Goal: Task Accomplishment & Management: Manage account settings

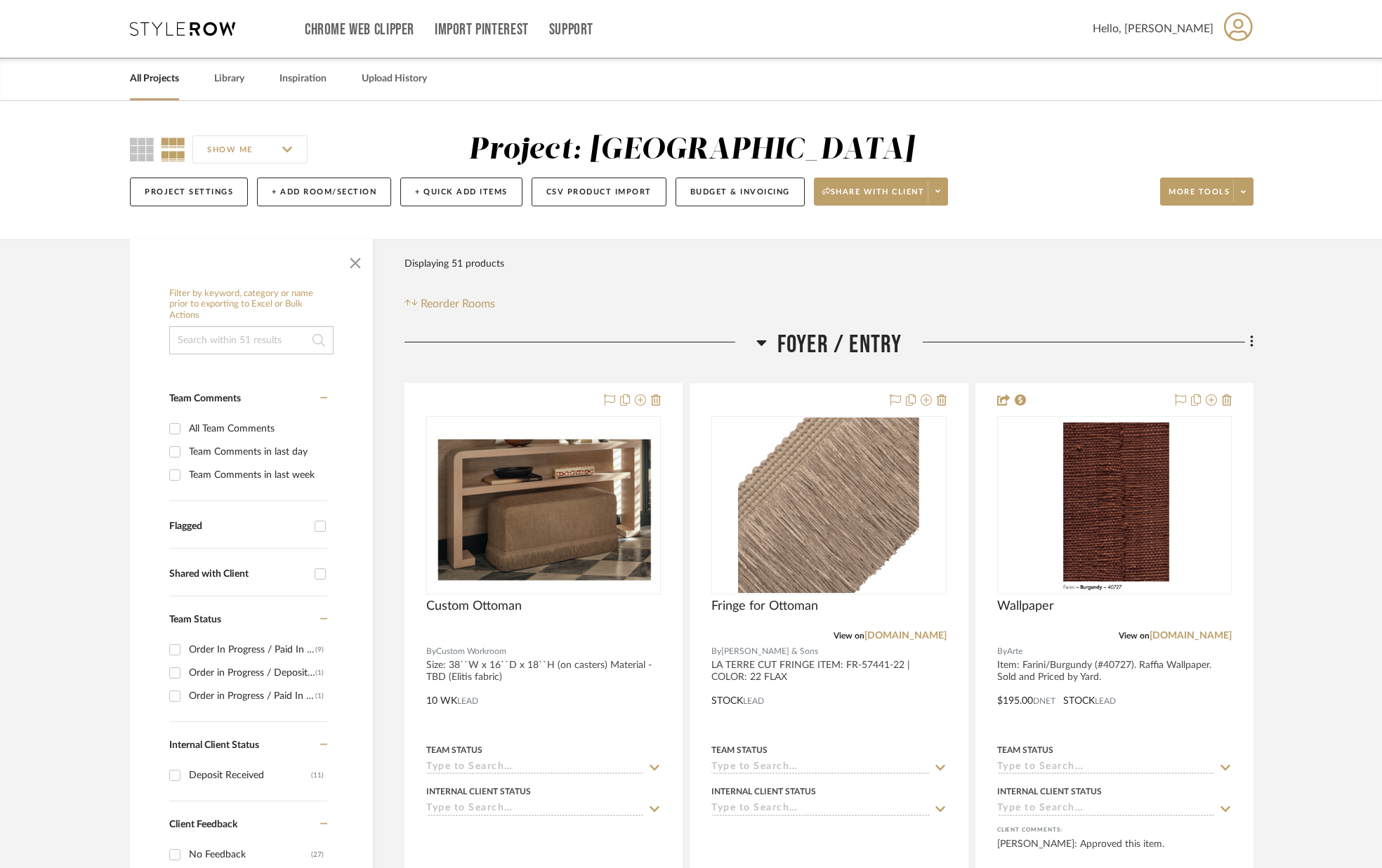
click at [132, 84] on link "All Projects" at bounding box center [154, 79] width 49 height 19
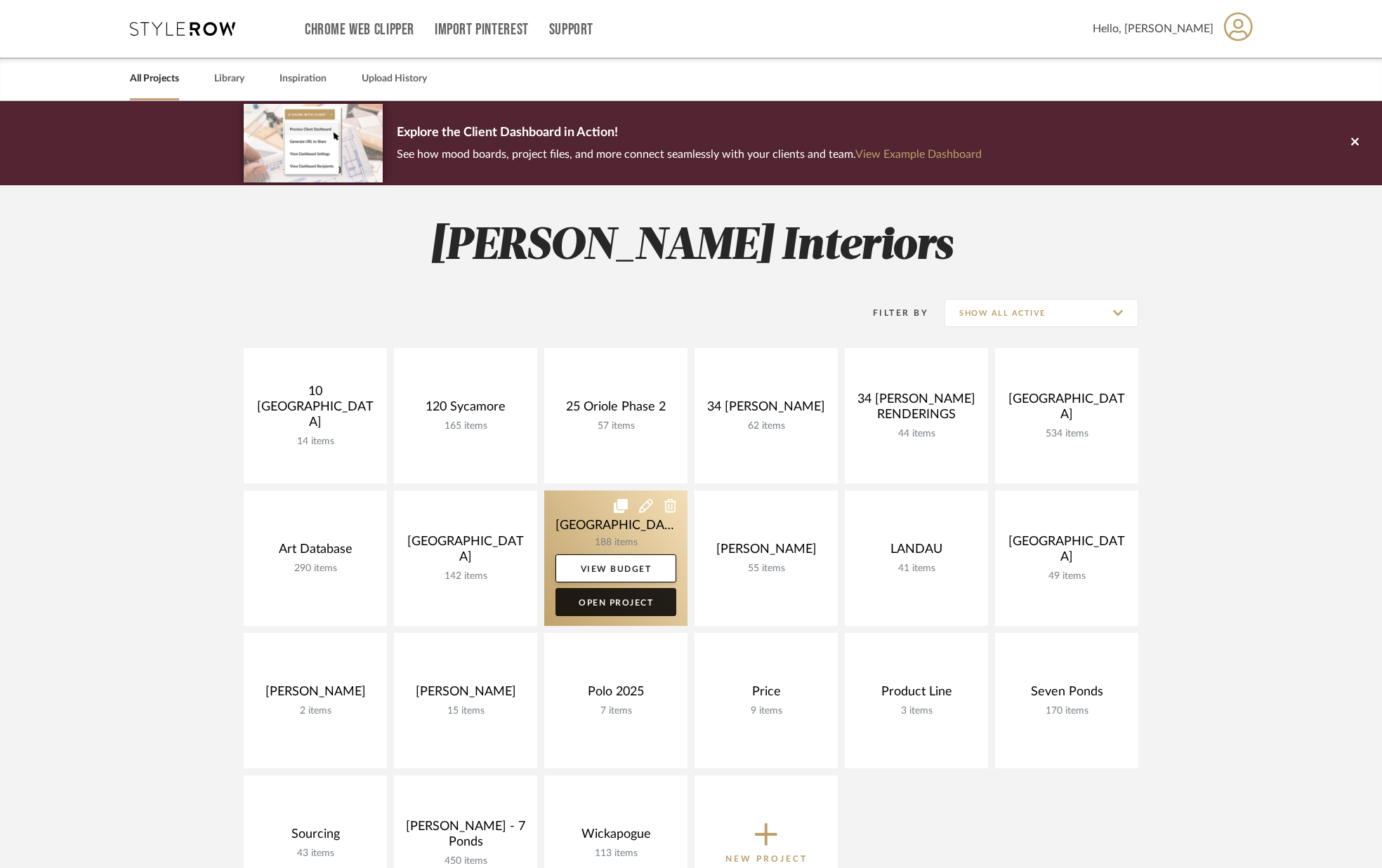
click at [633, 599] on link "Open Project" at bounding box center [616, 602] width 120 height 28
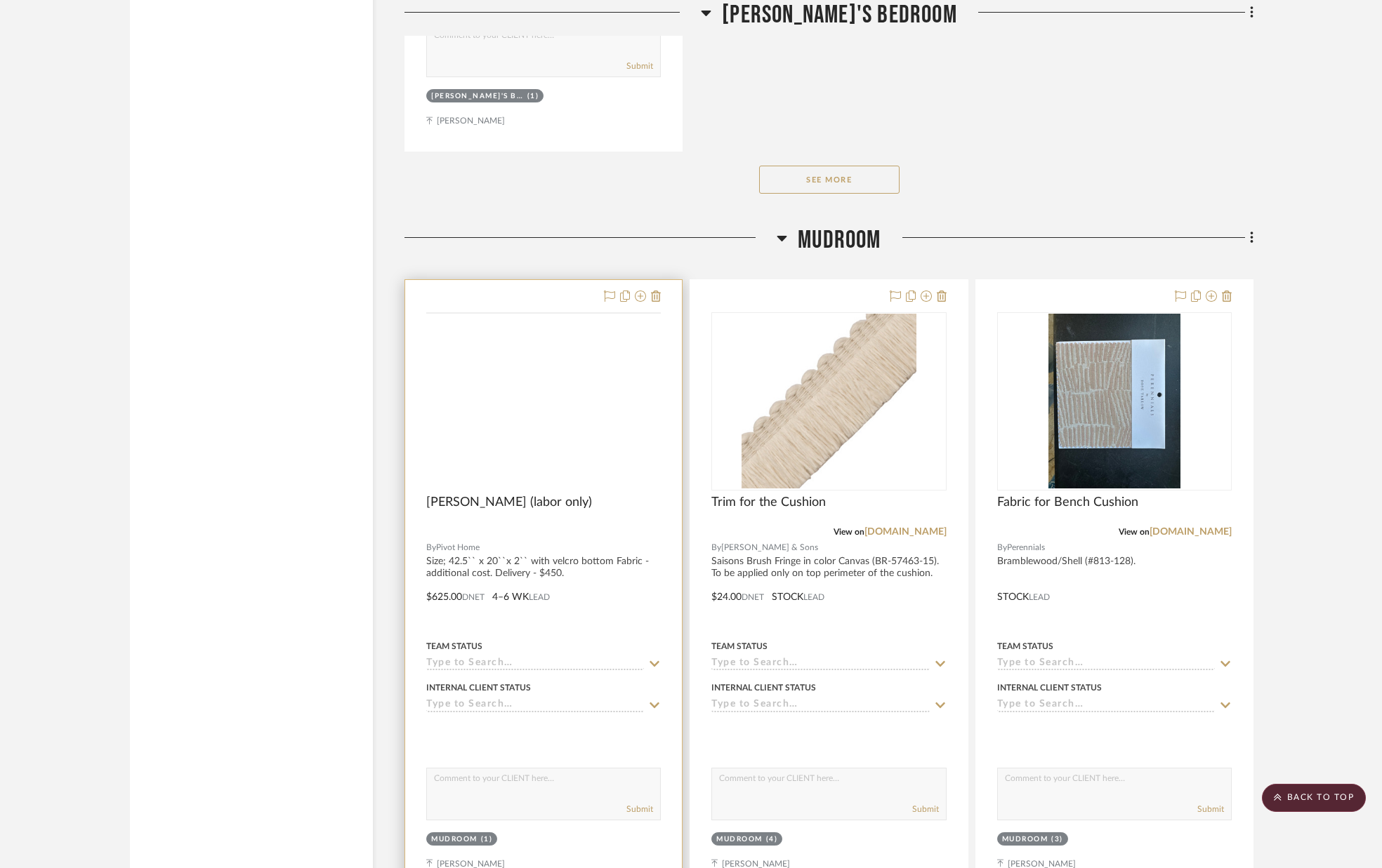
scroll to position [24111, 0]
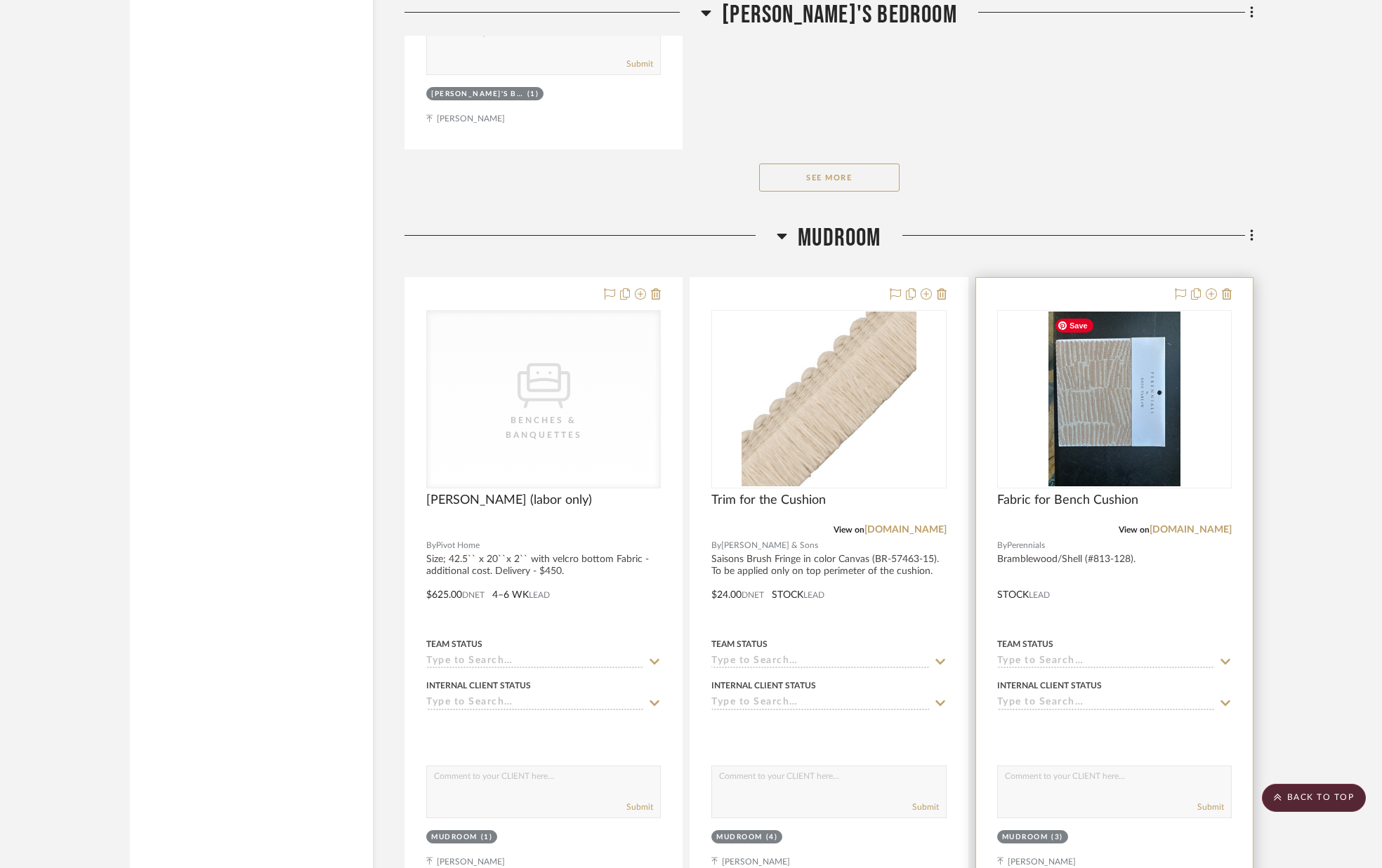
click at [1072, 447] on div at bounding box center [1113, 399] width 235 height 179
click at [1070, 442] on img "0" at bounding box center [1113, 399] width 132 height 175
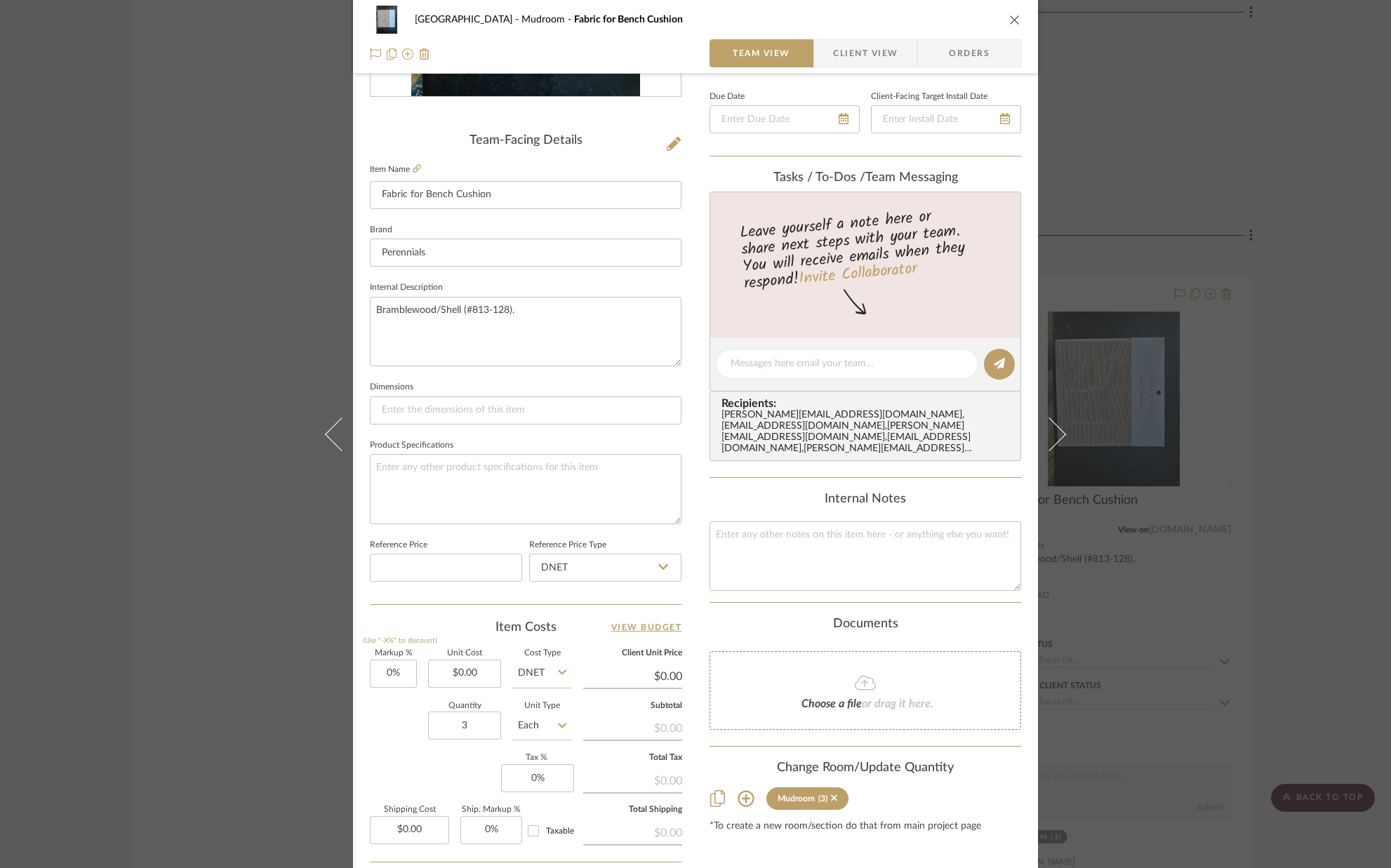
scroll to position [305, 0]
click at [485, 676] on input "0.00" at bounding box center [465, 673] width 73 height 28
type input "$98.00"
click at [371, 719] on div "Quantity 3 Unit Type Each" at bounding box center [471, 726] width 202 height 50
type input "$98.00"
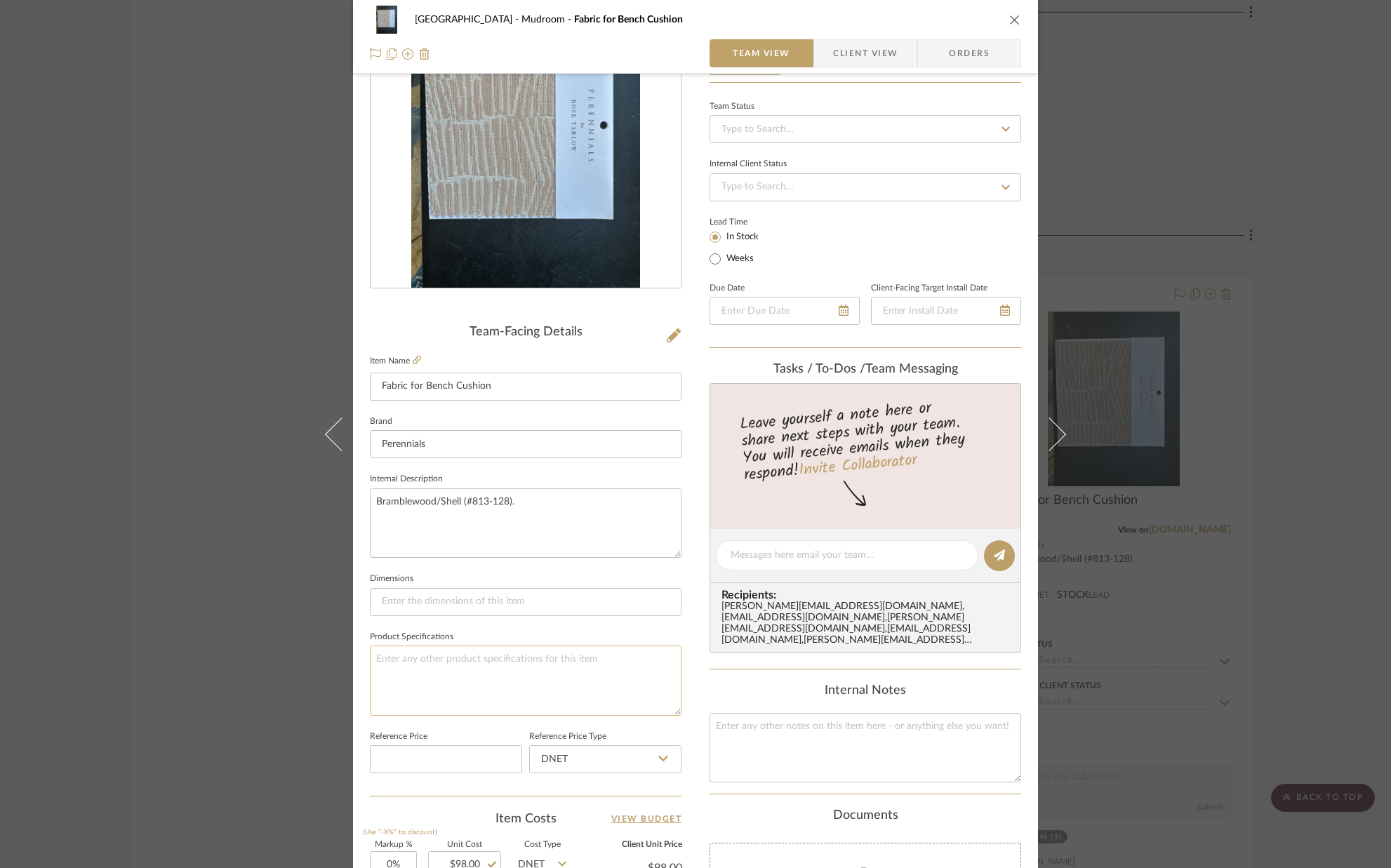
scroll to position [0, 0]
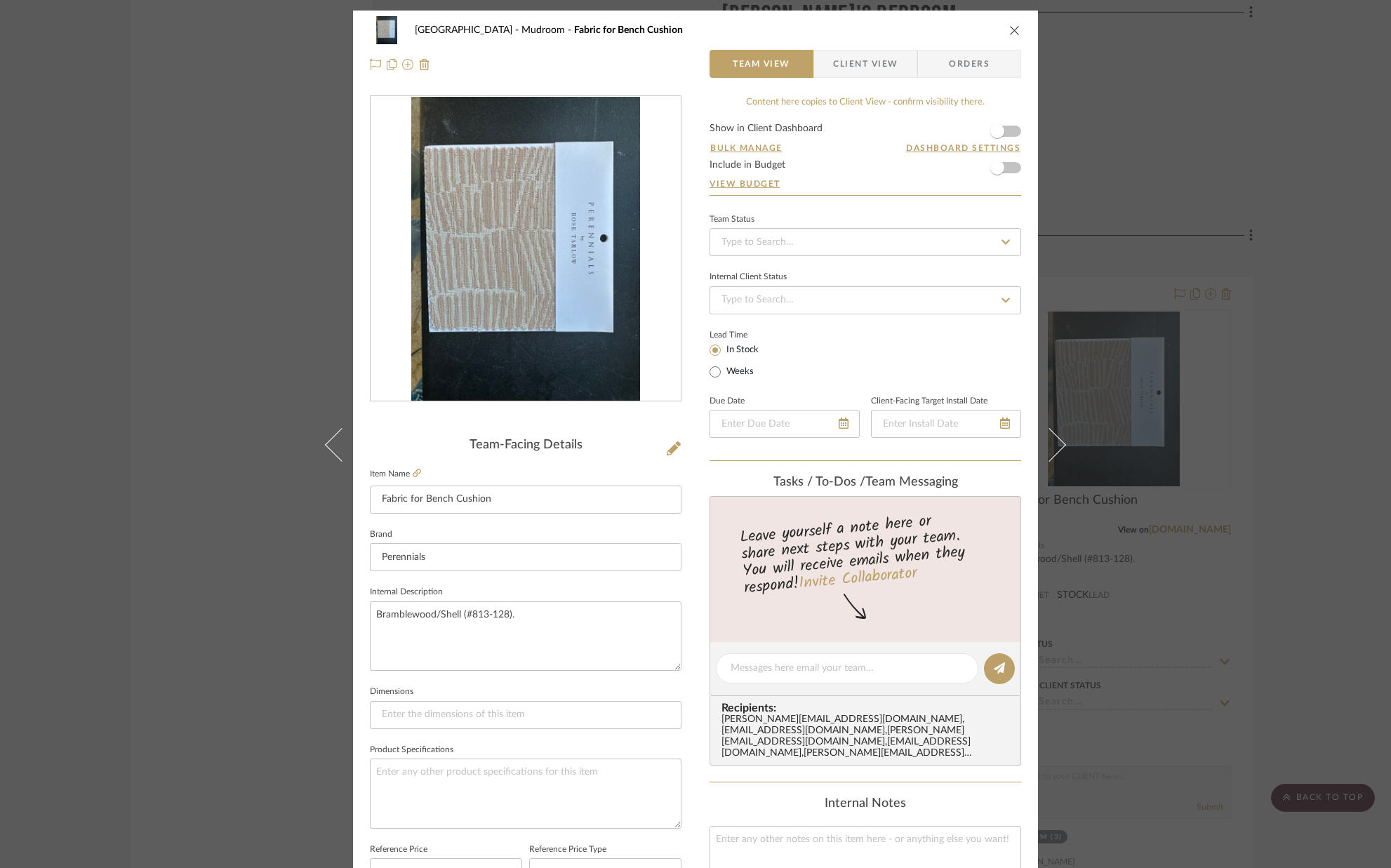
click at [1011, 133] on form "Show in Client Dashboard Bulk Manage Dashboard Settings Include in Budget View …" at bounding box center [865, 159] width 312 height 71
click at [1007, 132] on span "button" at bounding box center [996, 131] width 31 height 31
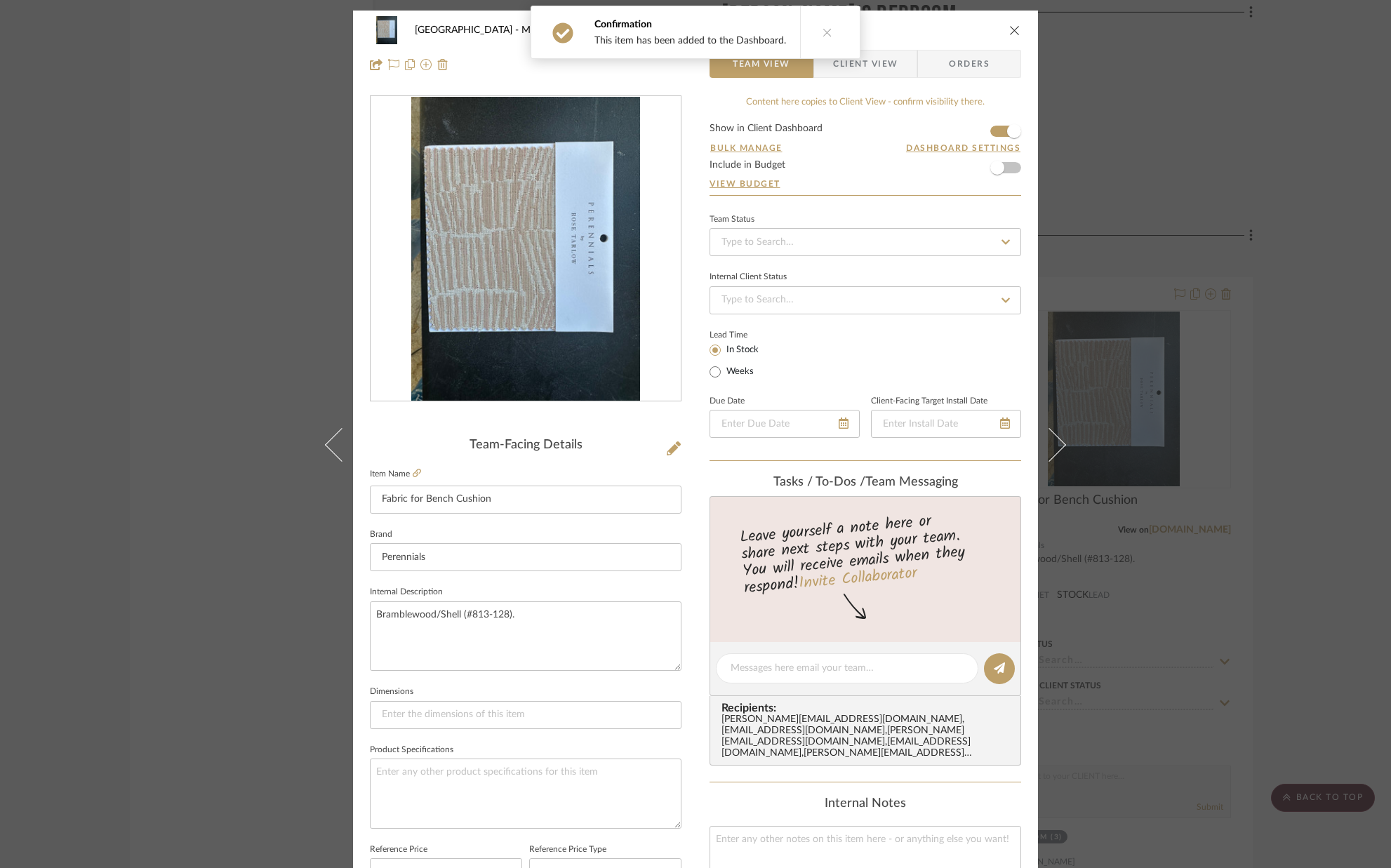
drag, startPoint x: 1011, startPoint y: 31, endPoint x: 981, endPoint y: 68, distance: 47.6
click at [1011, 31] on icon "close" at bounding box center [1014, 30] width 11 height 11
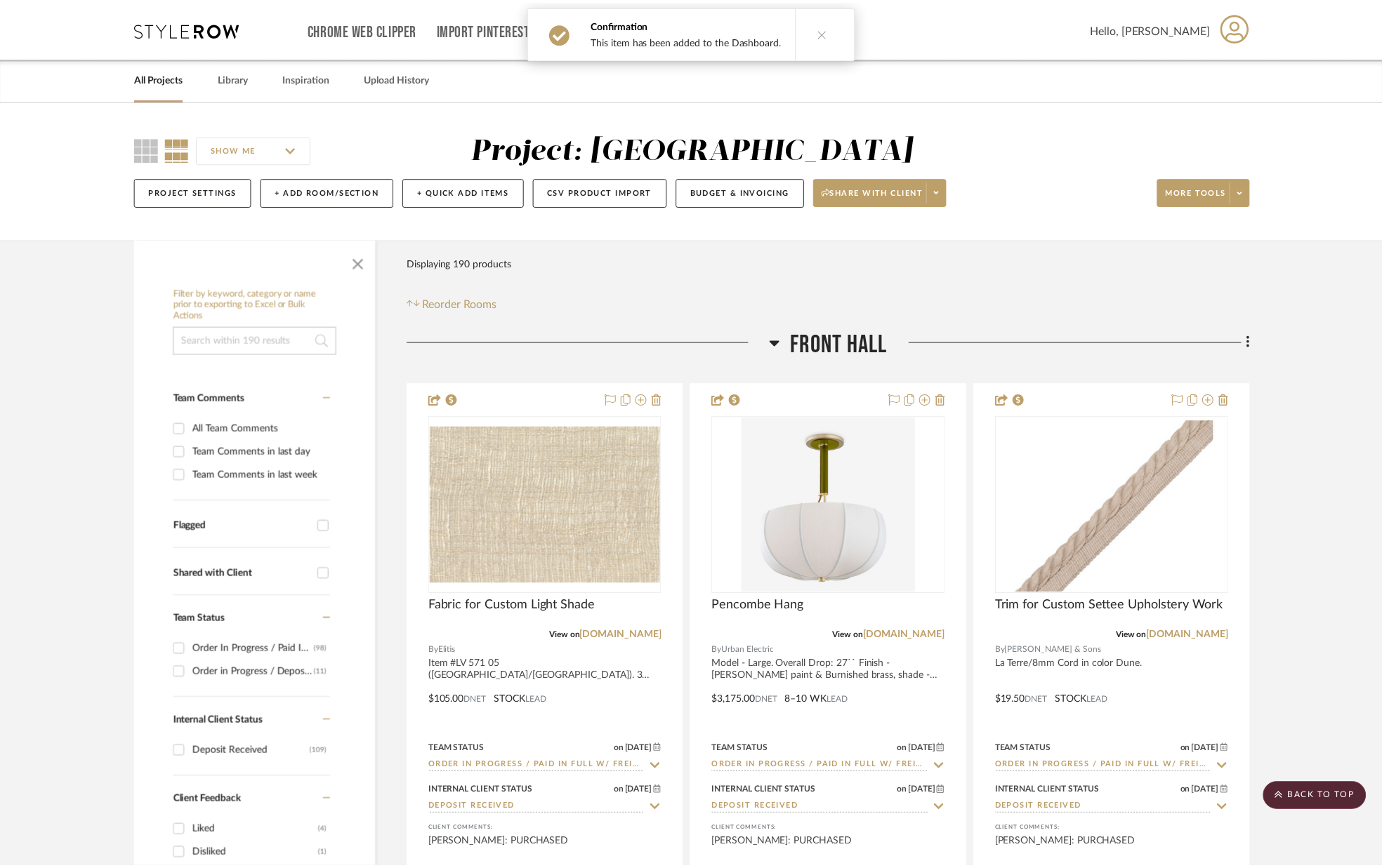
scroll to position [24111, 0]
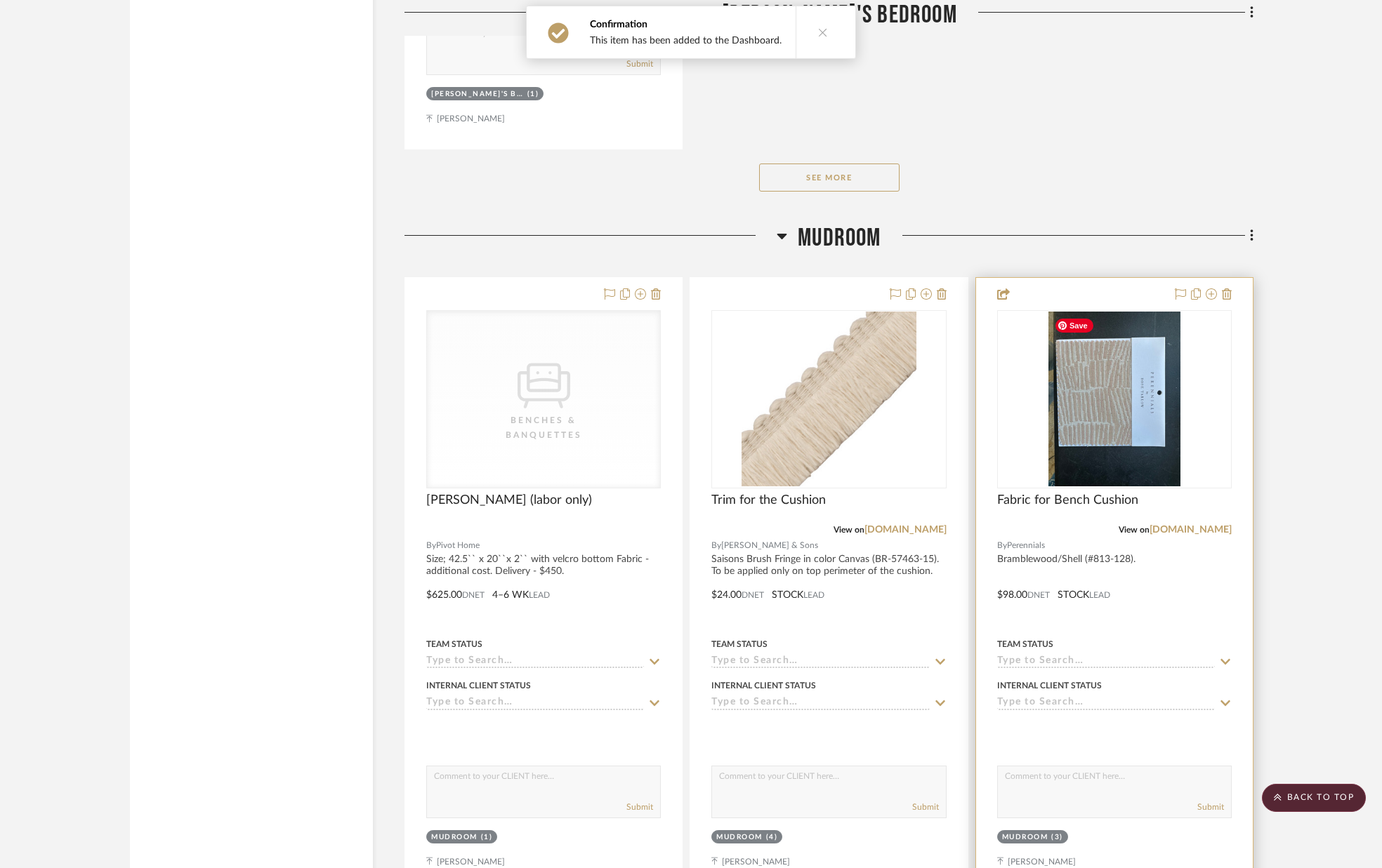
click at [1136, 395] on img "0" at bounding box center [1113, 399] width 132 height 175
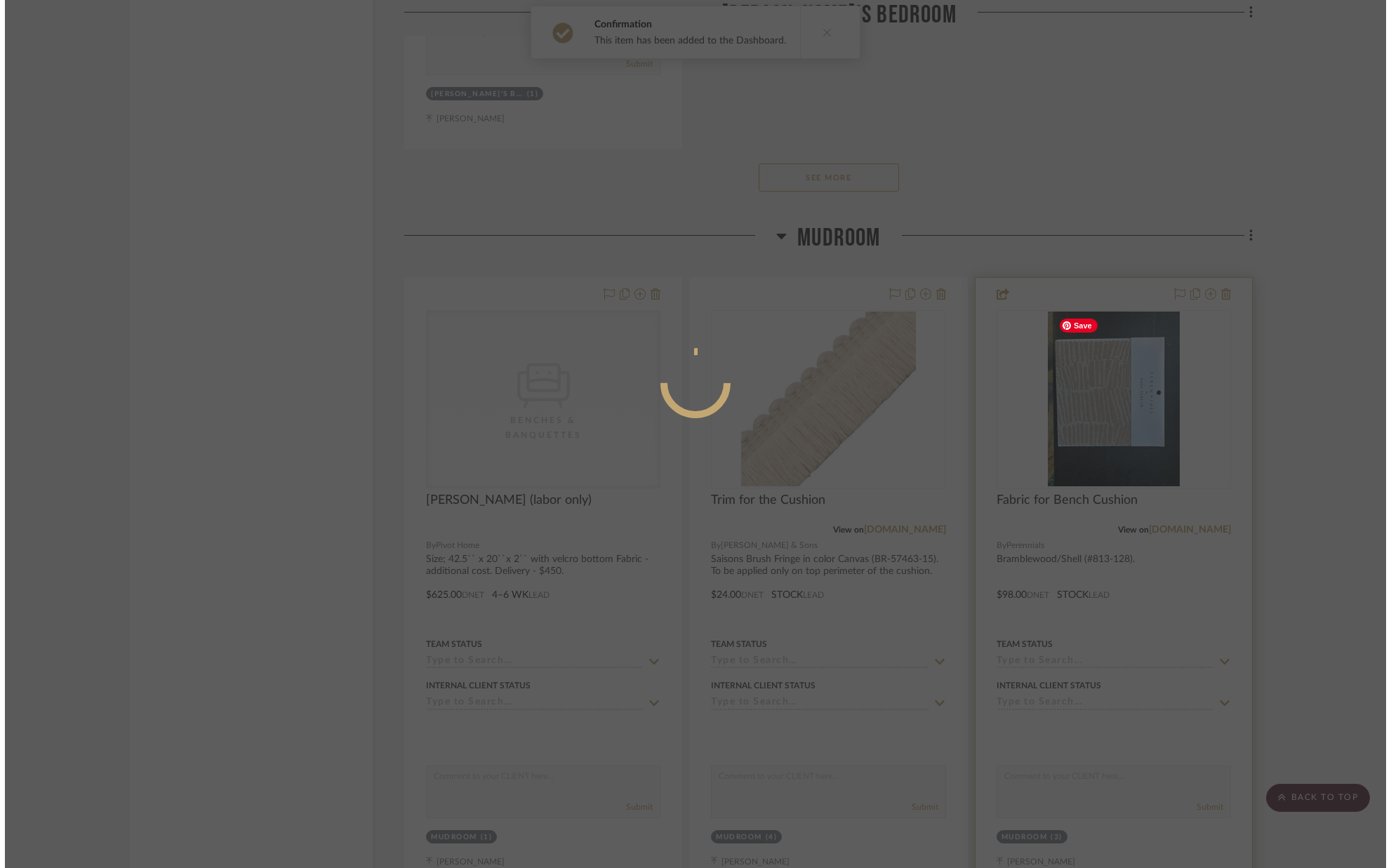
scroll to position [0, 0]
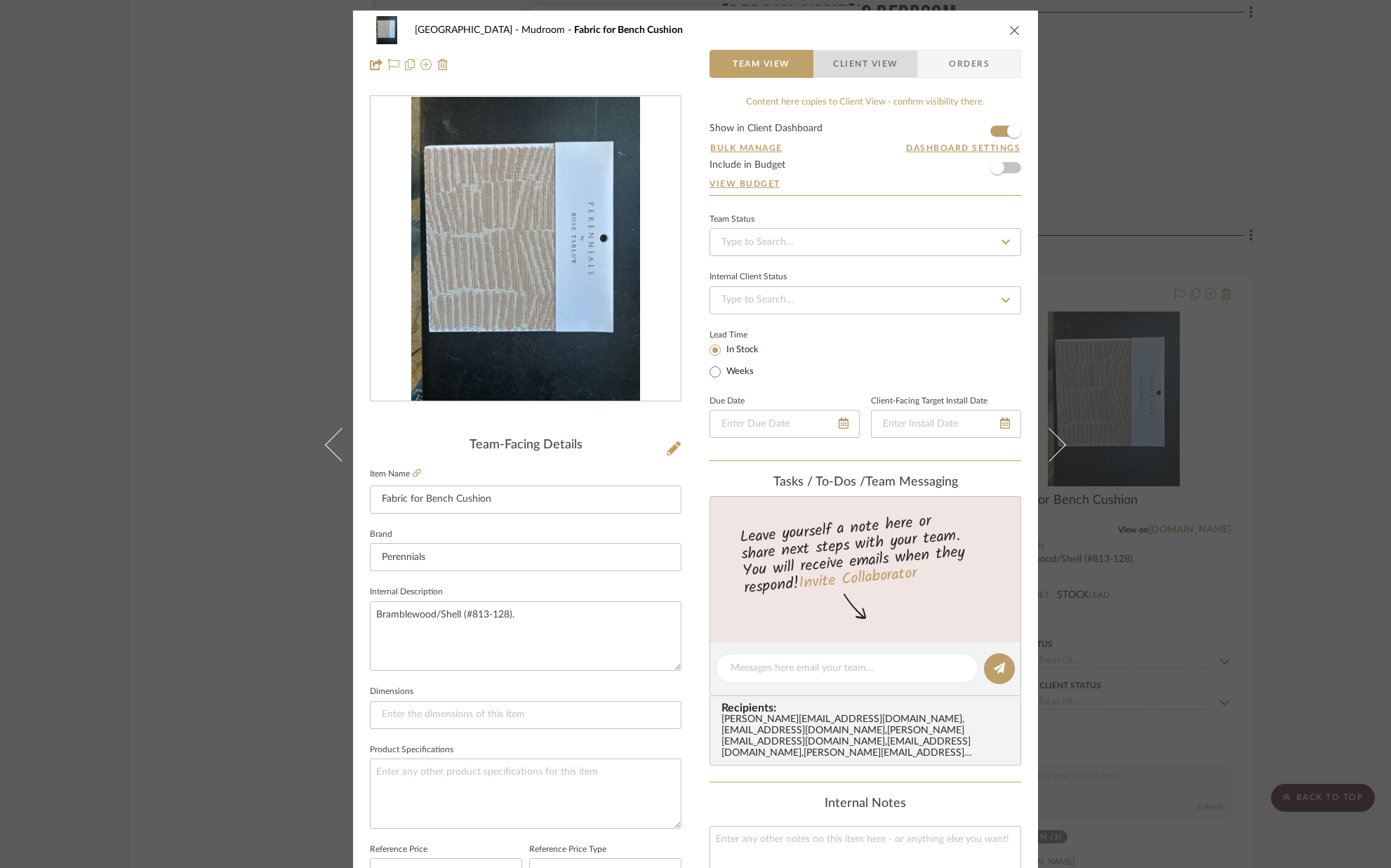
click at [896, 70] on span "Client View" at bounding box center [865, 64] width 103 height 28
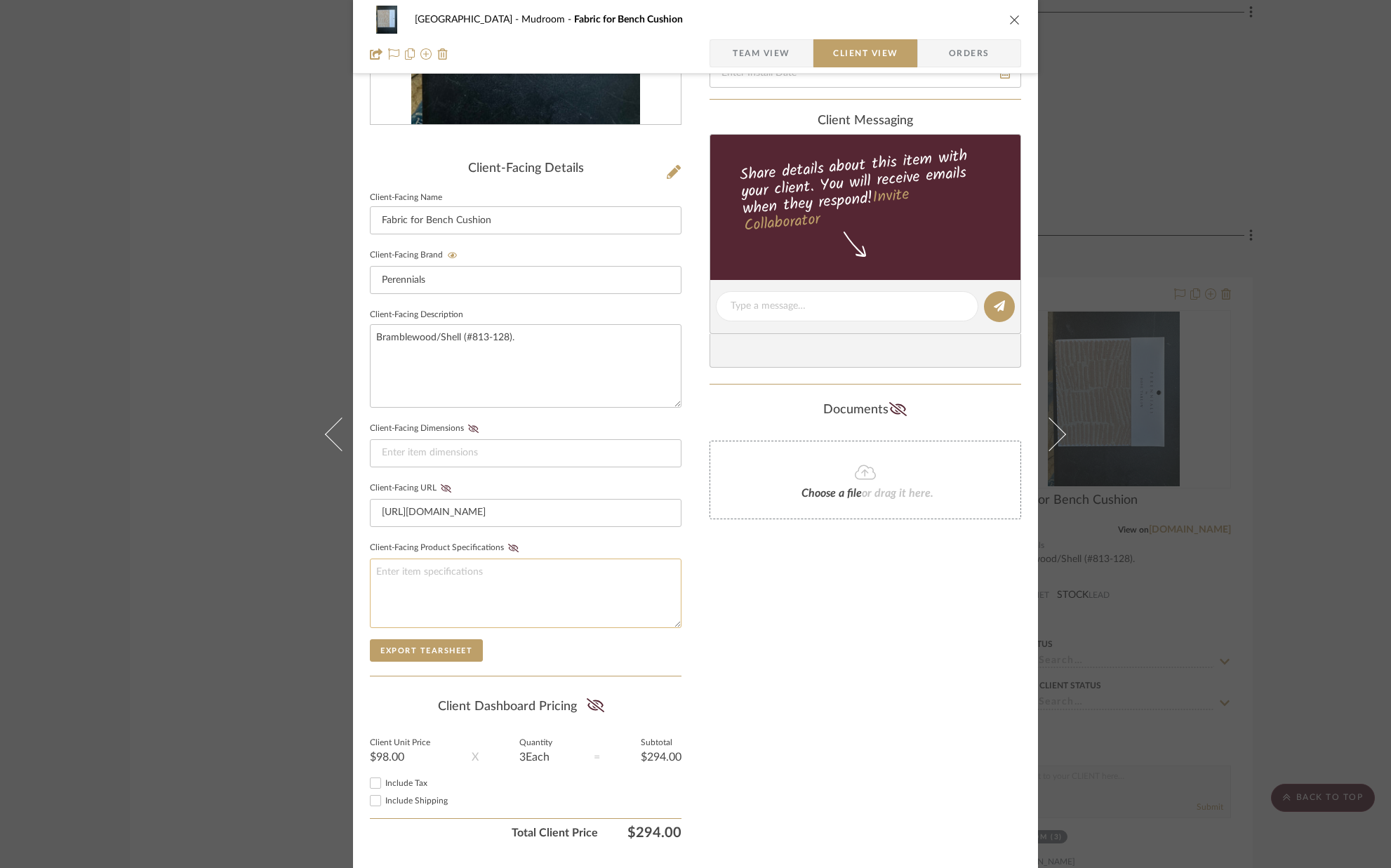
scroll to position [312, 0]
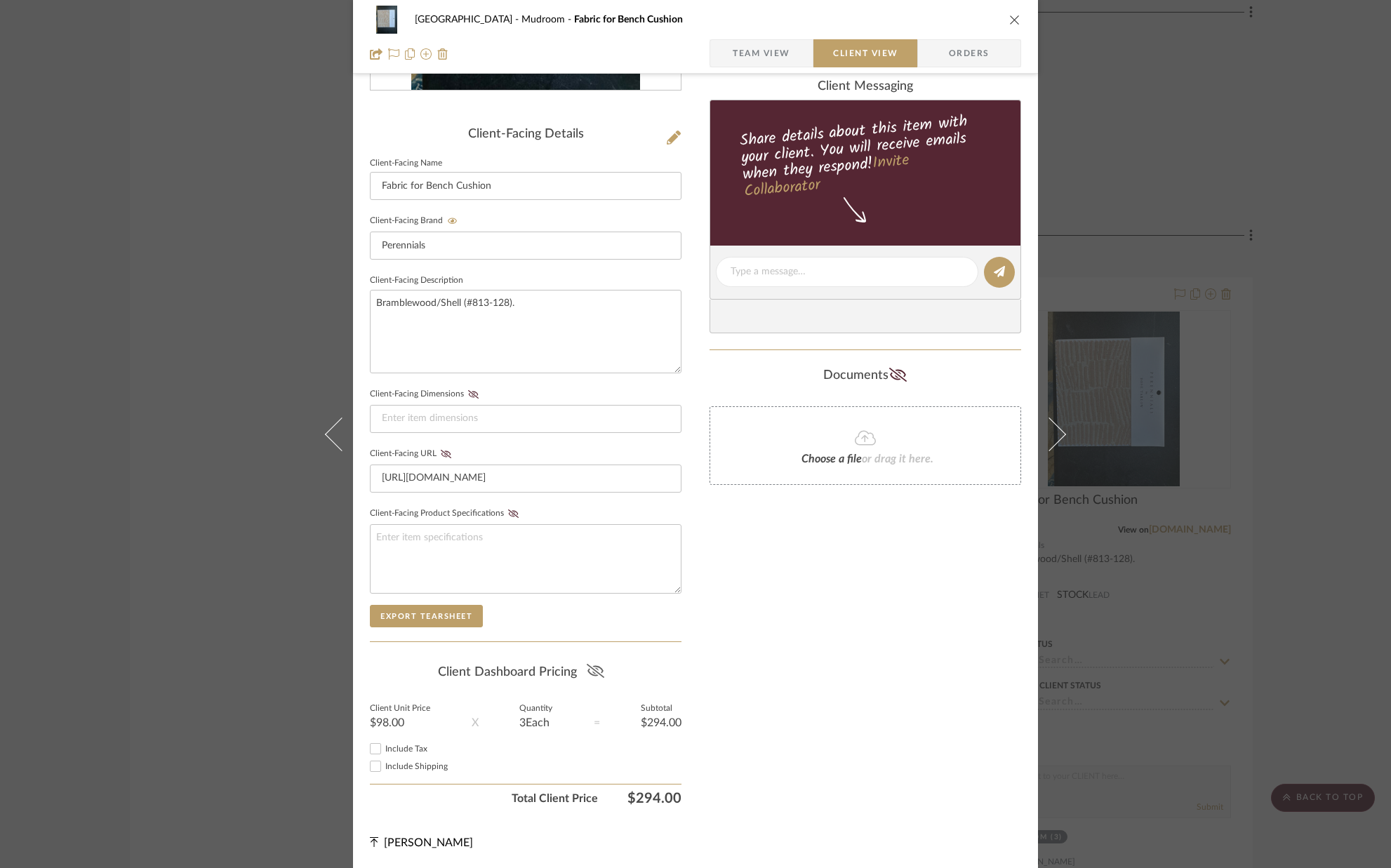
click at [593, 671] on icon at bounding box center [595, 671] width 17 height 14
click at [445, 454] on icon at bounding box center [446, 454] width 10 height 9
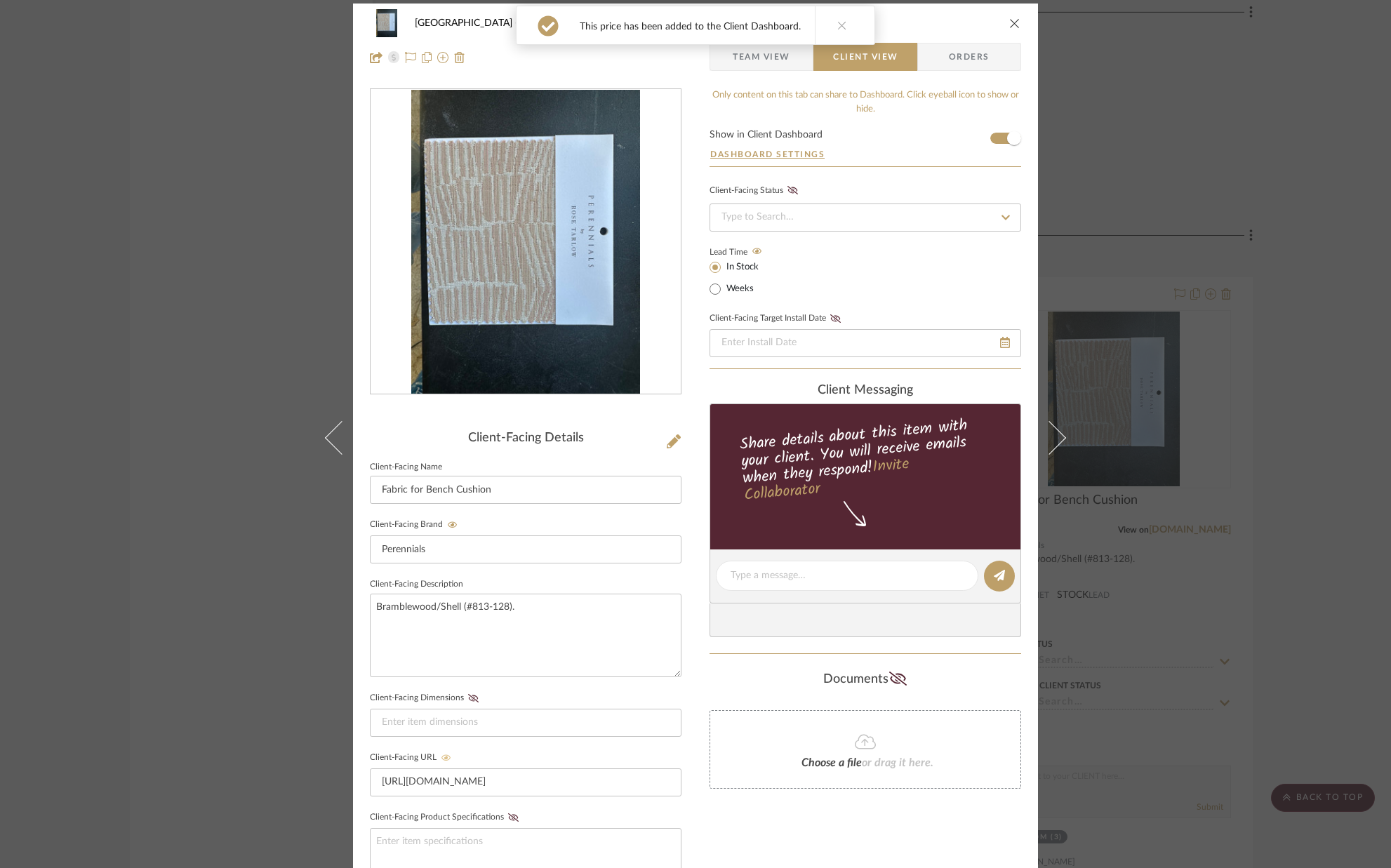
scroll to position [0, 0]
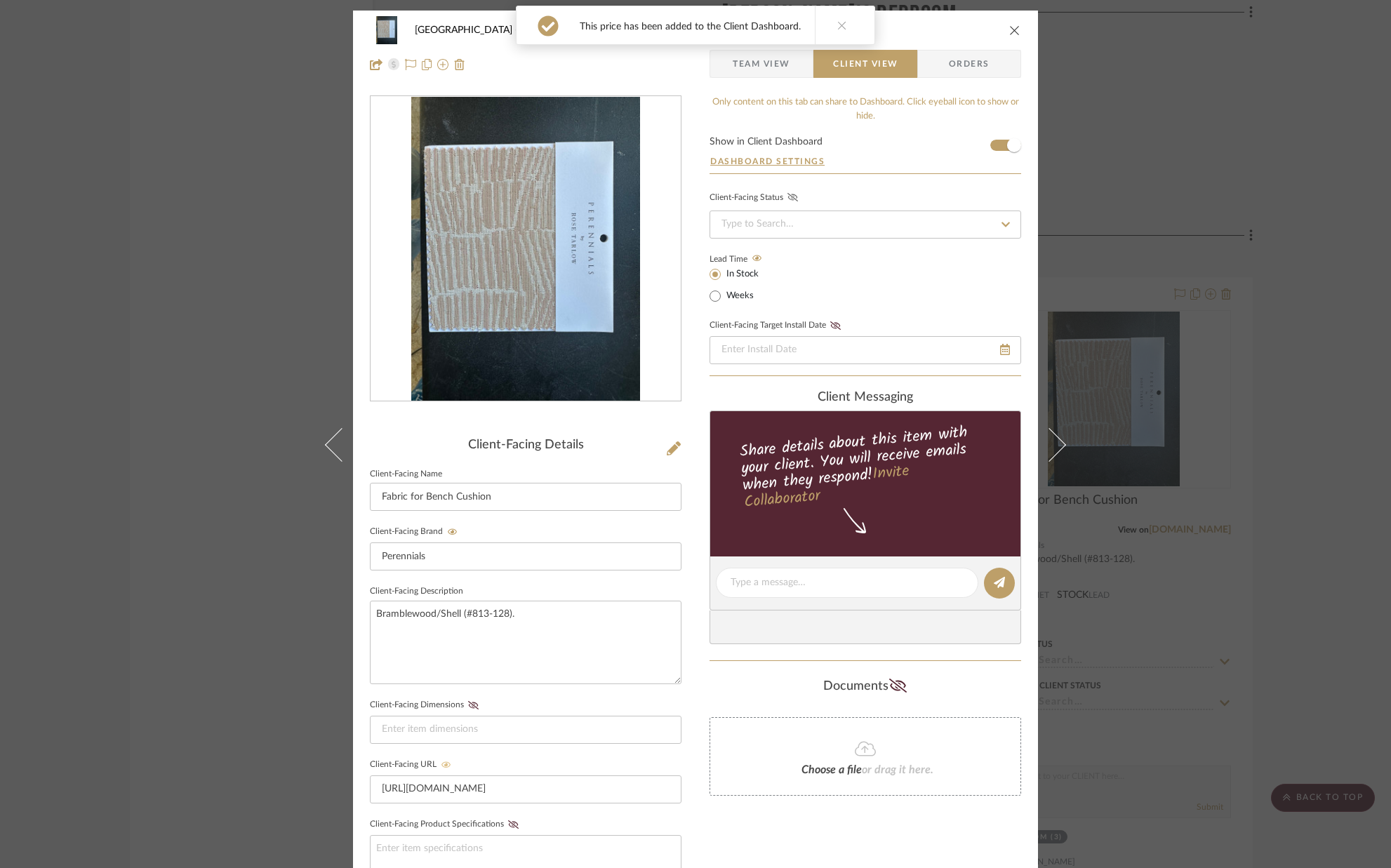
click at [789, 195] on icon at bounding box center [792, 197] width 10 height 9
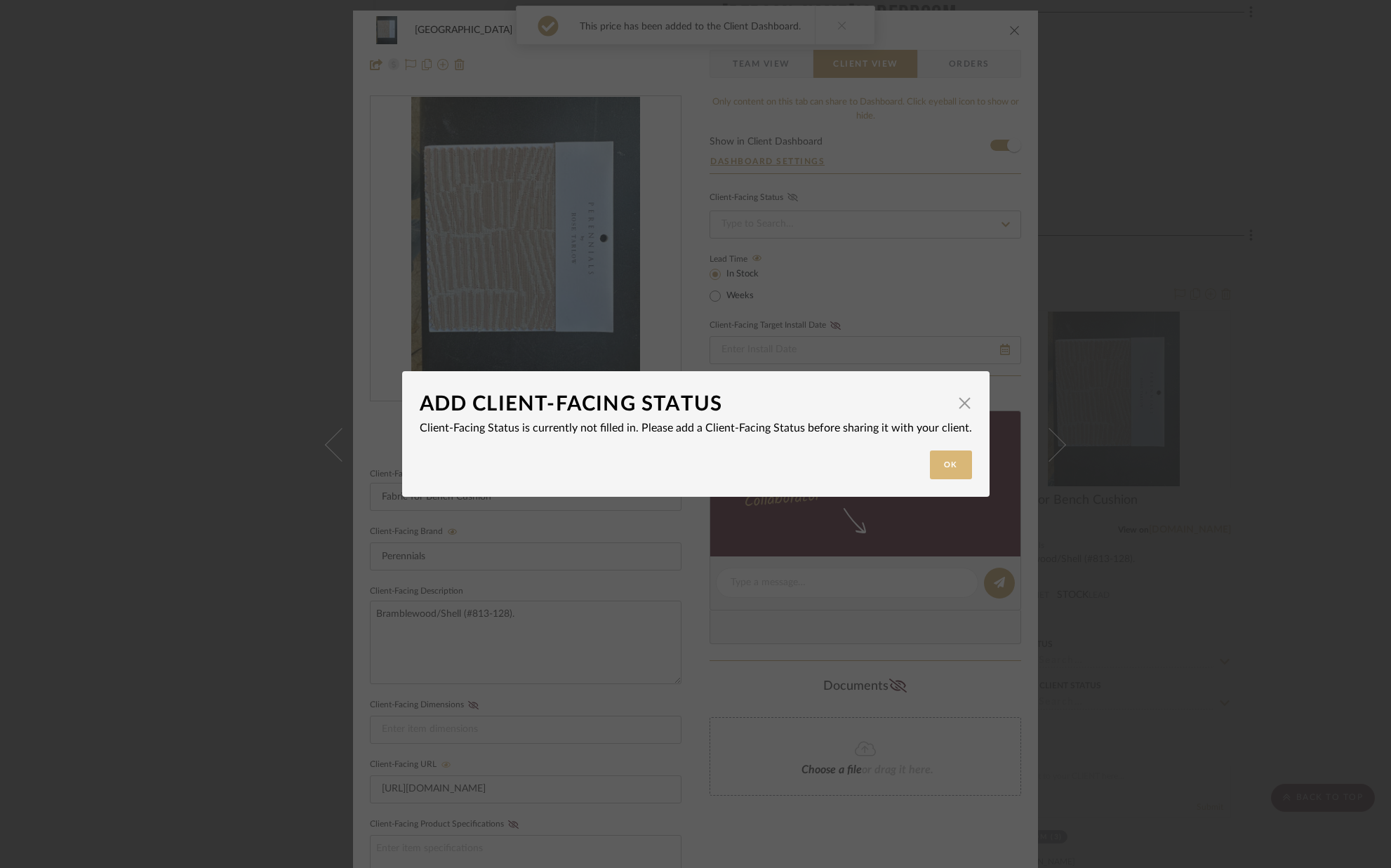
click at [946, 464] on button "Ok" at bounding box center [951, 465] width 42 height 29
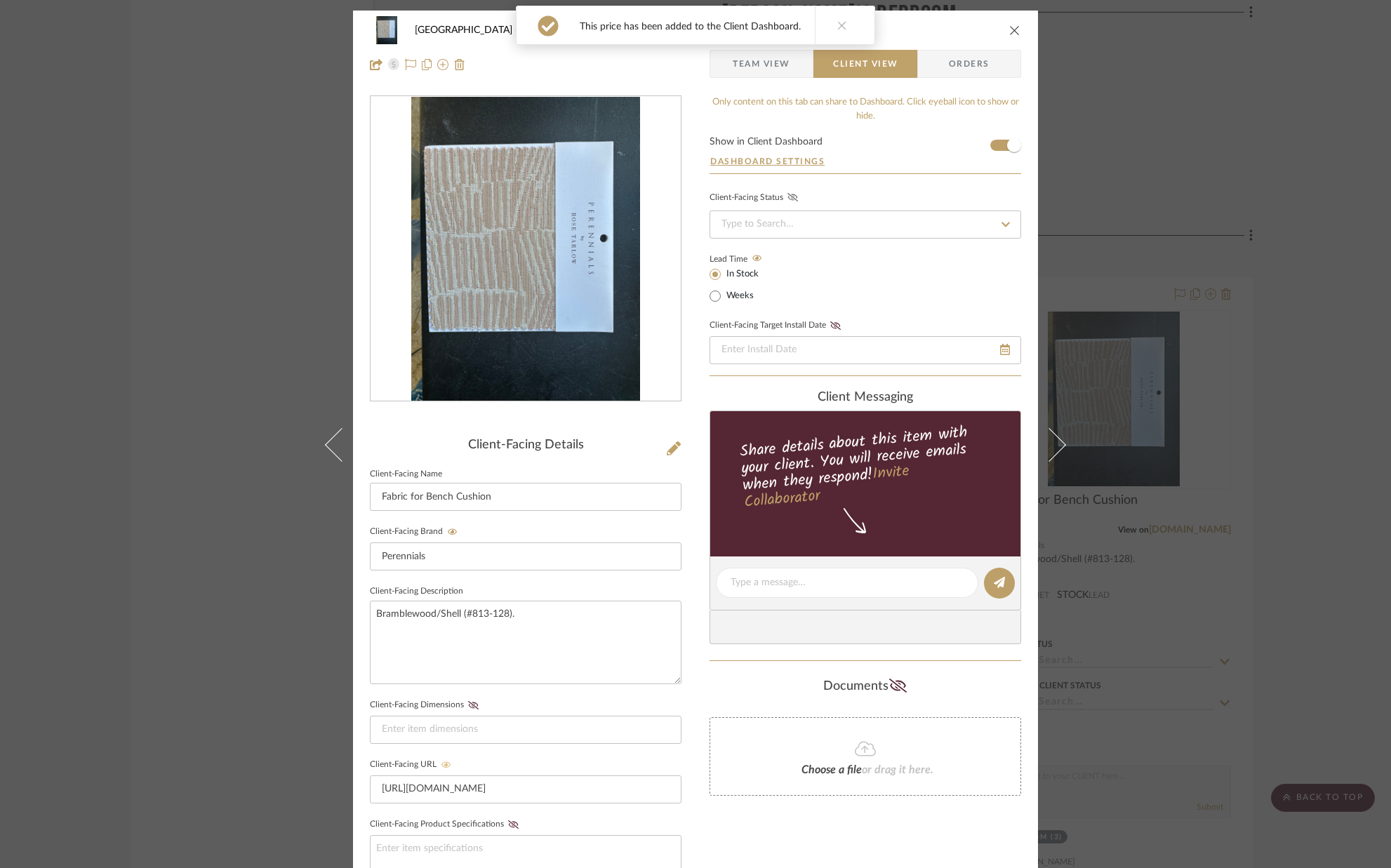
click at [784, 204] on fa-icon at bounding box center [792, 198] width 17 height 12
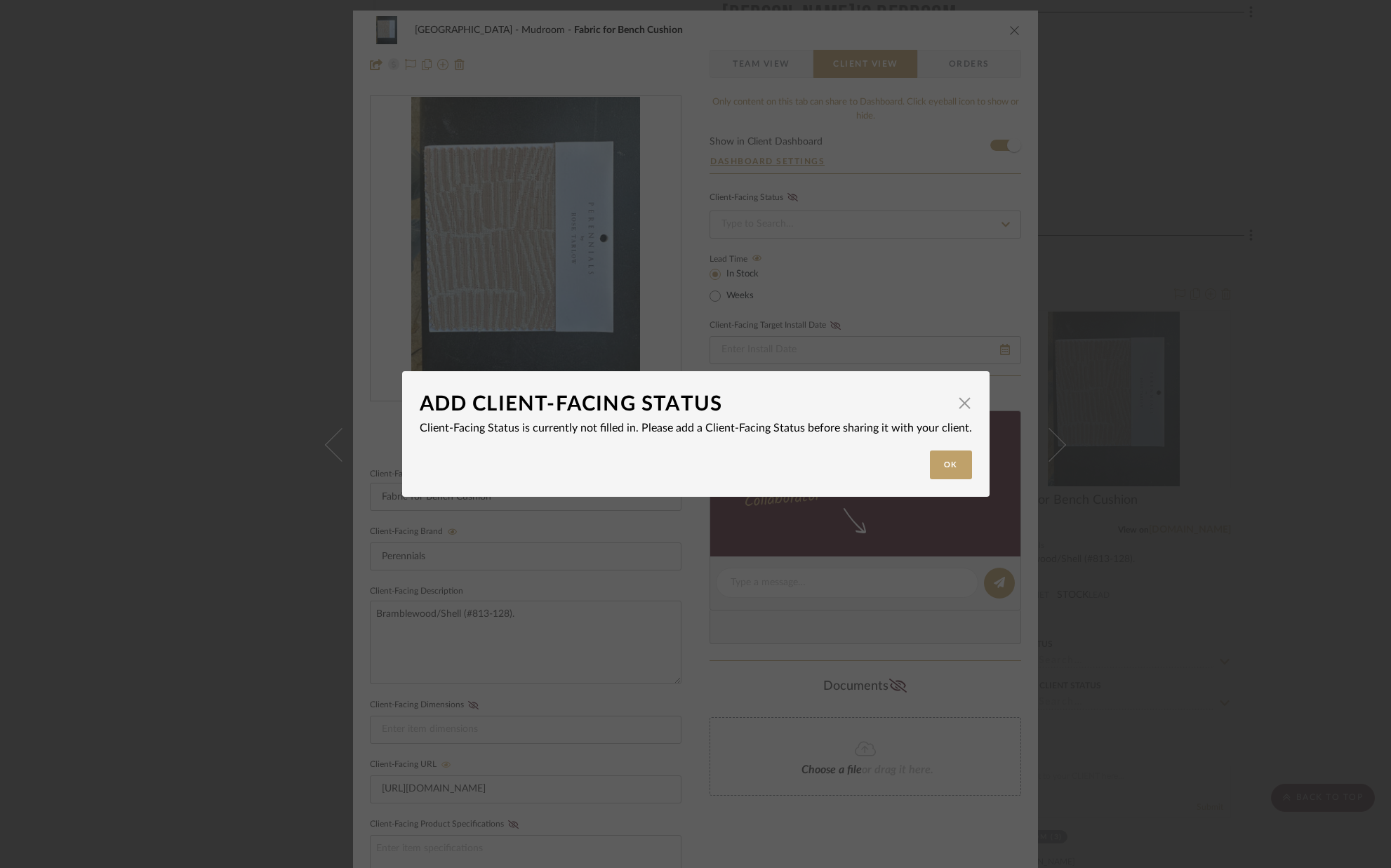
drag, startPoint x: 948, startPoint y: 465, endPoint x: 944, endPoint y: 441, distance: 24.3
click at [948, 465] on button "Ok" at bounding box center [951, 465] width 42 height 29
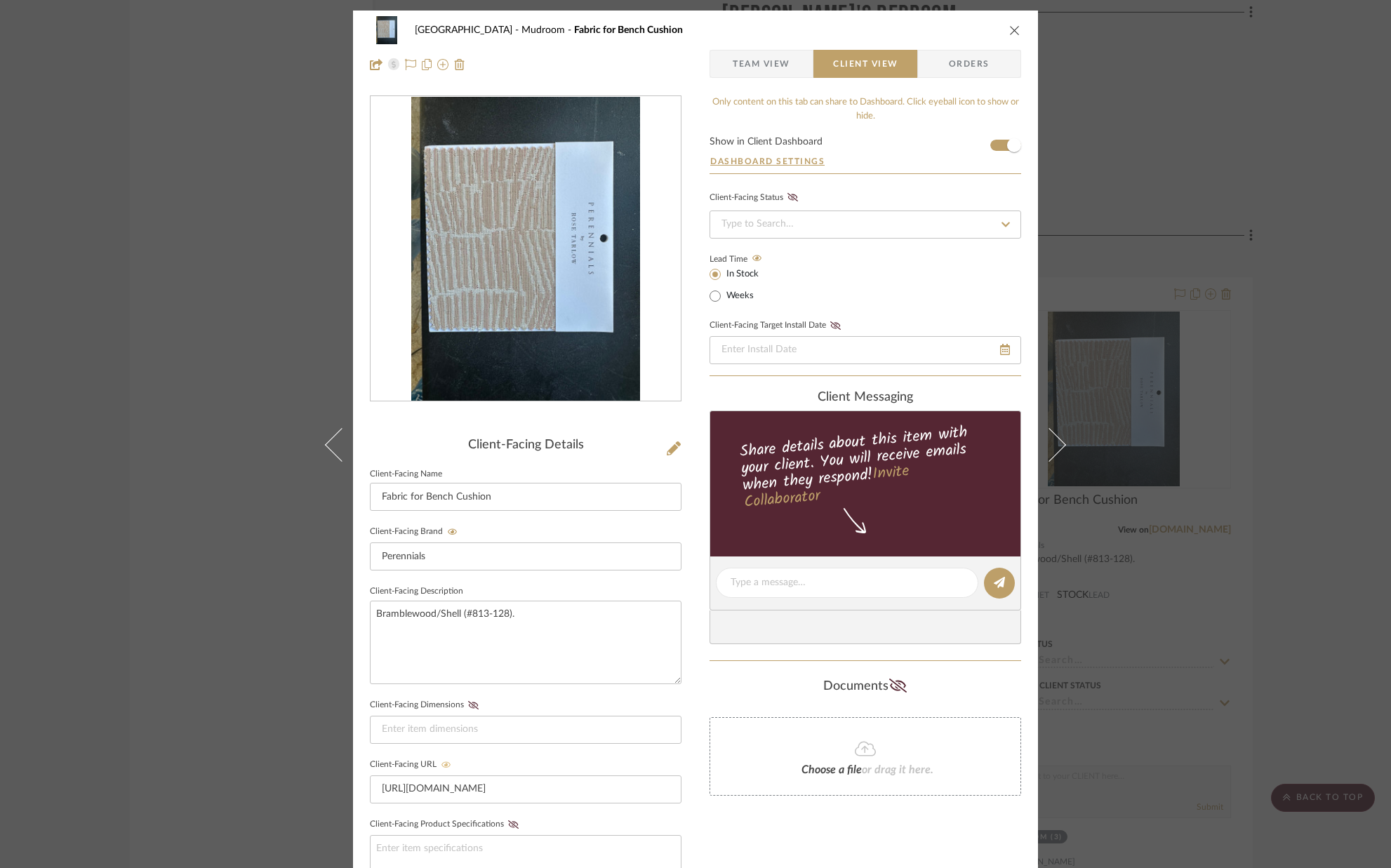
click at [818, 283] on div "Lead Time In Stock Weeks" at bounding box center [865, 277] width 312 height 55
click at [723, 297] on label "Weeks" at bounding box center [738, 296] width 31 height 12
click at [721, 297] on input "Weeks" at bounding box center [715, 295] width 17 height 17
radio input "true"
click at [716, 281] on input "In Stock" at bounding box center [715, 274] width 17 height 17
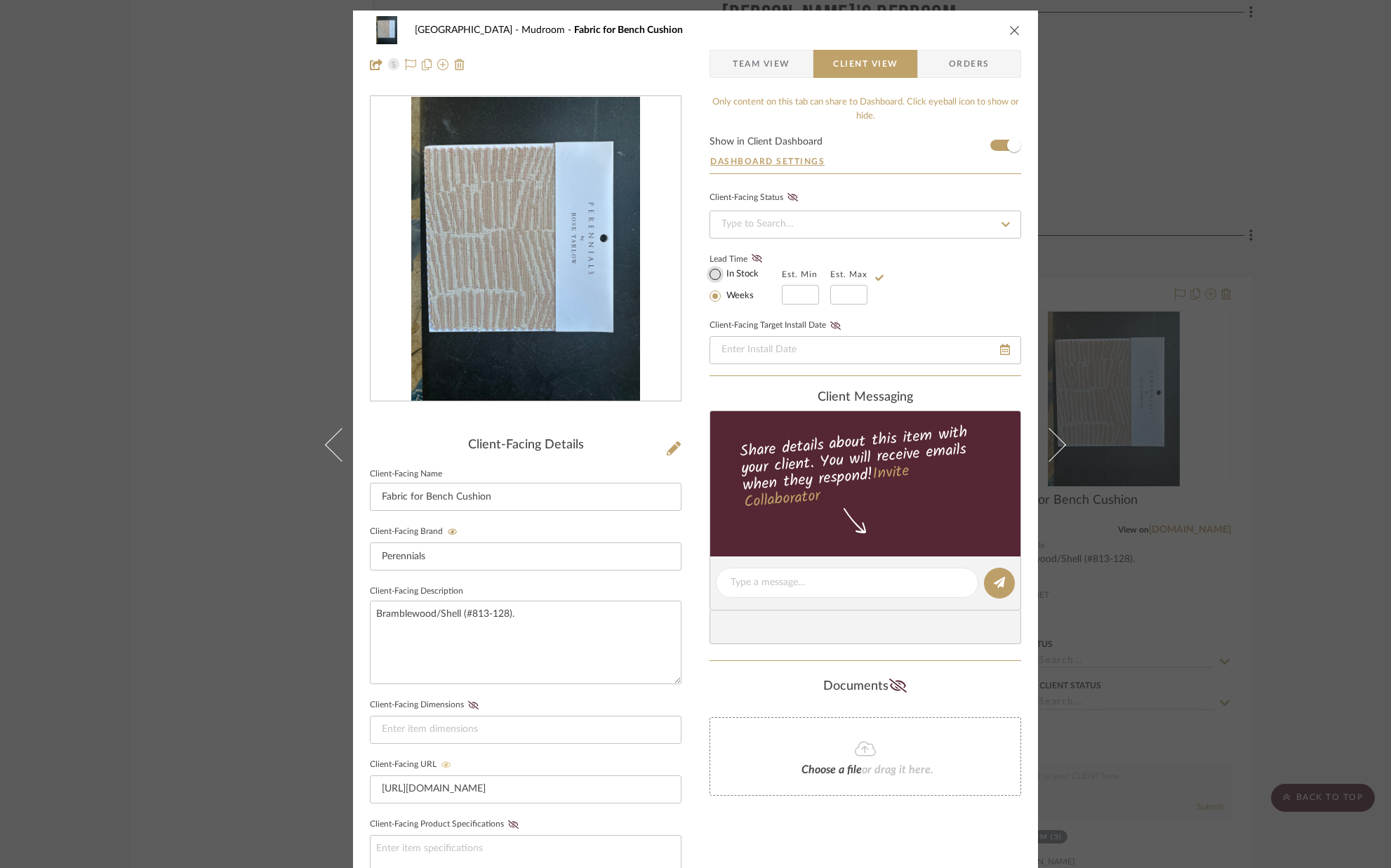
radio input "true"
click at [752, 261] on icon at bounding box center [757, 258] width 10 height 9
click at [788, 196] on icon at bounding box center [792, 197] width 10 height 9
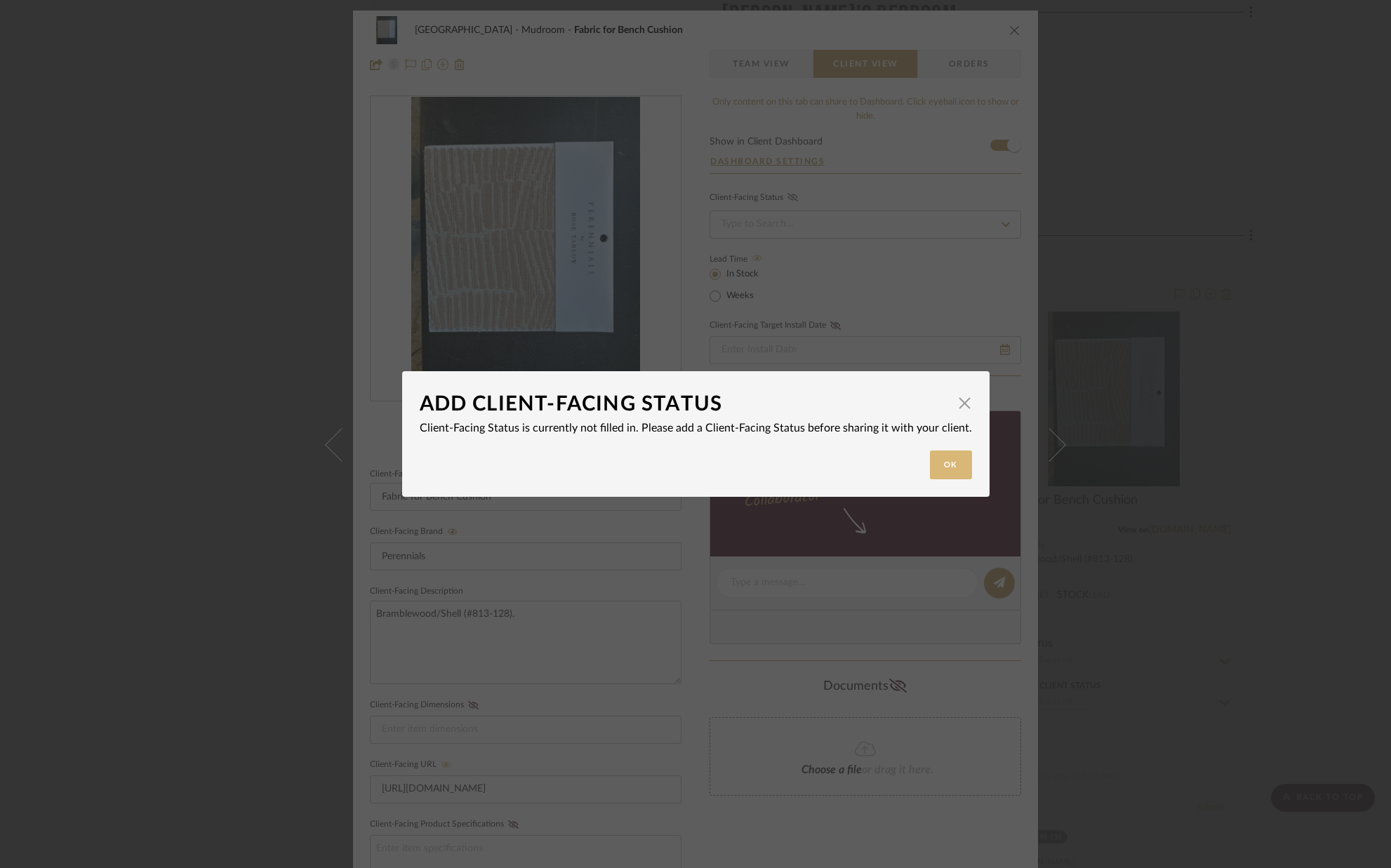
click at [947, 466] on button "Ok" at bounding box center [951, 465] width 42 height 29
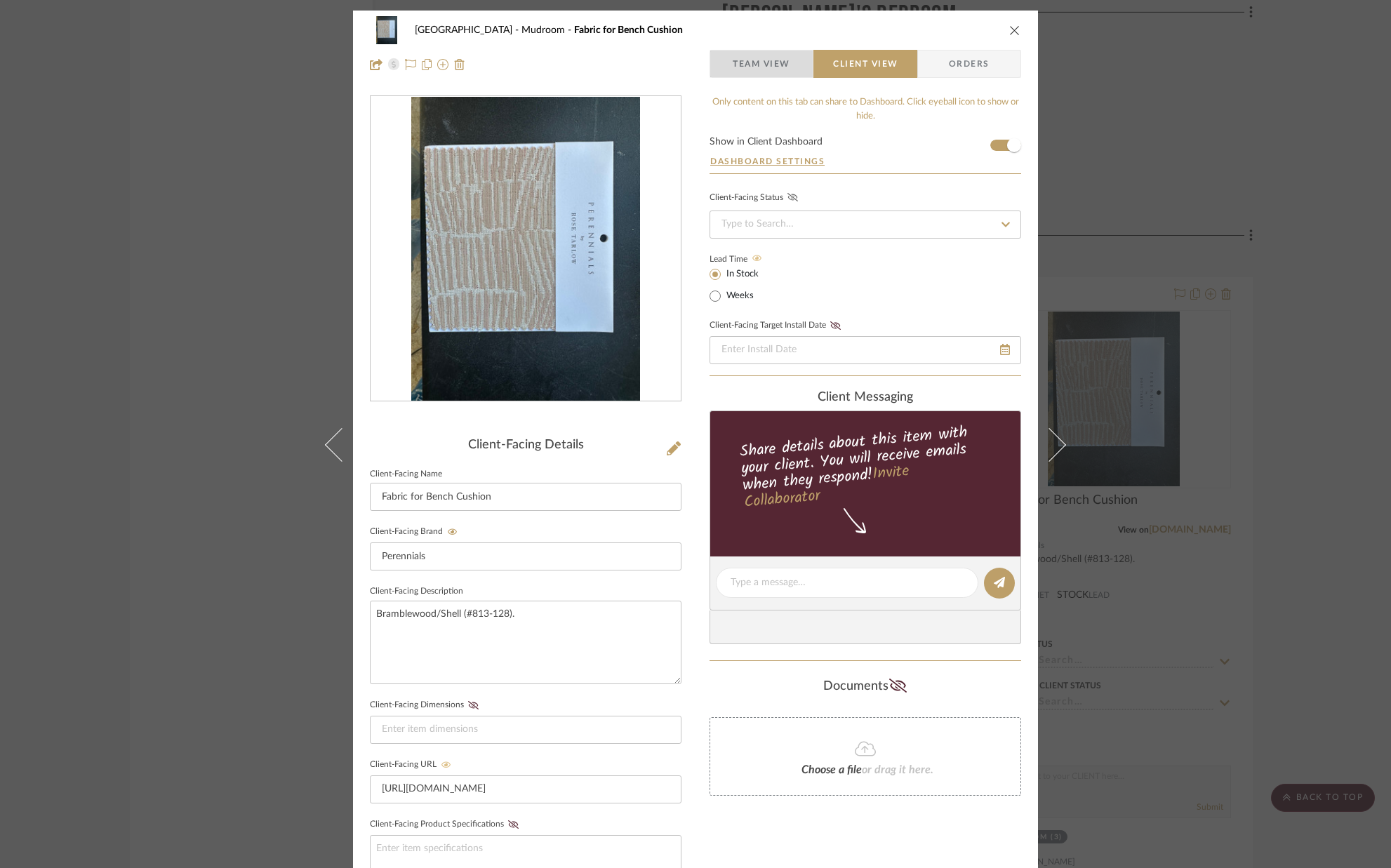
click at [762, 53] on span "Team View" at bounding box center [762, 64] width 58 height 28
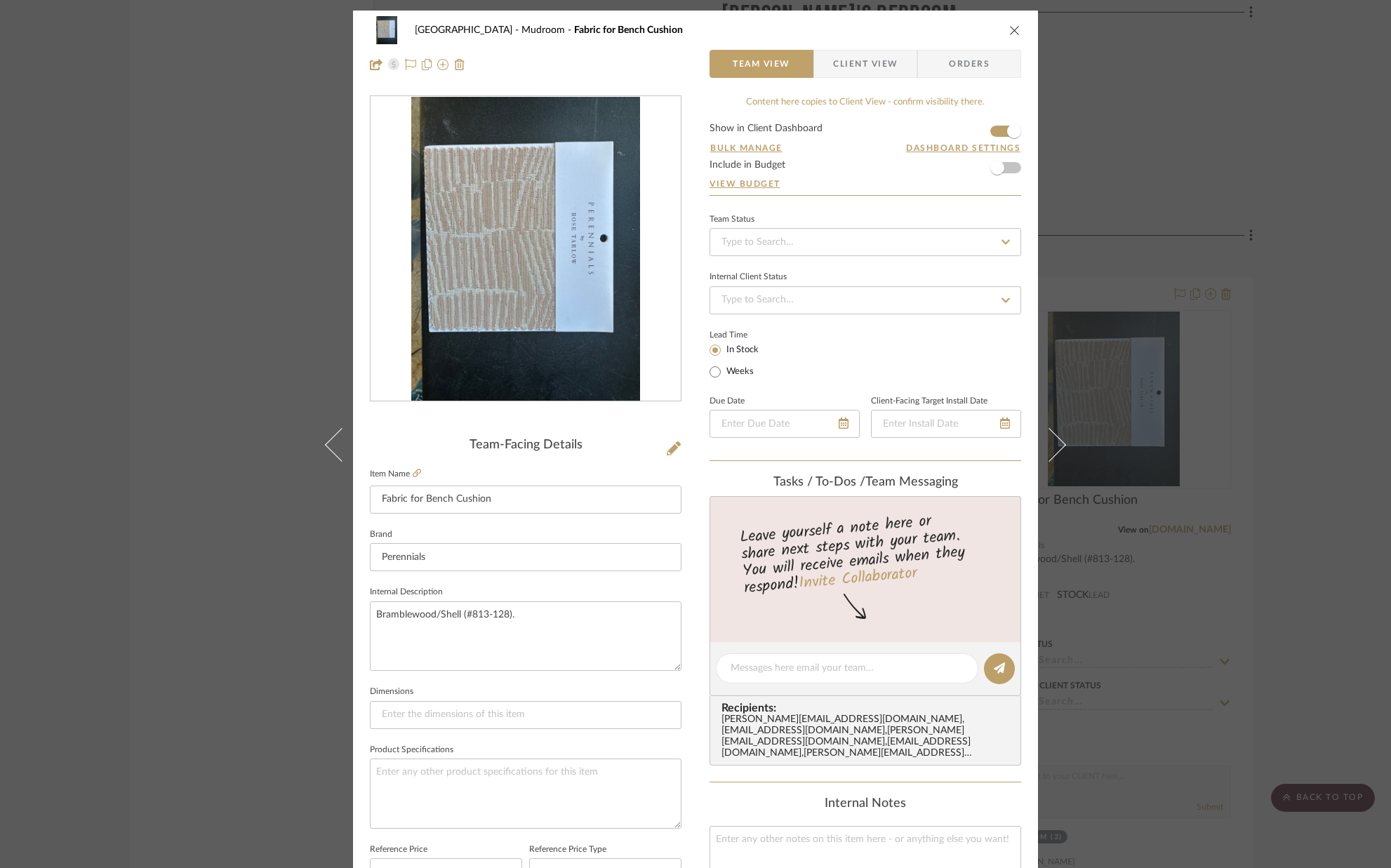
click at [1013, 34] on icon "close" at bounding box center [1014, 30] width 11 height 11
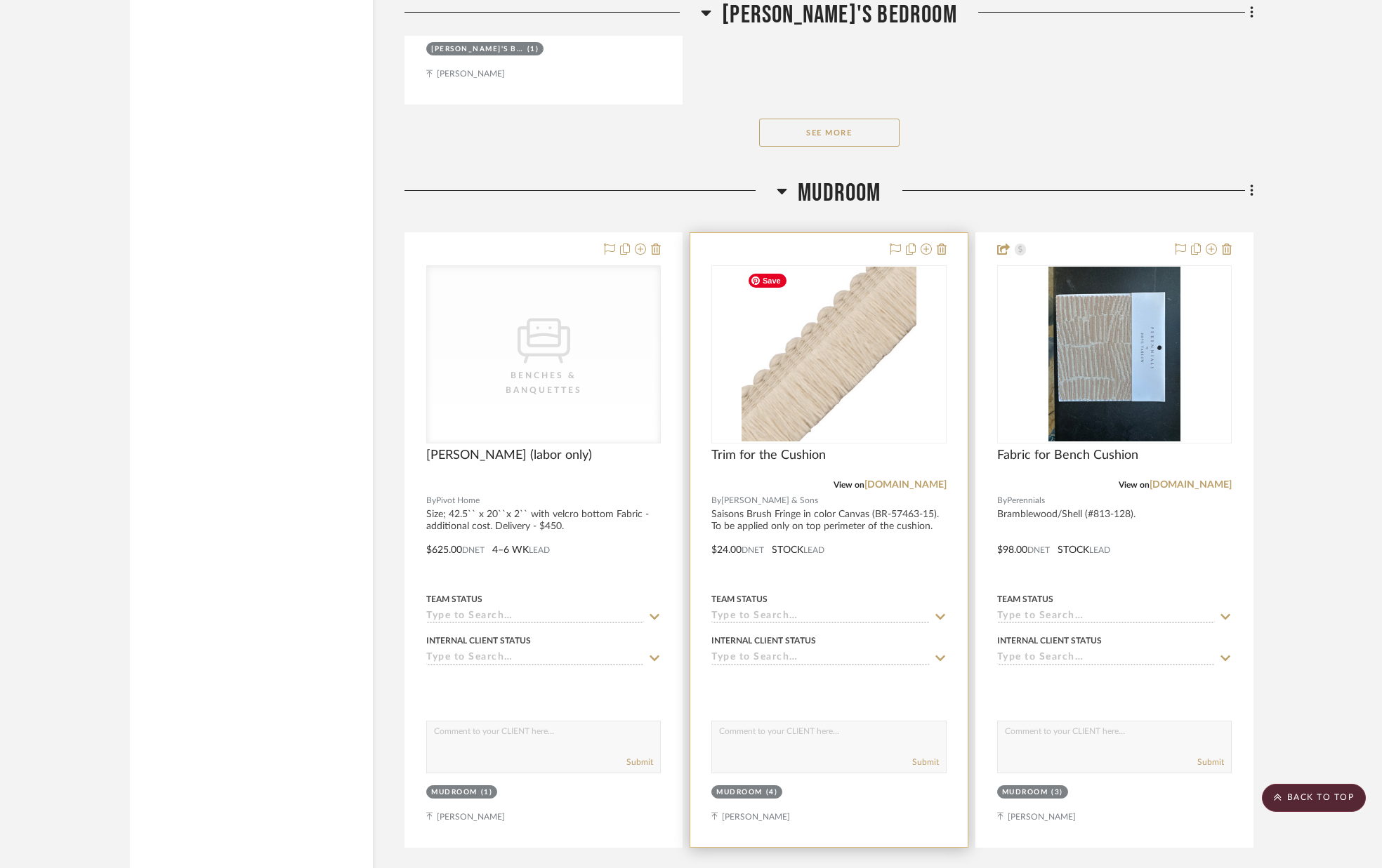
scroll to position [24163, 0]
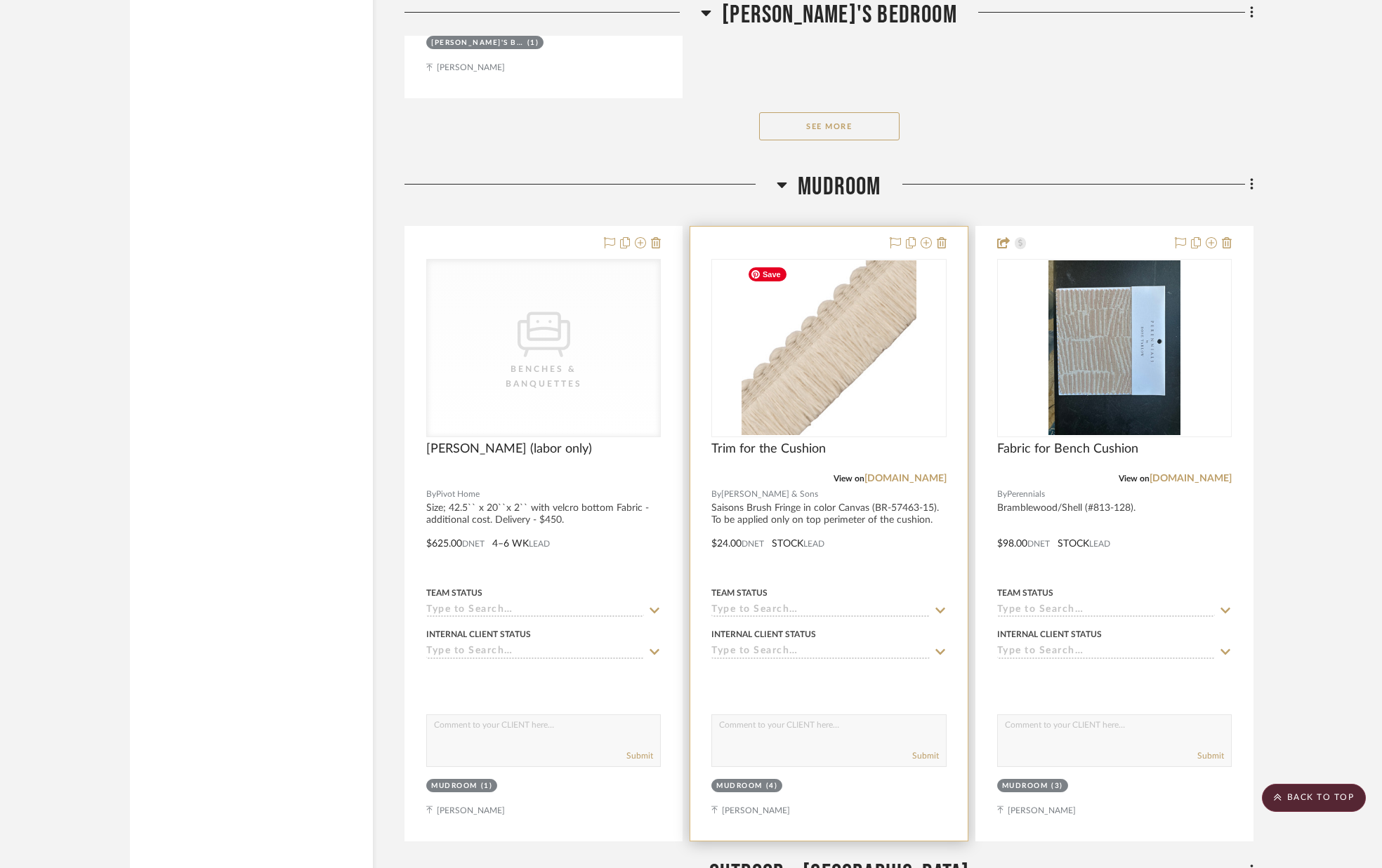
click at [806, 395] on img "0" at bounding box center [828, 348] width 174 height 175
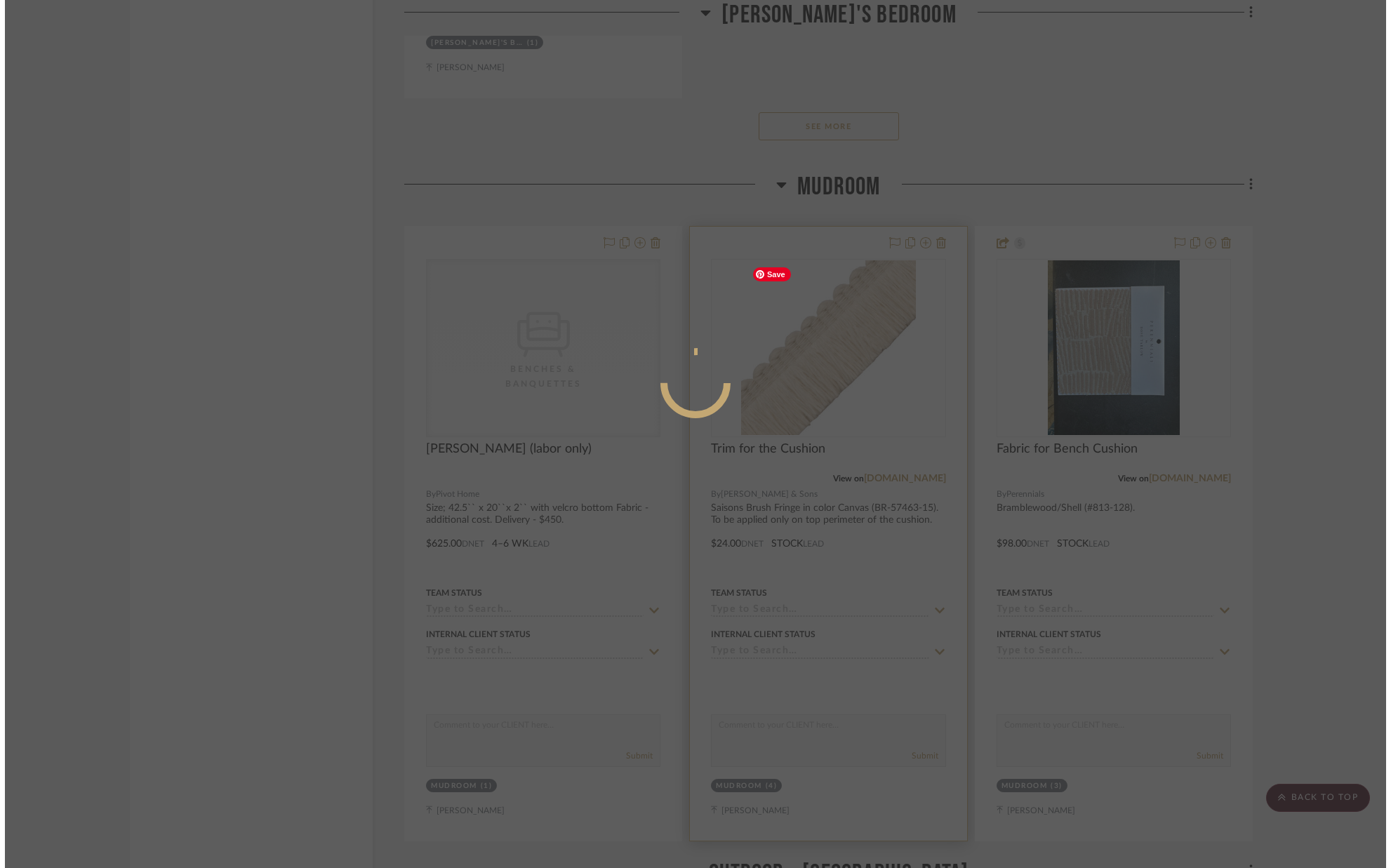
scroll to position [0, 0]
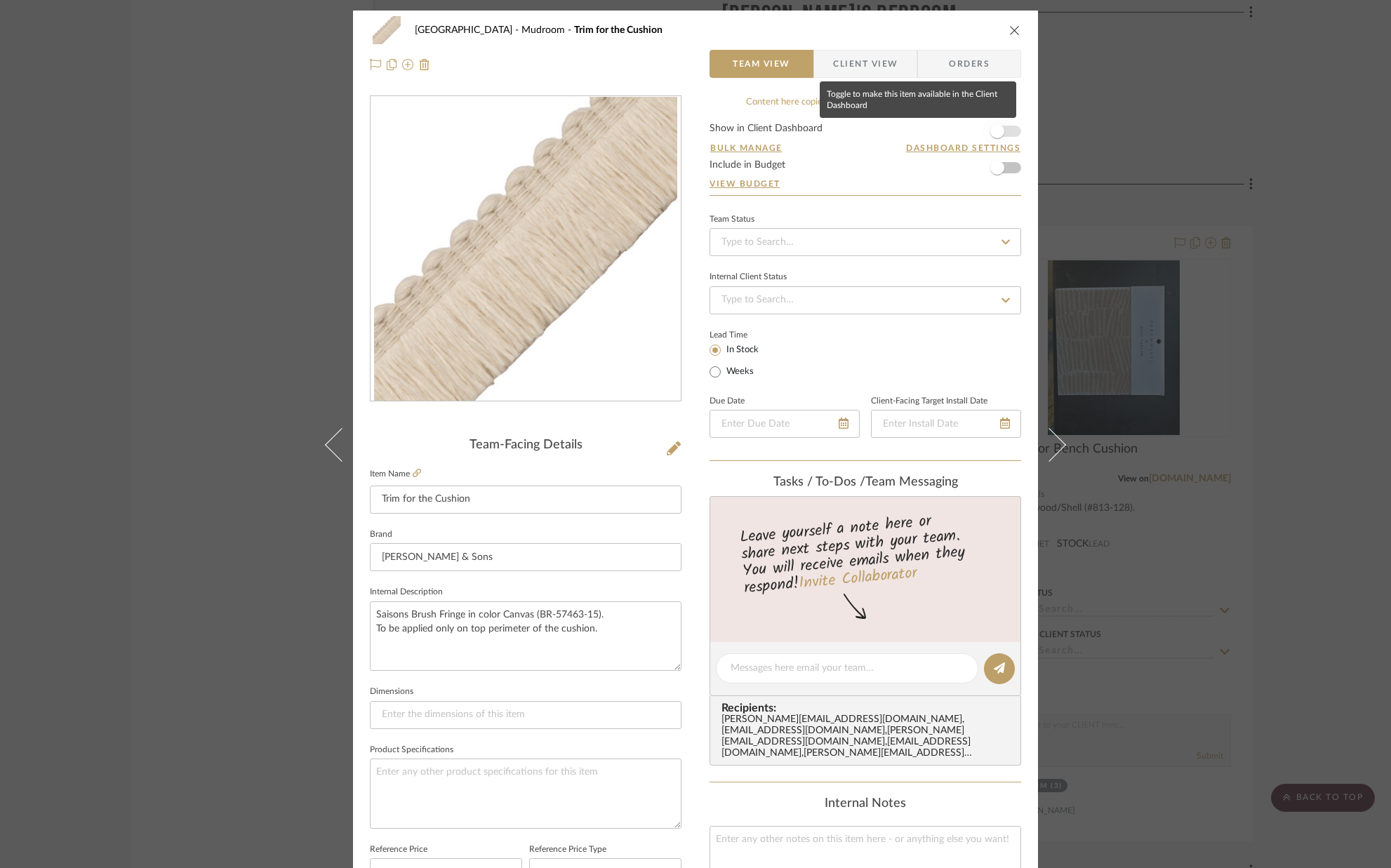
click at [1002, 135] on span "button" at bounding box center [996, 131] width 31 height 31
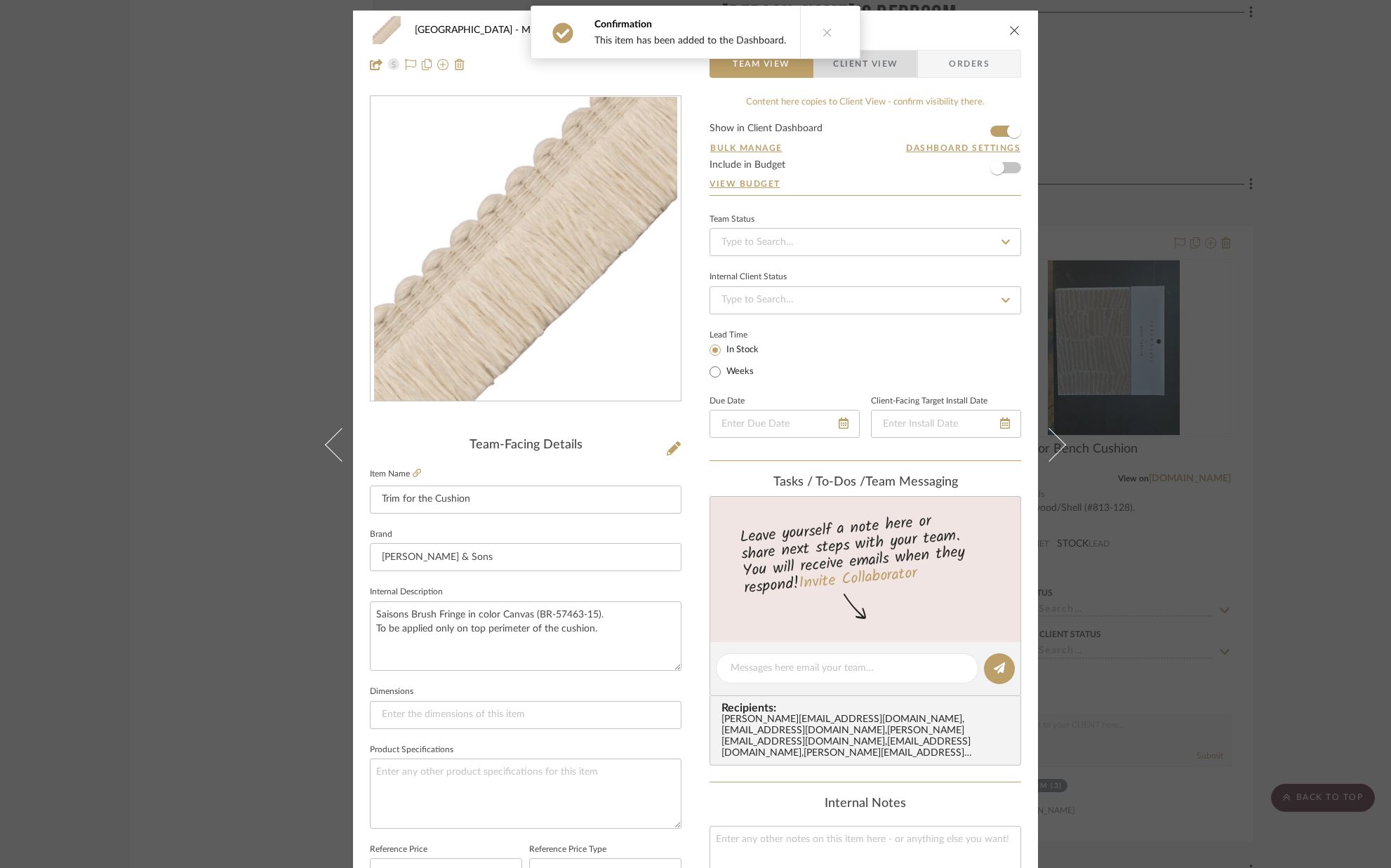
click at [872, 73] on span "Client View" at bounding box center [865, 64] width 64 height 28
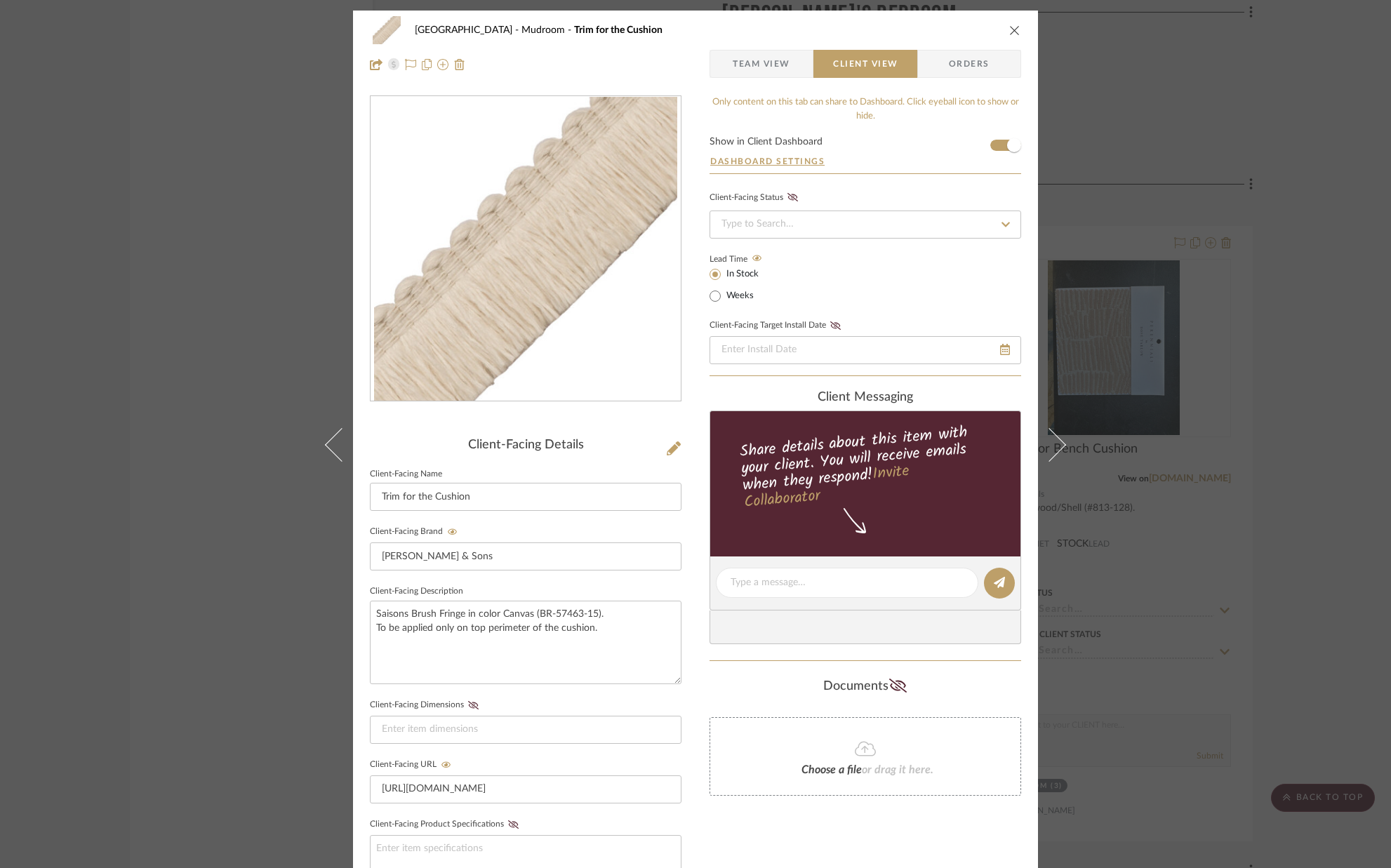
click at [1009, 31] on icon "close" at bounding box center [1014, 30] width 11 height 11
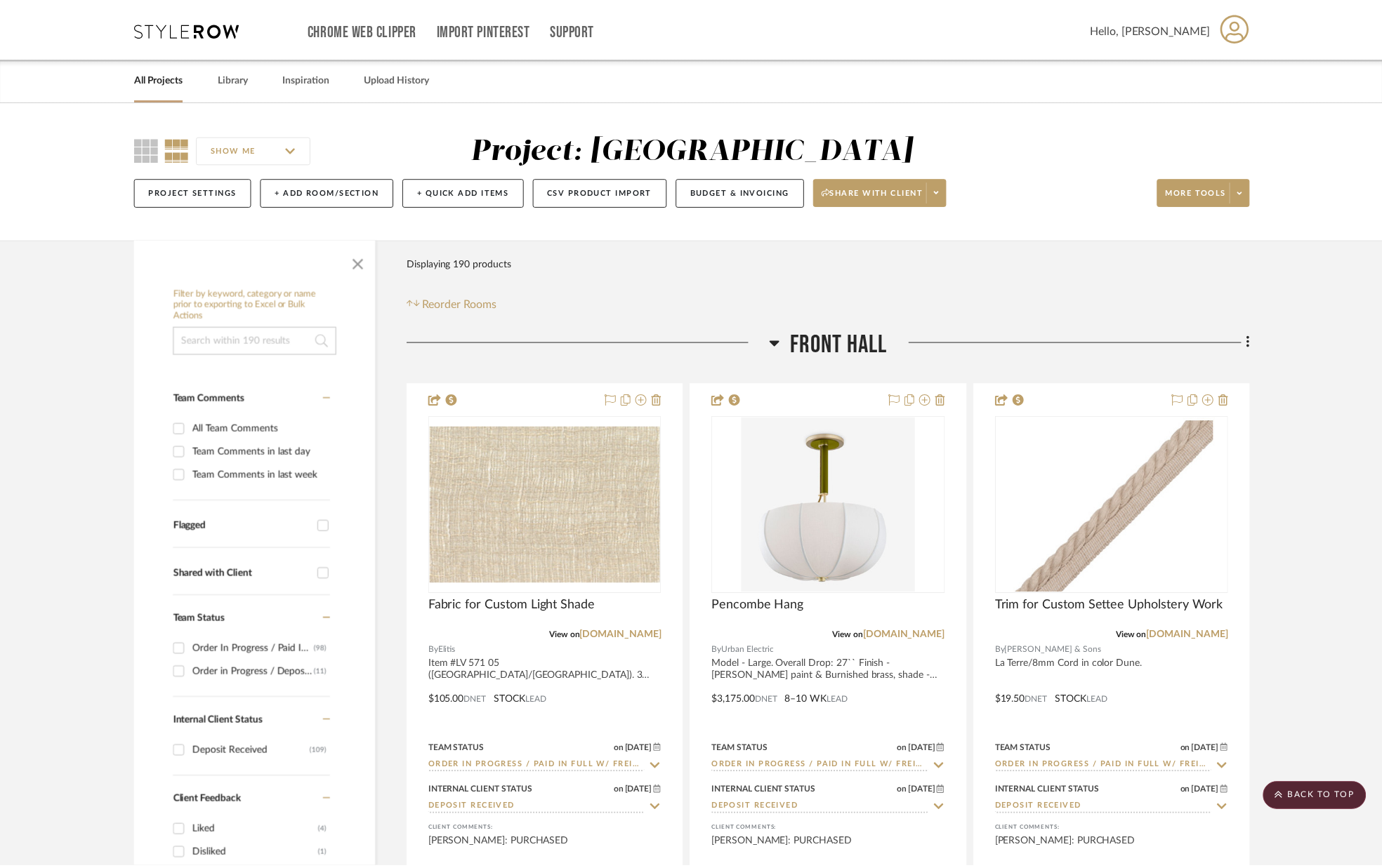
scroll to position [24163, 0]
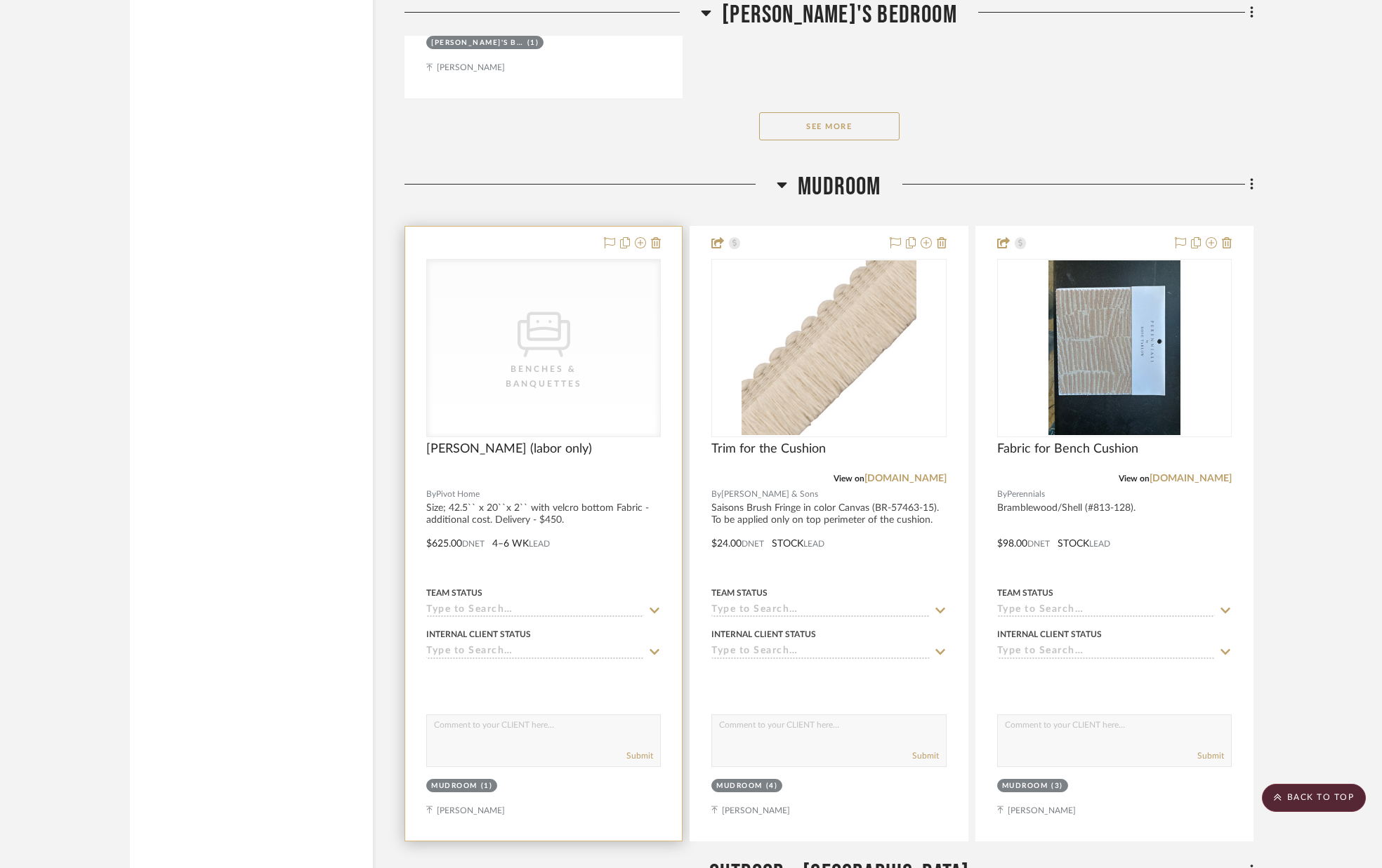
click at [561, 339] on icon "CategoryIconSeating Created with Sketch." at bounding box center [543, 330] width 52 height 52
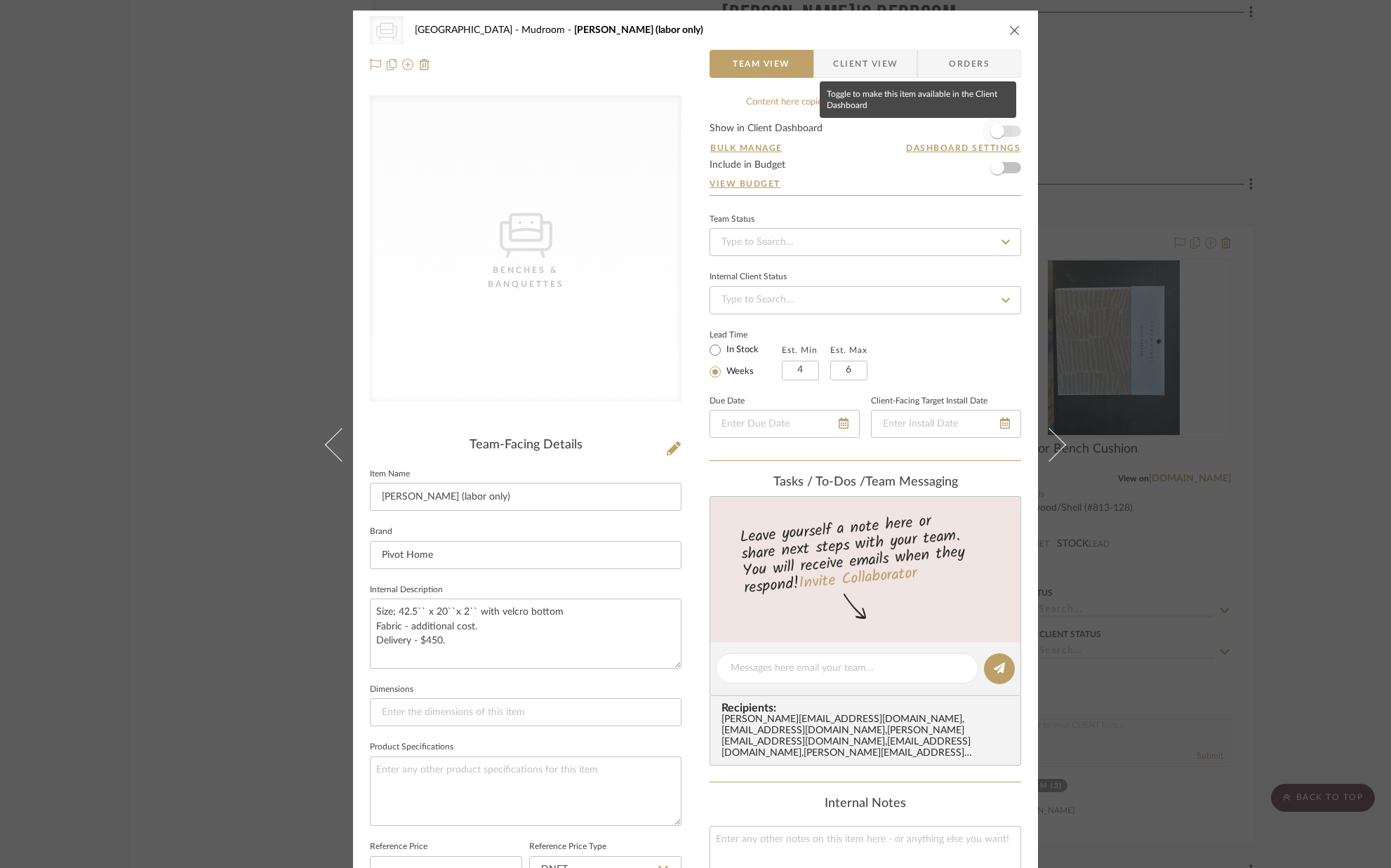
click at [994, 132] on span "button" at bounding box center [997, 132] width 14 height 14
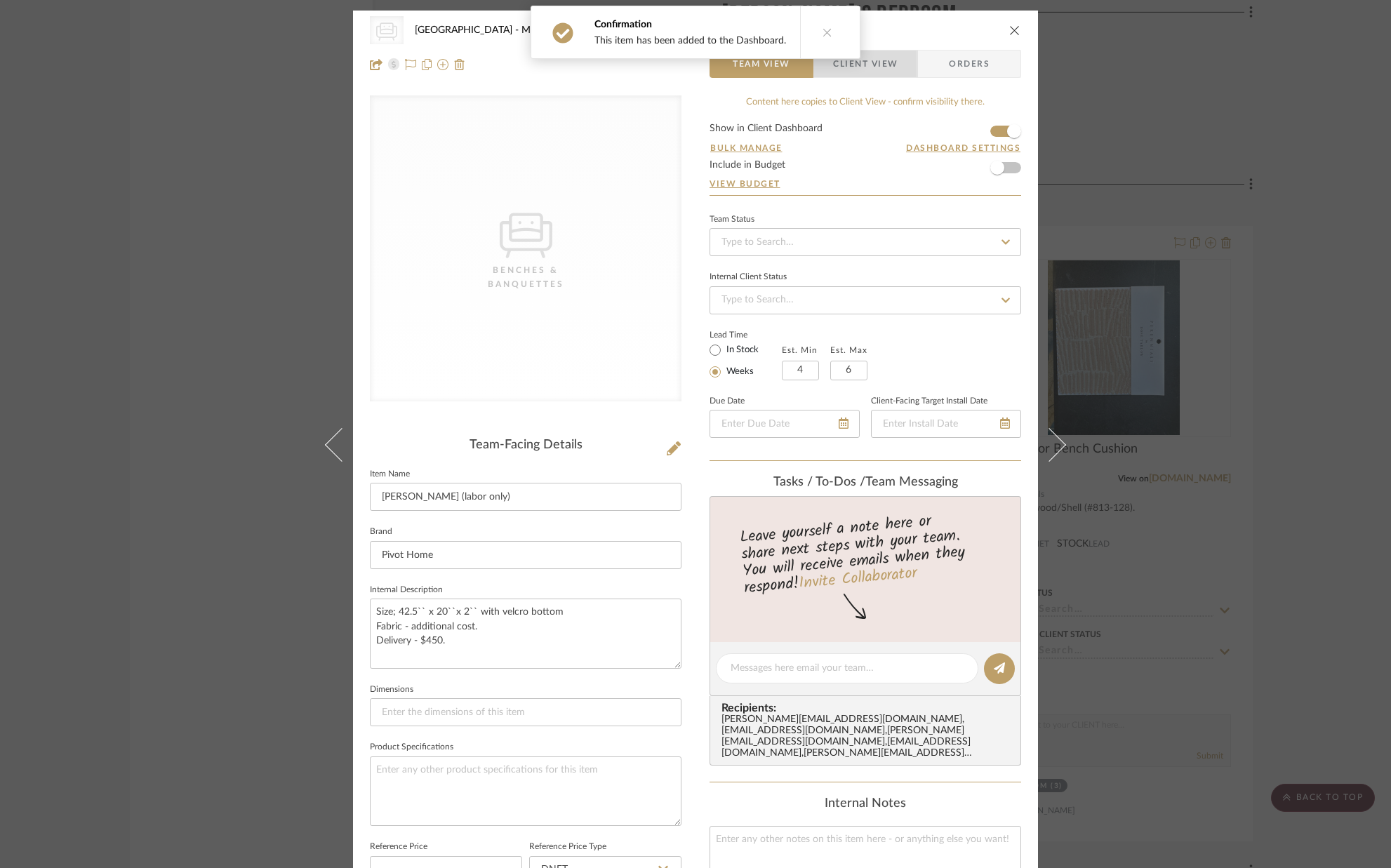
click at [873, 66] on span "Client View" at bounding box center [865, 64] width 64 height 28
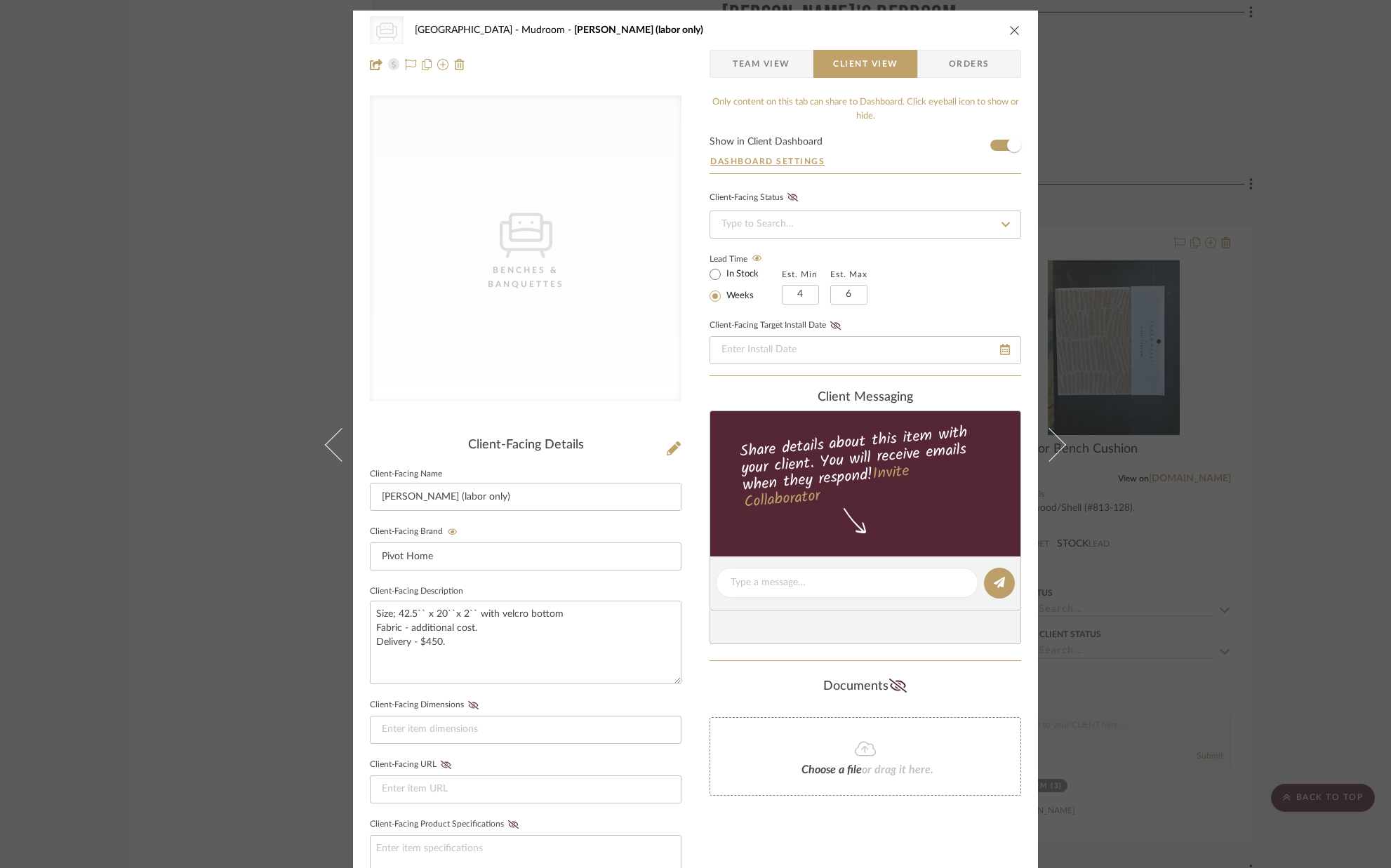
click at [1010, 29] on icon "close" at bounding box center [1014, 30] width 11 height 11
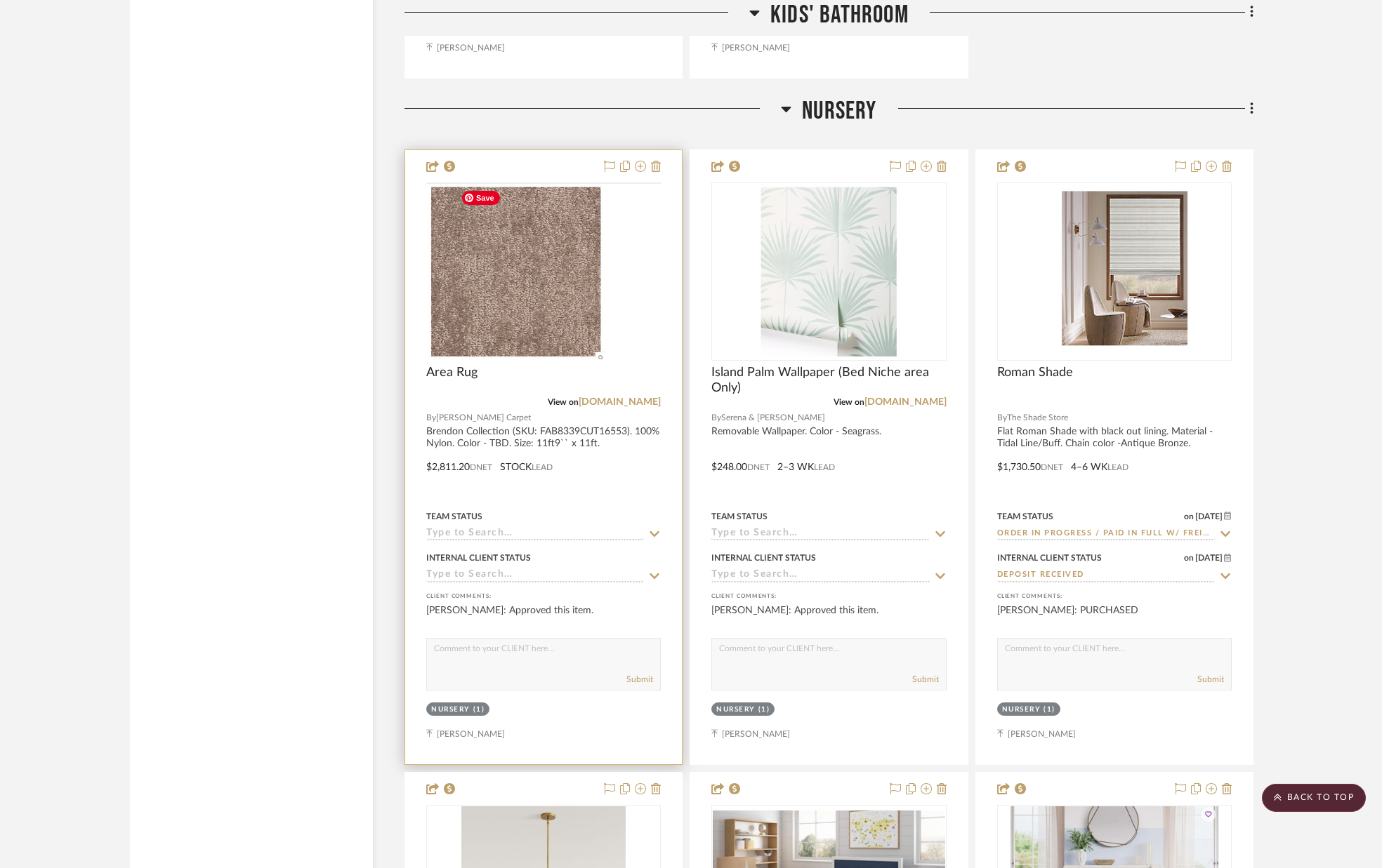
scroll to position [19568, 0]
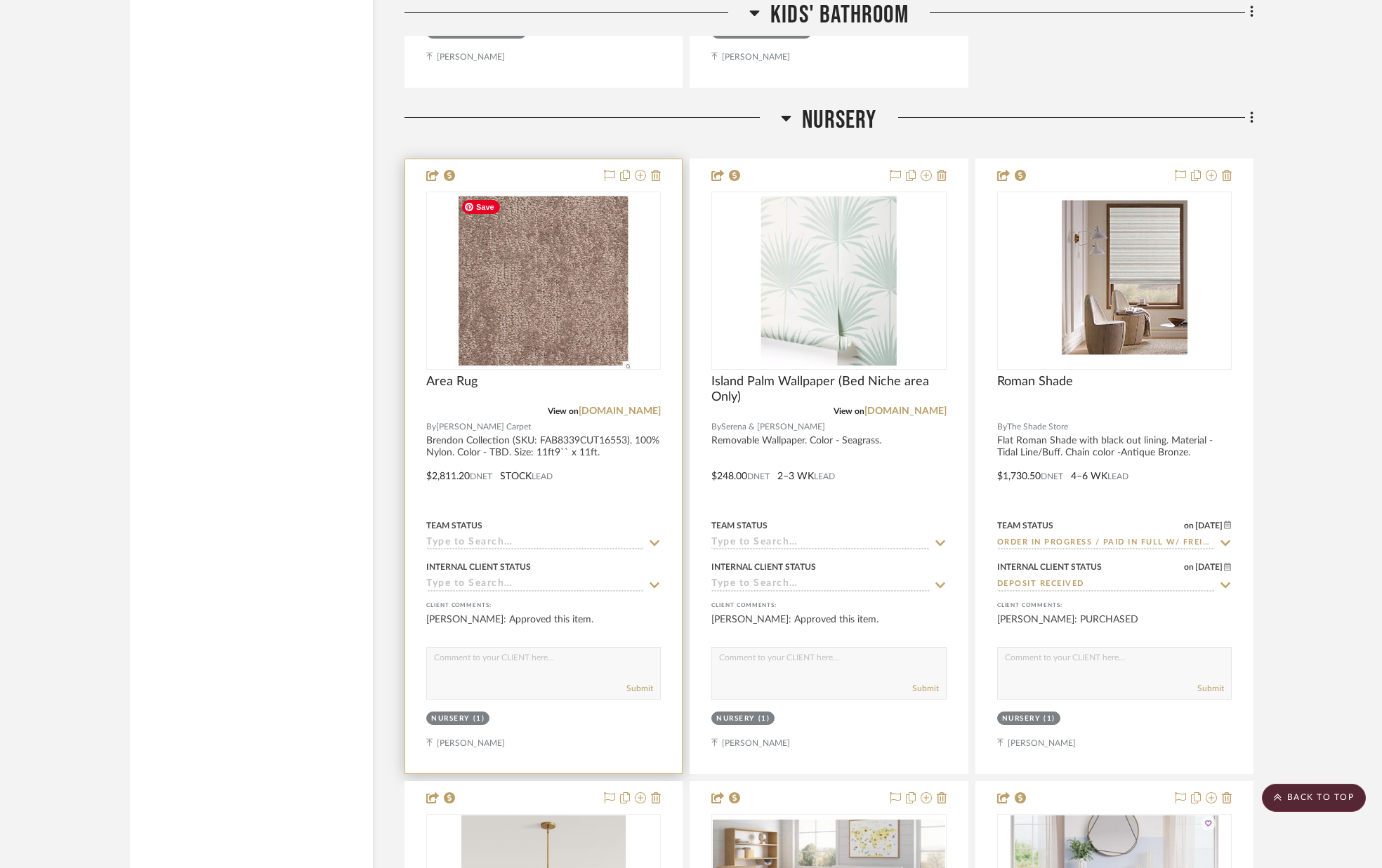
click at [531, 260] on img "0" at bounding box center [544, 280] width 178 height 175
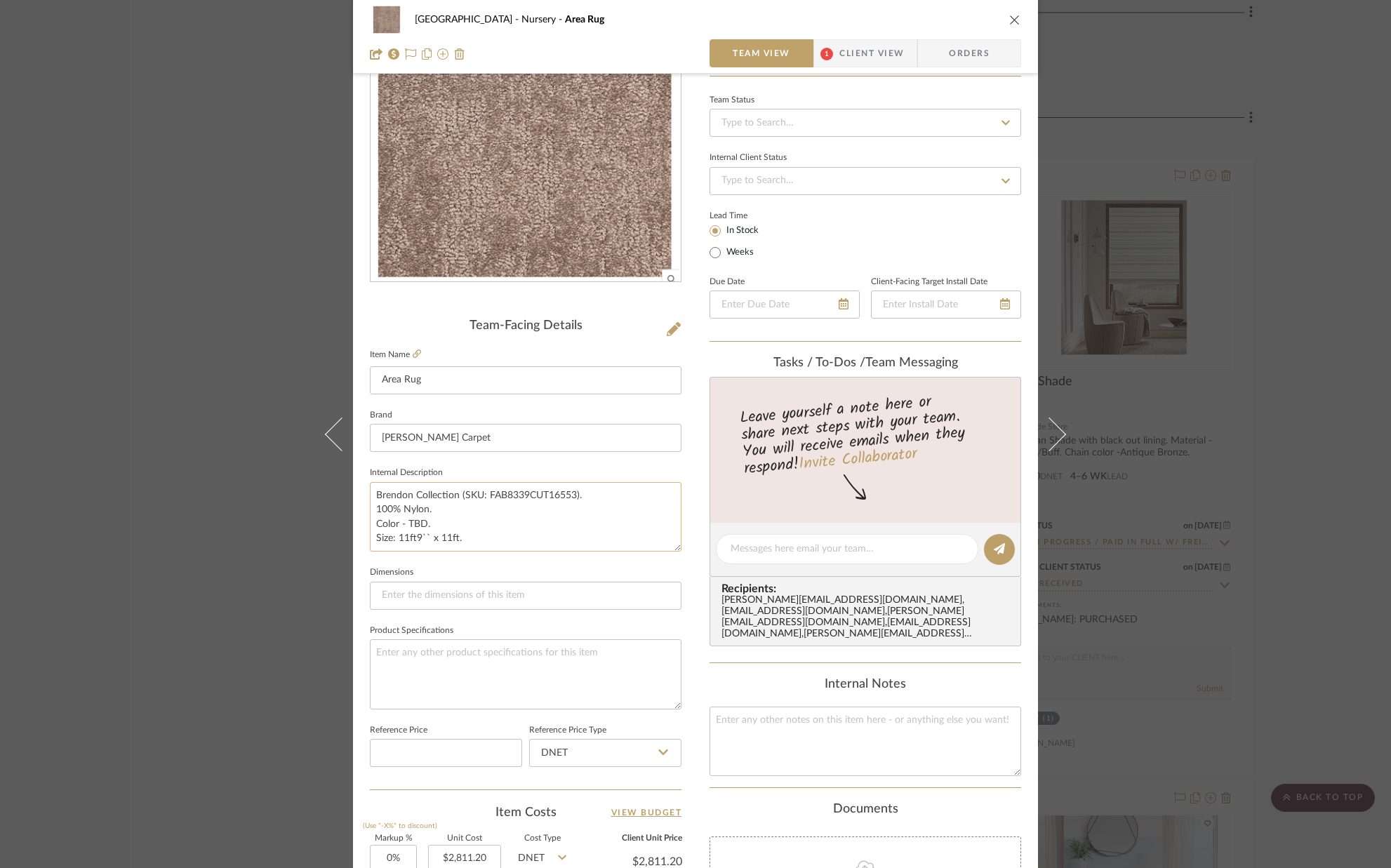
scroll to position [121, 0]
click at [432, 520] on textarea "Brendon Collection (SKU: FAB8339CUT16553). 100% Nylon. Color - TBD. Size: 11ft9…" at bounding box center [526, 515] width 312 height 70
type textarea "Brendon Collection (SKU: FAB8339CUT16553). 100% Nylon. Color - Hiking Trail. Si…"
click at [506, 659] on textarea at bounding box center [526, 672] width 312 height 70
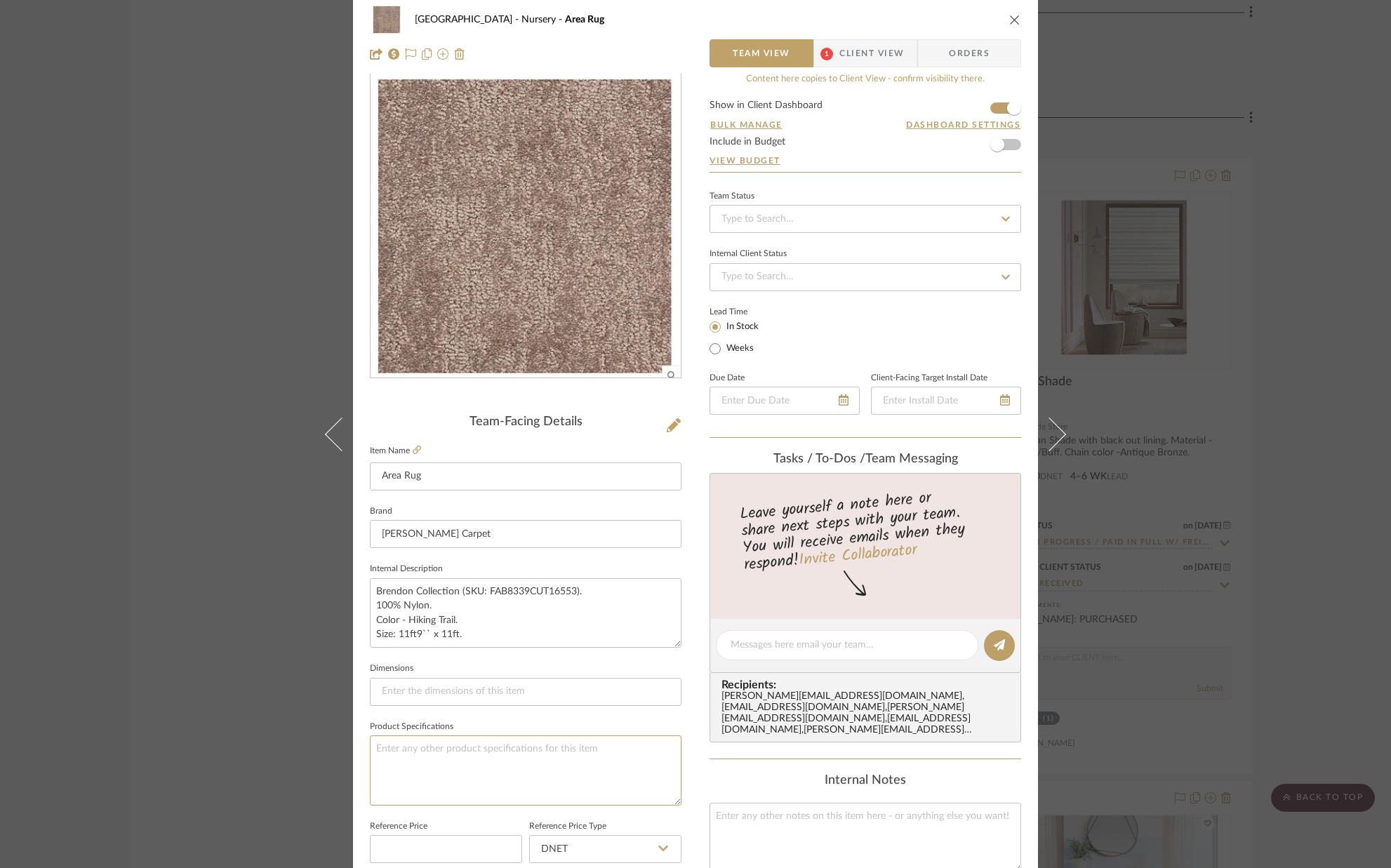
scroll to position [0, 0]
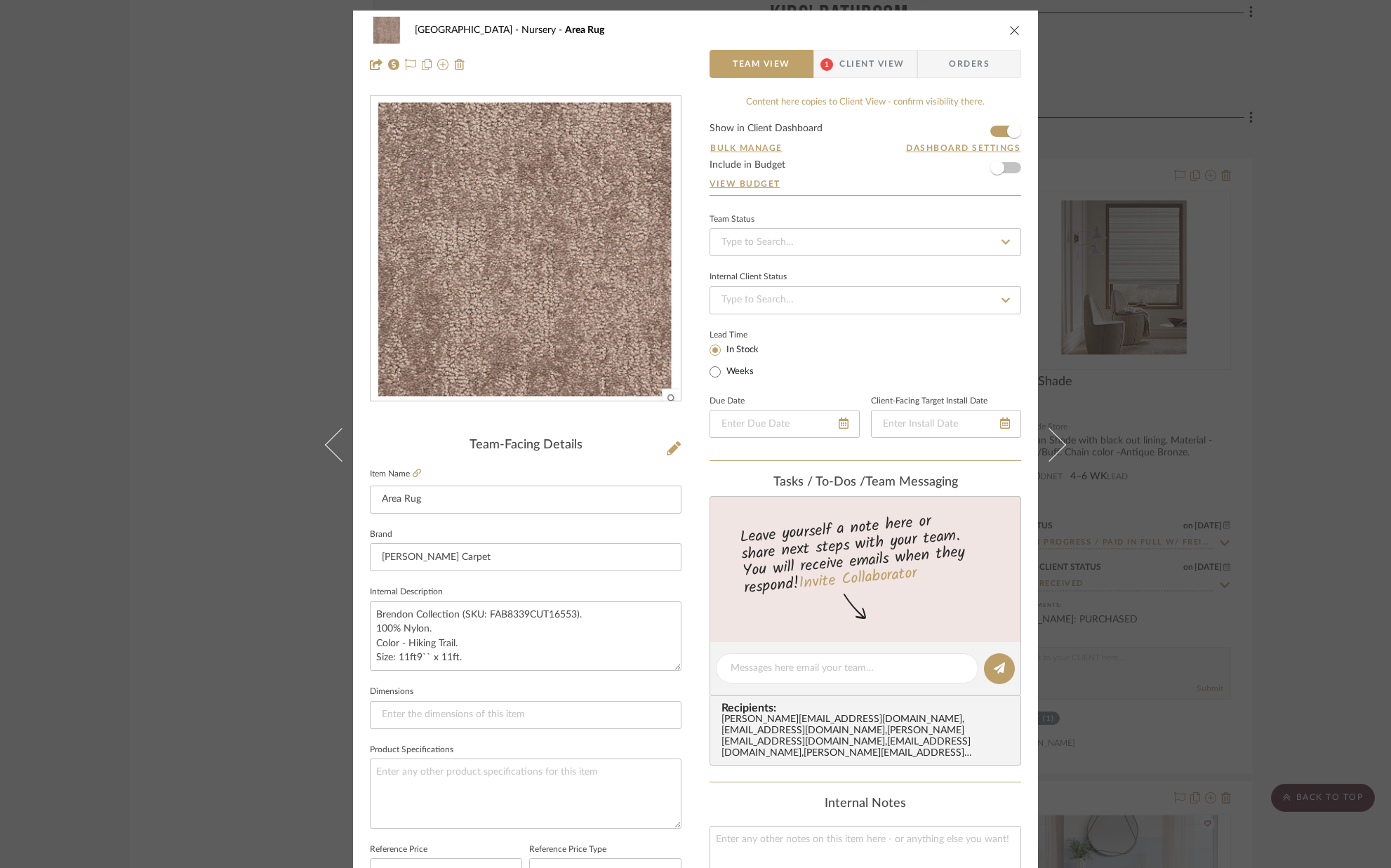
click at [728, 374] on label "Weeks" at bounding box center [738, 372] width 31 height 12
click at [723, 374] on input "Weeks" at bounding box center [715, 371] width 17 height 17
radio input "true"
click at [799, 367] on input "text" at bounding box center [800, 370] width 37 height 20
type input "4"
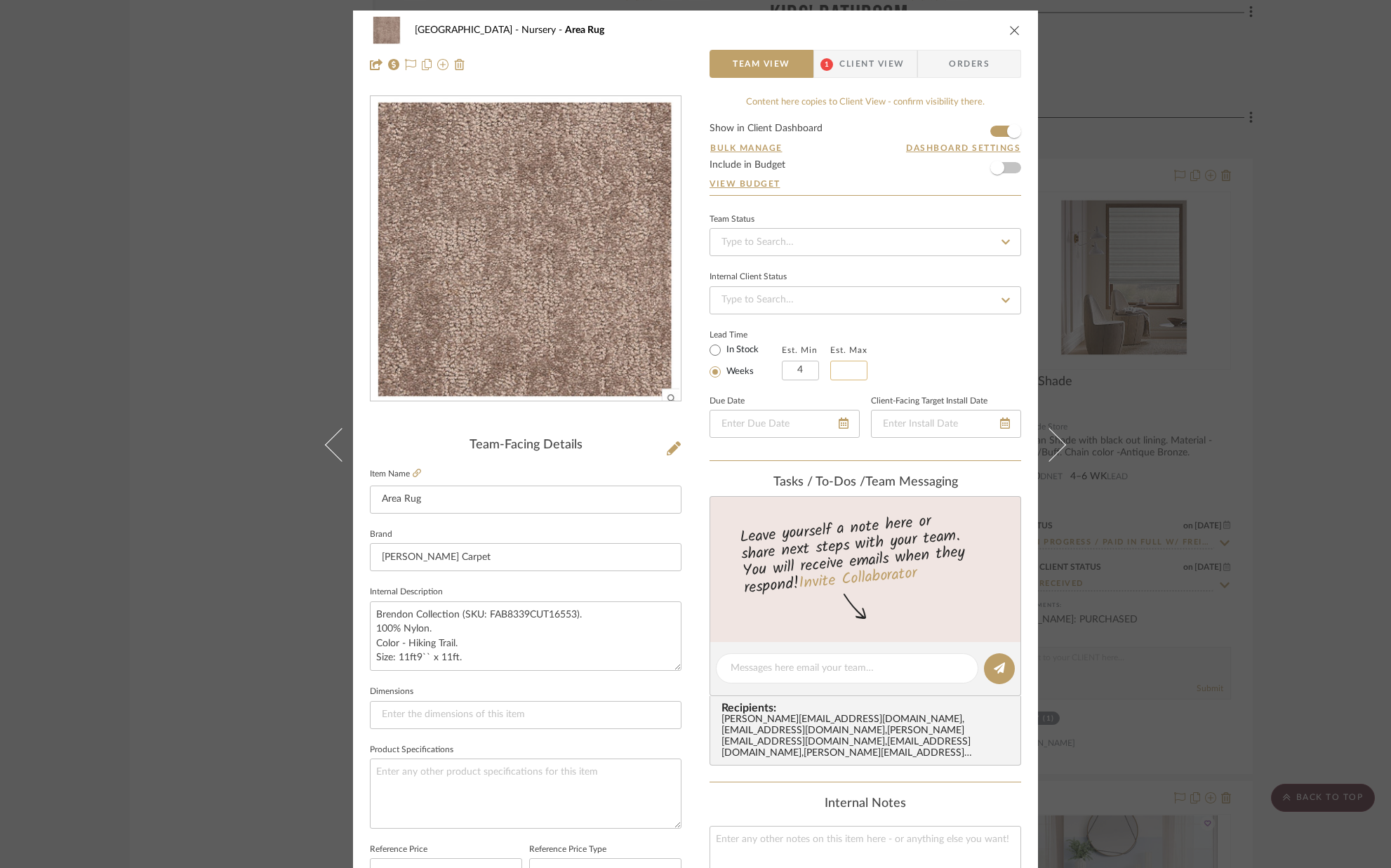
click at [854, 373] on input "text" at bounding box center [849, 370] width 37 height 20
type input "6"
click at [946, 373] on div "Lead Time In Stock Weeks Est. Min 4 Est. Max 6" at bounding box center [865, 353] width 312 height 55
drag, startPoint x: 580, startPoint y: 614, endPoint x: 456, endPoint y: 618, distance: 124.1
click at [456, 618] on textarea "Brendon Collection (SKU: FAB8339CUT16553). 100% Nylon. Color - Hiking Trail. Si…" at bounding box center [526, 636] width 312 height 70
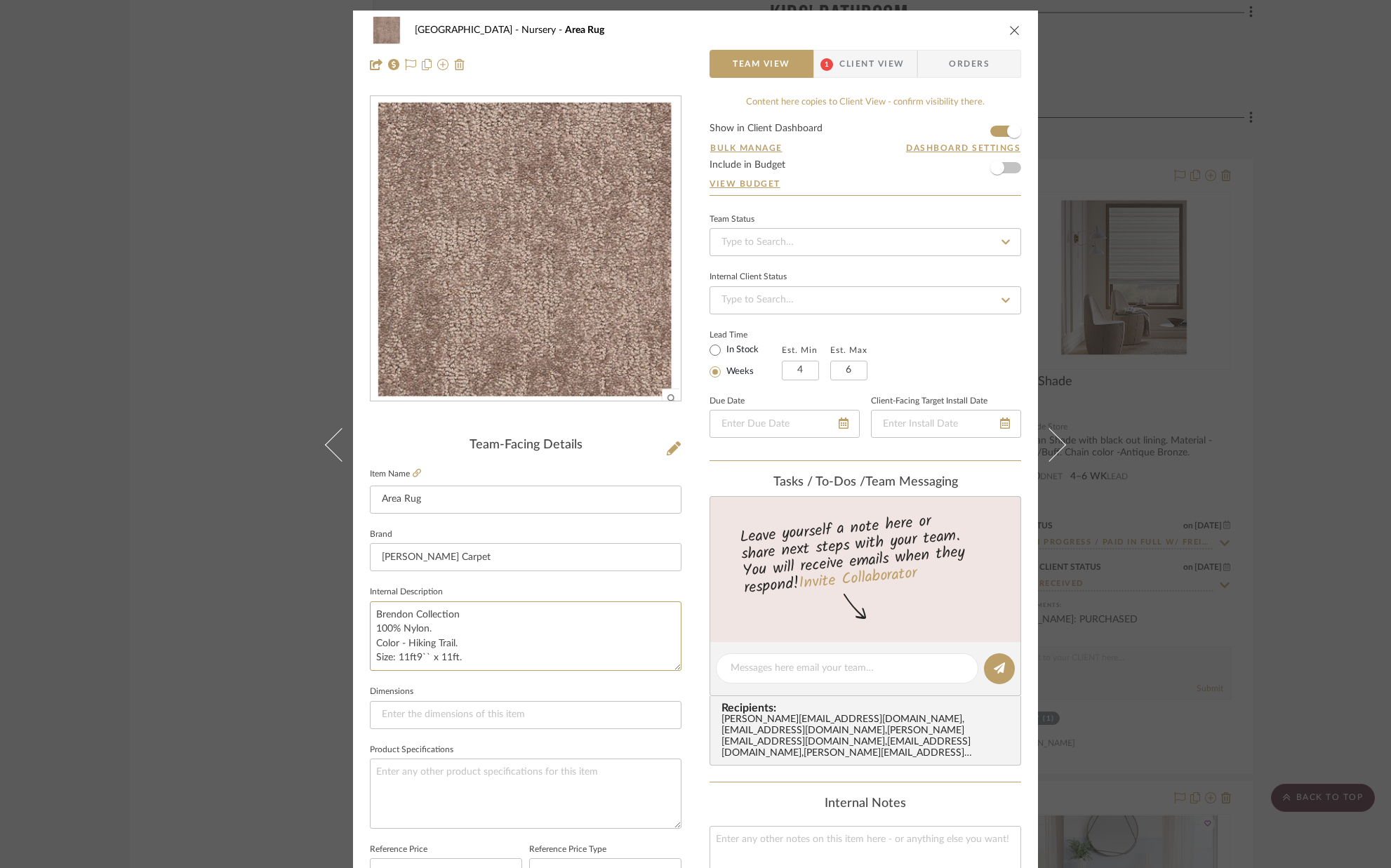
type textarea "Brendon Collection 100% Nylon. Color - Hiking Trail. Size: 11ft9`` x 11ft."
click at [498, 682] on fieldset "Dimensions" at bounding box center [526, 706] width 312 height 47
click at [879, 66] on span "Client View" at bounding box center [872, 64] width 64 height 28
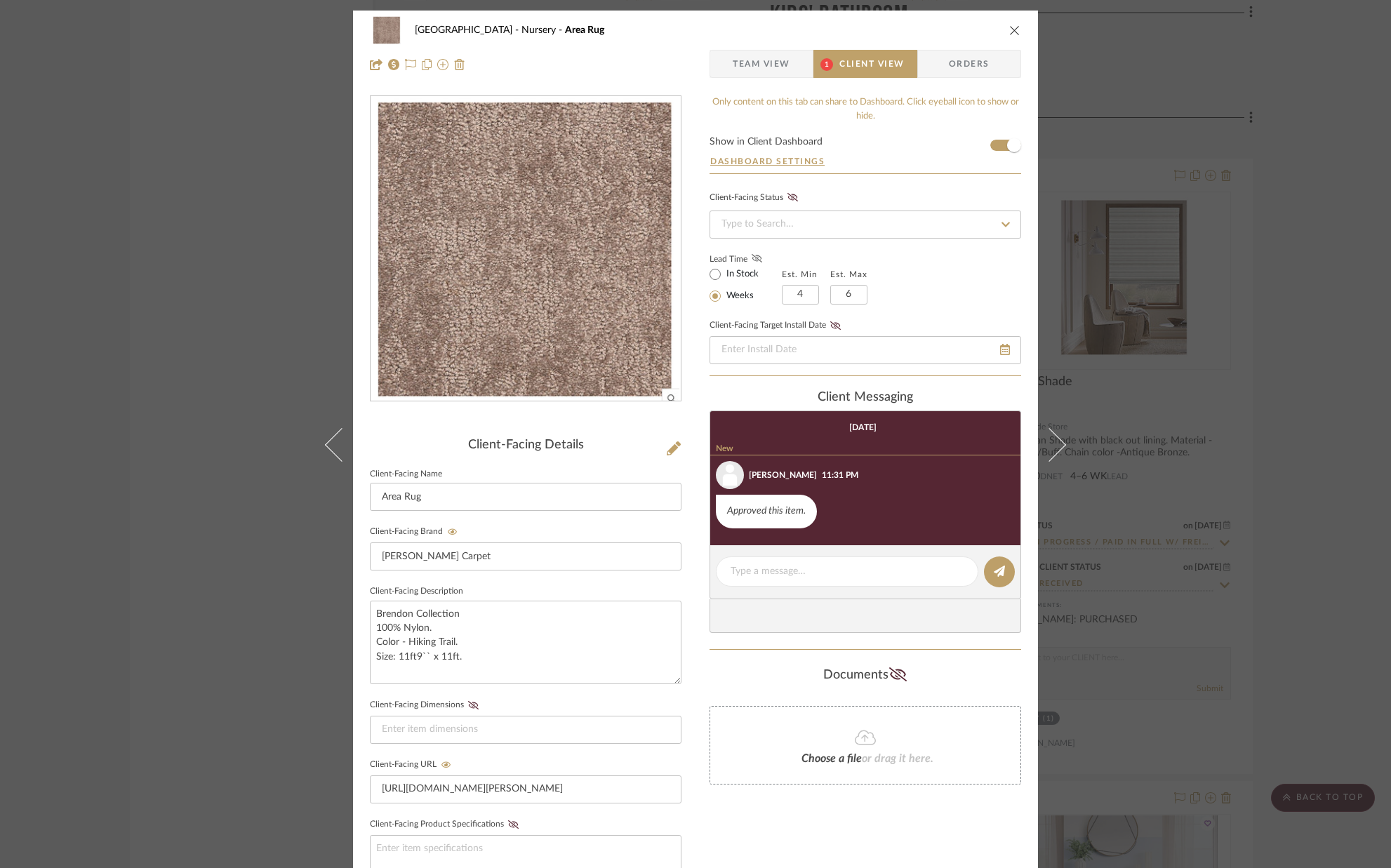
click at [753, 260] on icon at bounding box center [757, 258] width 10 height 9
click at [1009, 27] on icon "close" at bounding box center [1014, 30] width 11 height 11
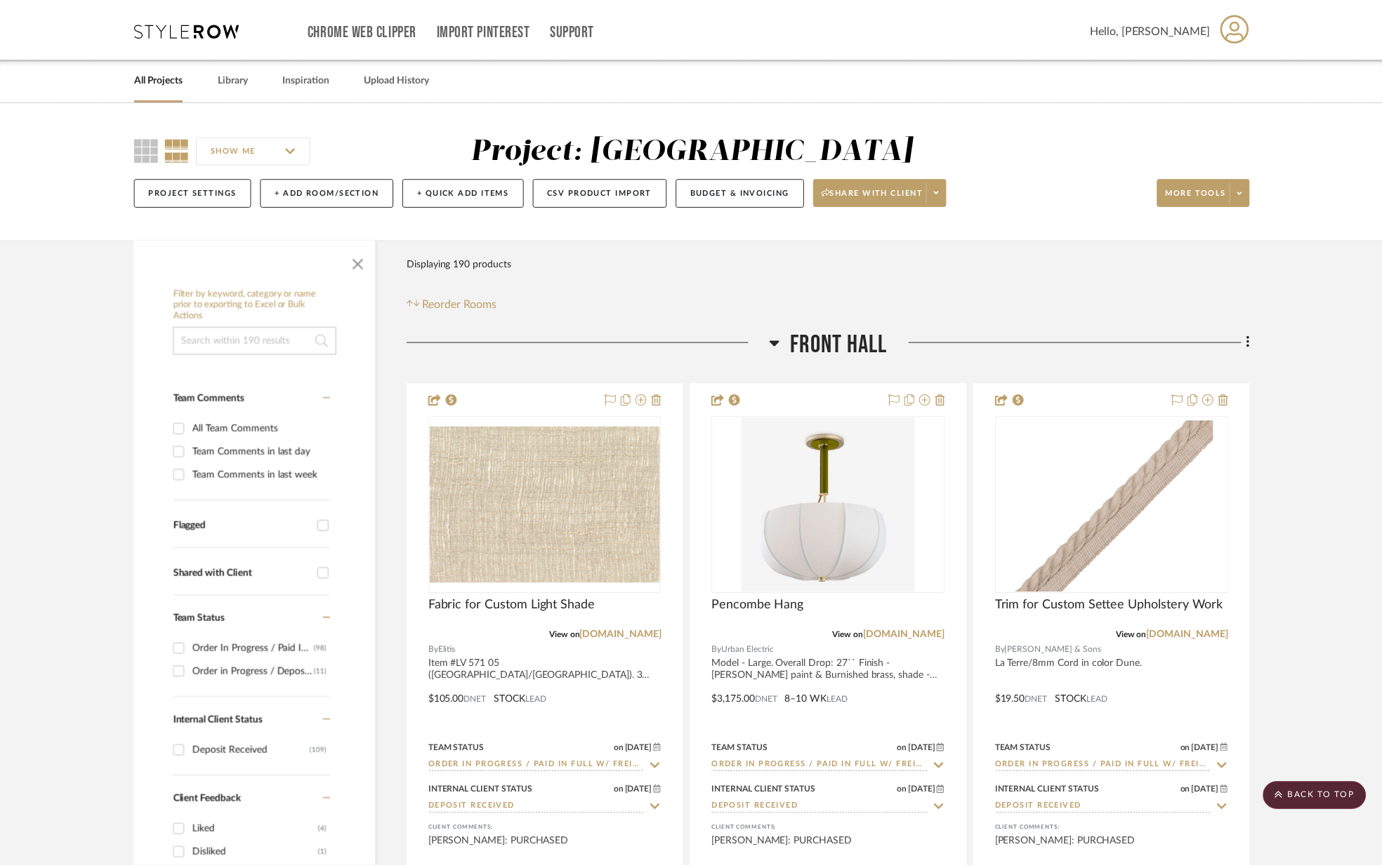
scroll to position [19568, 0]
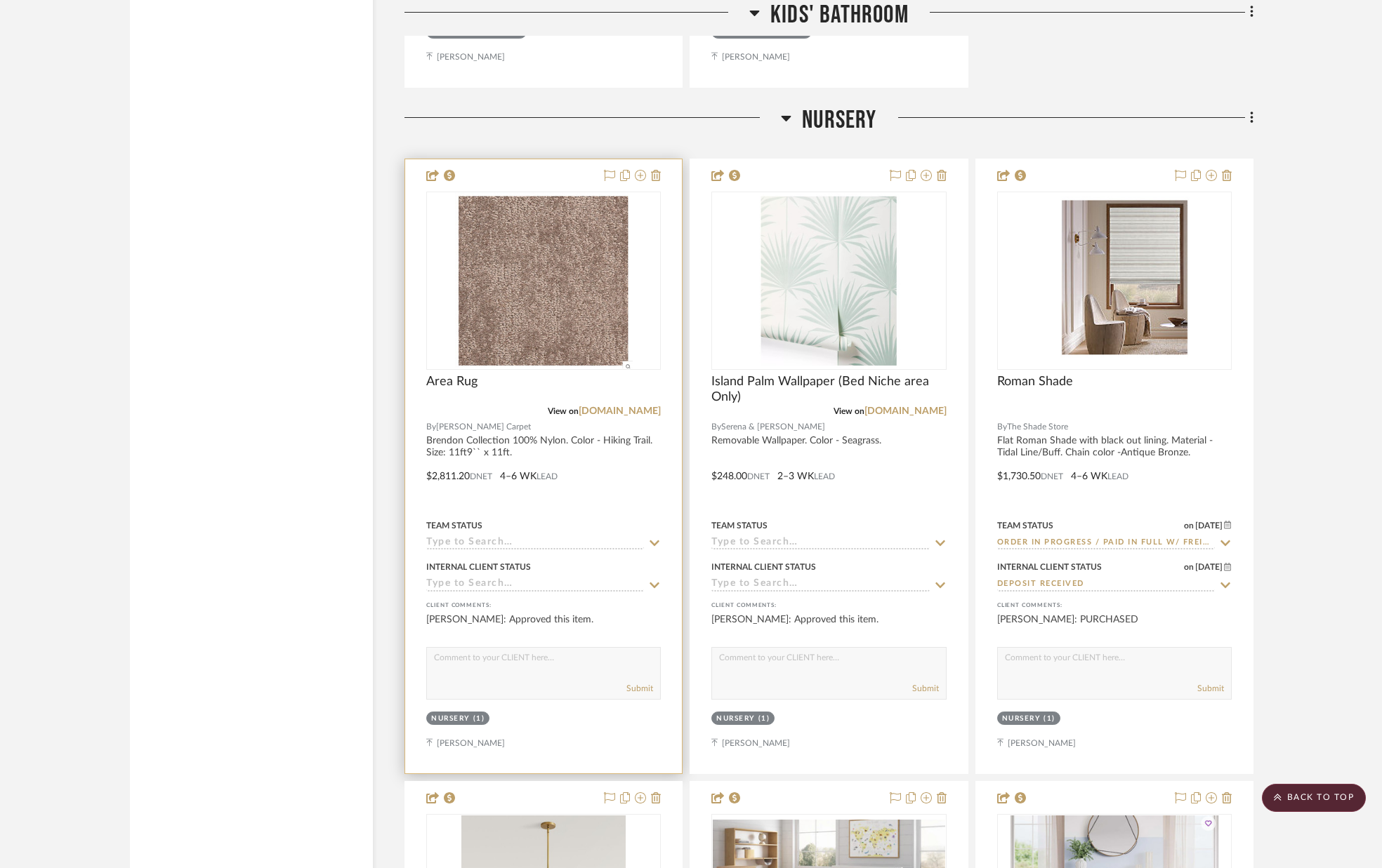
click at [648, 539] on icon at bounding box center [654, 543] width 12 height 11
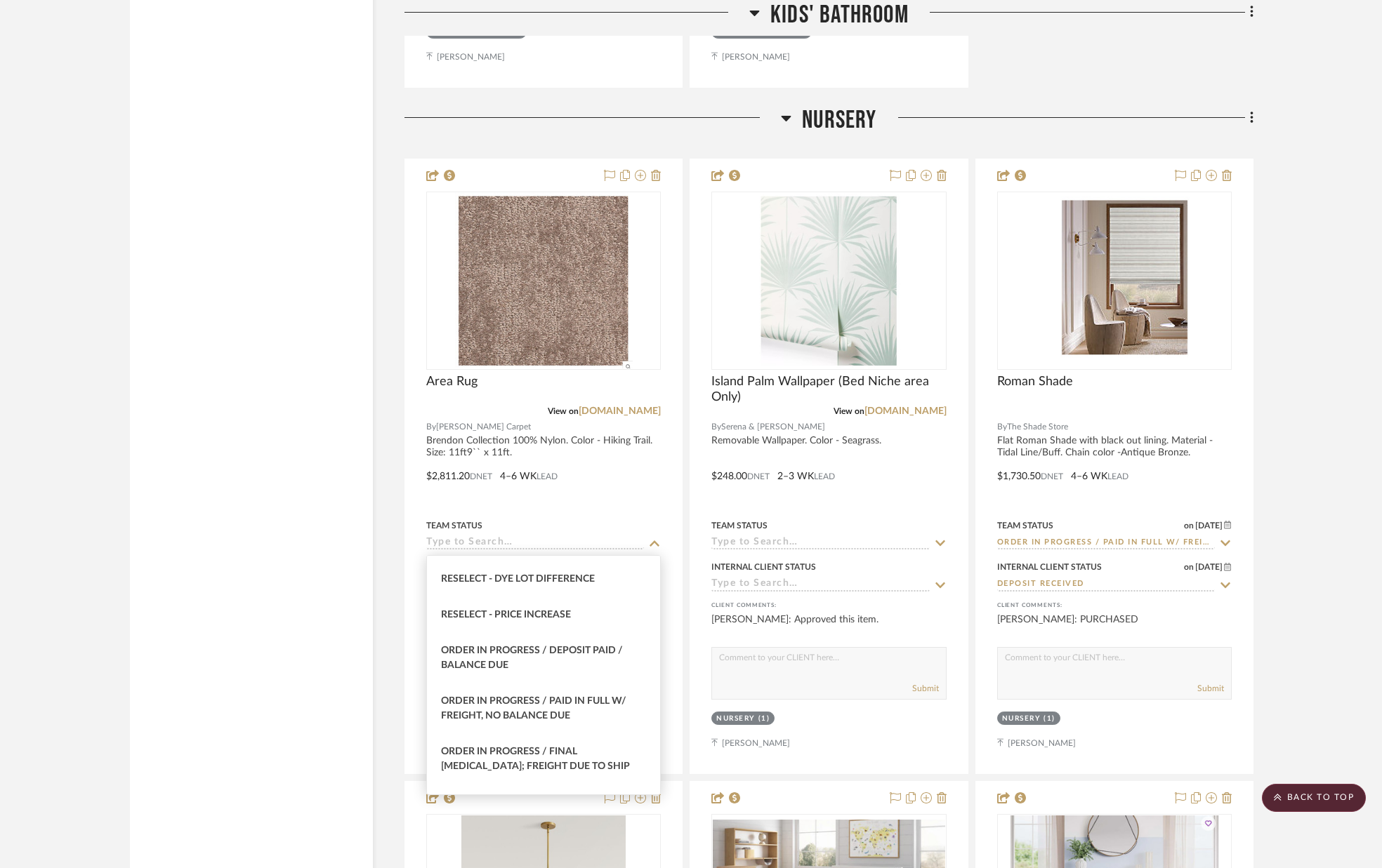
scroll to position [1427, 0]
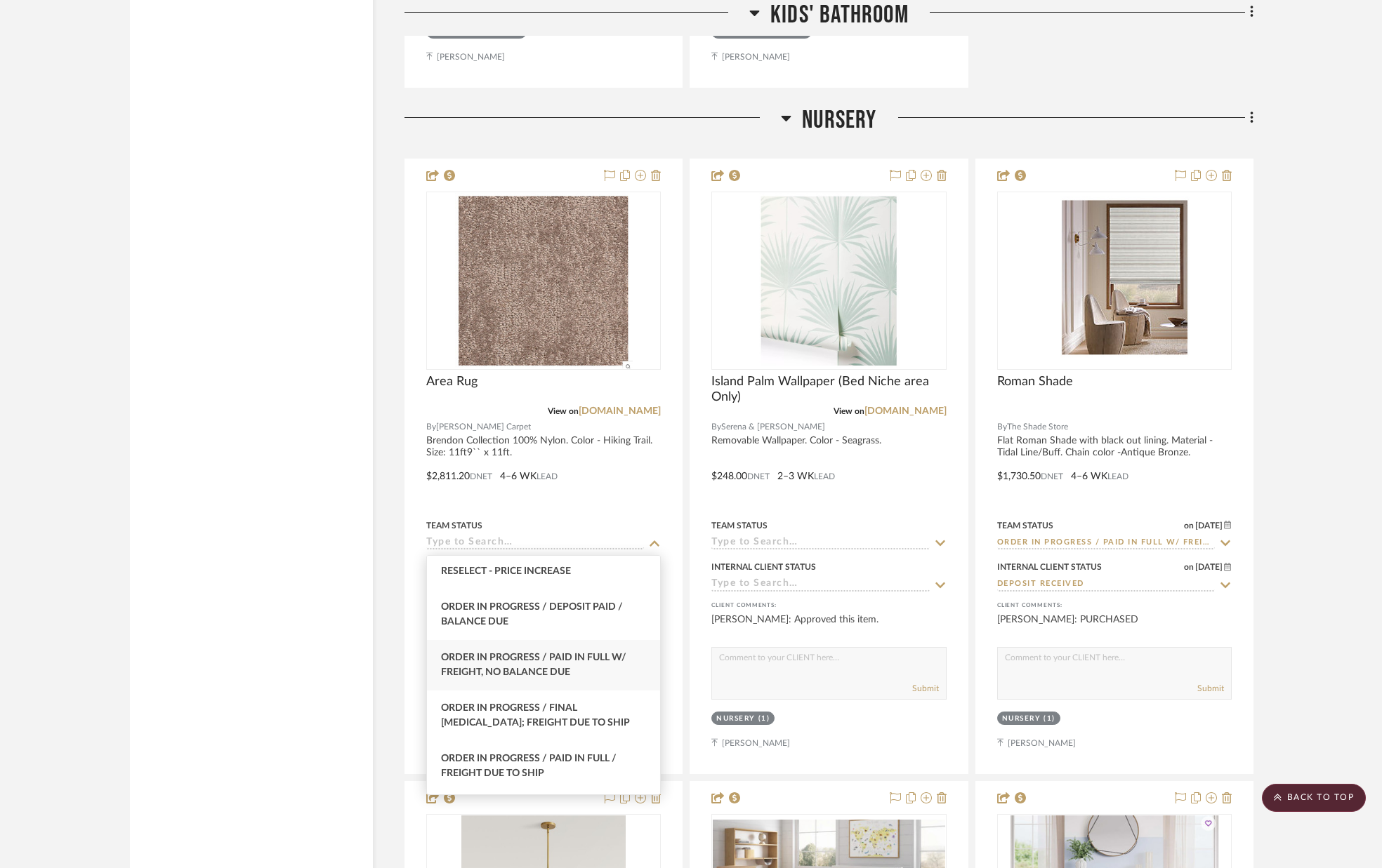
click at [562, 658] on span "Order In Progress / Paid In Full w/ Freight, No Balance due" at bounding box center [534, 665] width 186 height 24
type input "[DATE]"
type input "Order In Progress / Paid In Full w/ Freight, No Balance due"
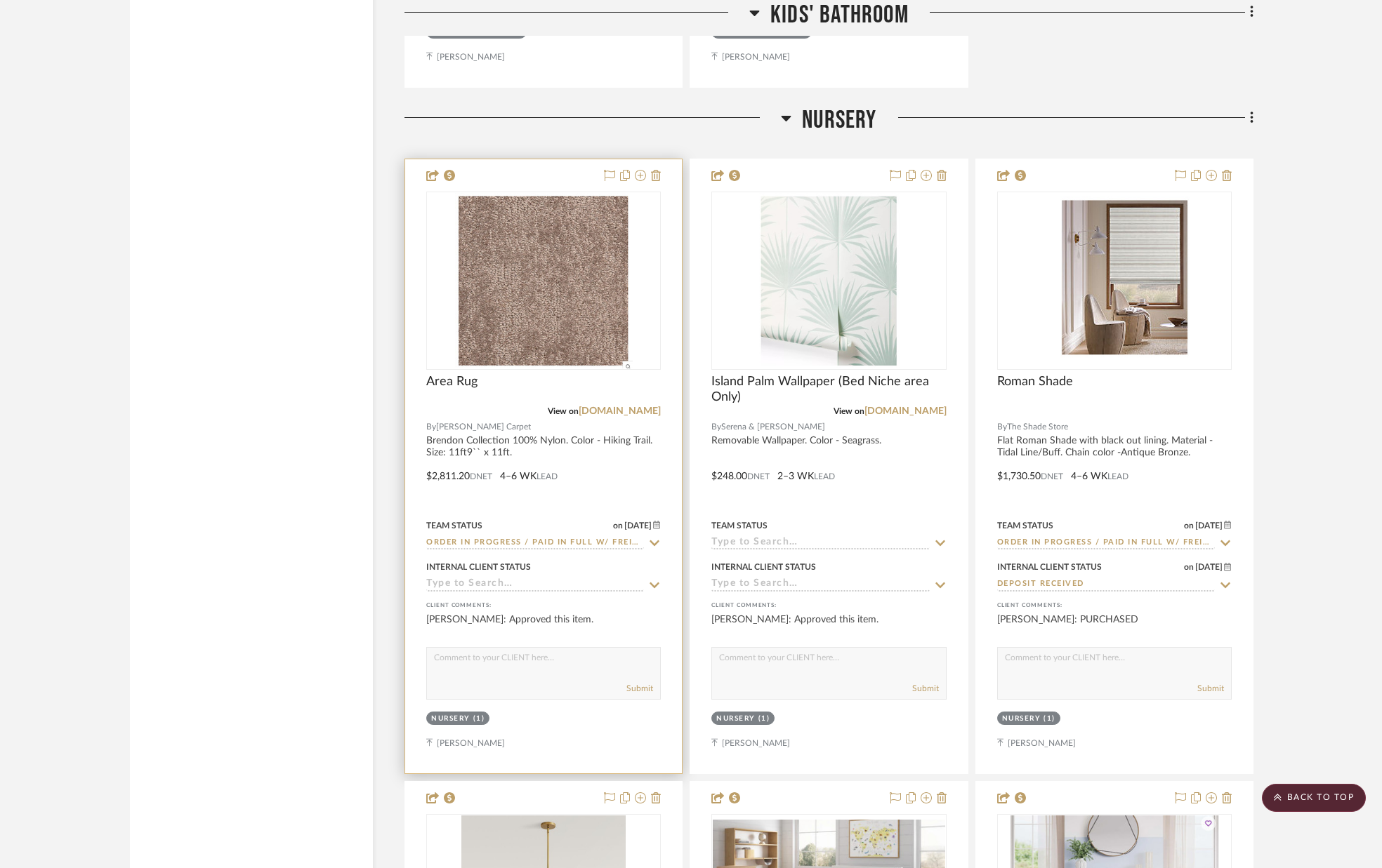
click at [648, 588] on icon at bounding box center [654, 585] width 12 height 11
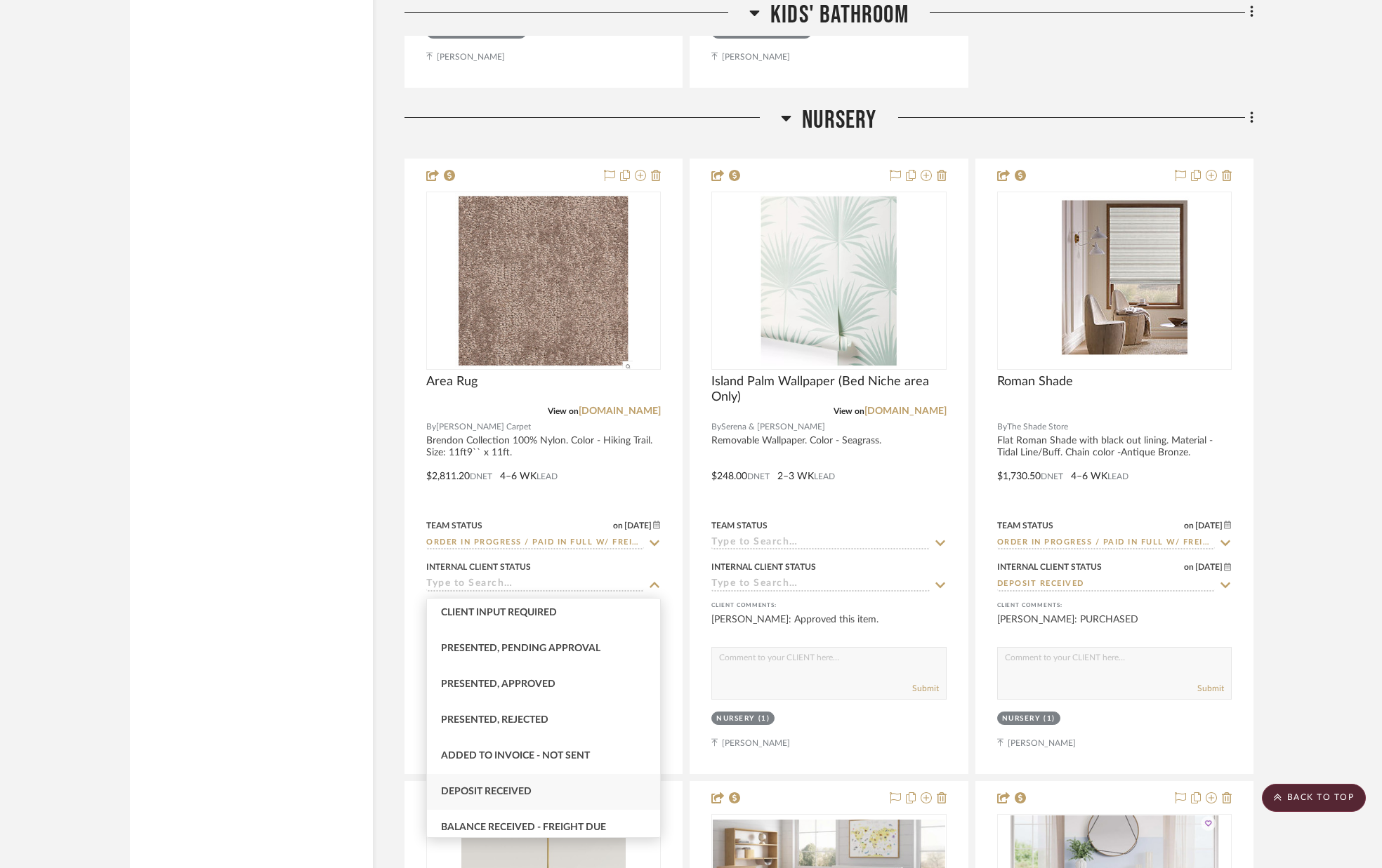
scroll to position [114, 0]
click at [543, 779] on div "Deposit Received" at bounding box center [543, 788] width 233 height 36
type input "[DATE]"
type input "Deposit Received"
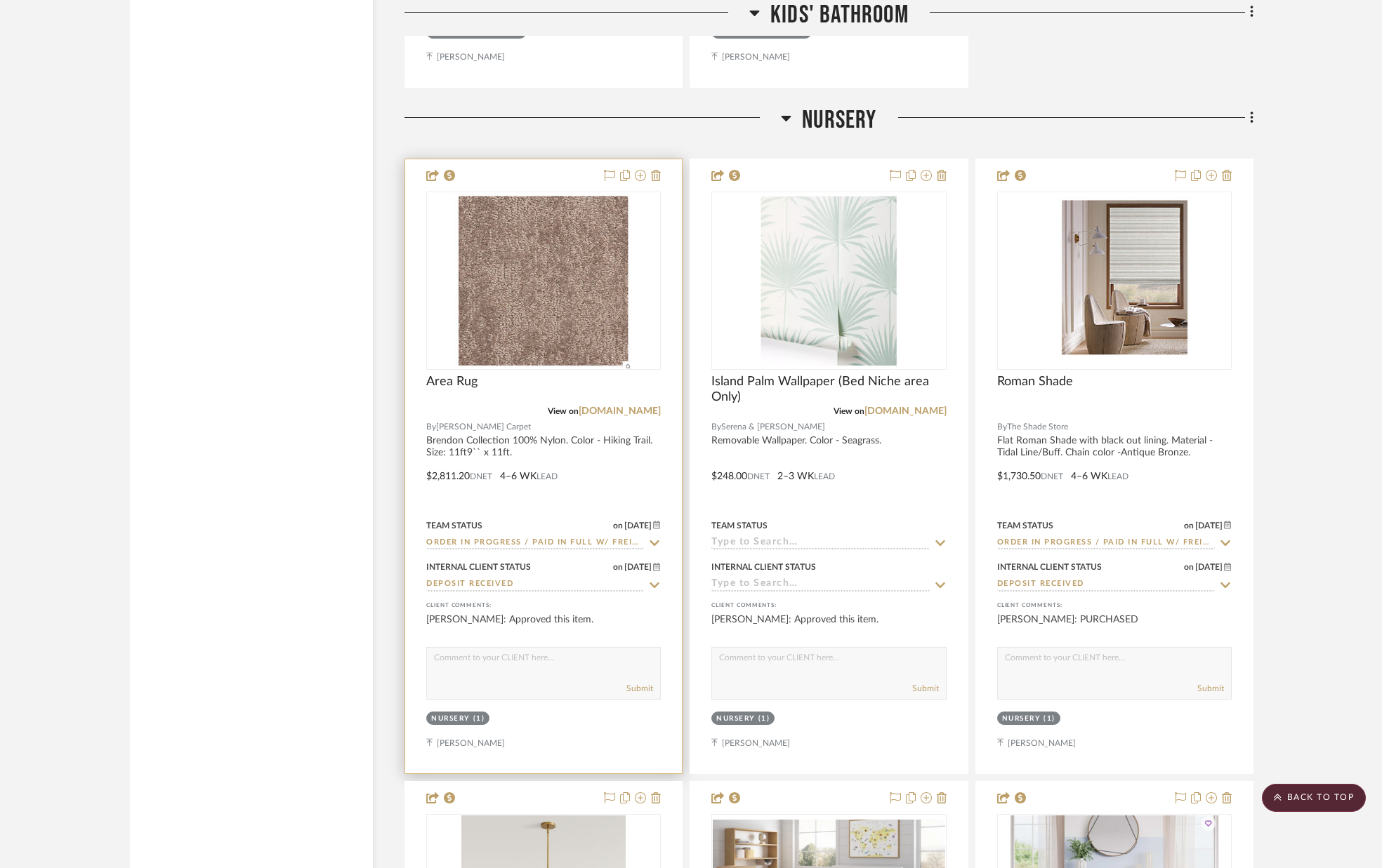
click at [536, 675] on div "Submit" at bounding box center [543, 673] width 235 height 52
click at [517, 675] on textarea at bounding box center [543, 661] width 233 height 27
type textarea "PURCHASED"
click at [634, 692] on button "Submit" at bounding box center [639, 688] width 27 height 12
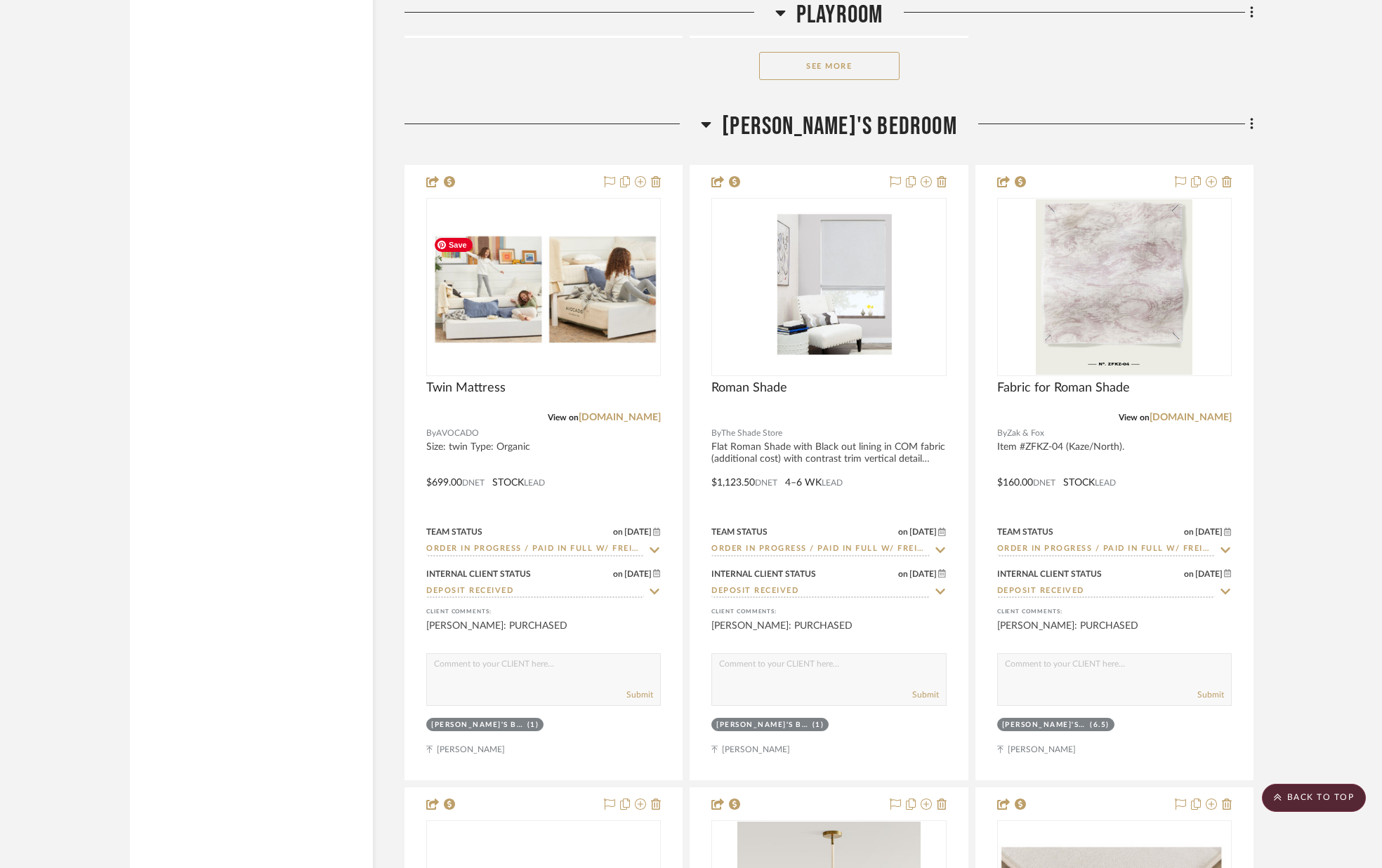
scroll to position [14900, 0]
click at [1249, 124] on icon at bounding box center [1251, 125] width 4 height 16
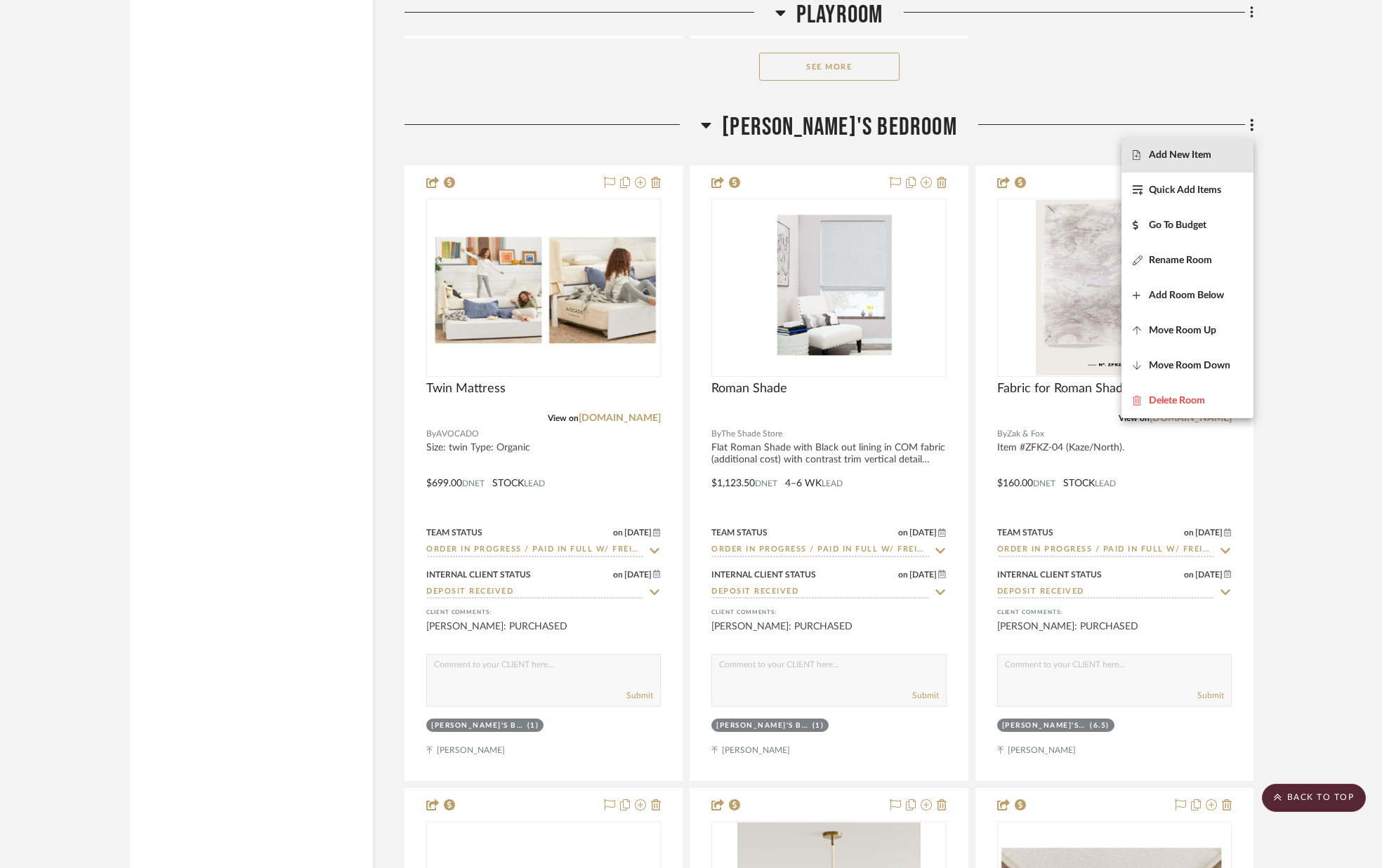
click at [1215, 150] on span "Add New Item" at bounding box center [1188, 156] width 110 height 12
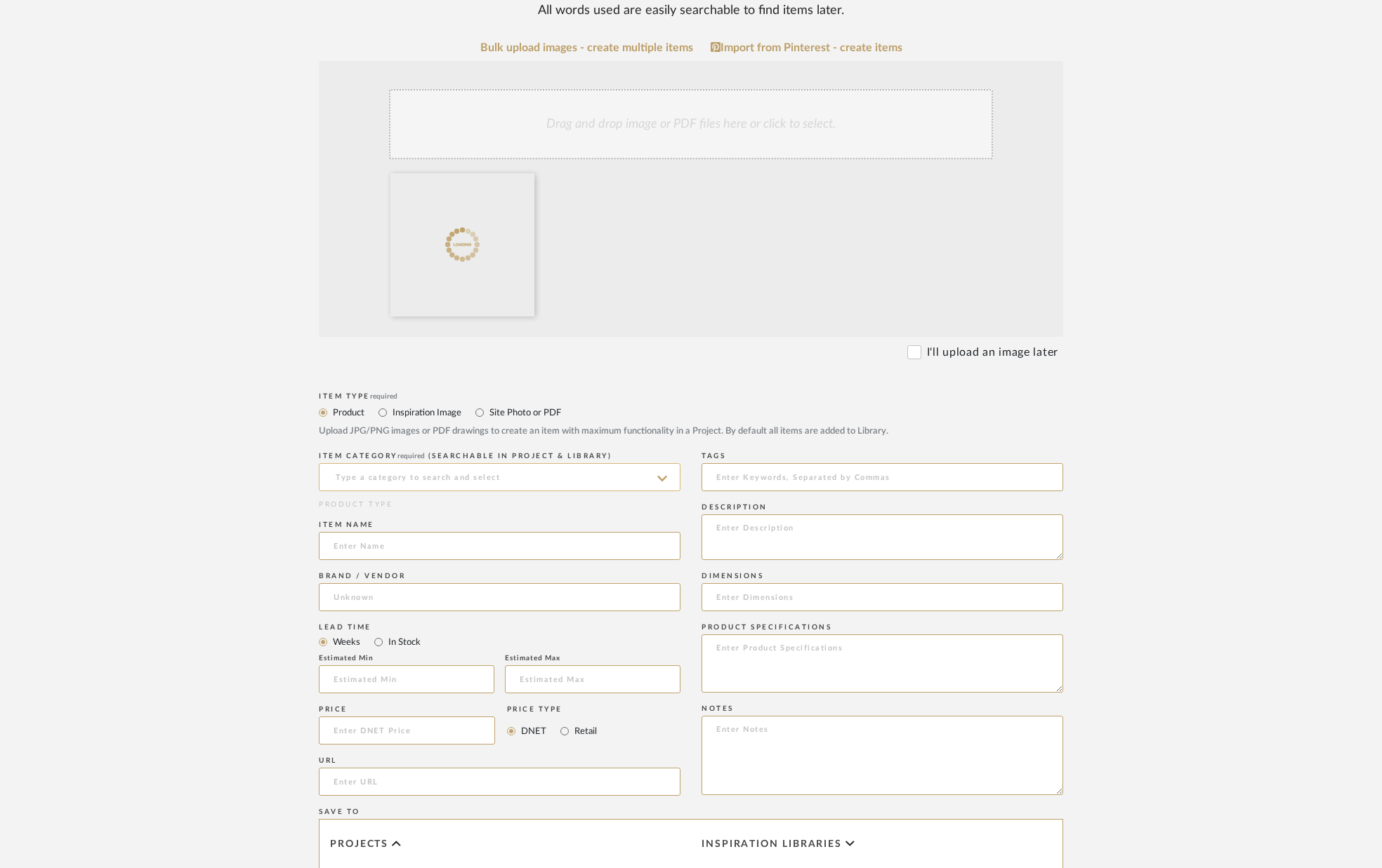
scroll to position [247, 0]
click at [576, 476] on input at bounding box center [500, 475] width 362 height 28
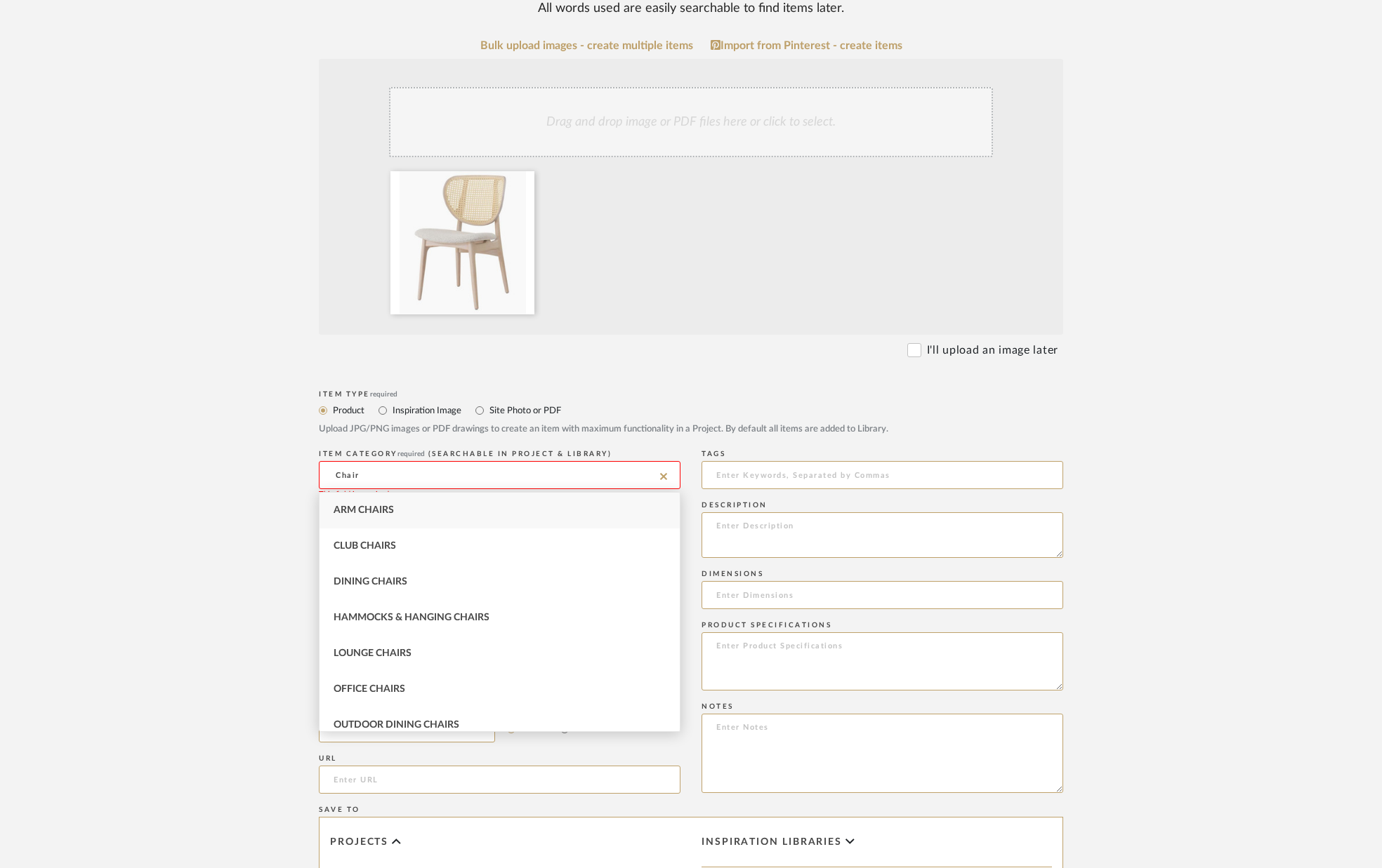
click at [441, 687] on div "Office Chairs" at bounding box center [499, 689] width 360 height 36
type input "Office Chairs"
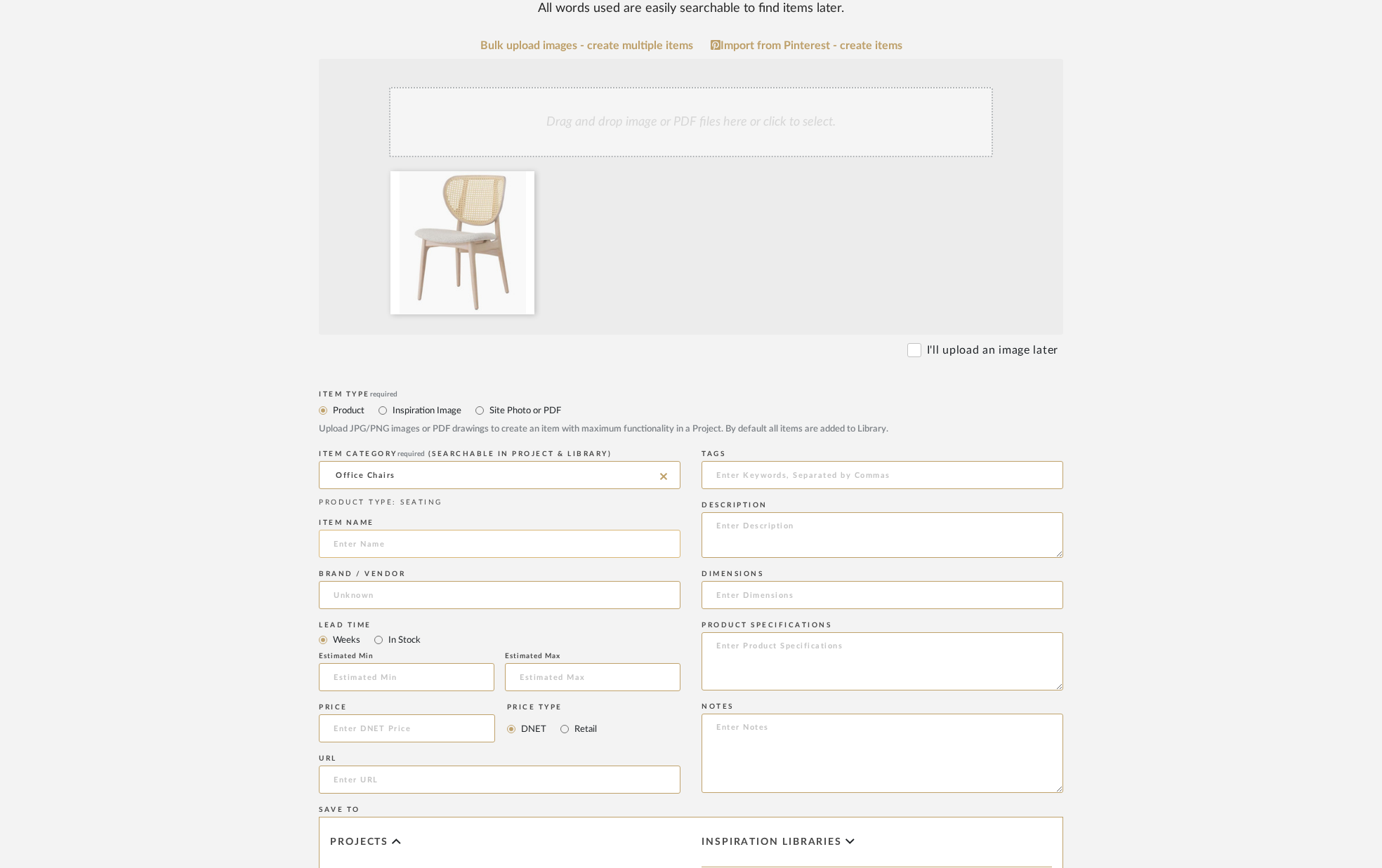
click at [412, 542] on input at bounding box center [500, 544] width 362 height 28
type input "Desk Chair"
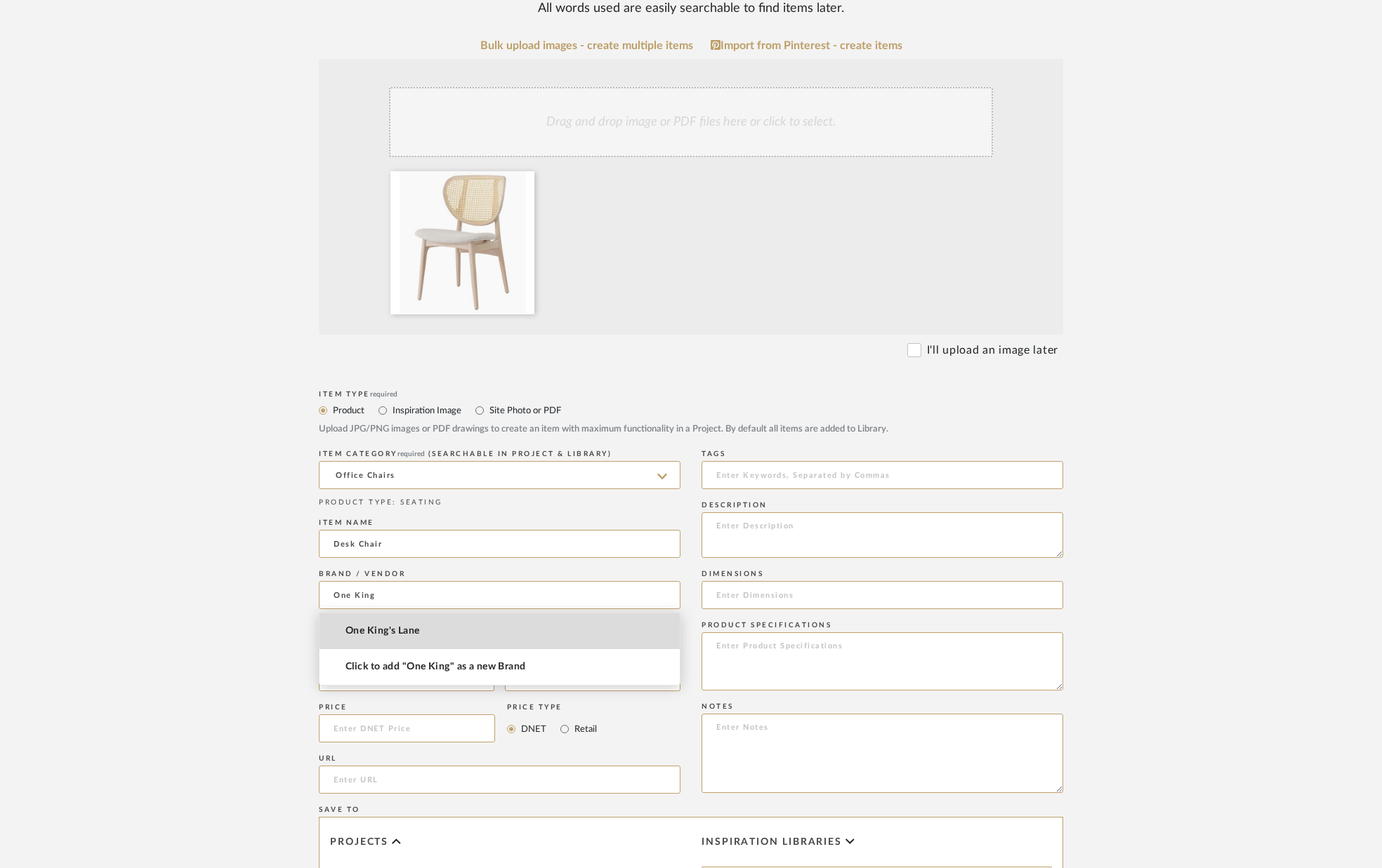
click at [411, 636] on span "One King's Lane" at bounding box center [382, 631] width 74 height 12
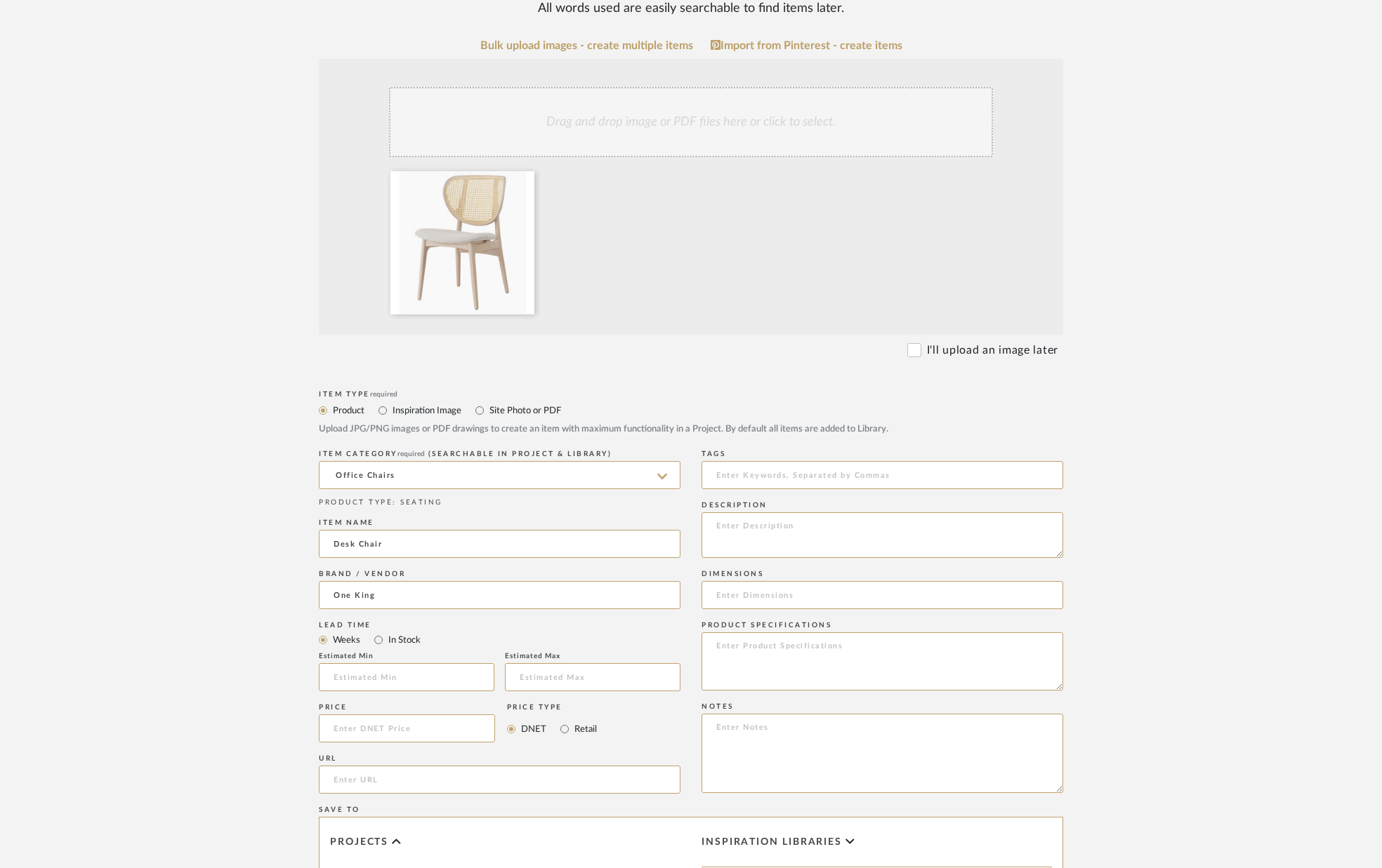
type input "One King's Lane"
click at [380, 643] on input "In Stock" at bounding box center [378, 640] width 17 height 17
radio input "true"
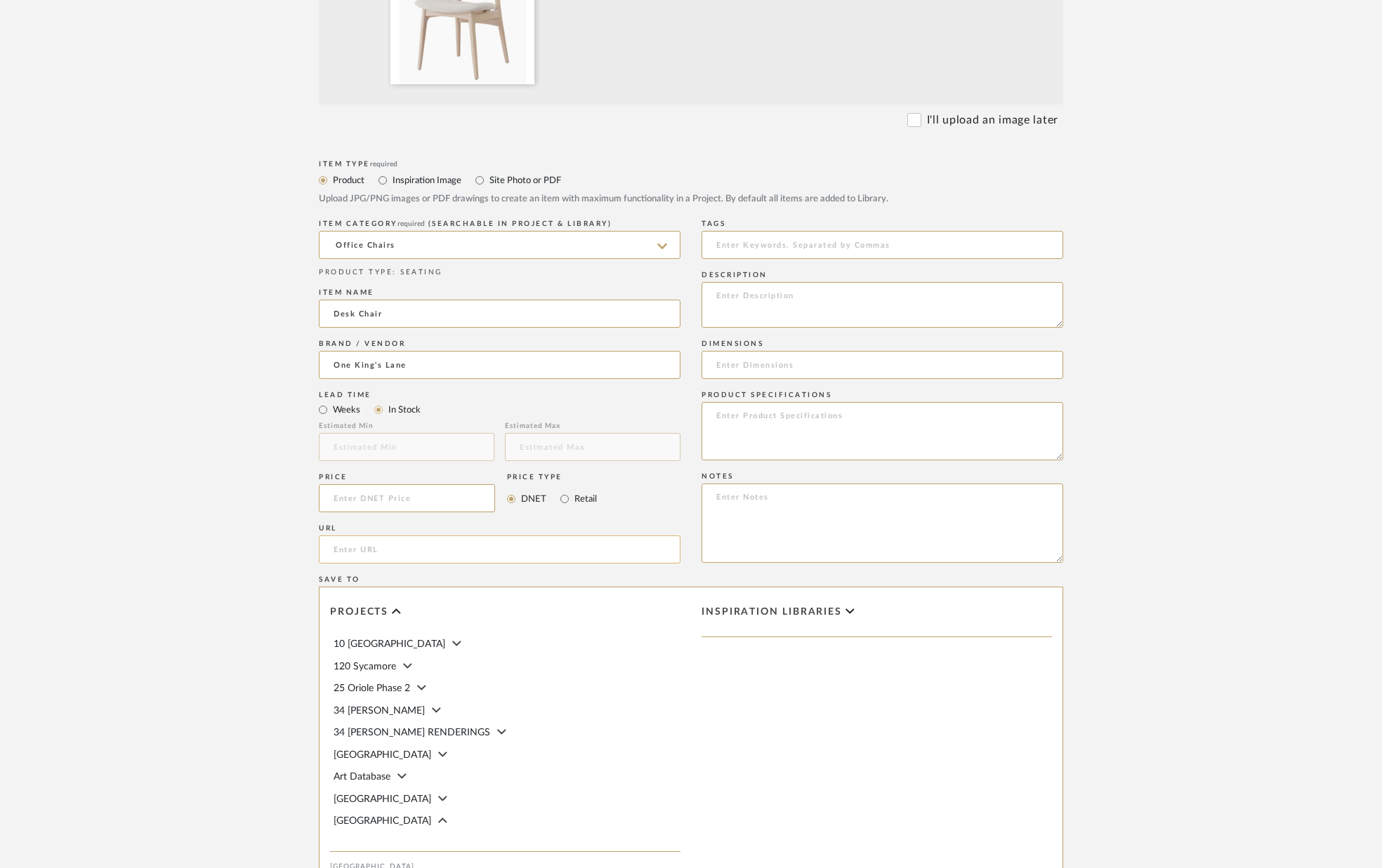
scroll to position [478, 0]
click at [444, 553] on input "url" at bounding box center [500, 548] width 362 height 28
paste input "[URL][DOMAIN_NAME]"
type input "[URL][DOMAIN_NAME]"
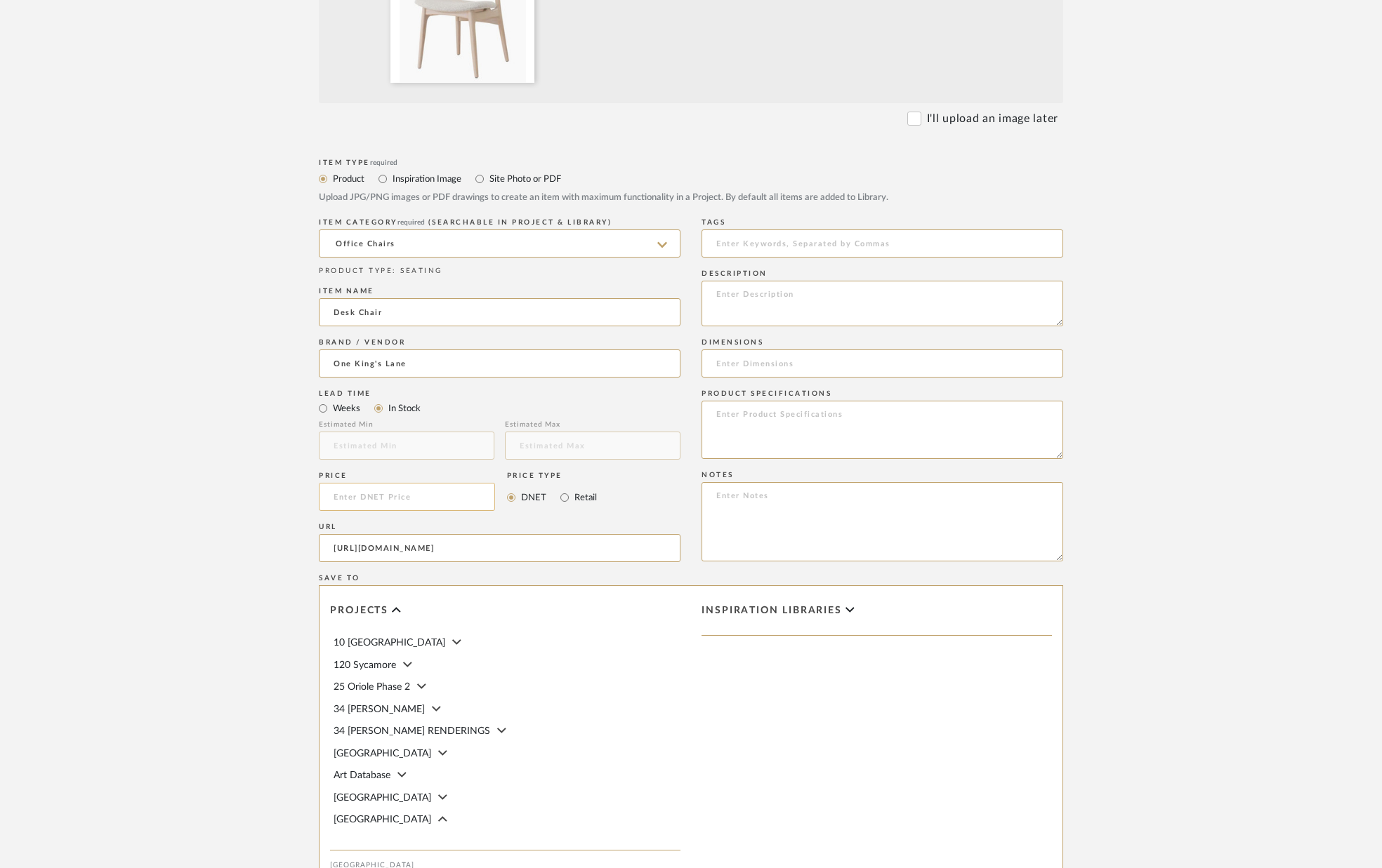
click at [394, 490] on input at bounding box center [407, 497] width 176 height 28
type input "$624.98"
click at [812, 308] on textarea at bounding box center [882, 303] width 362 height 45
paste textarea "nevoa/ivory bouclé"
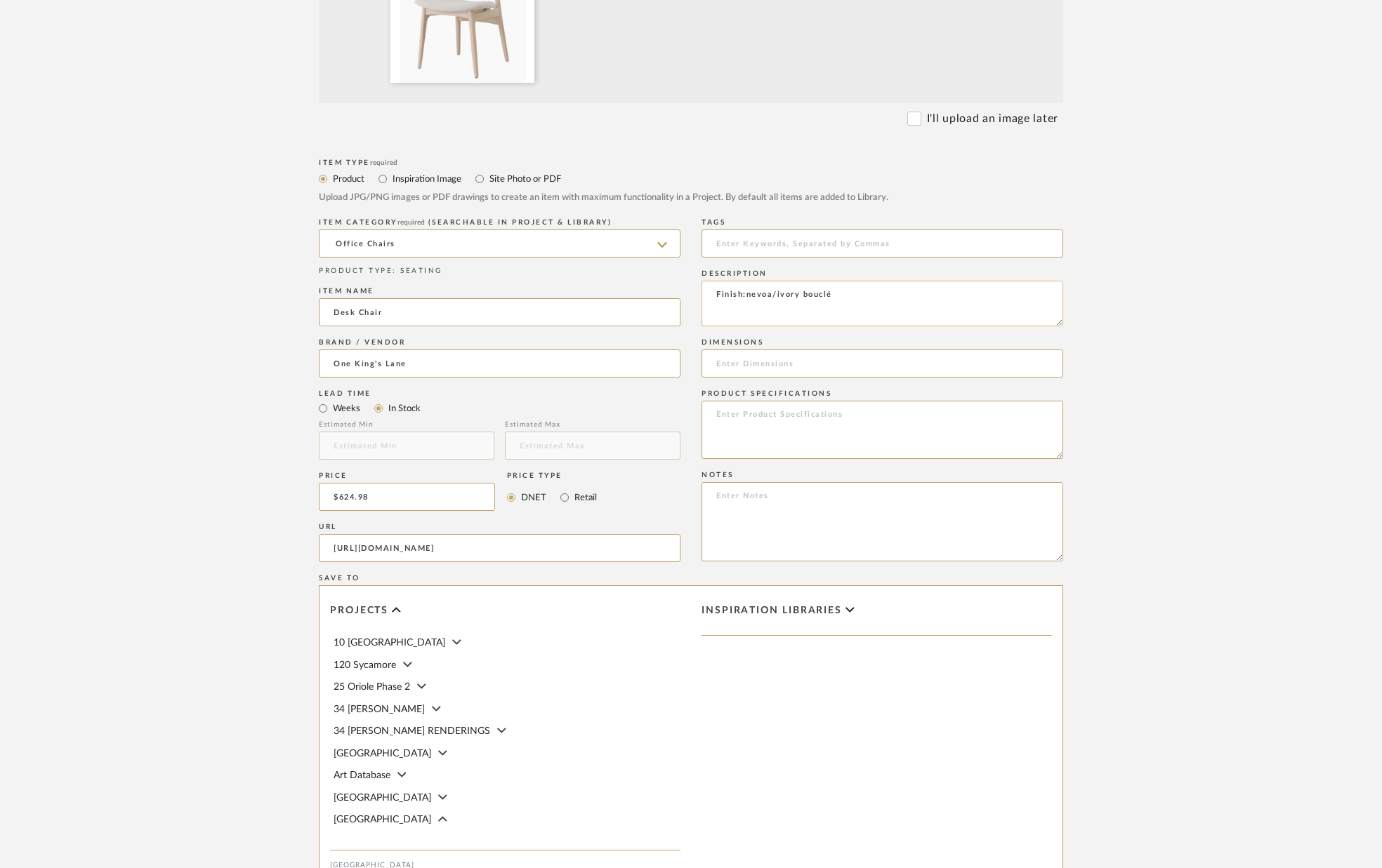
click at [751, 293] on textarea "Finish:nevoa/ivory bouclé" at bounding box center [882, 303] width 362 height 45
type textarea "Finish:Nevoa/ivory bouclé"
click at [810, 357] on input at bounding box center [882, 363] width 362 height 28
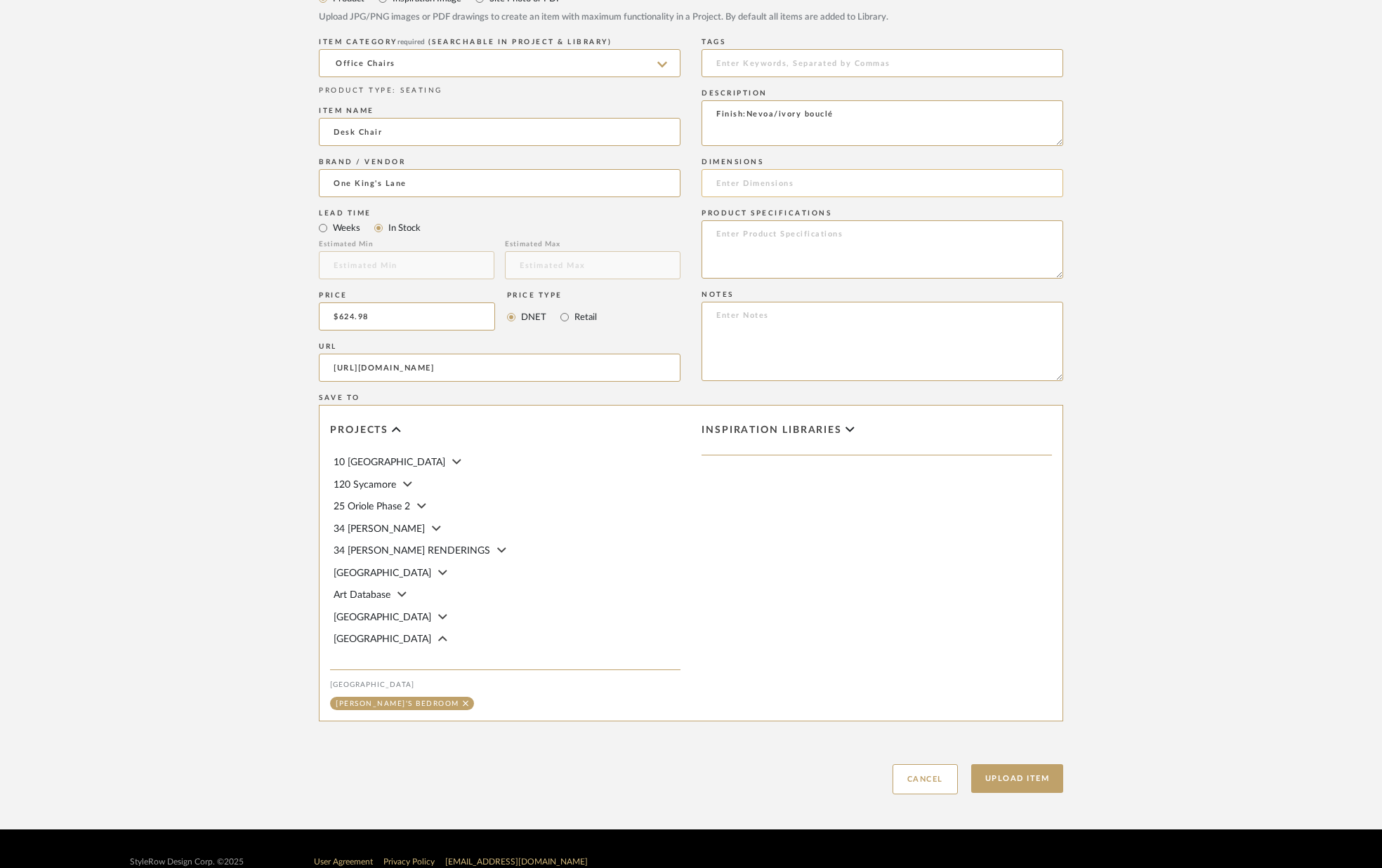
scroll to position [685, 0]
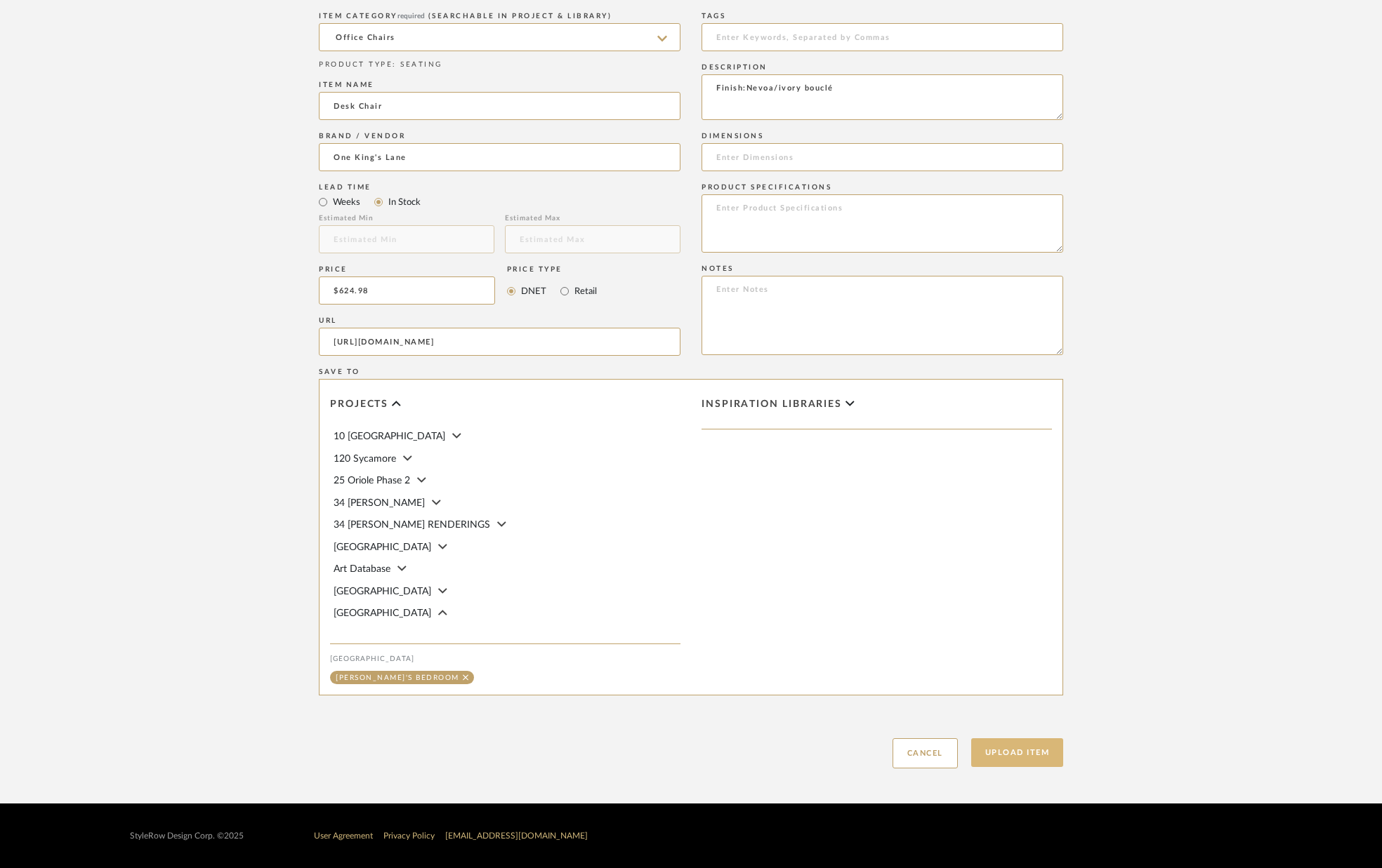
click at [999, 755] on button "Upload Item" at bounding box center [1018, 752] width 92 height 29
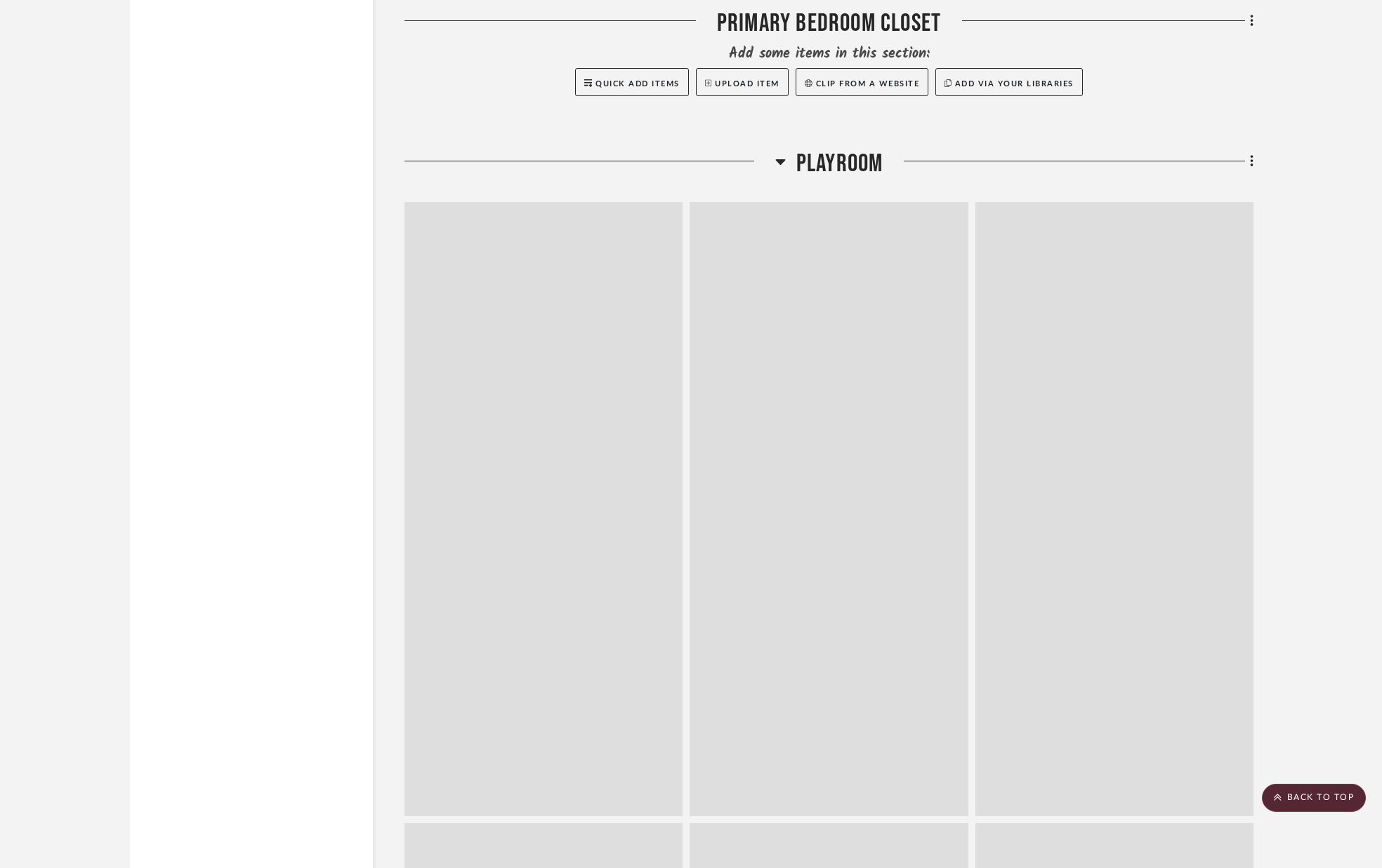
scroll to position [14982, 0]
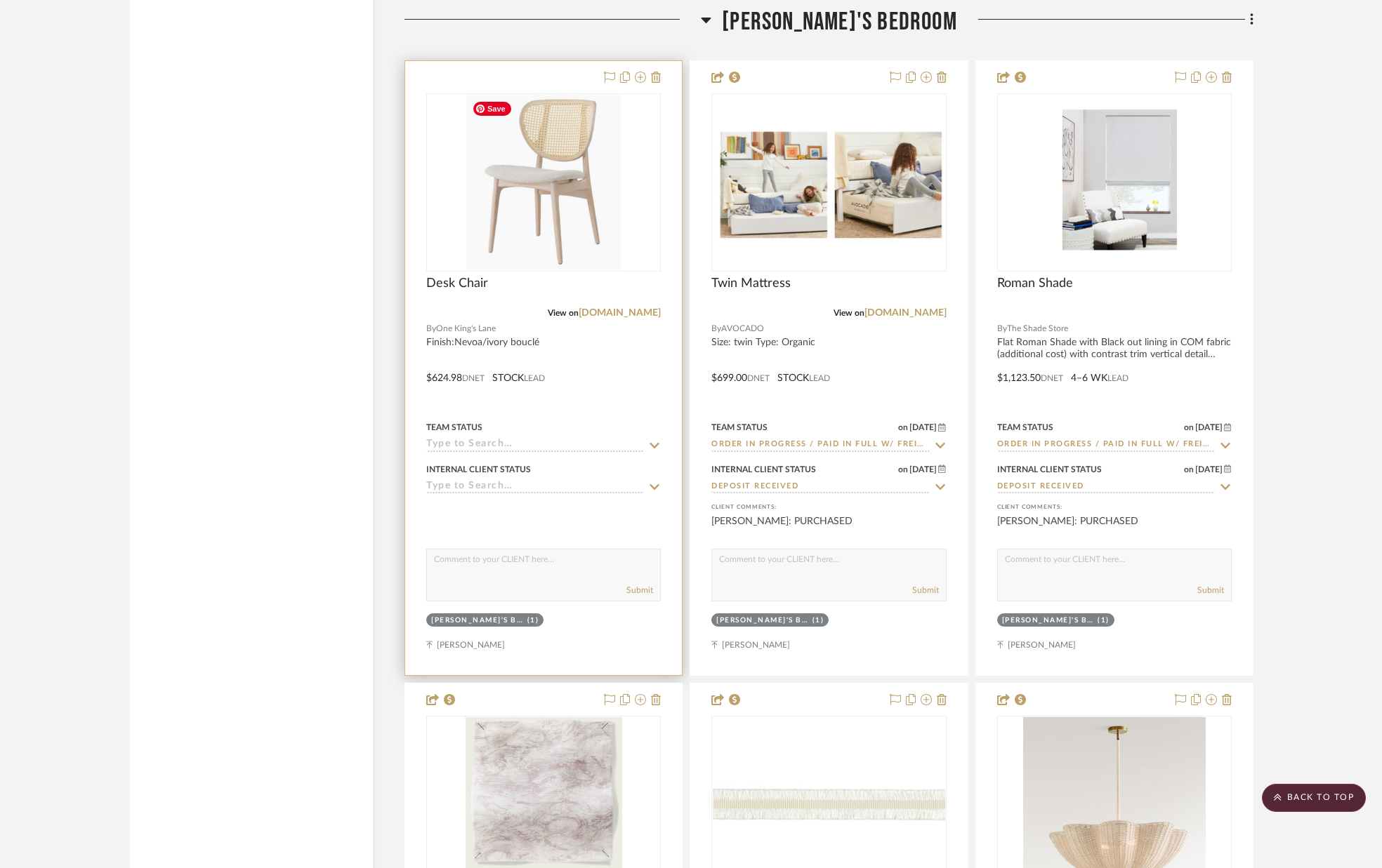
click at [581, 179] on img "0" at bounding box center [543, 182] width 154 height 175
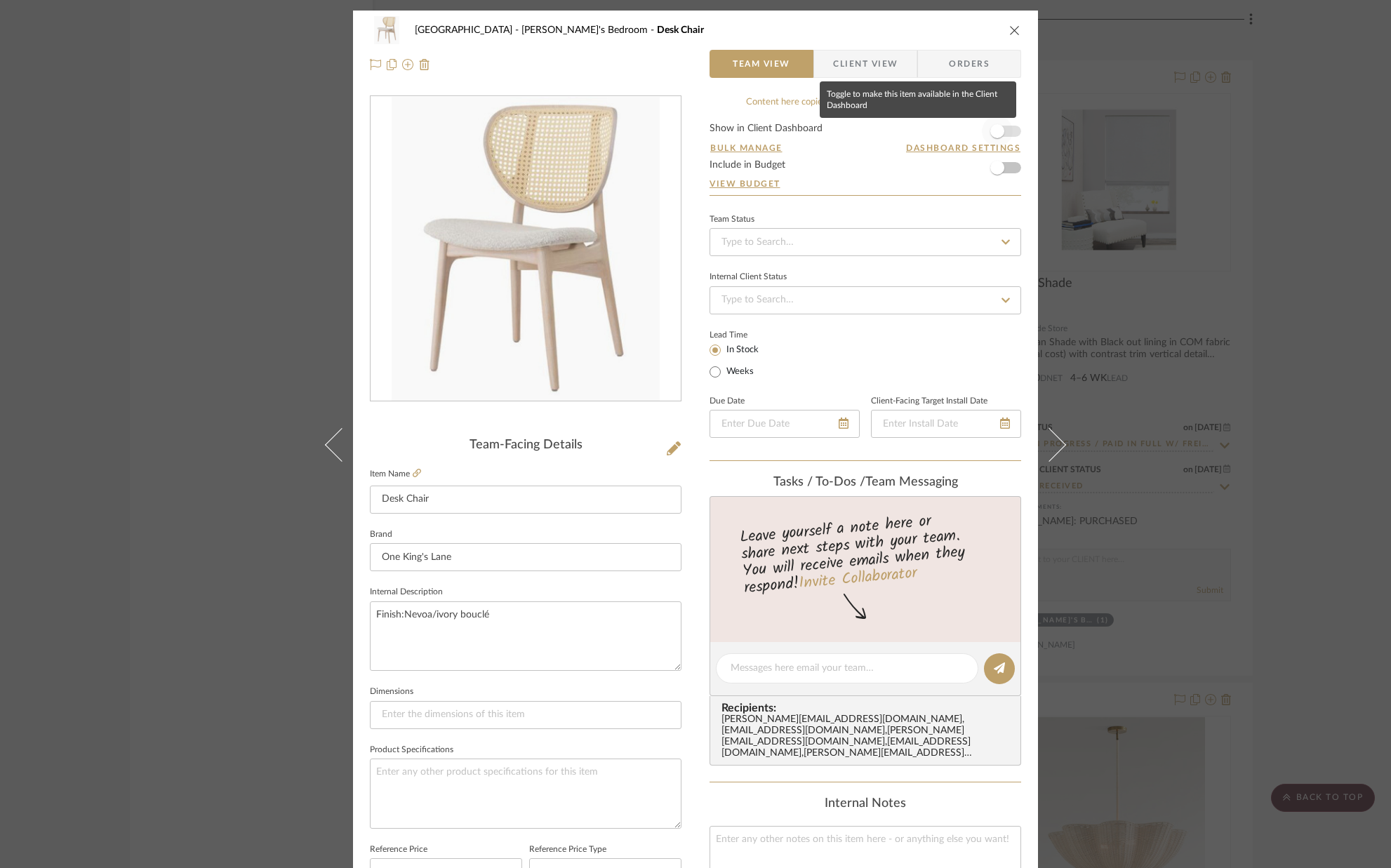
click at [1001, 132] on span "button" at bounding box center [996, 131] width 31 height 31
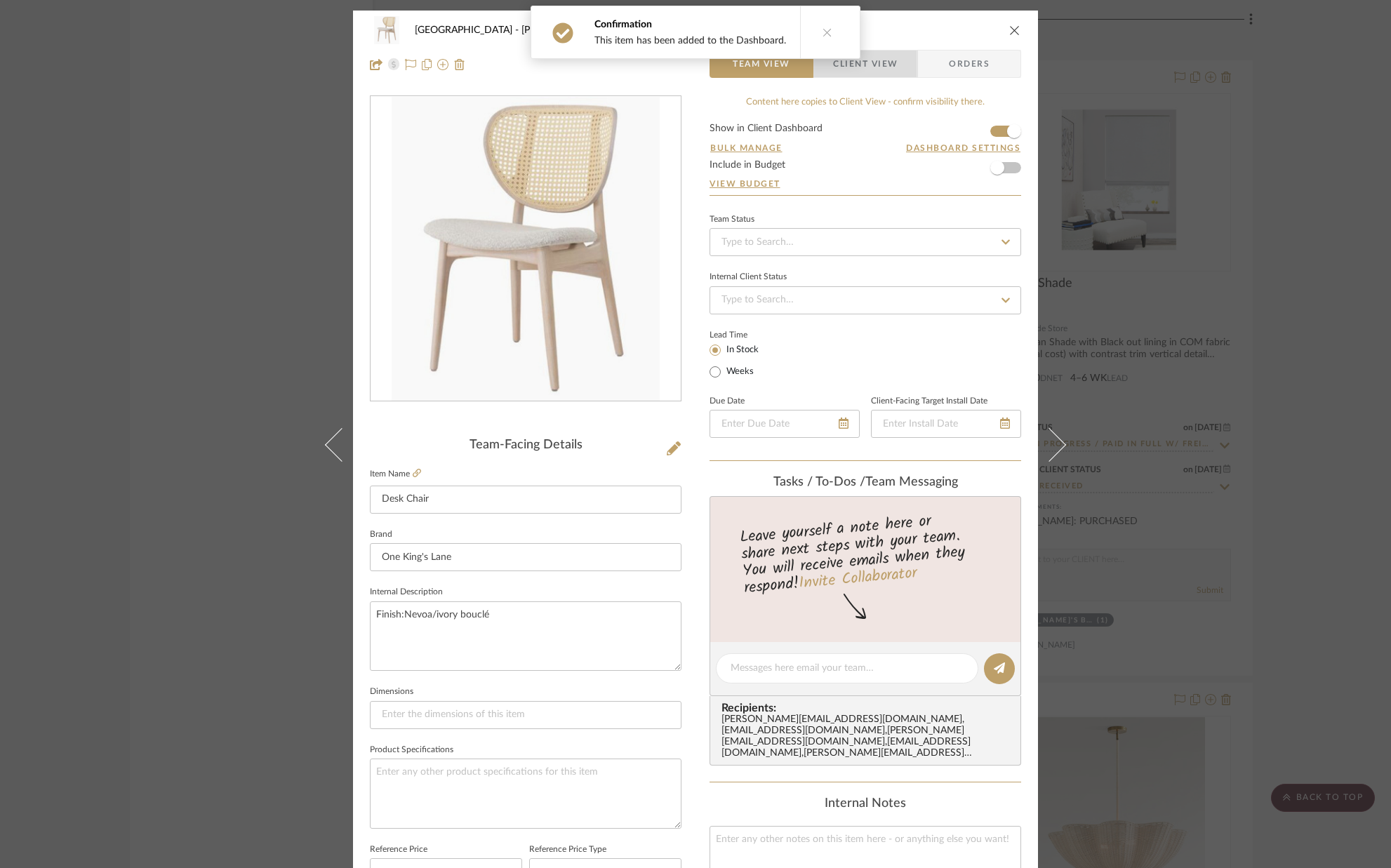
click at [884, 77] on span "Client View" at bounding box center [865, 64] width 64 height 28
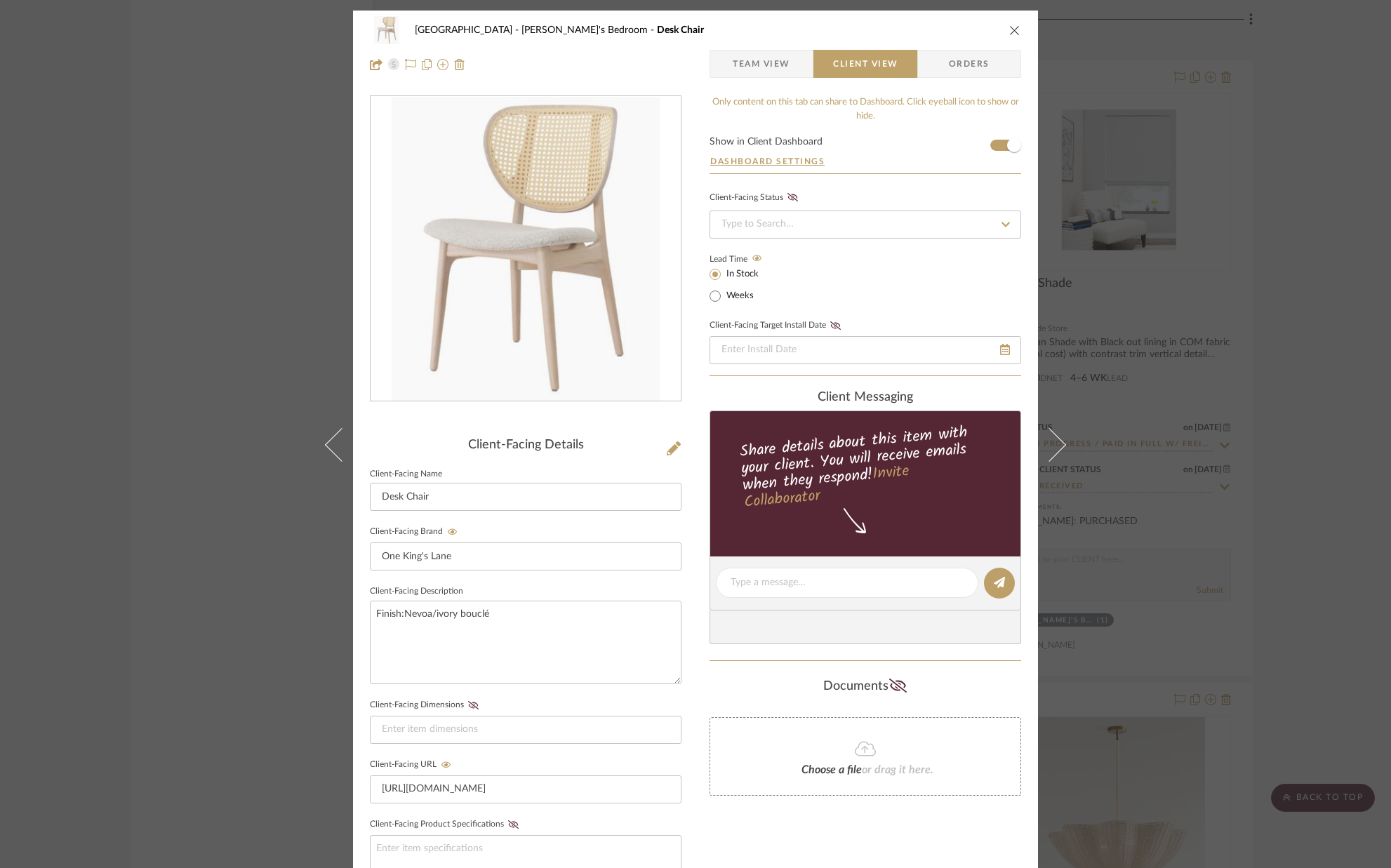
click at [1014, 27] on icon "close" at bounding box center [1014, 30] width 11 height 11
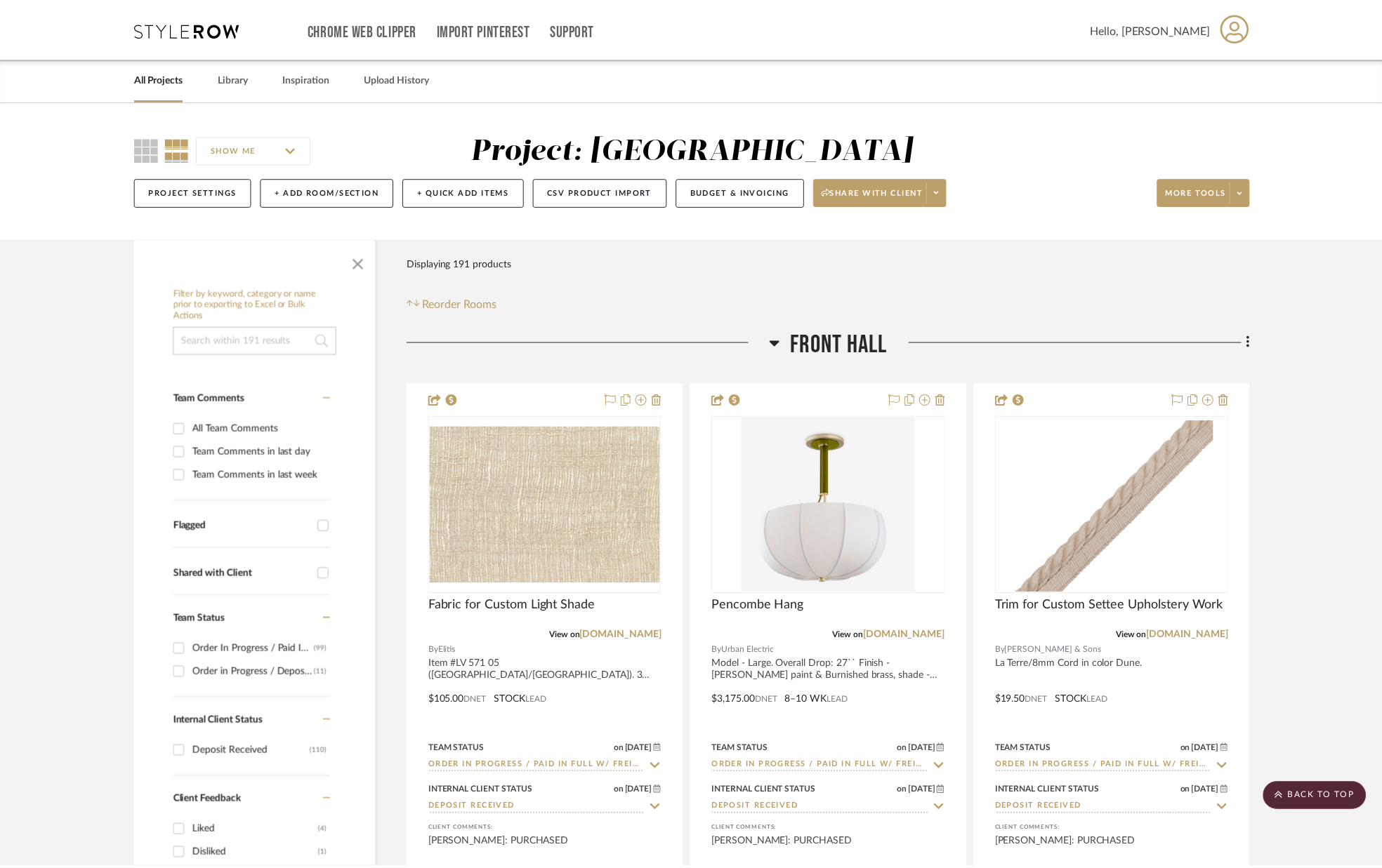
scroll to position [14982, 0]
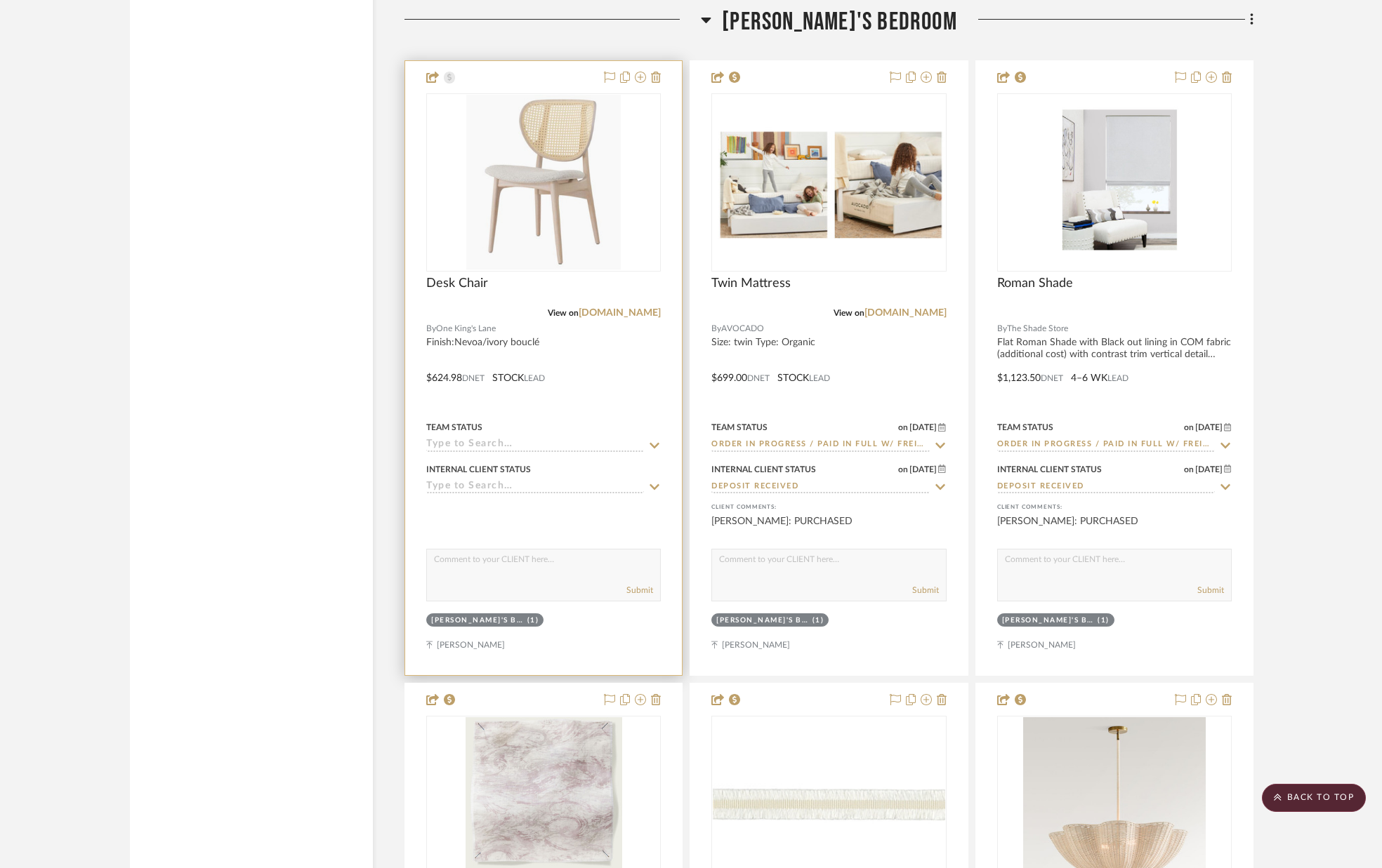
click at [651, 448] on icon at bounding box center [654, 445] width 12 height 11
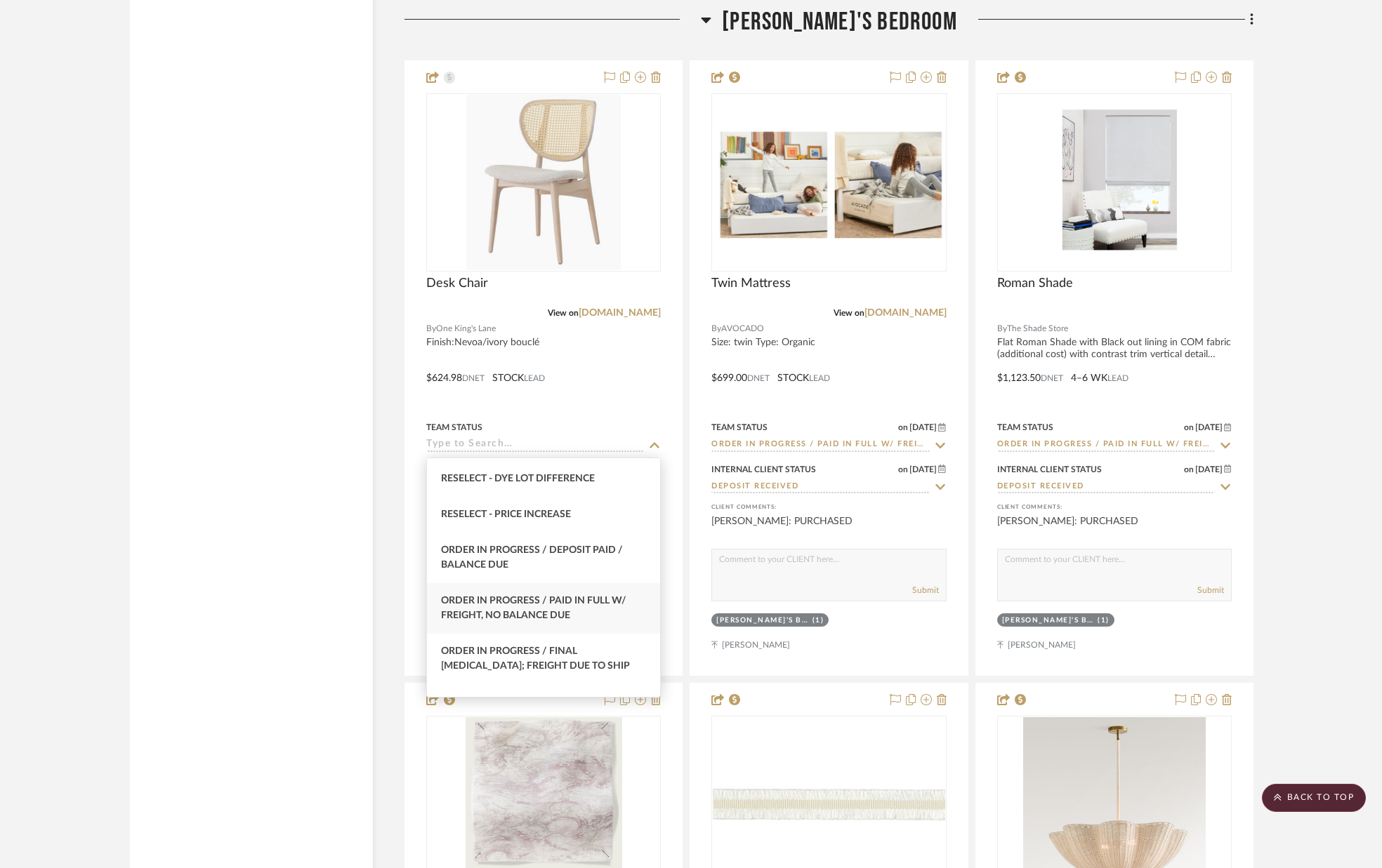
scroll to position [1392, 0]
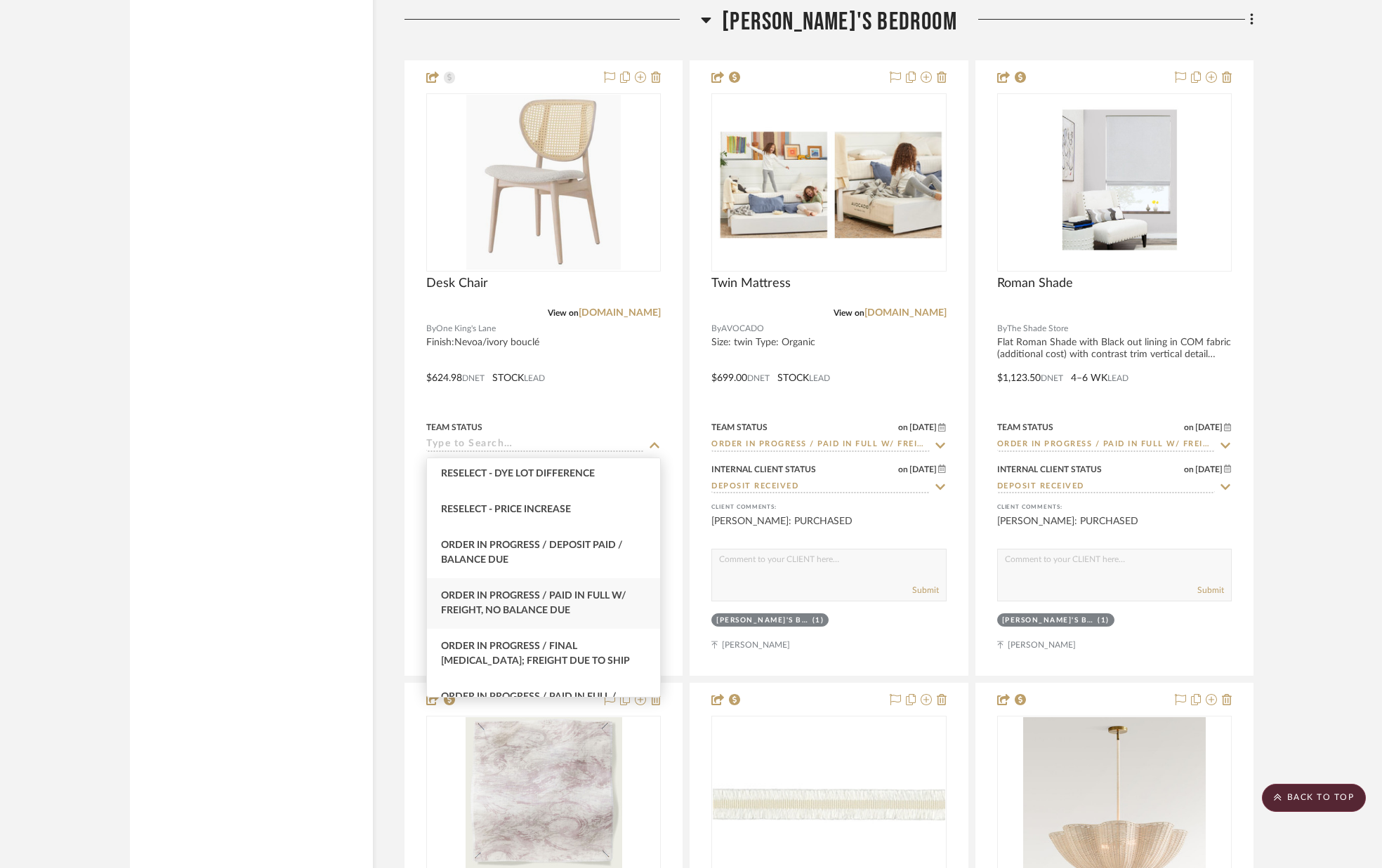
click at [625, 597] on span "Order In Progress / Paid In Full w/ Freight, No Balance due" at bounding box center [534, 603] width 186 height 24
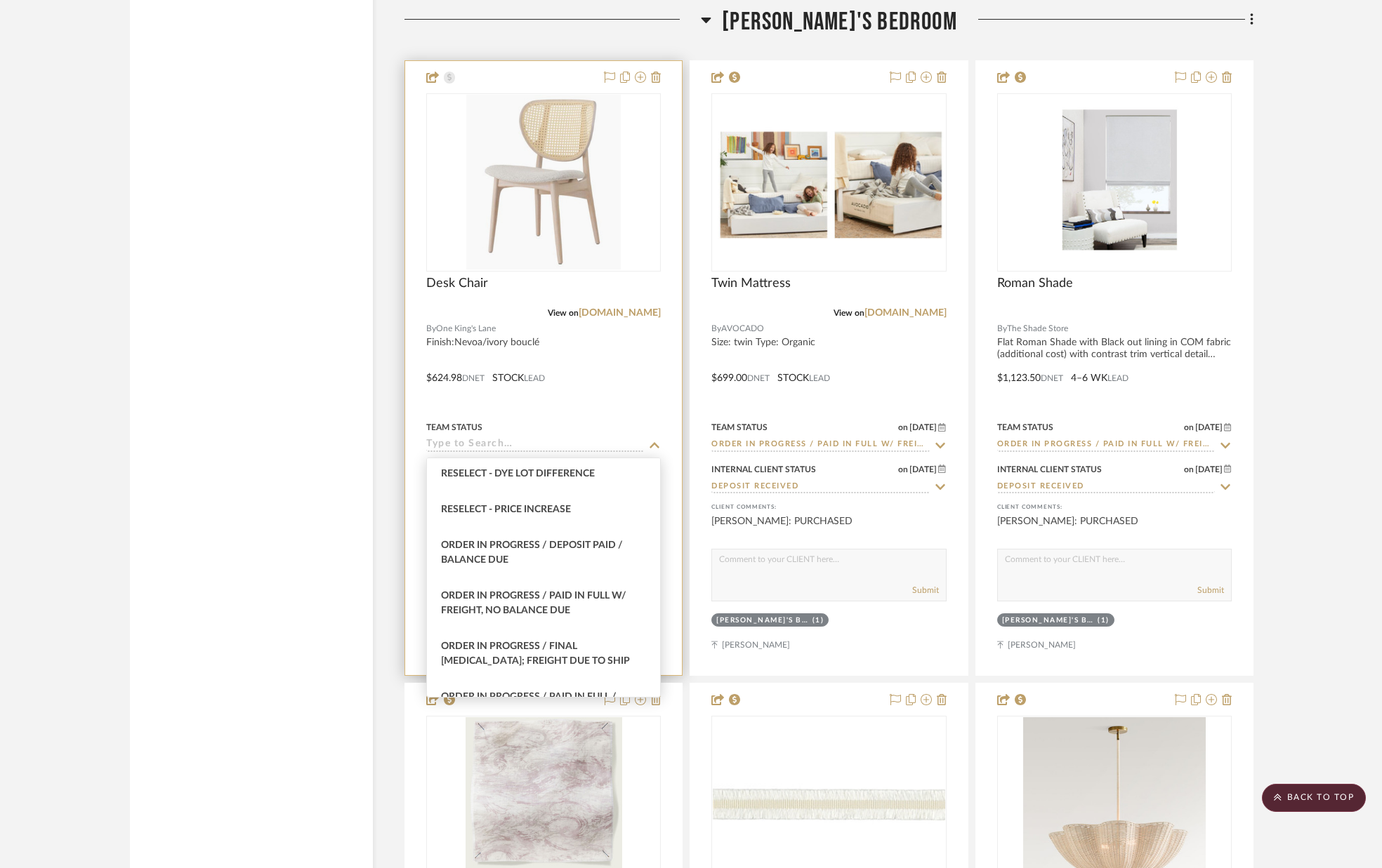
type input "[DATE]"
type input "Order In Progress / Paid In Full w/ Freight, No Balance due"
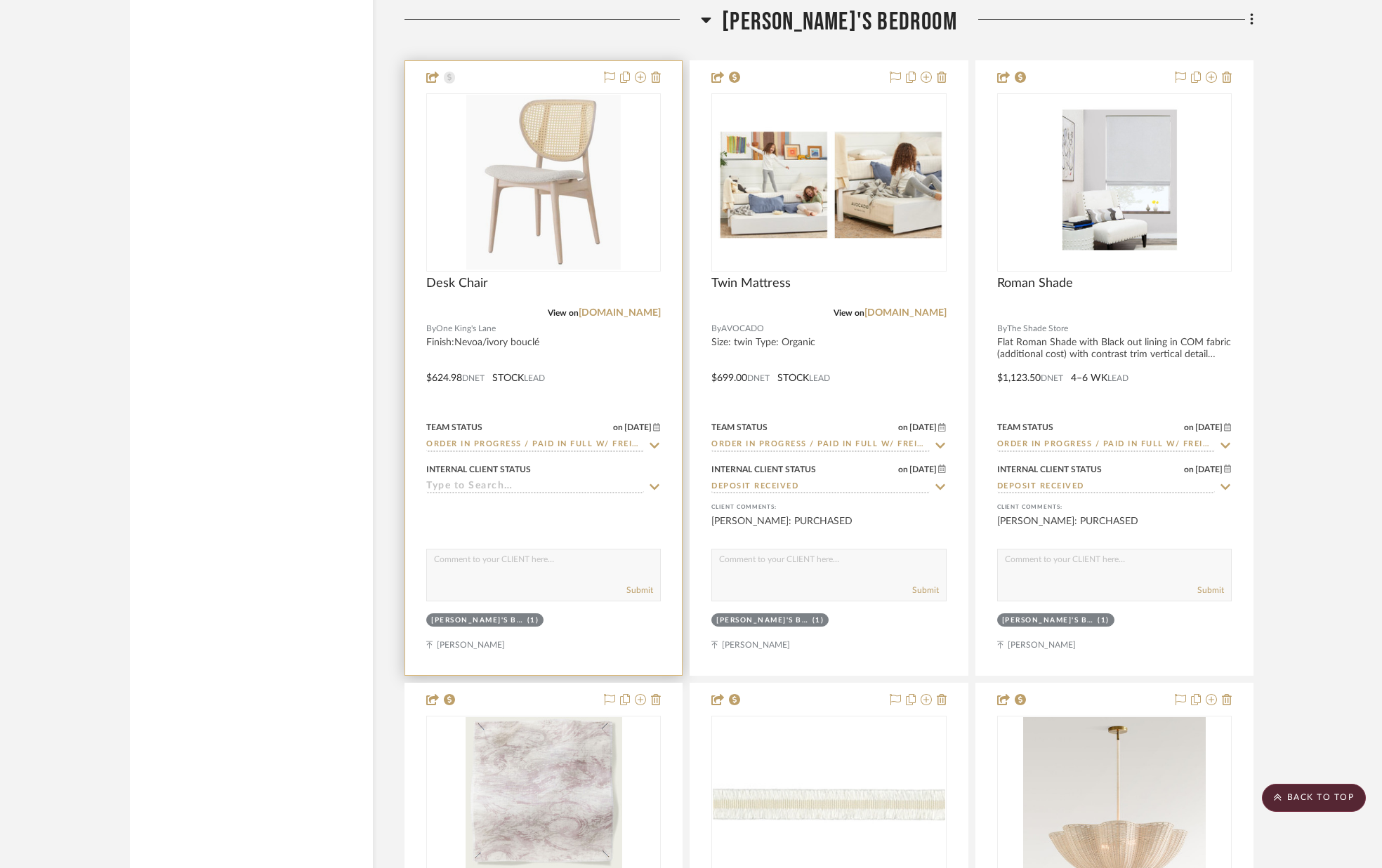
click at [652, 489] on icon at bounding box center [655, 487] width 10 height 5
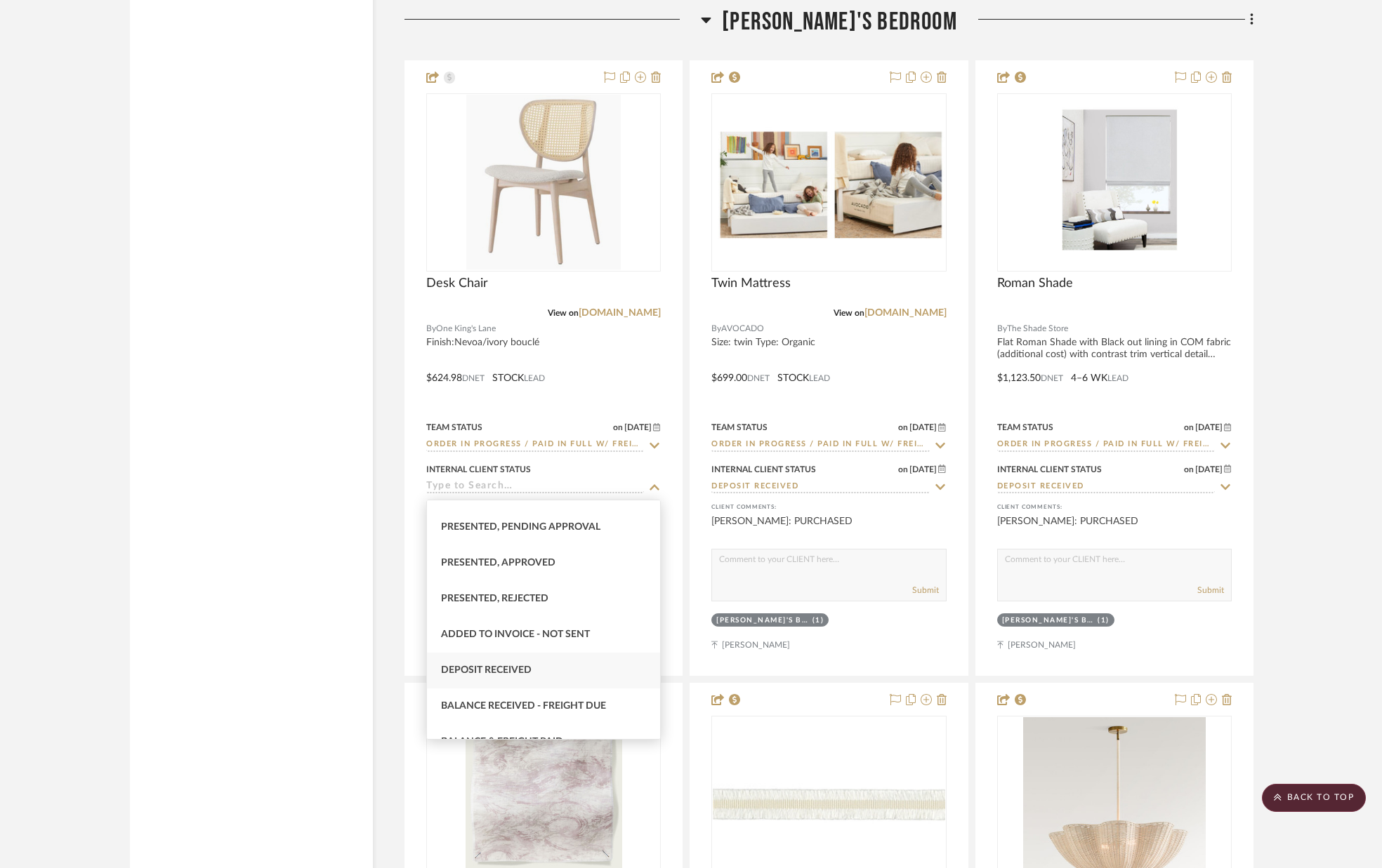
scroll to position [135, 0]
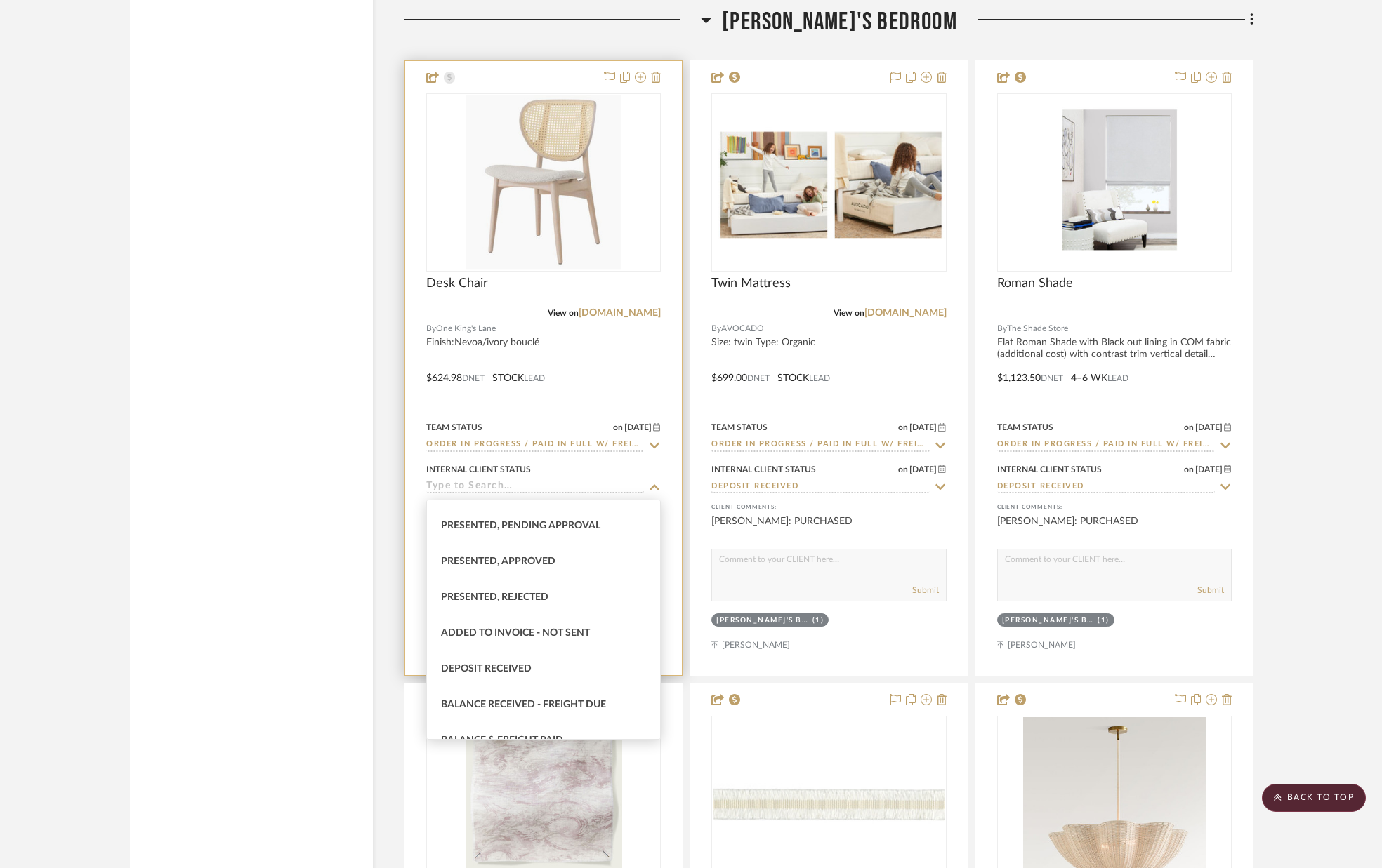
click at [550, 668] on div "Deposit Received" at bounding box center [543, 668] width 233 height 36
type input "[DATE]"
type input "Deposit Received"
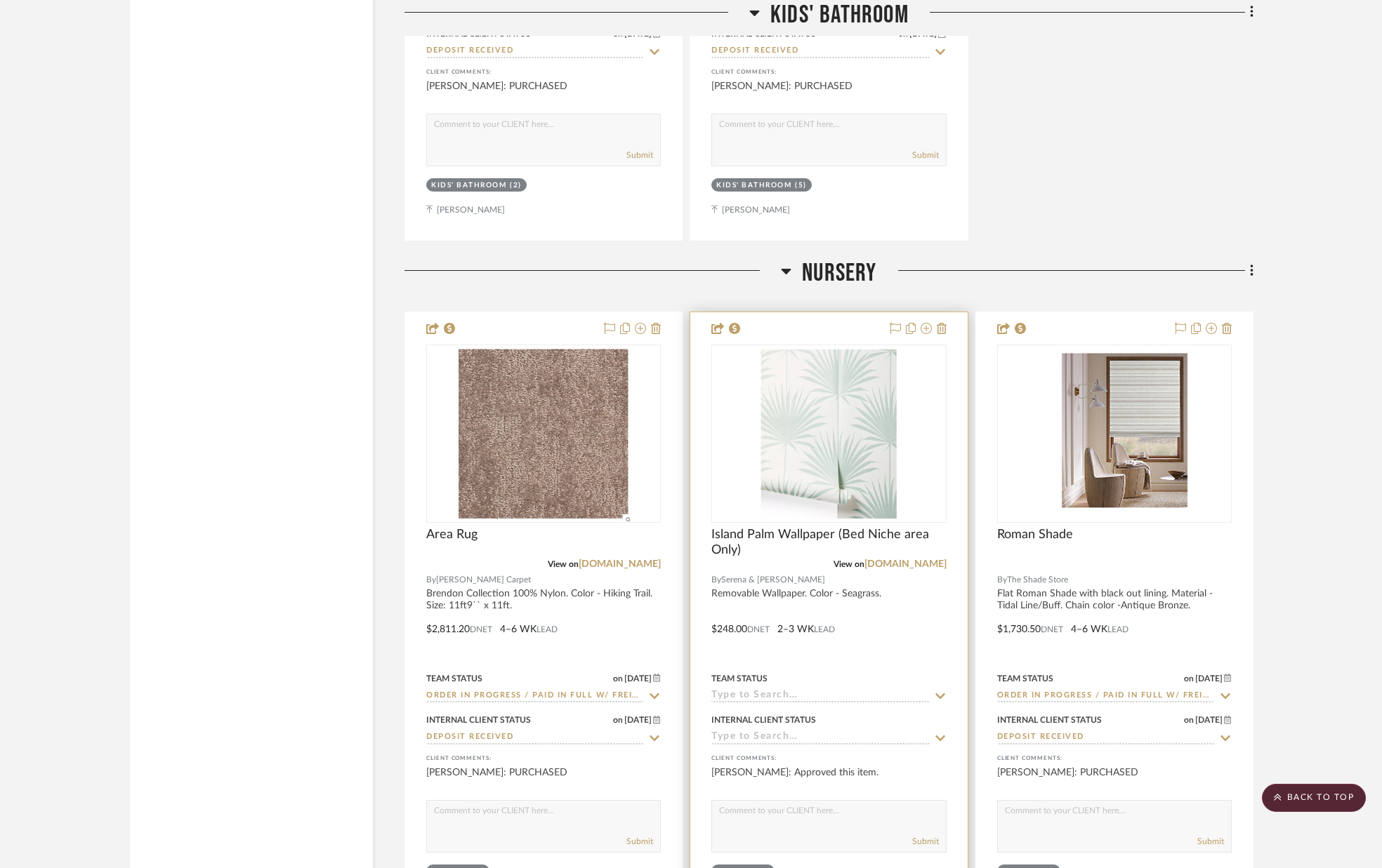
scroll to position [20652, 0]
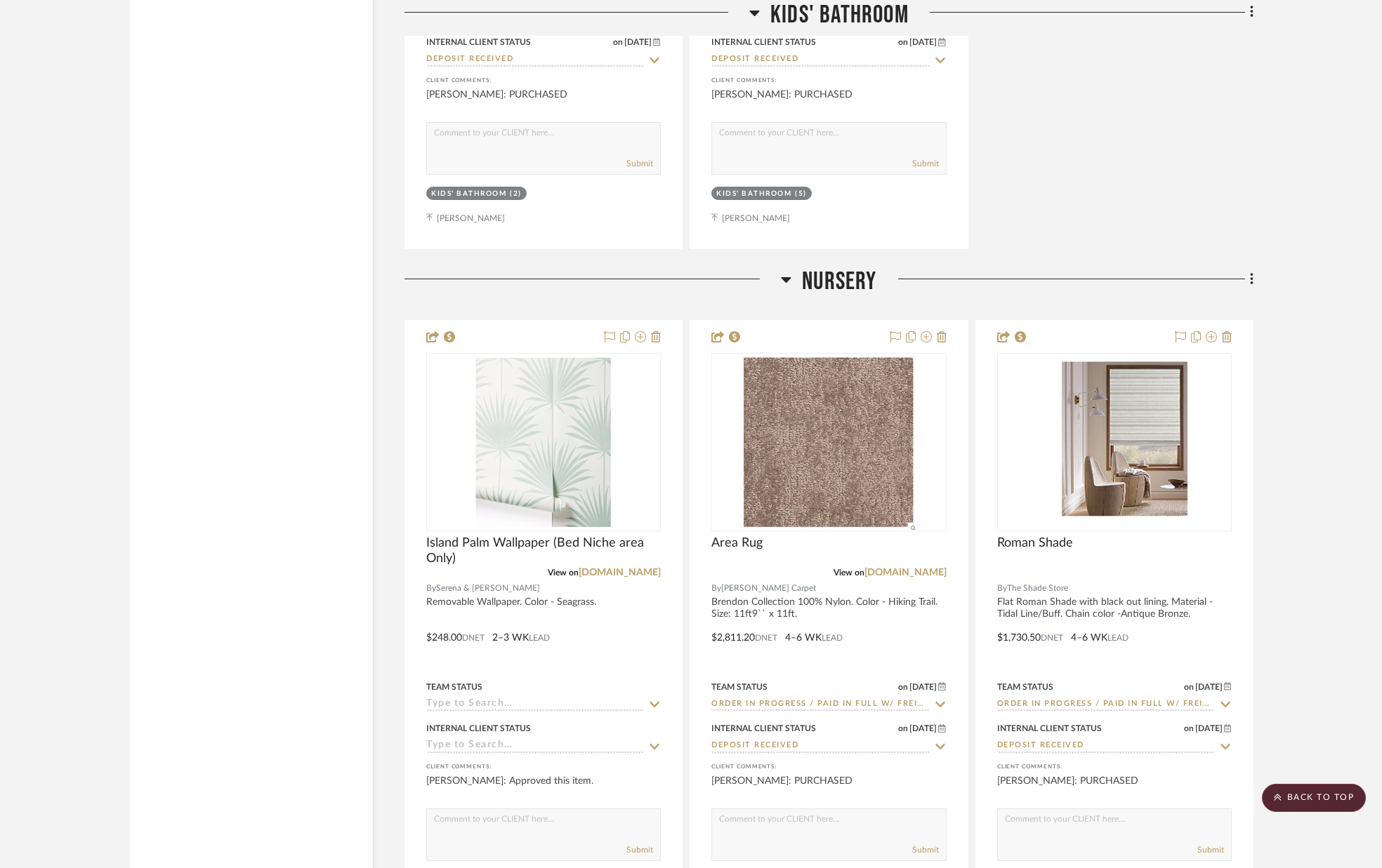
click at [629, 290] on div at bounding box center [593, 284] width 377 height 36
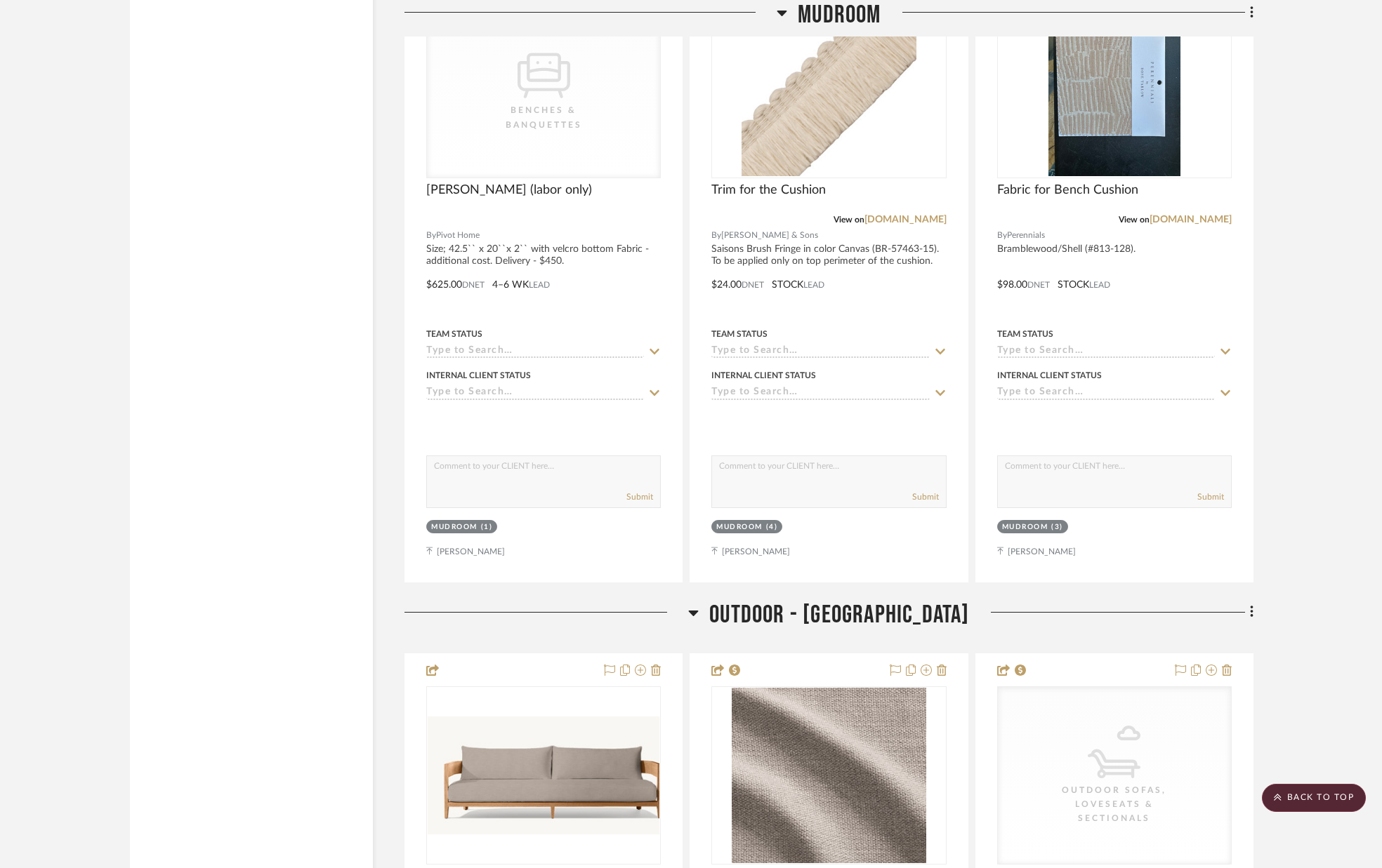
scroll to position [25669, 0]
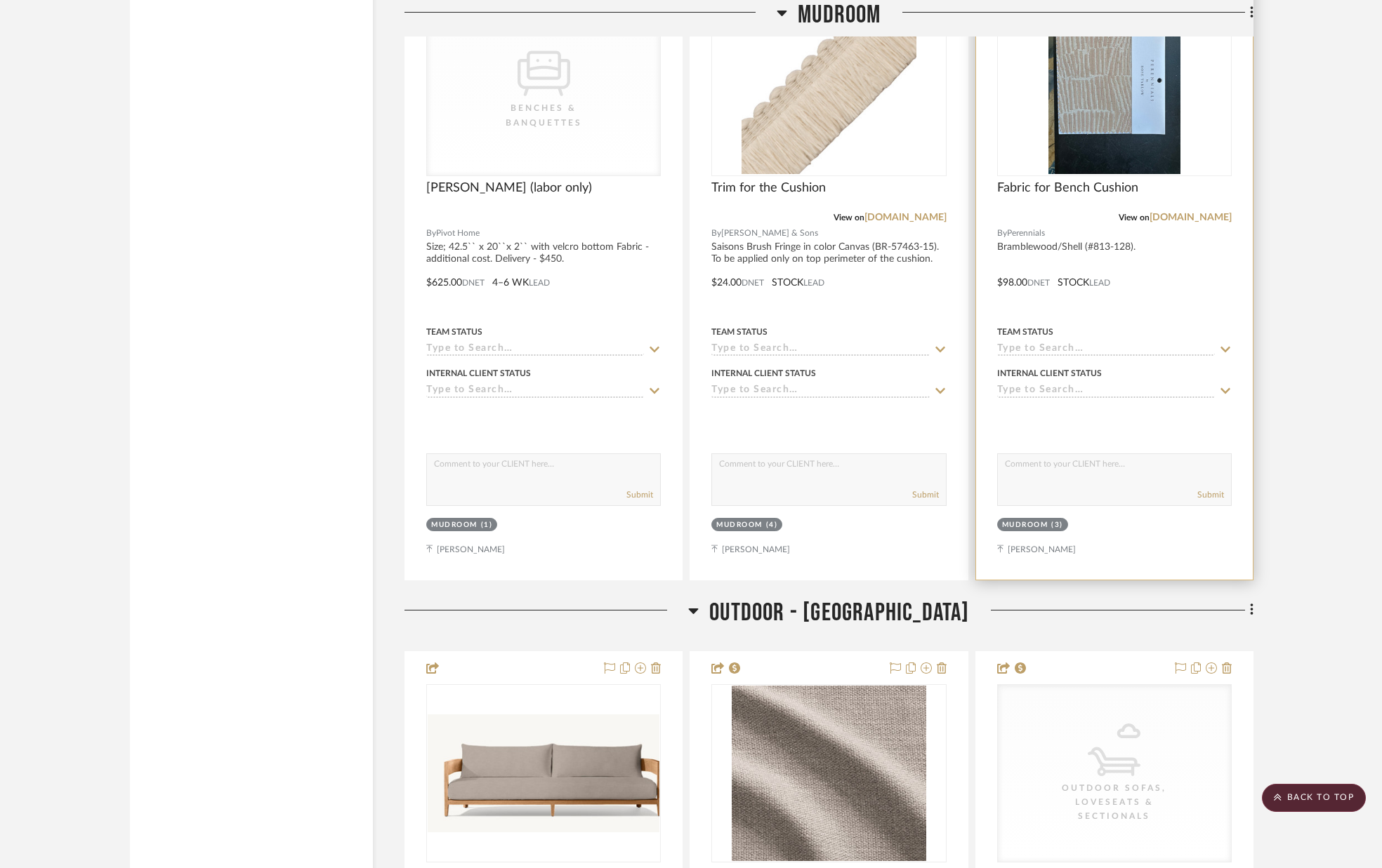
click at [1224, 352] on icon at bounding box center [1224, 349] width 10 height 5
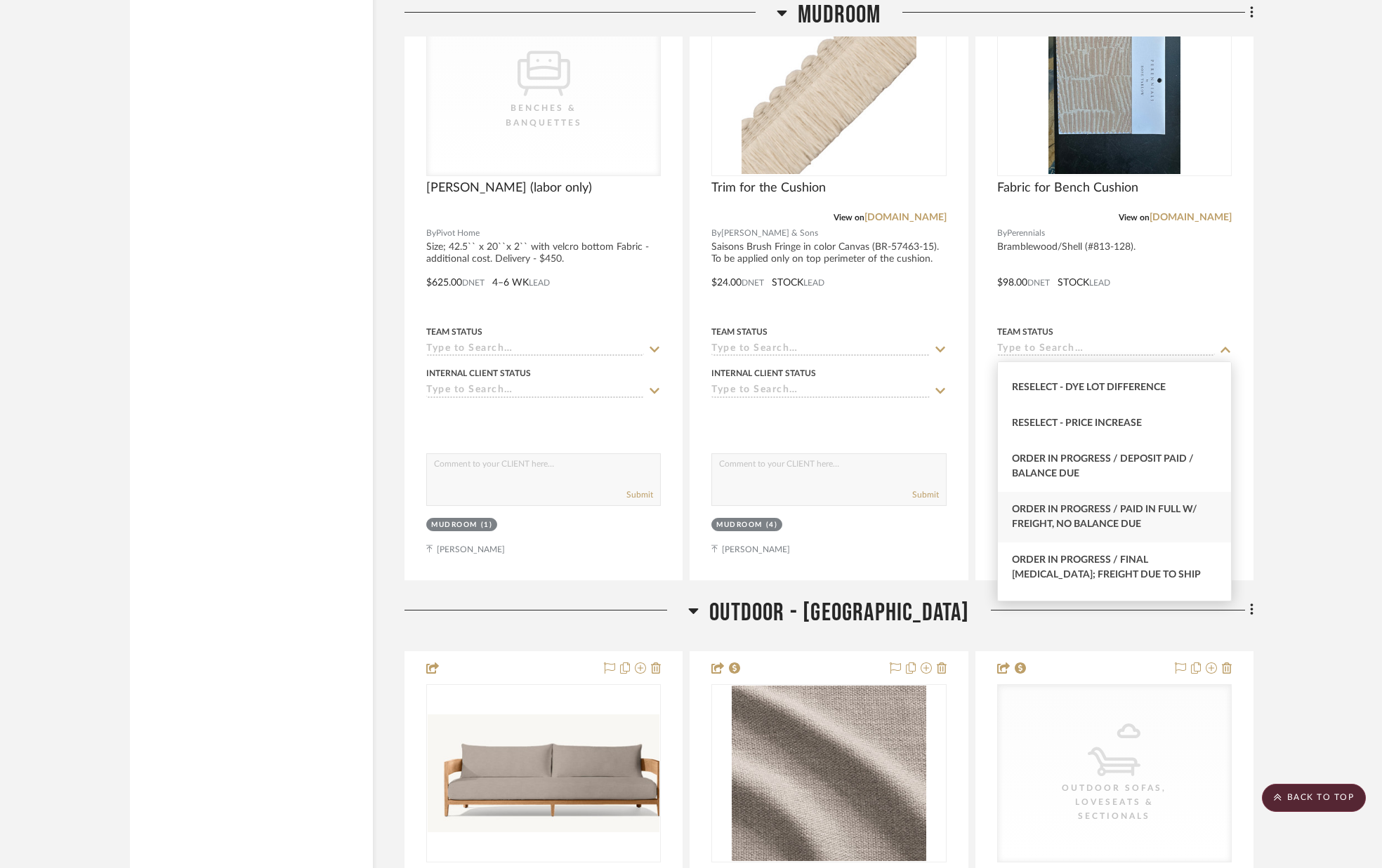
scroll to position [1384, 0]
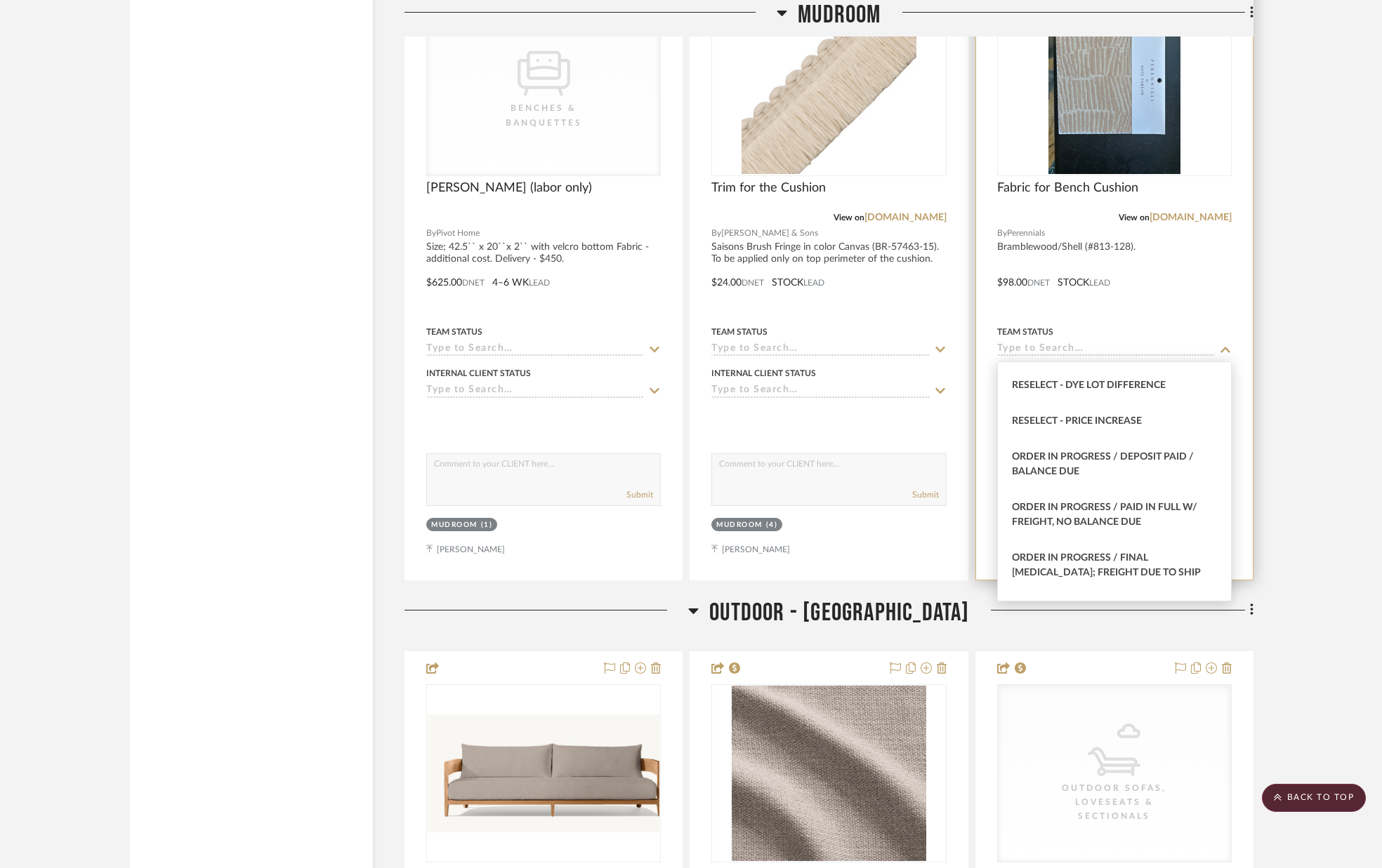
click at [1139, 513] on span "Order In Progress / Paid In Full w/ Freight, No Balance due" at bounding box center [1104, 515] width 186 height 24
type input "[DATE]"
type input "Order In Progress / Paid In Full w/ Freight, No Balance due"
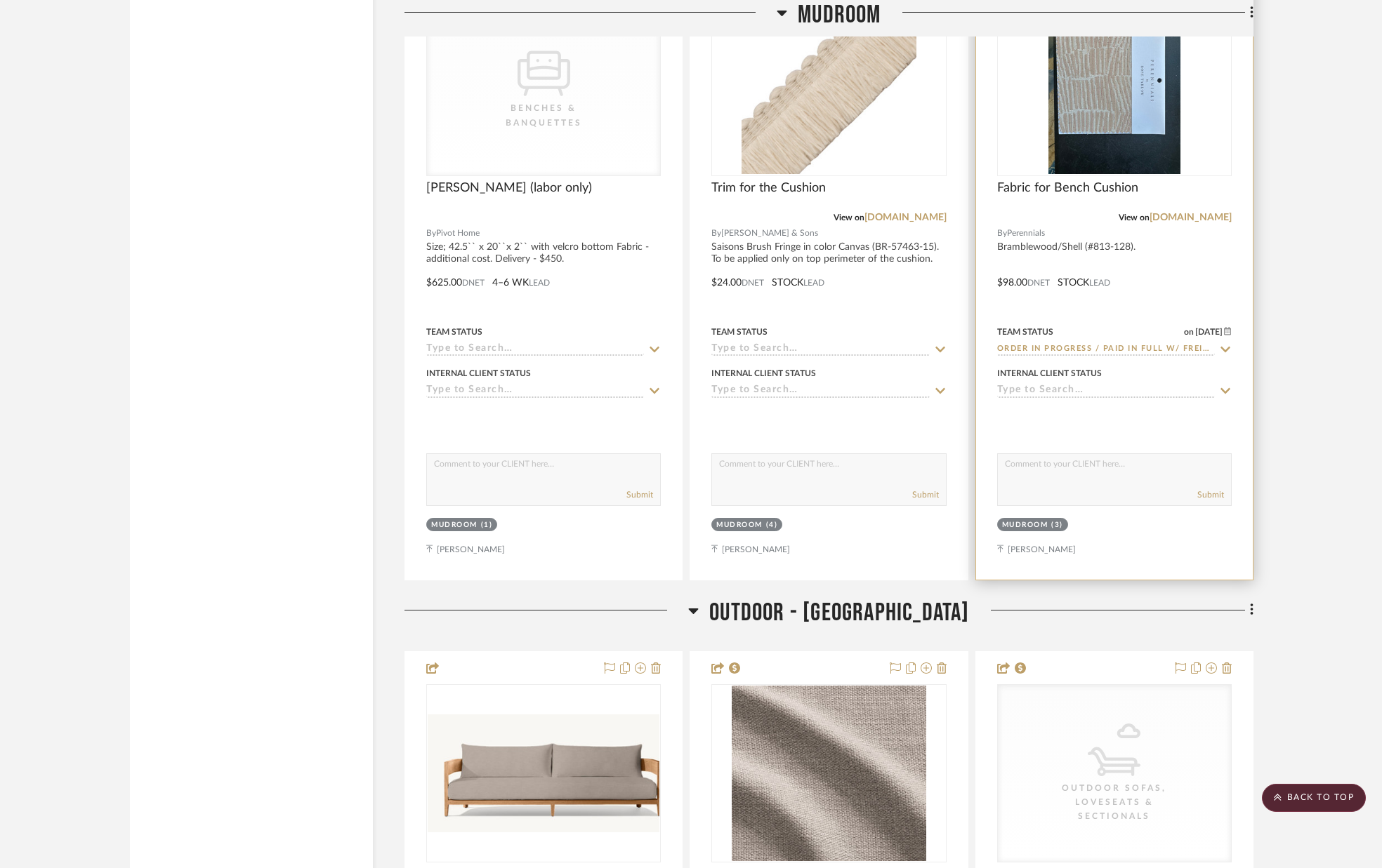
click at [1223, 390] on icon at bounding box center [1225, 390] width 12 height 11
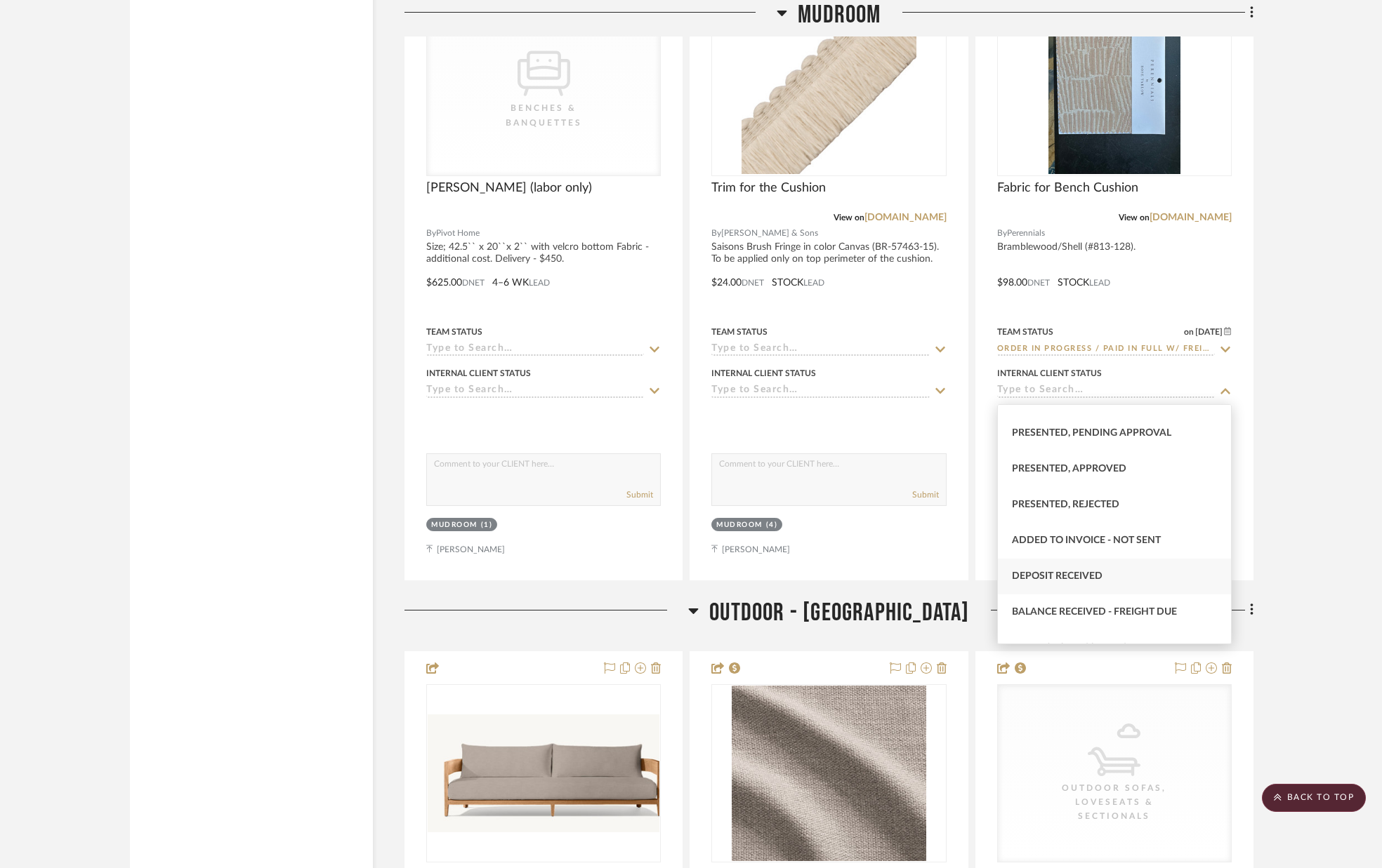
scroll to position [140, 0]
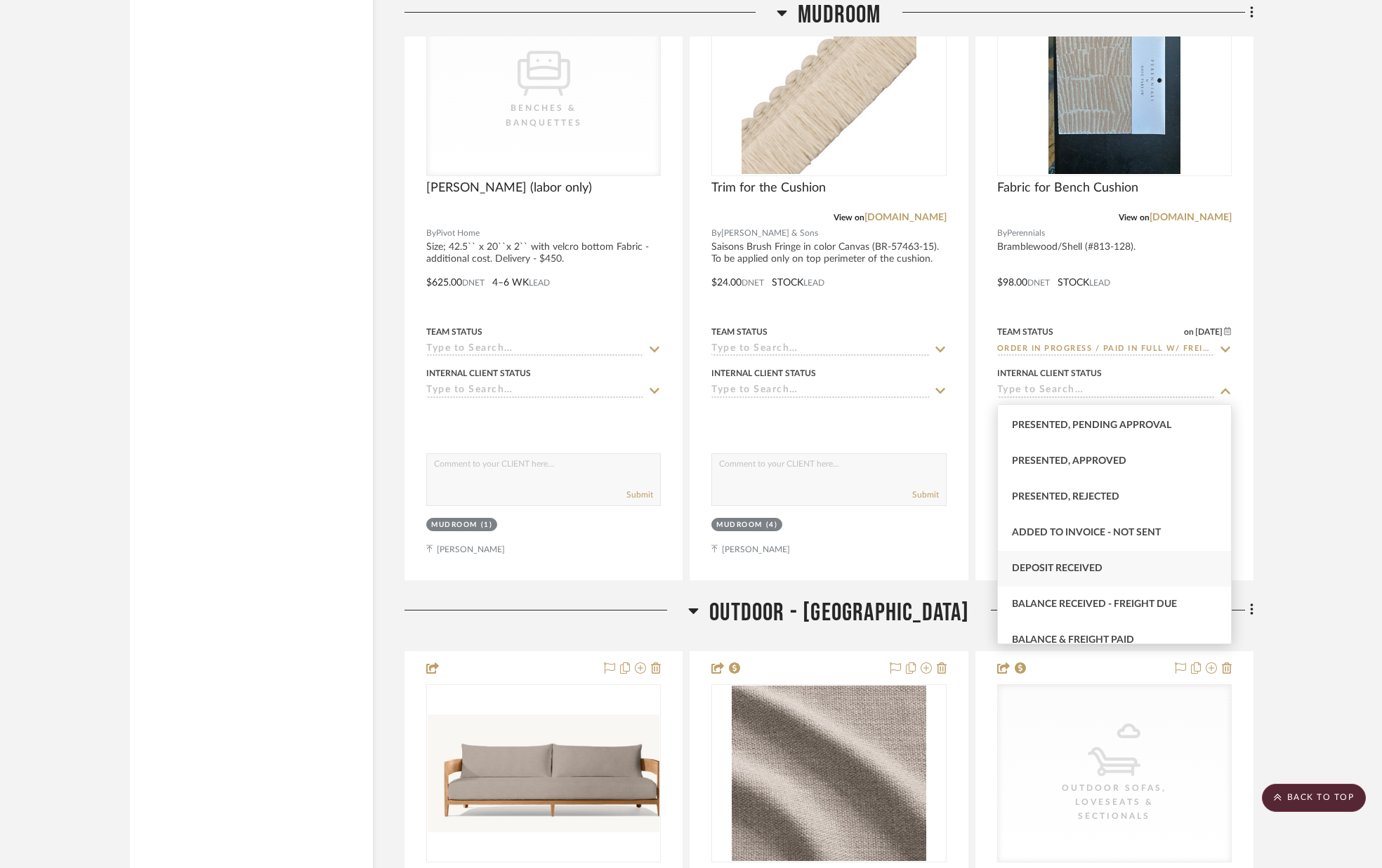
click at [1127, 564] on div "Deposit Received" at bounding box center [1113, 568] width 233 height 36
type input "[DATE]"
type input "Deposit Received"
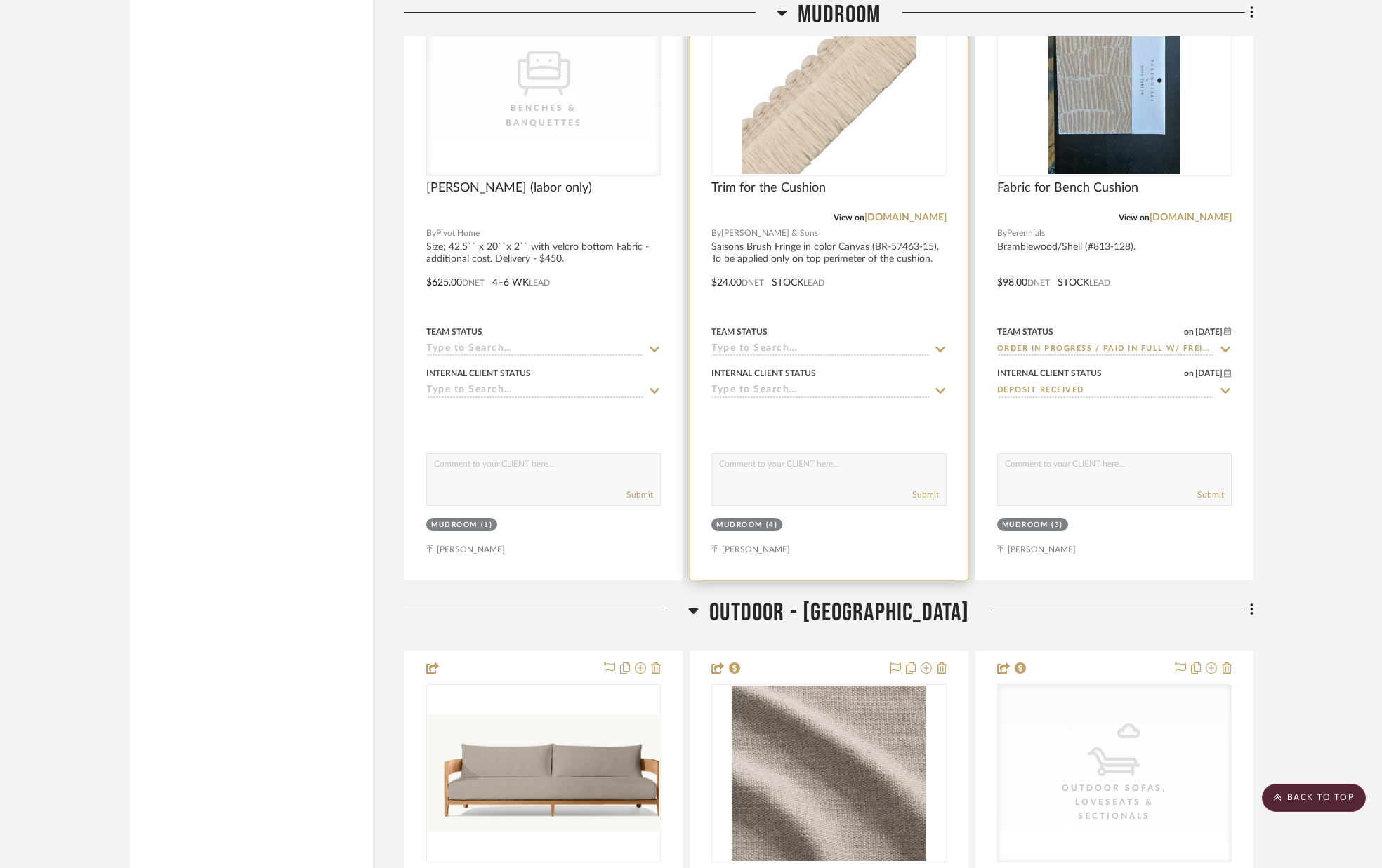
click at [937, 348] on icon at bounding box center [940, 349] width 12 height 11
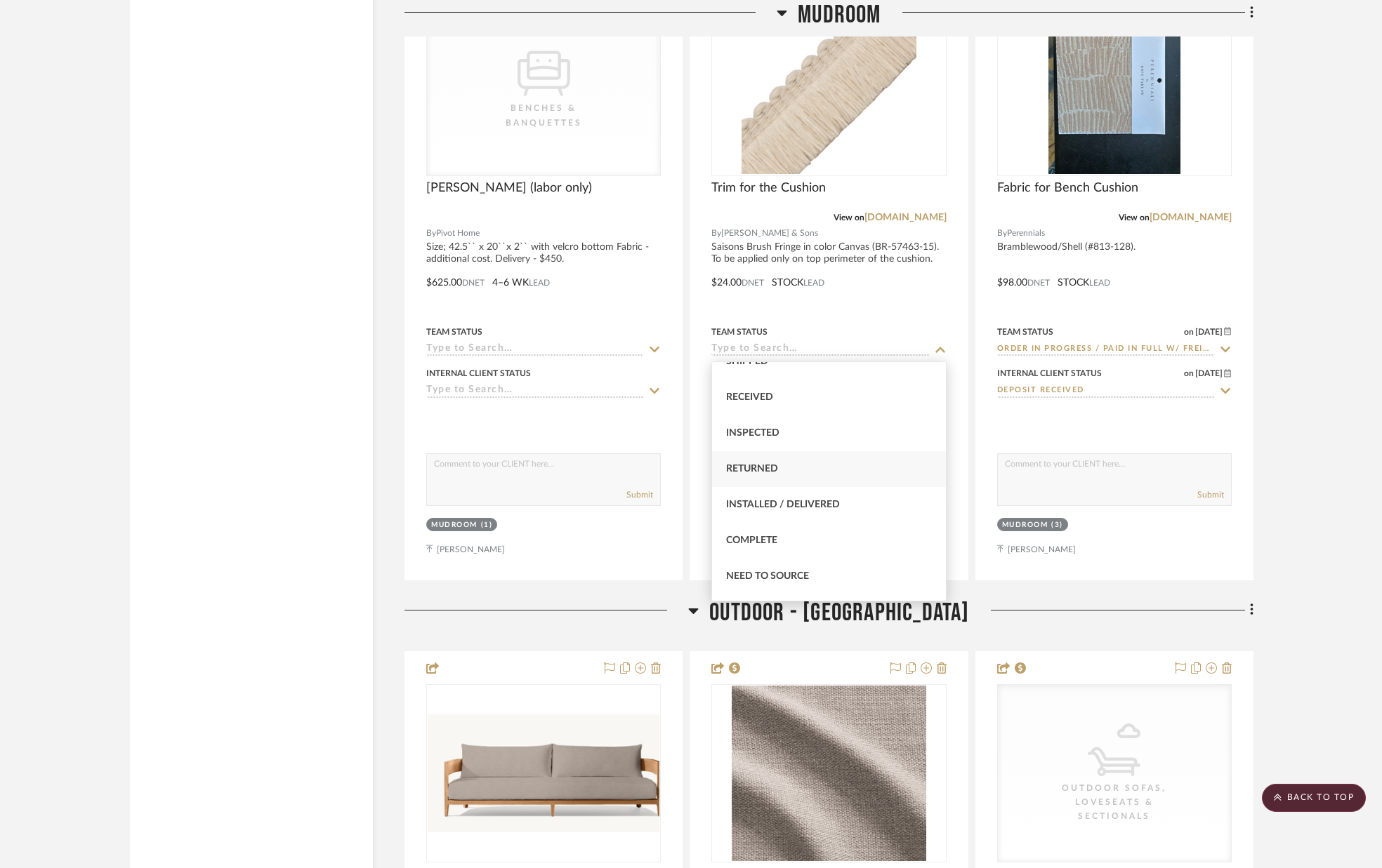
scroll to position [236, 0]
click at [901, 315] on div at bounding box center [828, 273] width 276 height 614
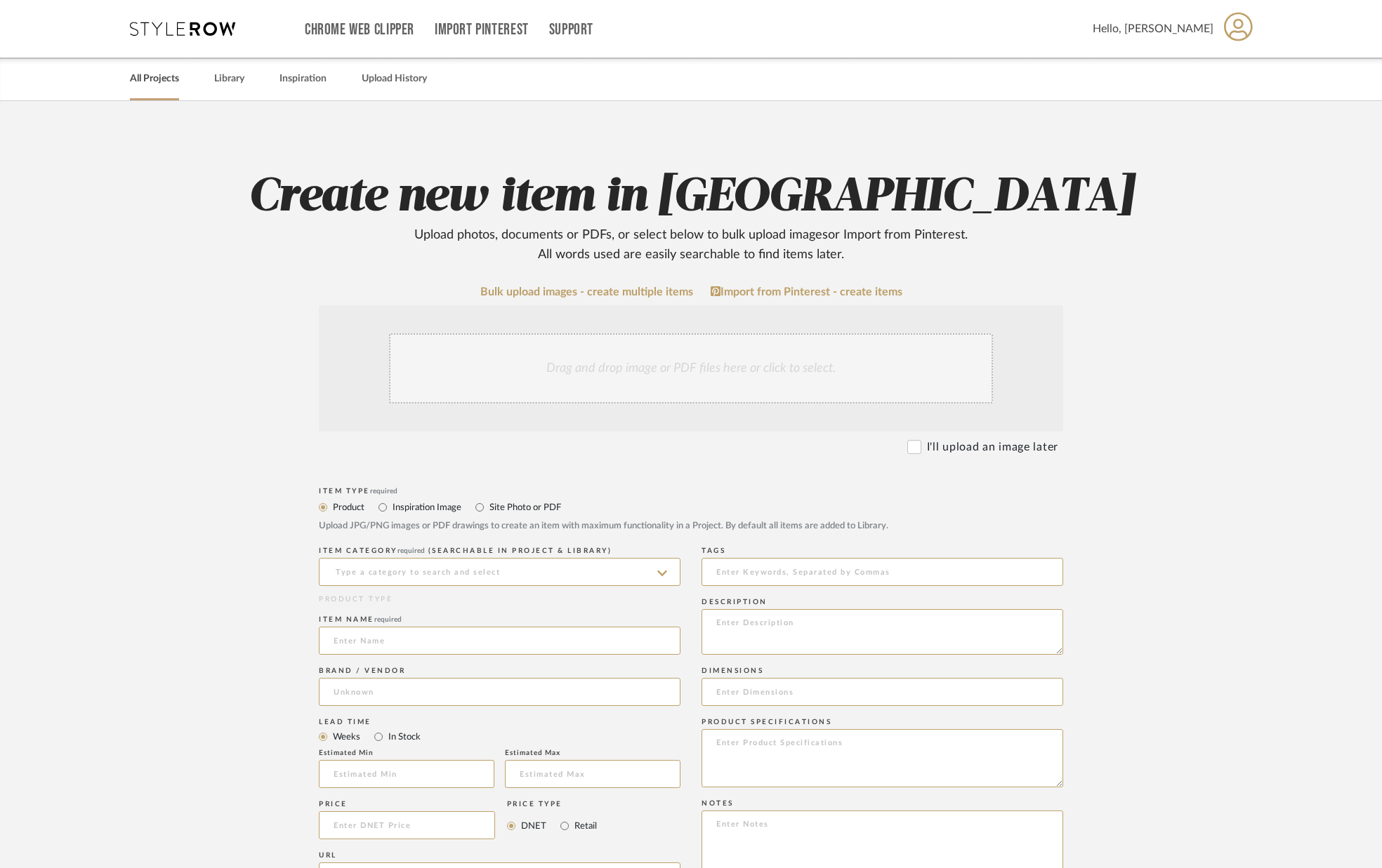
click at [146, 71] on link "All Projects" at bounding box center [154, 79] width 49 height 19
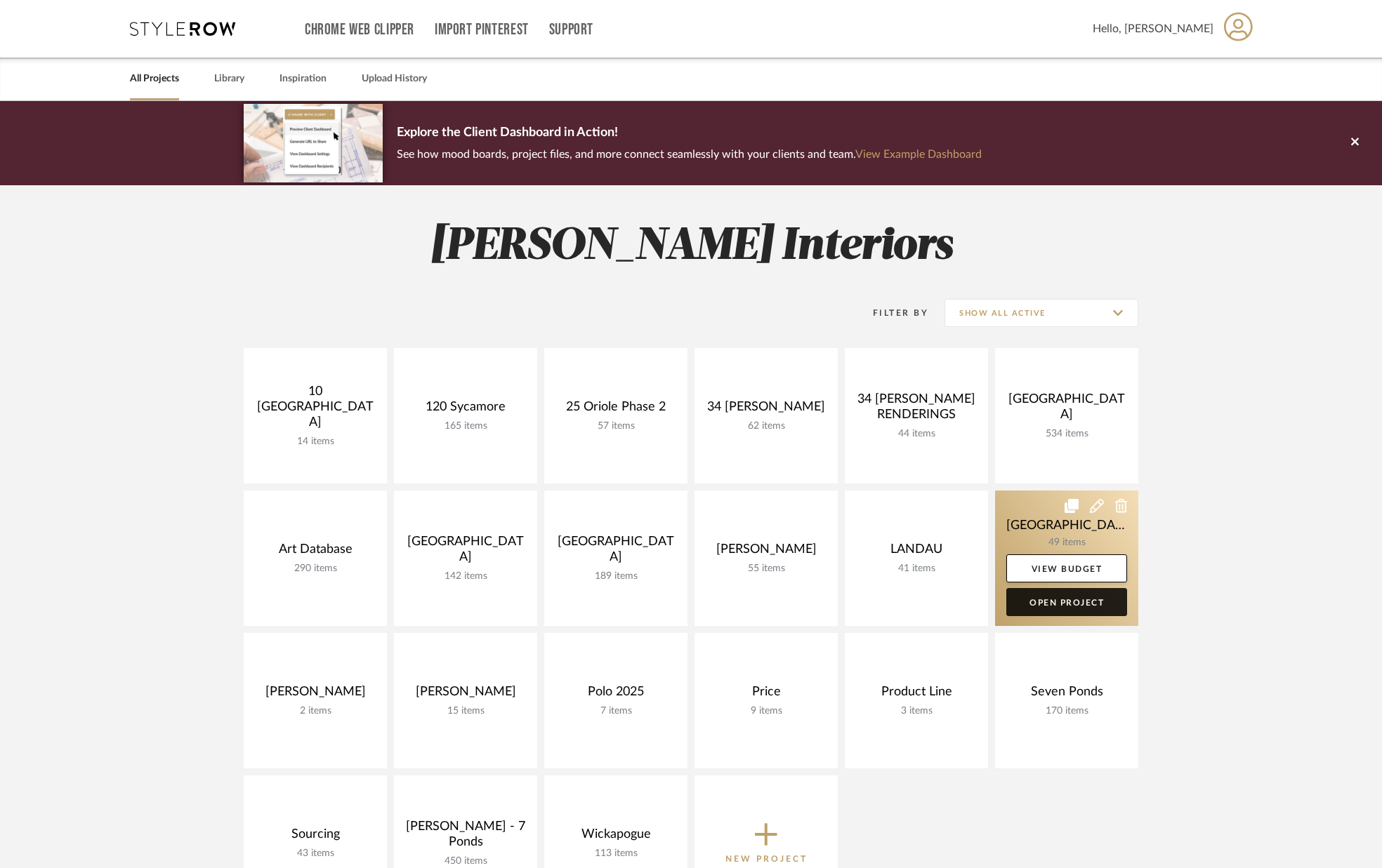
click at [1054, 596] on link "Open Project" at bounding box center [1066, 602] width 120 height 28
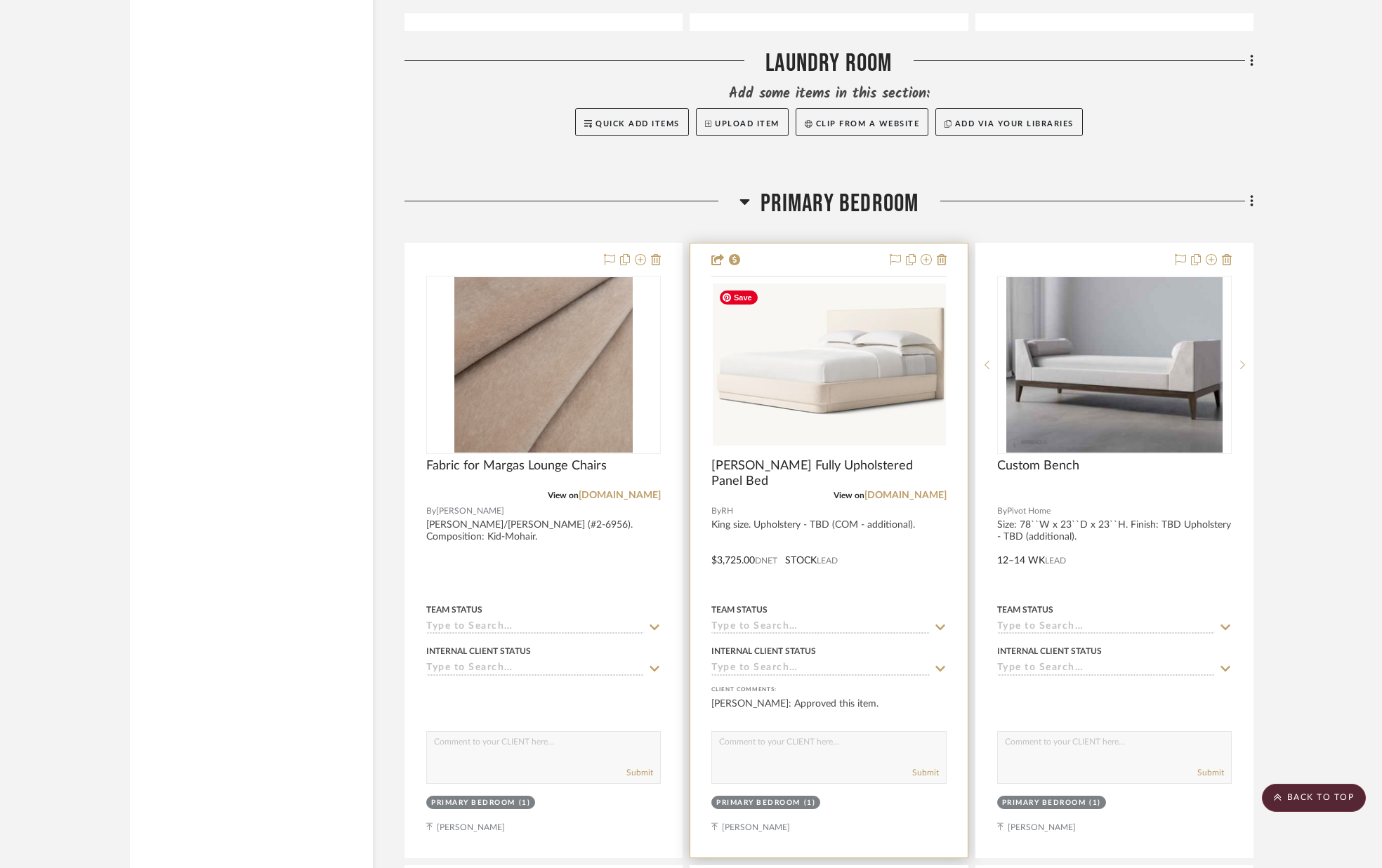
scroll to position [6260, 0]
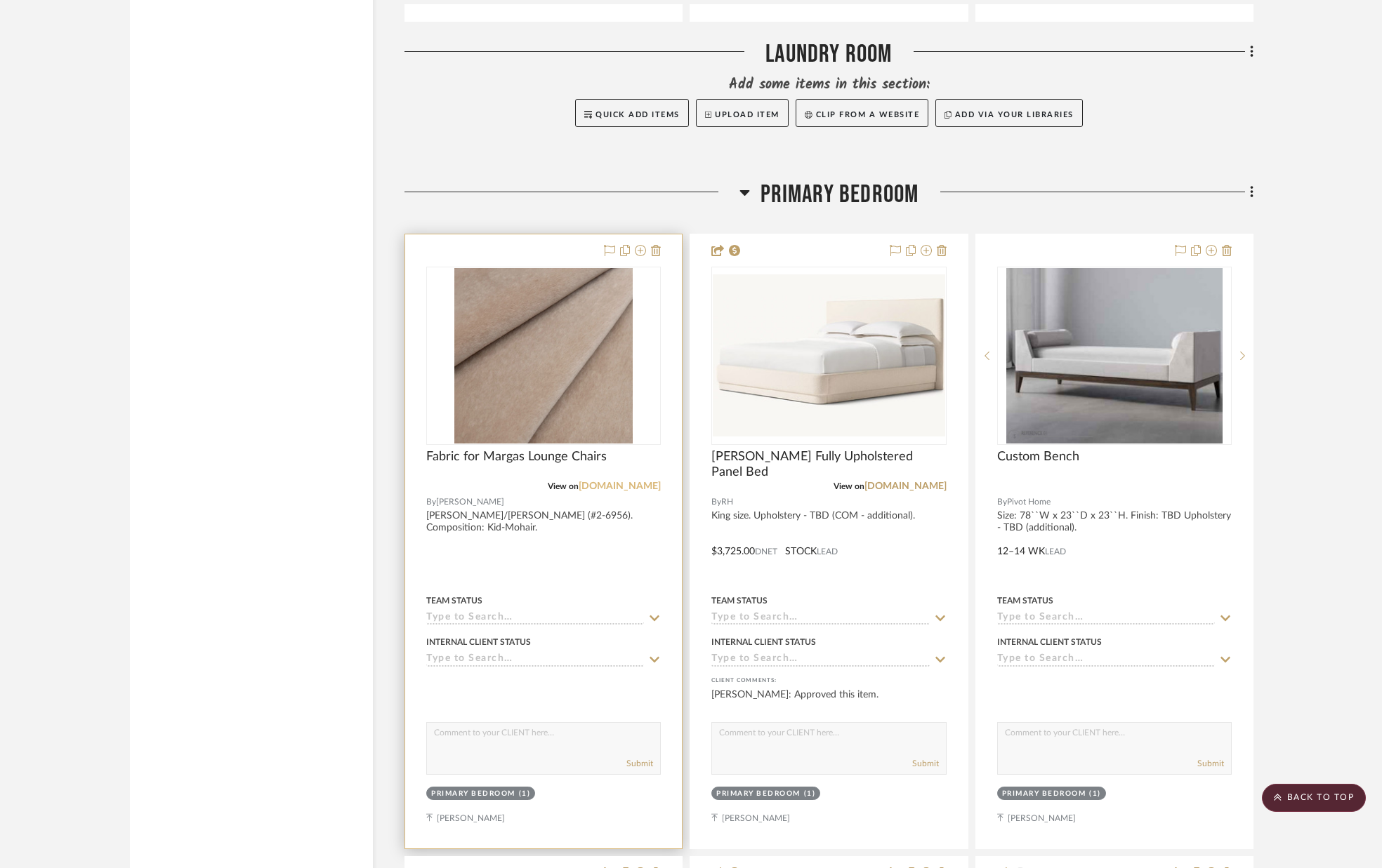
click at [649, 486] on link "[DOMAIN_NAME]" at bounding box center [619, 485] width 82 height 10
click at [554, 410] on img "0" at bounding box center [543, 356] width 179 height 175
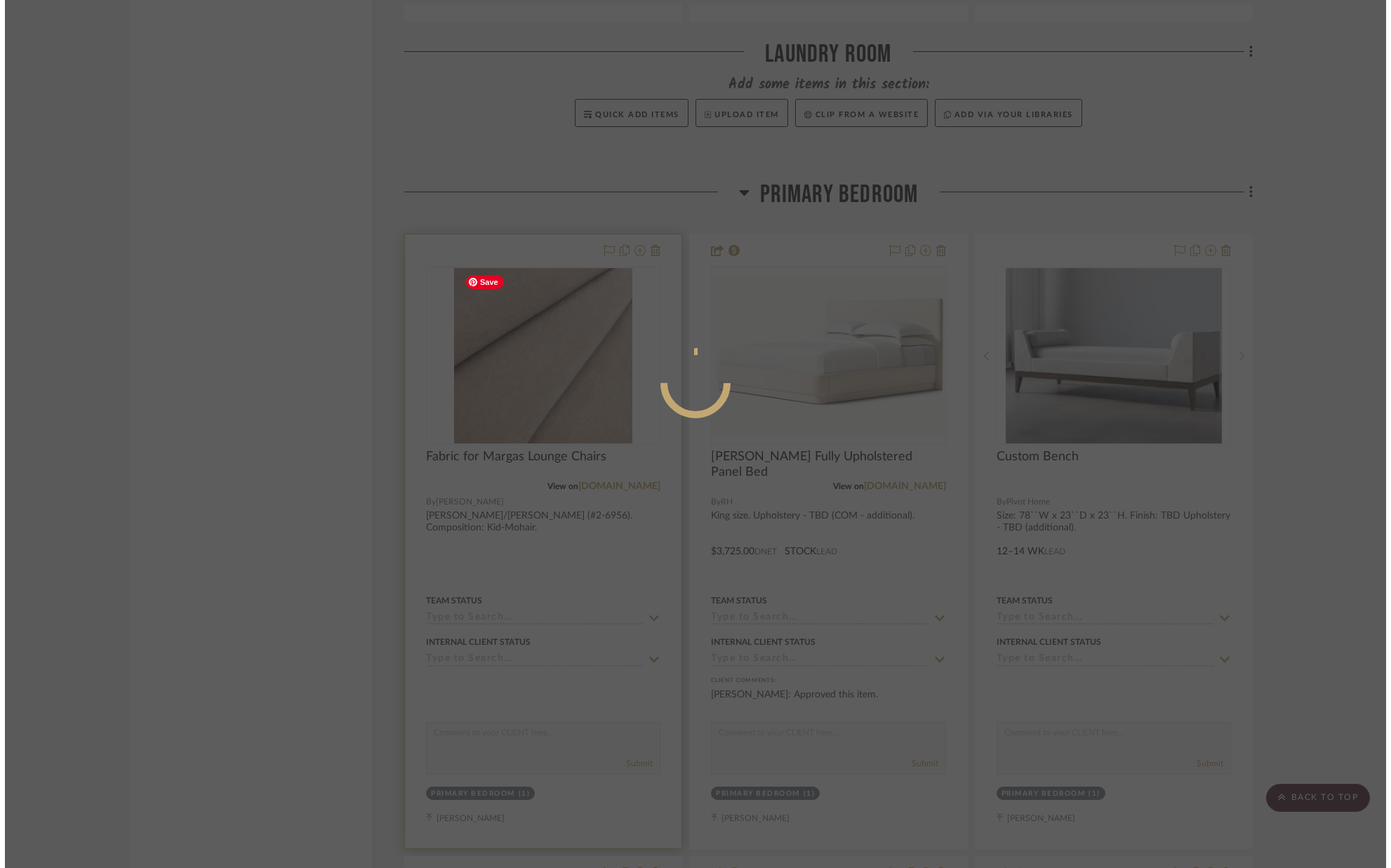
scroll to position [0, 0]
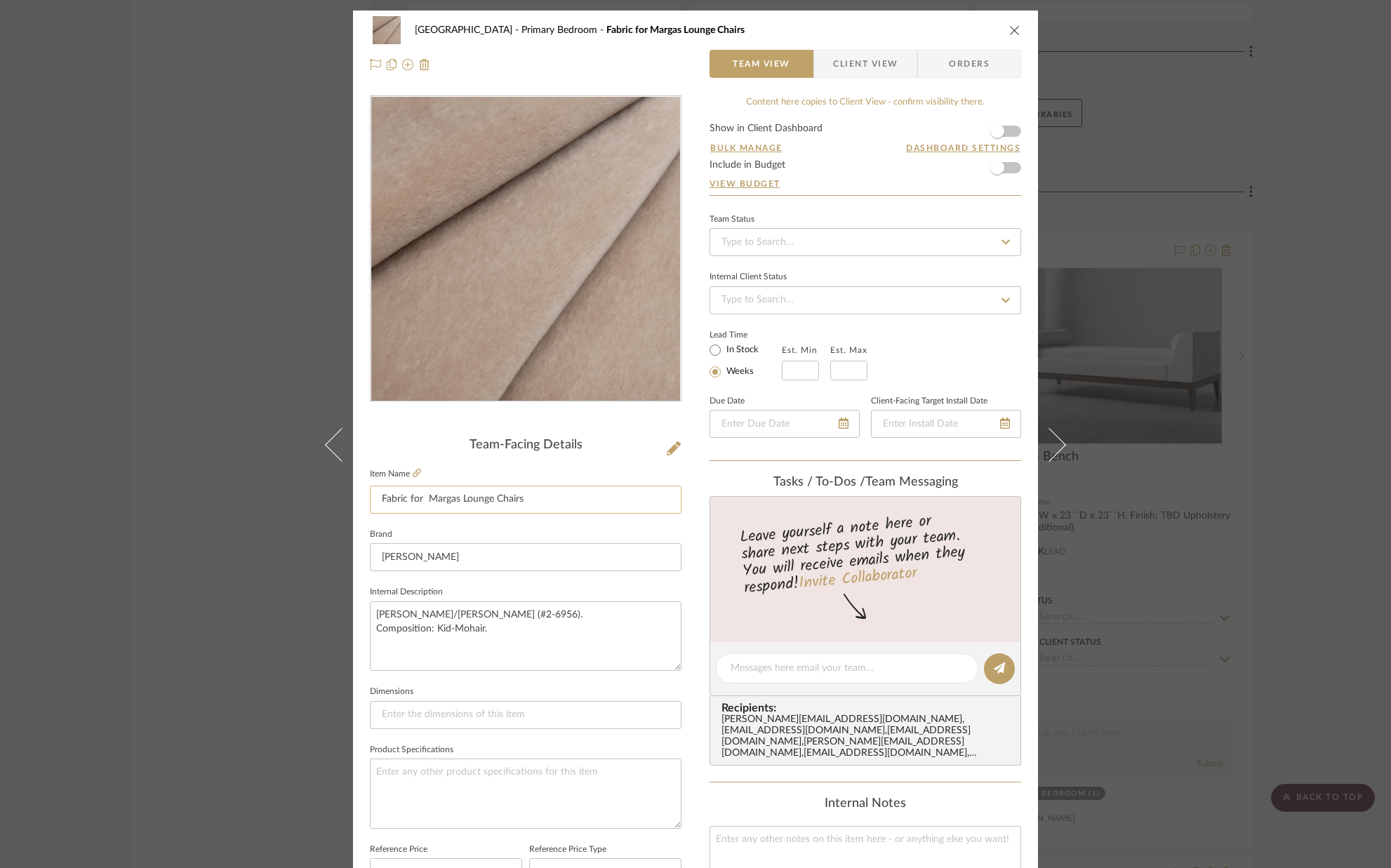
drag, startPoint x: 520, startPoint y: 499, endPoint x: 435, endPoint y: 502, distance: 85.1
click at [435, 502] on input "Fabric for Margas Lounge Chairs" at bounding box center [526, 499] width 312 height 28
type input "Fabric for Bed Upholstery"
click at [499, 538] on fieldset "Brand [PERSON_NAME]" at bounding box center [526, 548] width 312 height 47
click at [1009, 31] on icon "close" at bounding box center [1014, 30] width 11 height 11
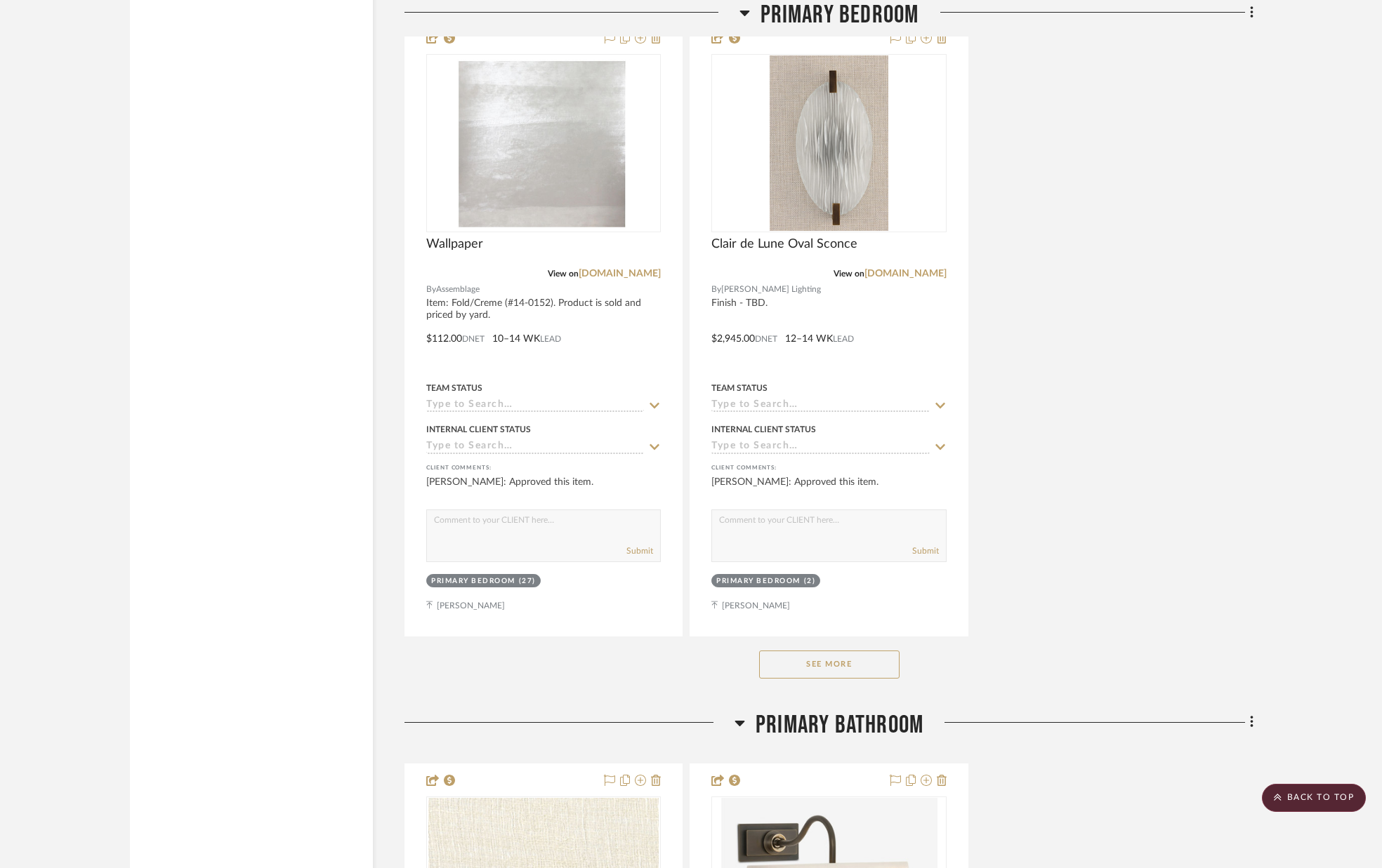
scroll to position [7729, 0]
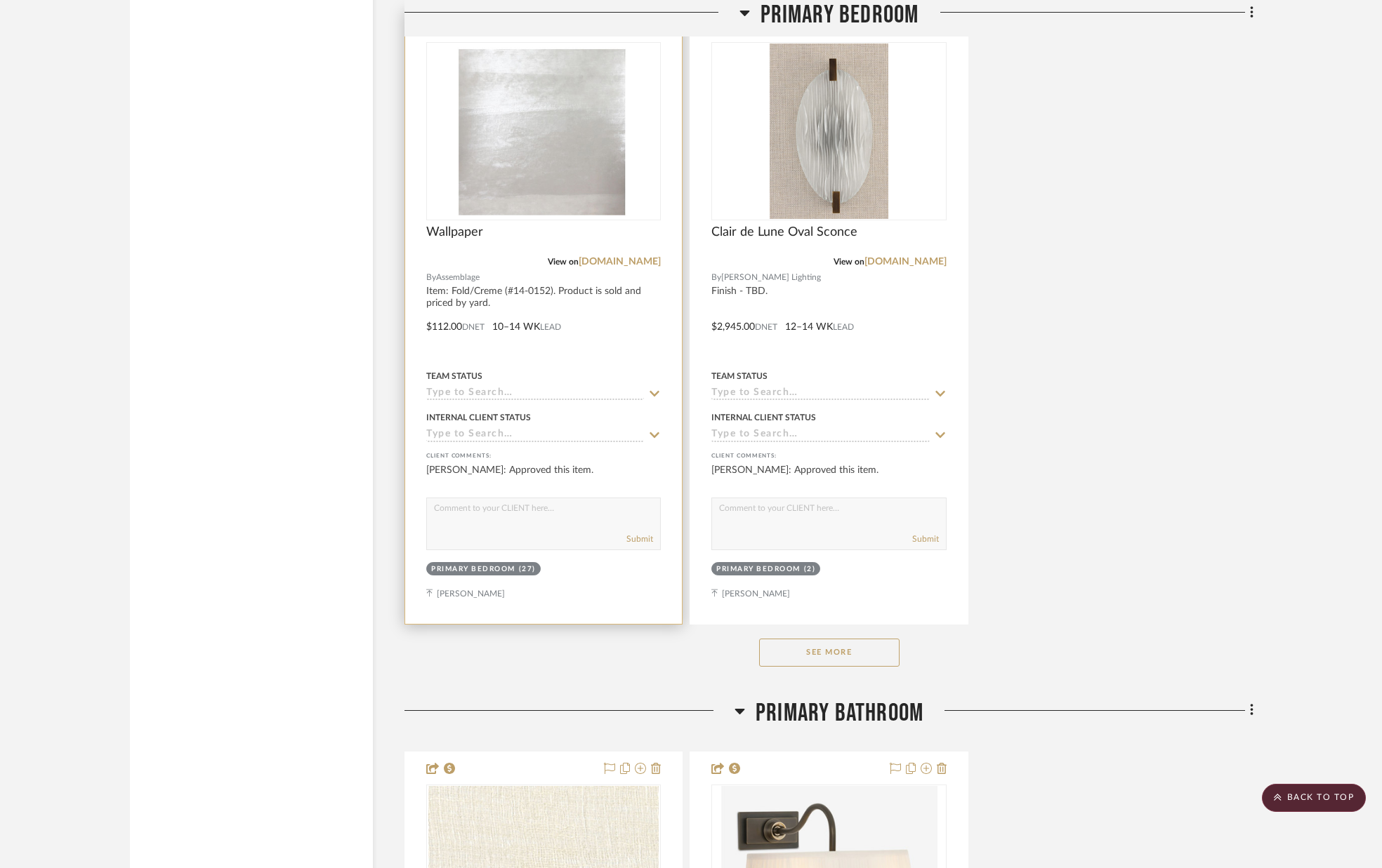
click at [654, 393] on icon at bounding box center [654, 393] width 12 height 11
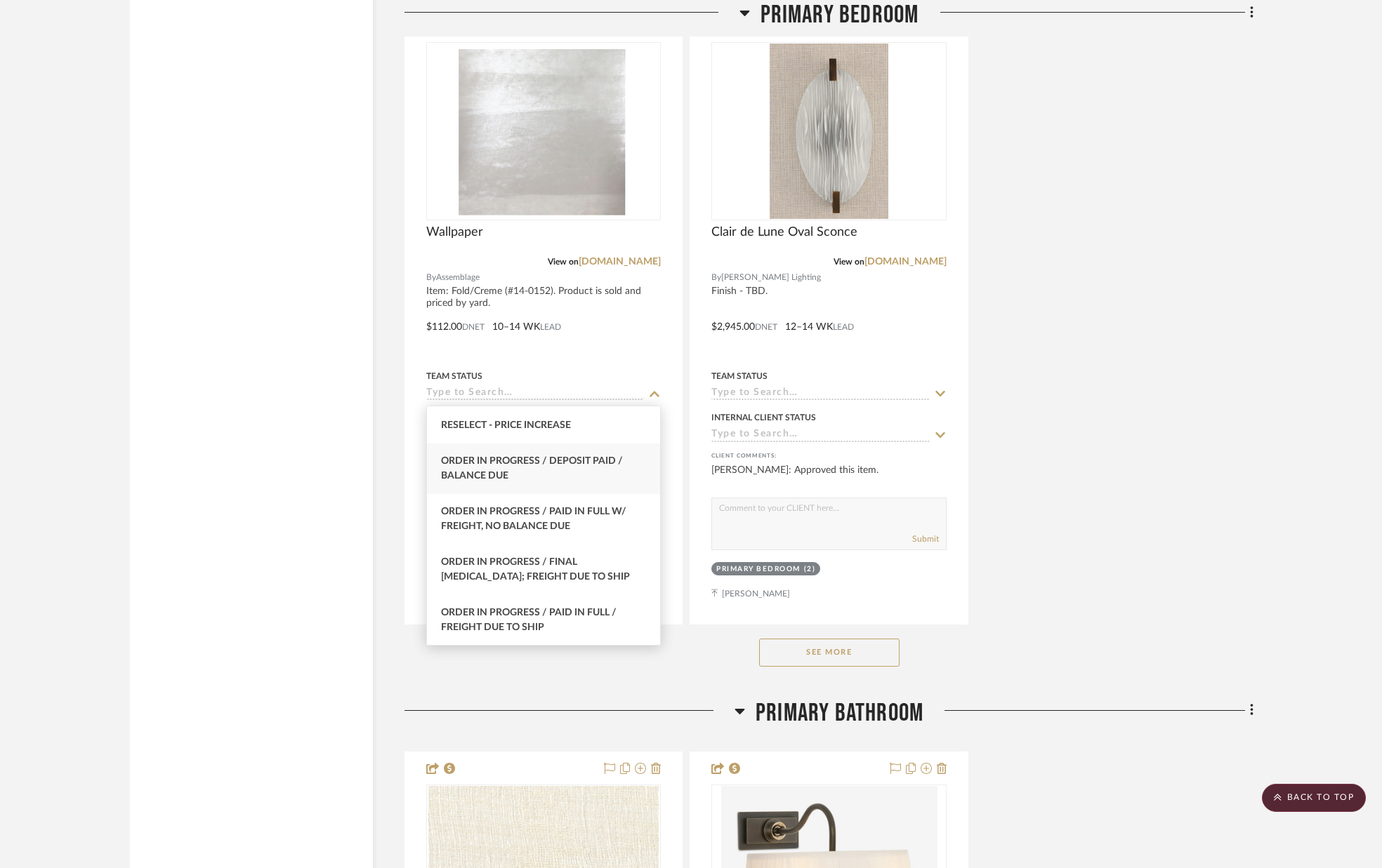
scroll to position [1426, 0]
click at [596, 505] on span "Order In Progress / Paid In Full w/ Freight, No Balance due" at bounding box center [534, 517] width 186 height 24
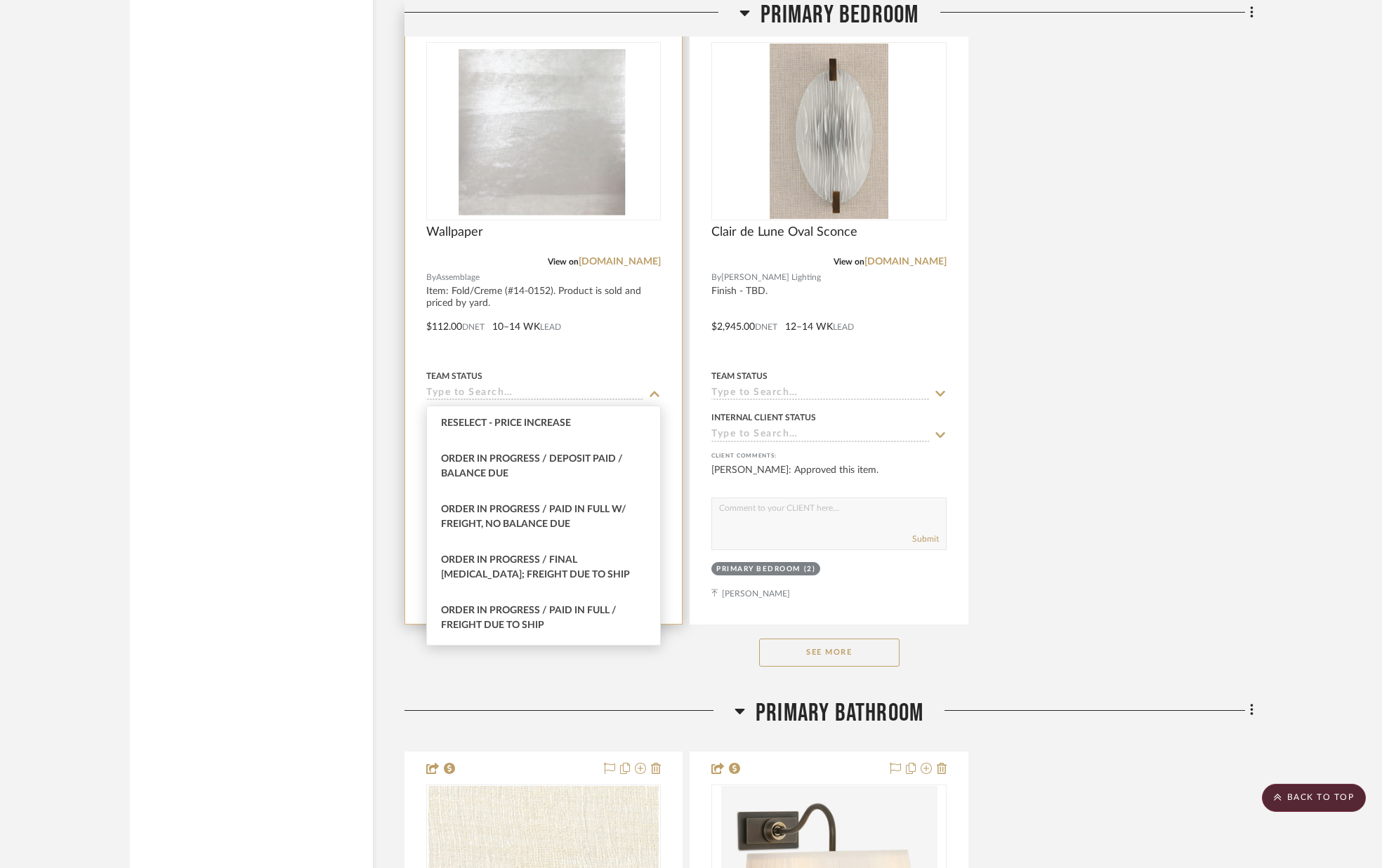
type input "[DATE]"
type input "Order In Progress / Paid In Full w/ Freight, No Balance due"
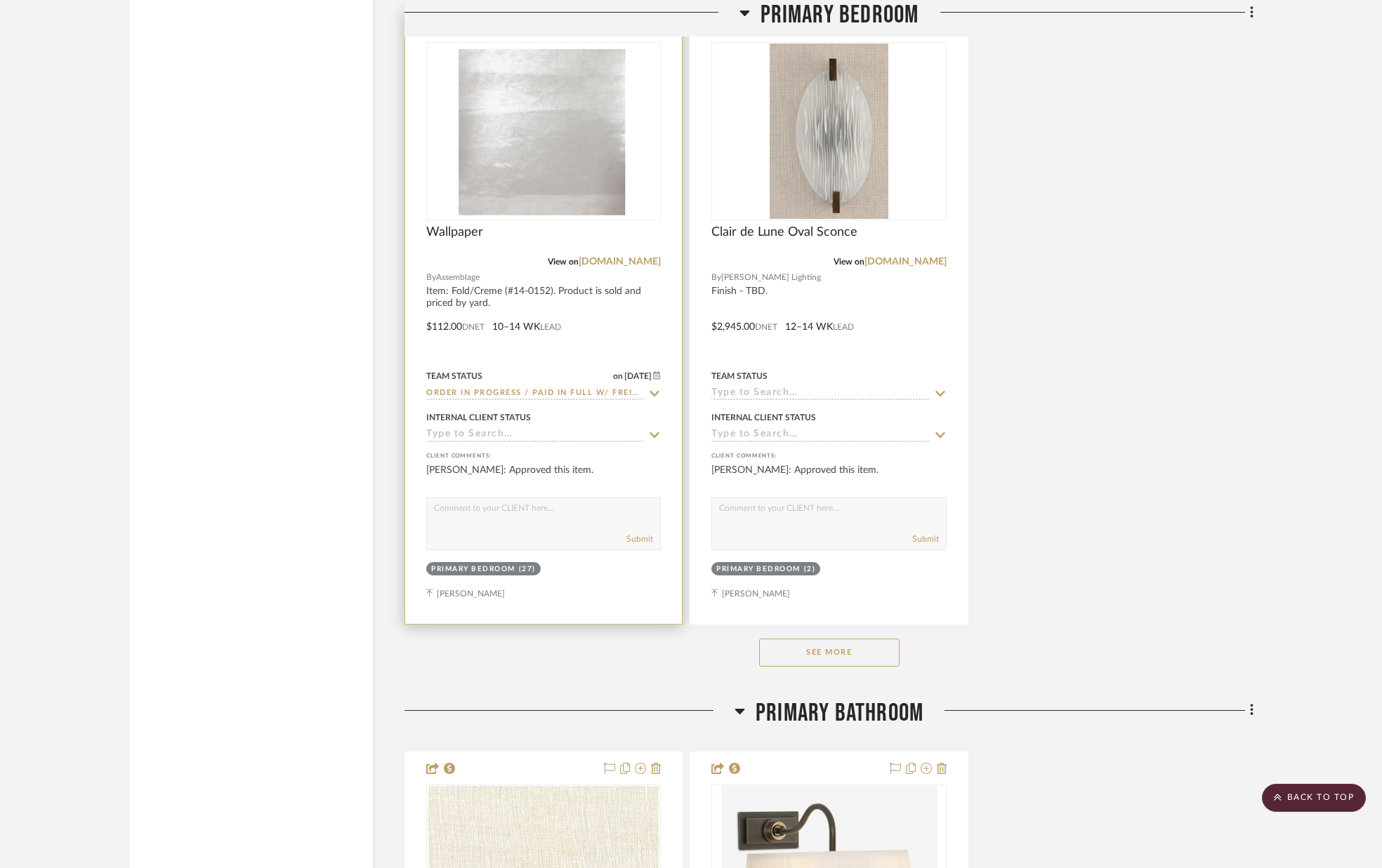
click at [648, 437] on icon at bounding box center [654, 435] width 12 height 11
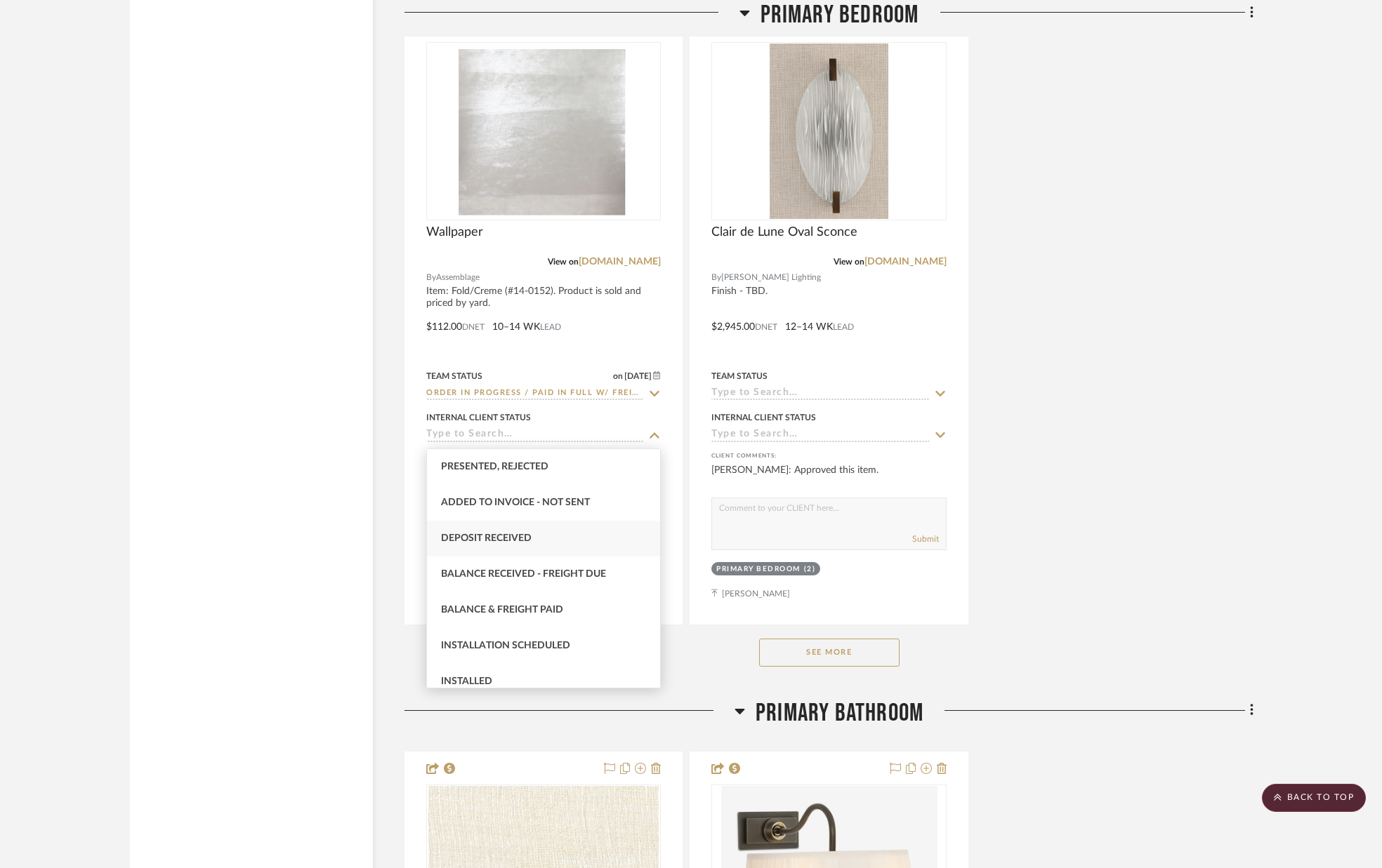
scroll to position [218, 0]
click at [579, 529] on div "Deposit Received" at bounding box center [543, 535] width 233 height 36
type input "[DATE]"
type input "Deposit Received"
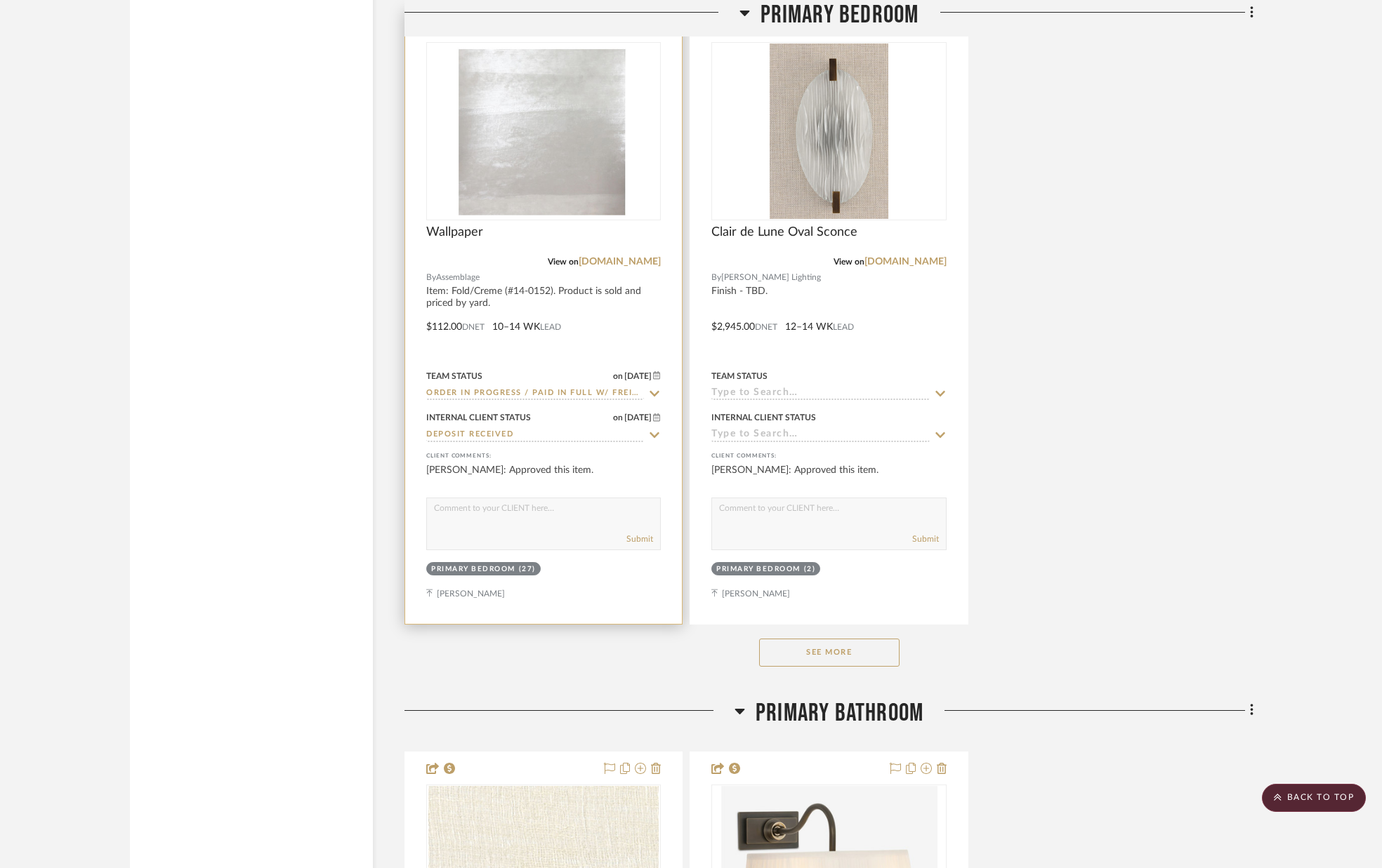
click at [569, 525] on textarea at bounding box center [543, 512] width 233 height 27
type textarea "PURCHASED"
click at [641, 544] on button "Submit" at bounding box center [639, 539] width 27 height 12
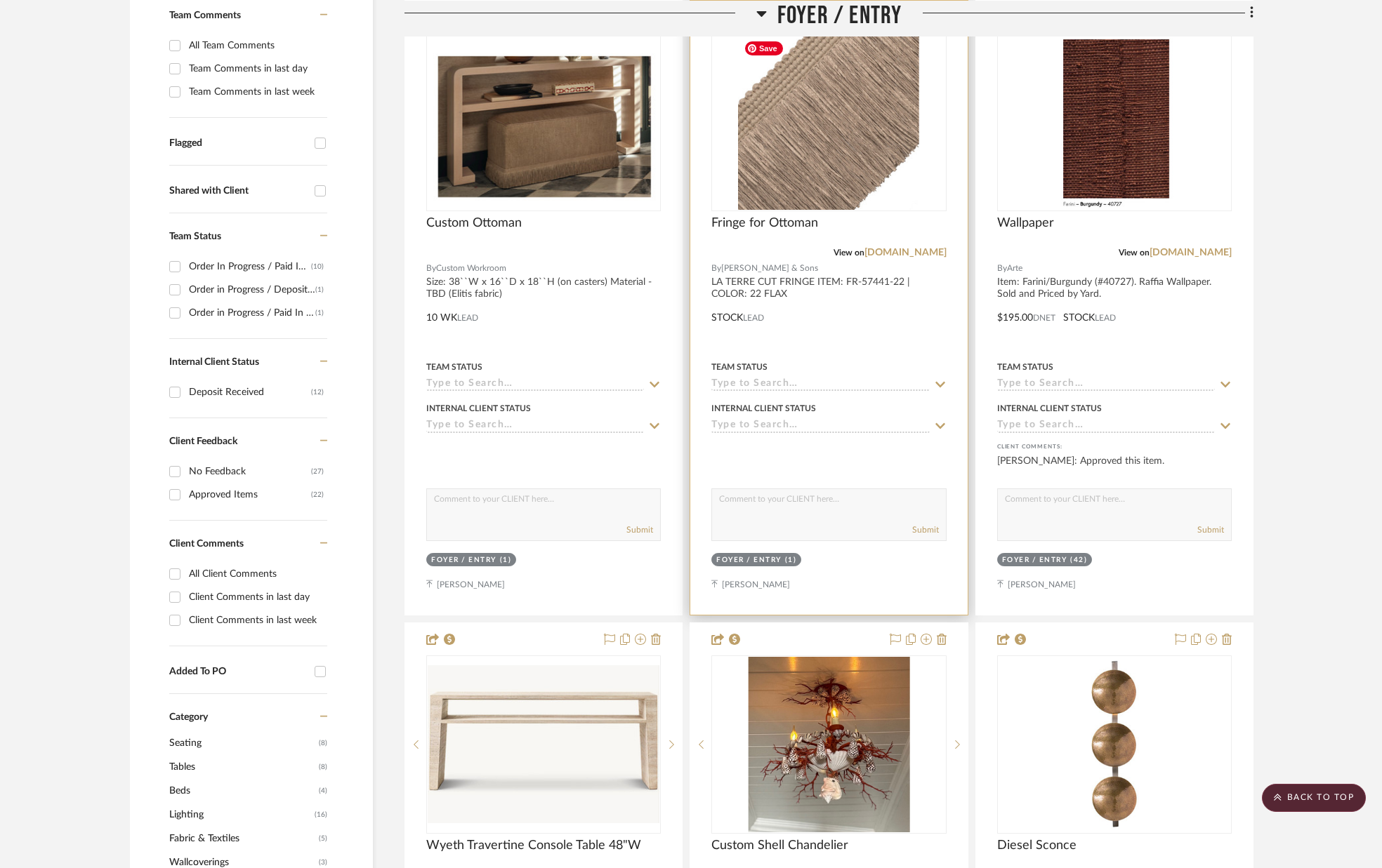
scroll to position [388, 0]
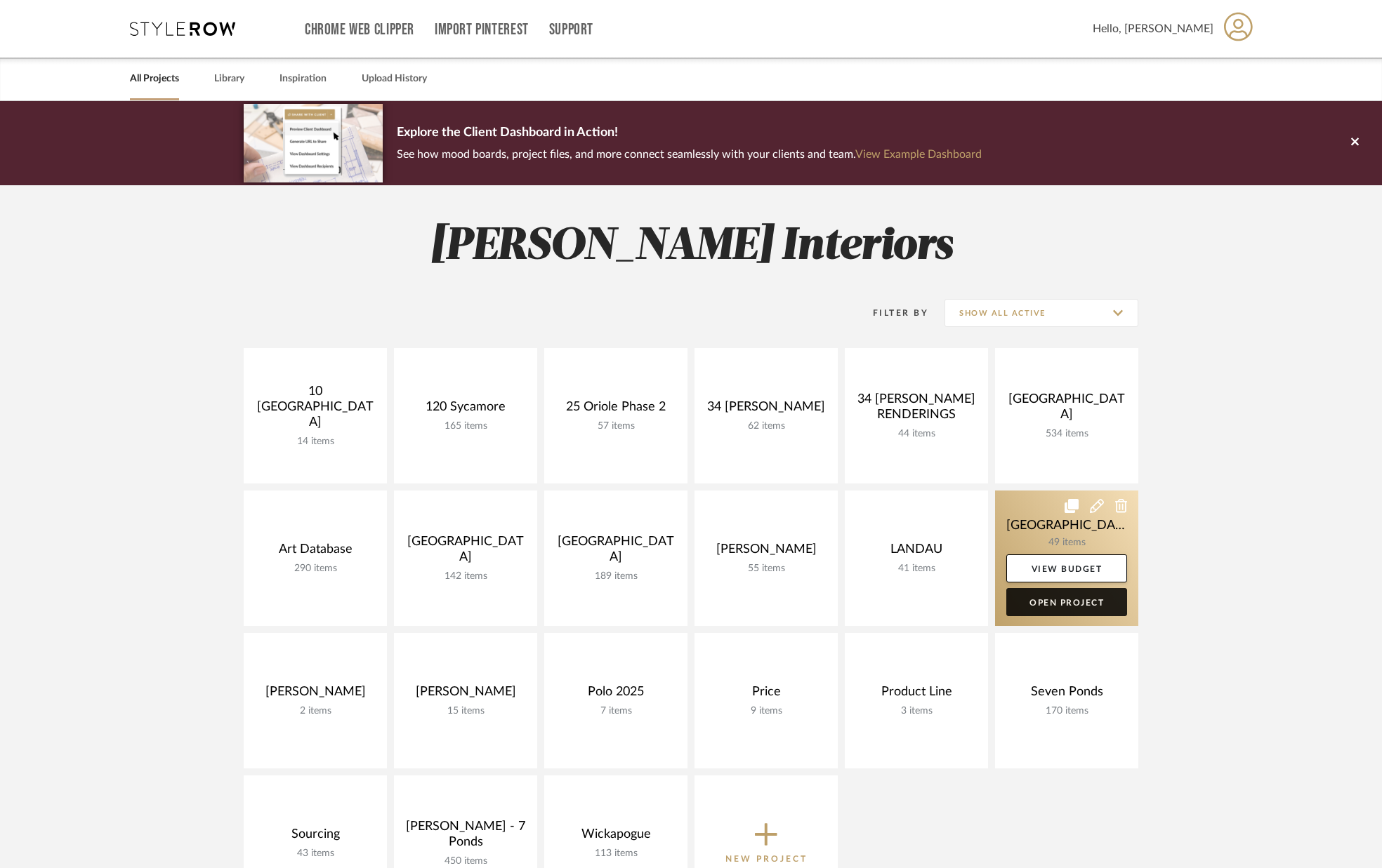
drag, startPoint x: 1039, startPoint y: 608, endPoint x: 1031, endPoint y: 608, distance: 8.0
click at [1039, 608] on link "Open Project" at bounding box center [1066, 602] width 120 height 28
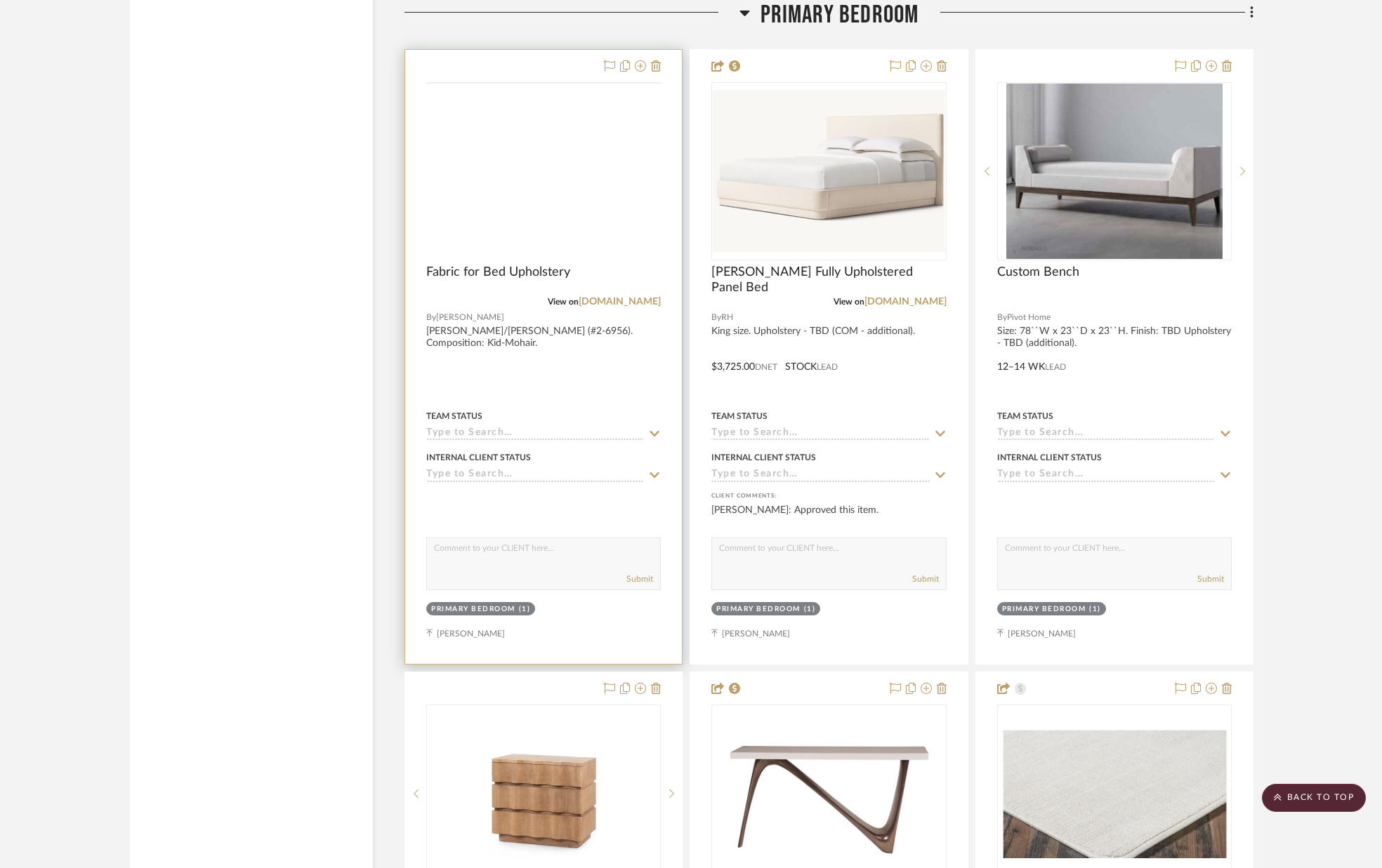
scroll to position [6450, 0]
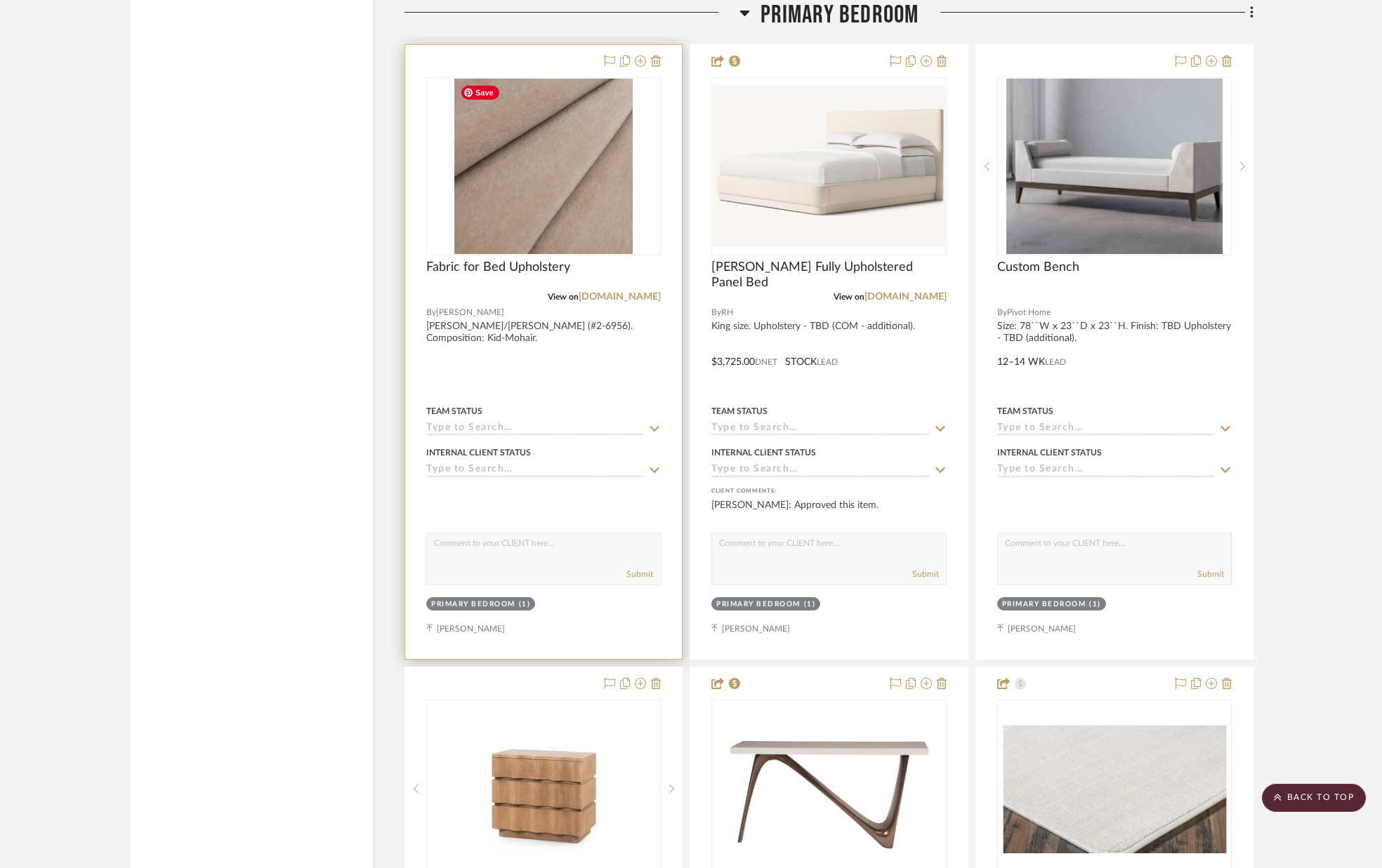
click at [551, 169] on div at bounding box center [543, 166] width 235 height 179
click at [552, 170] on img "0" at bounding box center [543, 166] width 179 height 175
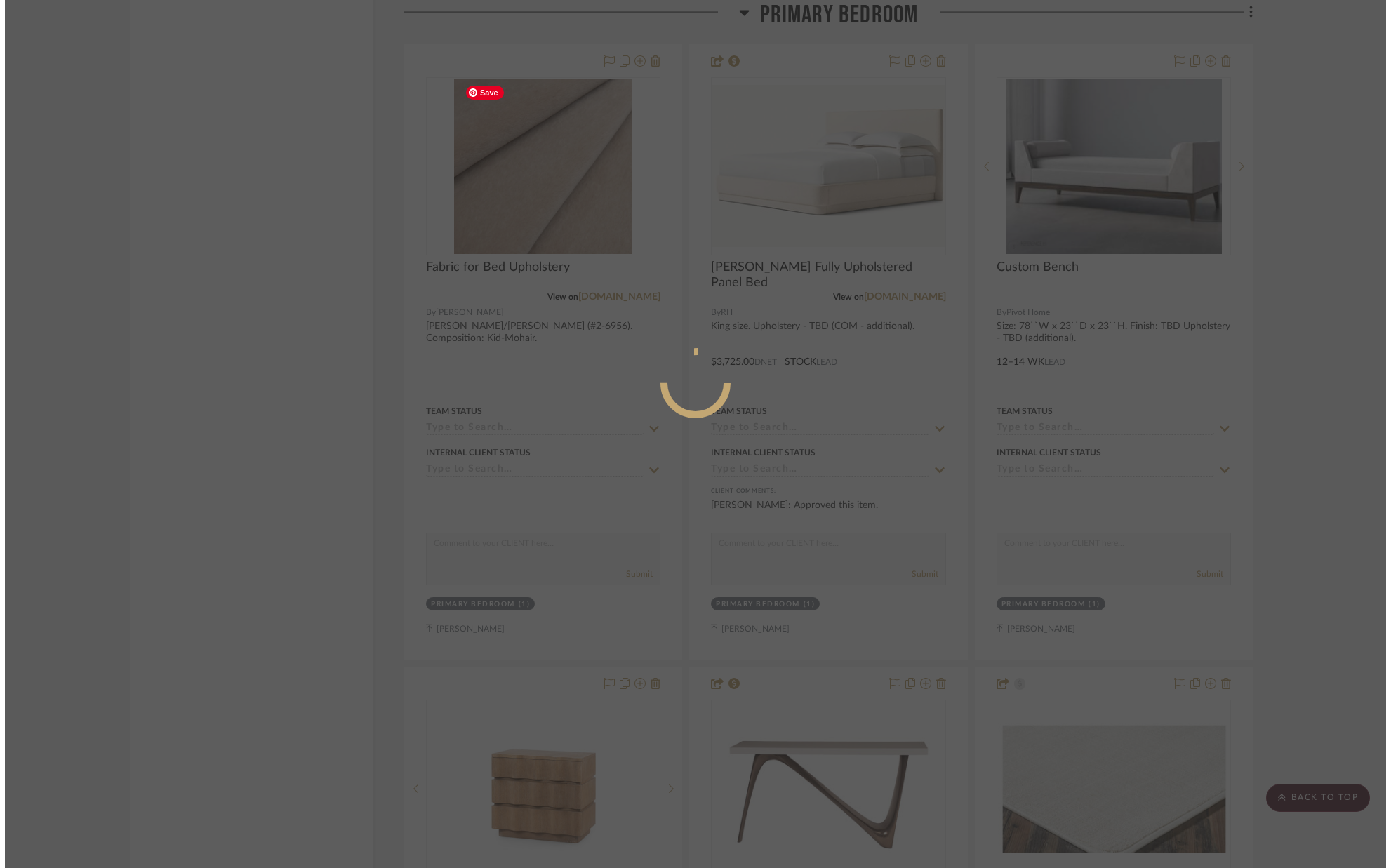
scroll to position [0, 0]
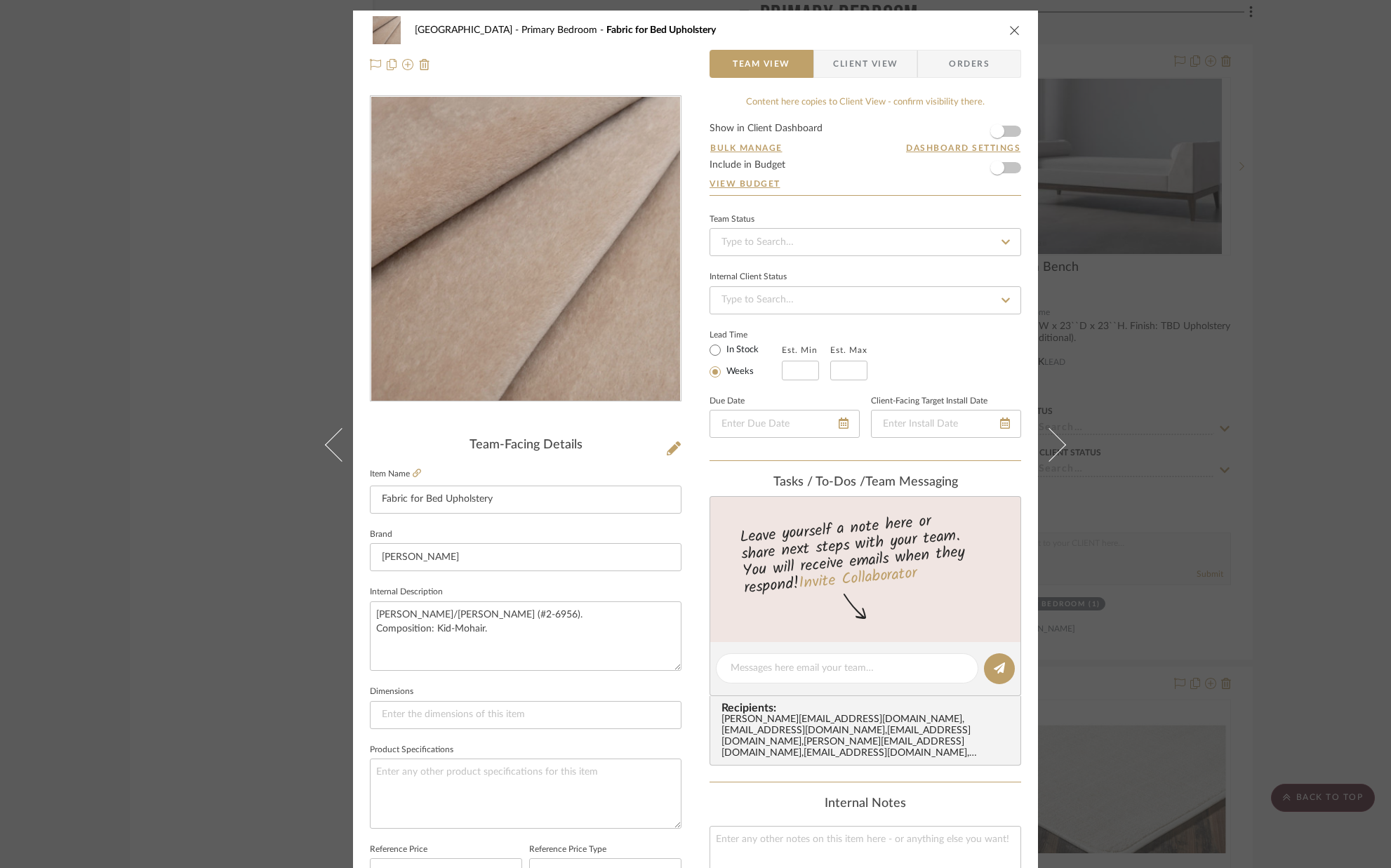
click at [729, 351] on label "In Stock" at bounding box center [741, 350] width 35 height 12
click at [723, 351] on input "In Stock" at bounding box center [715, 349] width 17 height 17
radio input "true"
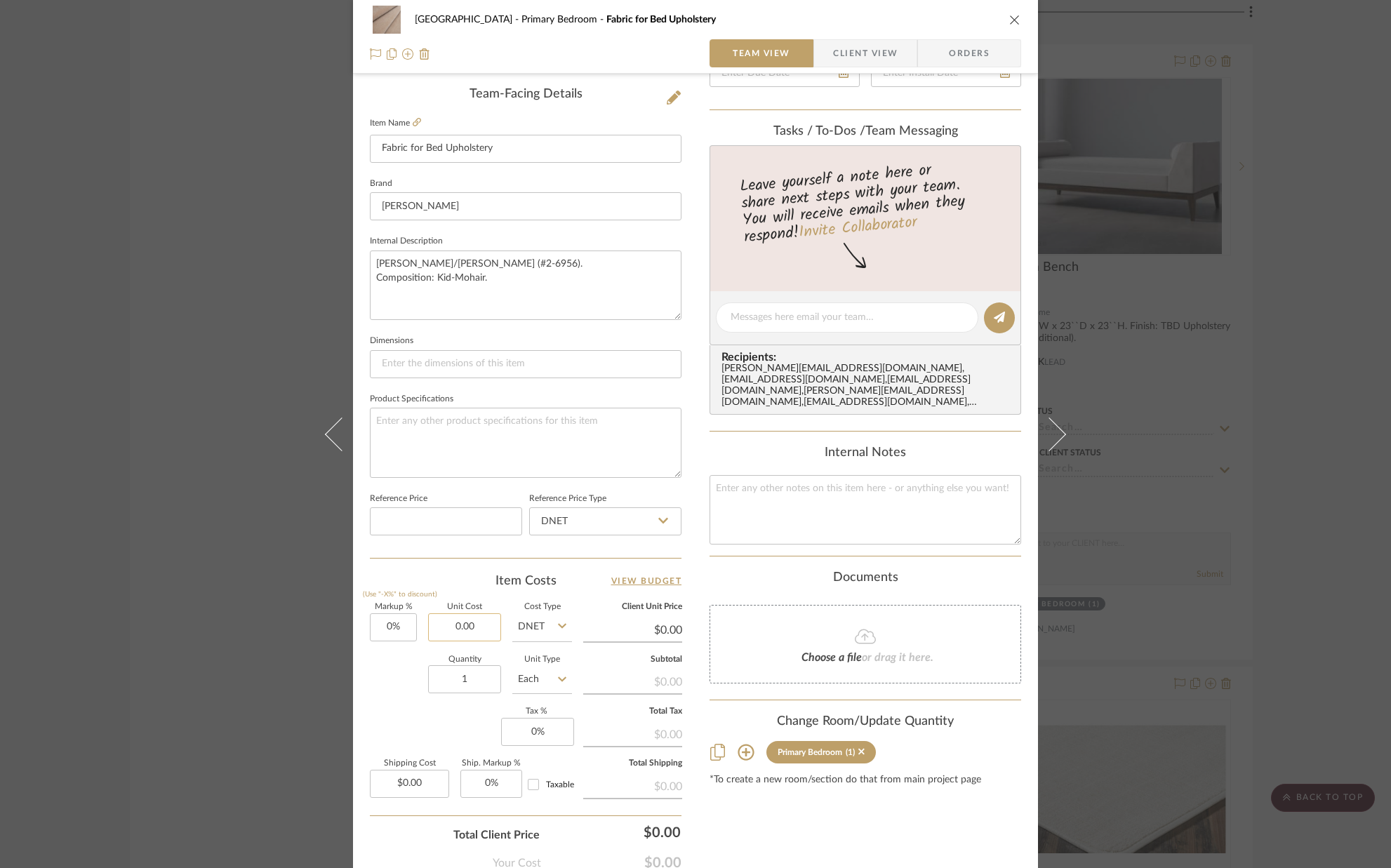
click at [487, 620] on input "0.00" at bounding box center [465, 627] width 73 height 28
type input "$350.00"
click at [479, 679] on input "1" at bounding box center [465, 679] width 73 height 28
type input "$350.00"
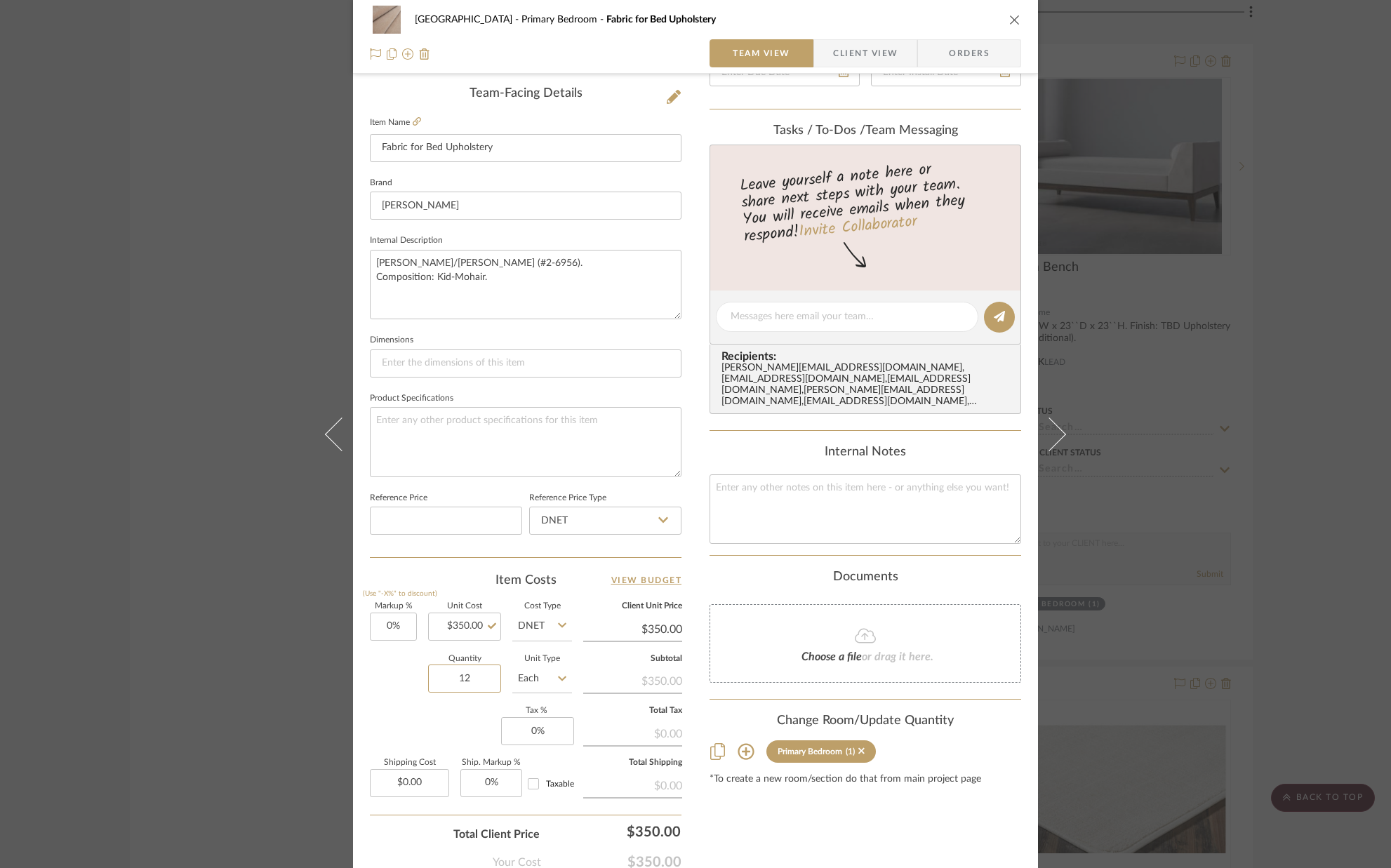
type input "12"
click at [440, 702] on sr-form-field "Quantity 12" at bounding box center [465, 680] width 73 height 50
click at [393, 704] on div "Quantity 12 Unit Type Each" at bounding box center [471, 680] width 202 height 50
click at [1013, 17] on icon "close" at bounding box center [1014, 19] width 11 height 11
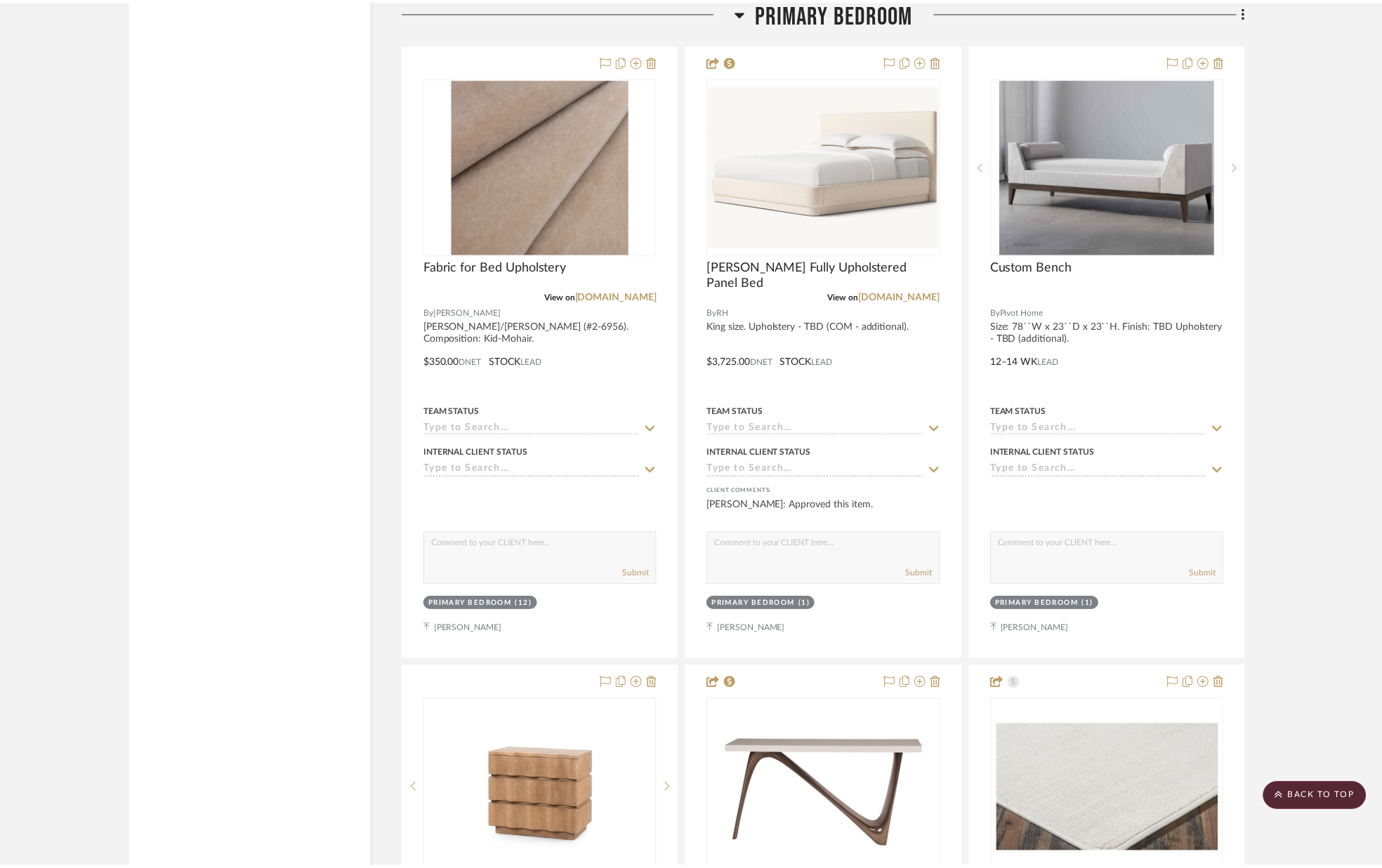
scroll to position [6450, 0]
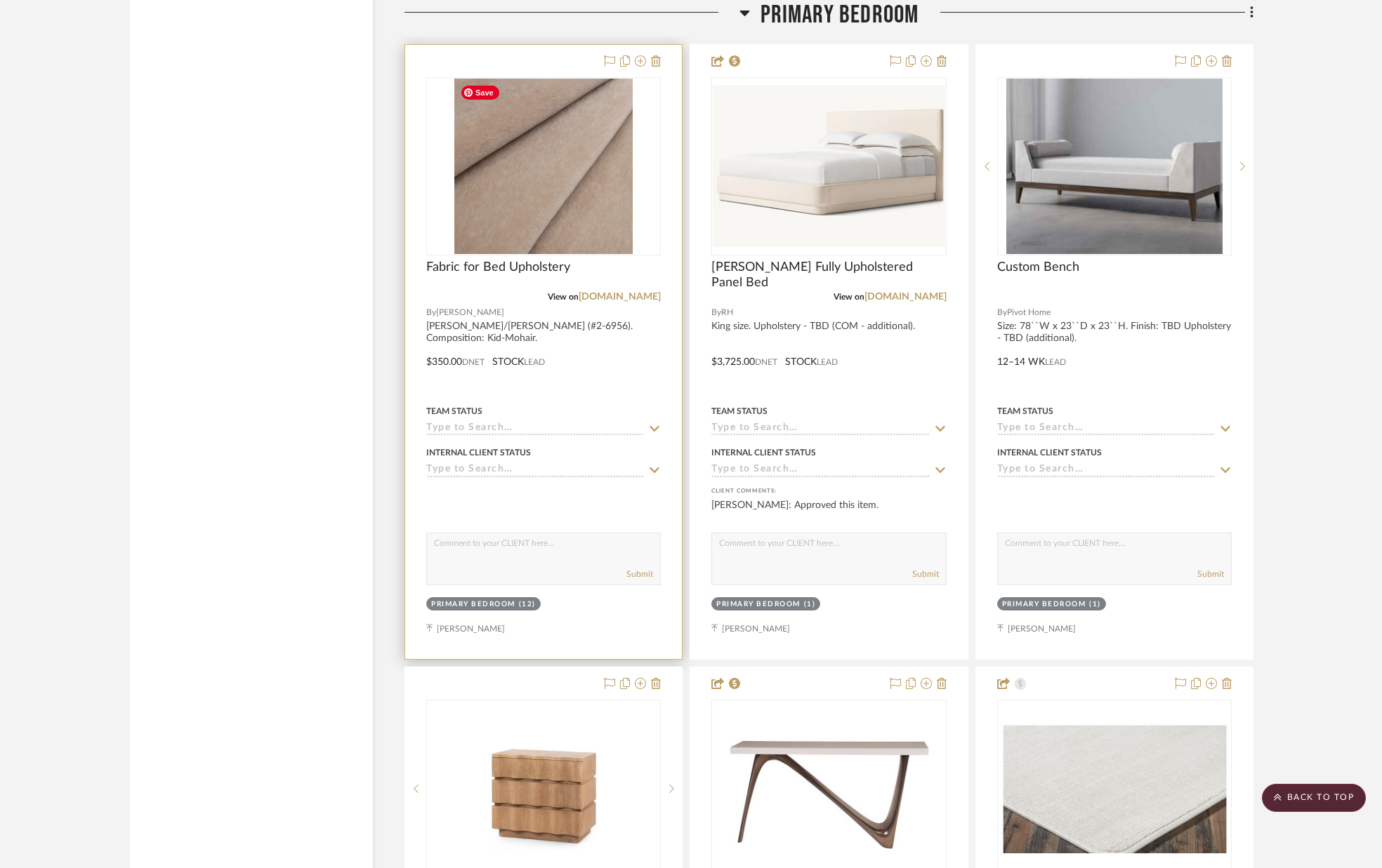
click at [528, 221] on img "0" at bounding box center [543, 166] width 179 height 175
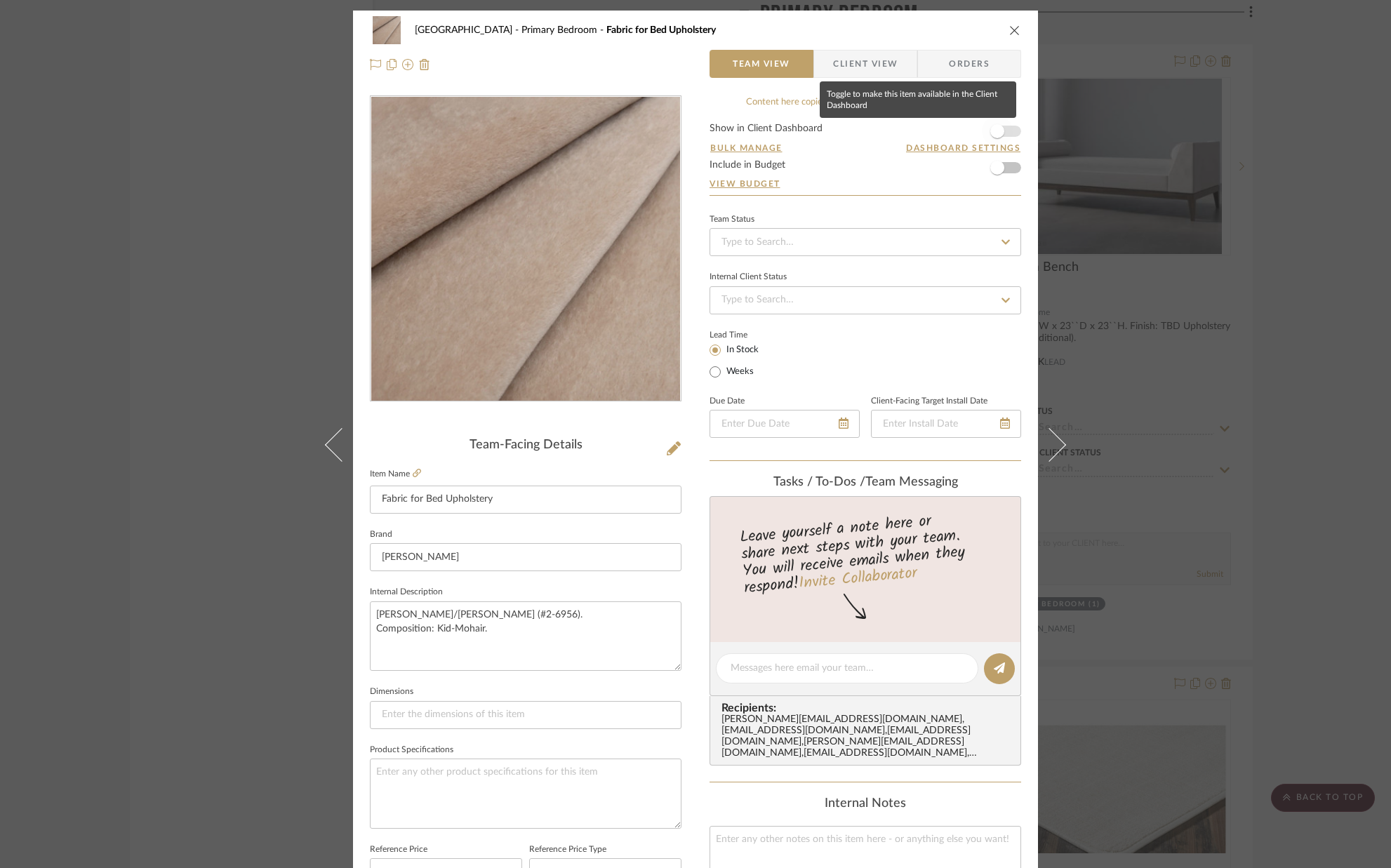
click at [997, 128] on span "button" at bounding box center [997, 132] width 14 height 14
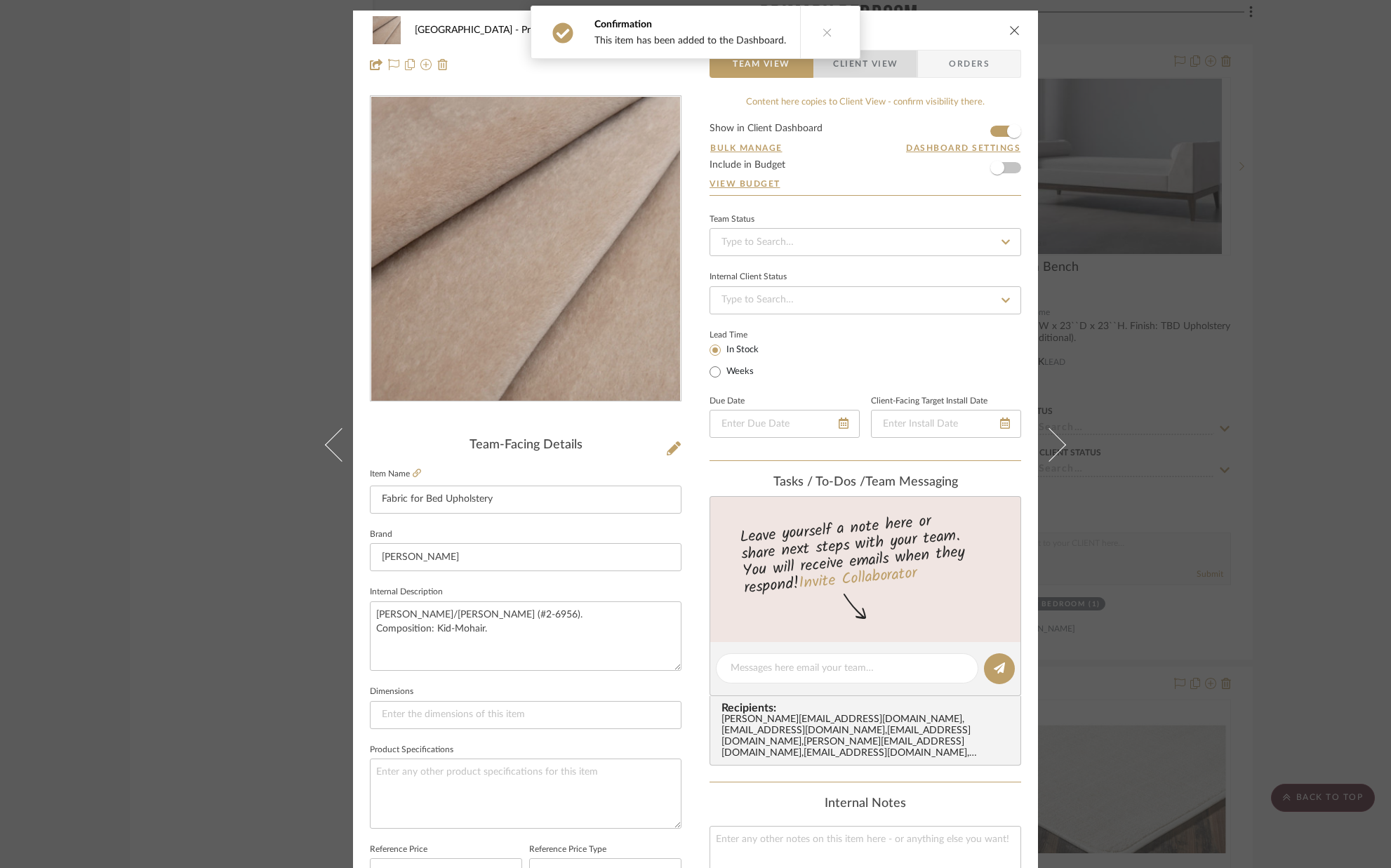
click at [896, 72] on span "Client View" at bounding box center [865, 64] width 103 height 28
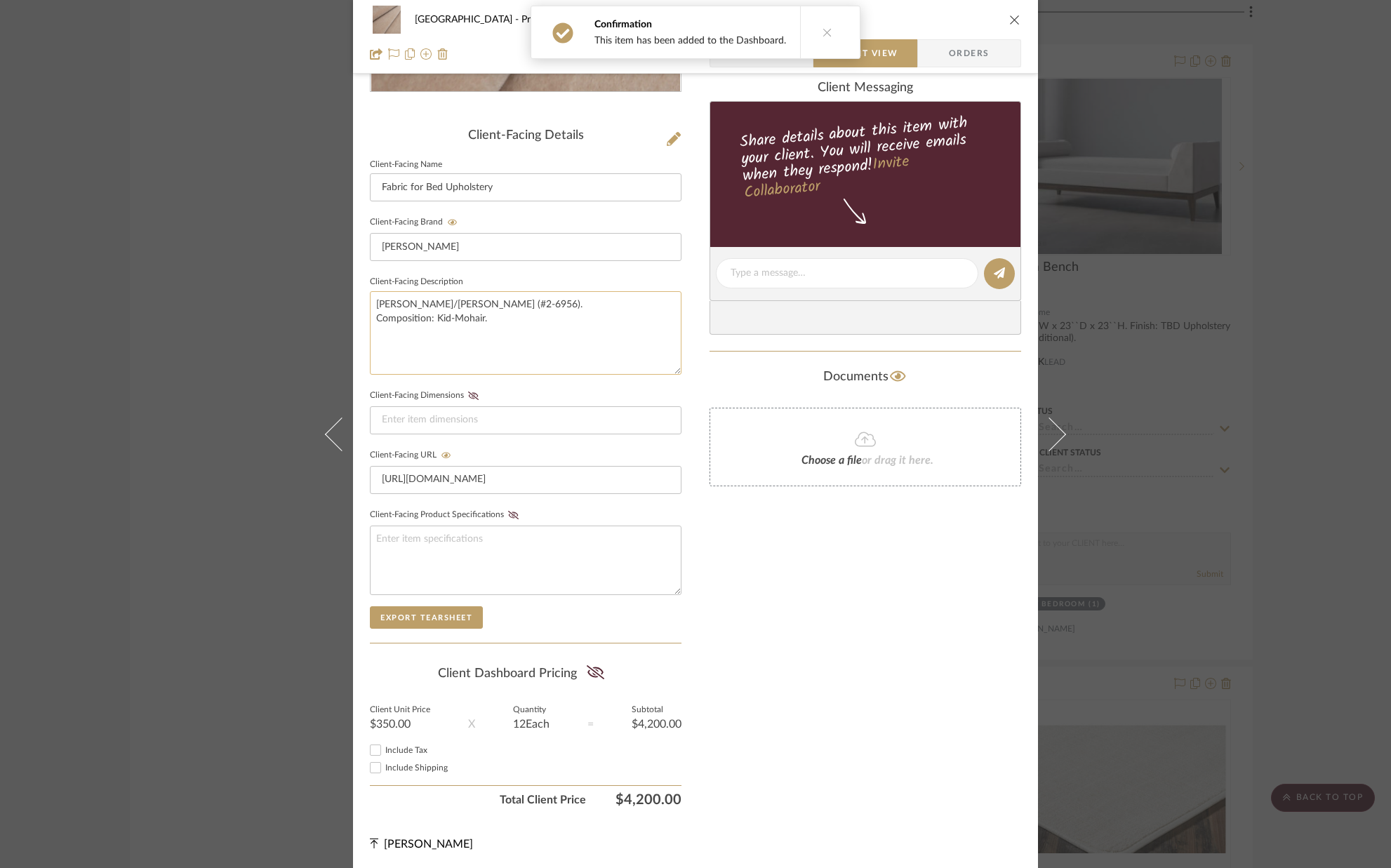
scroll to position [312, 0]
click at [588, 675] on icon at bounding box center [595, 671] width 17 height 14
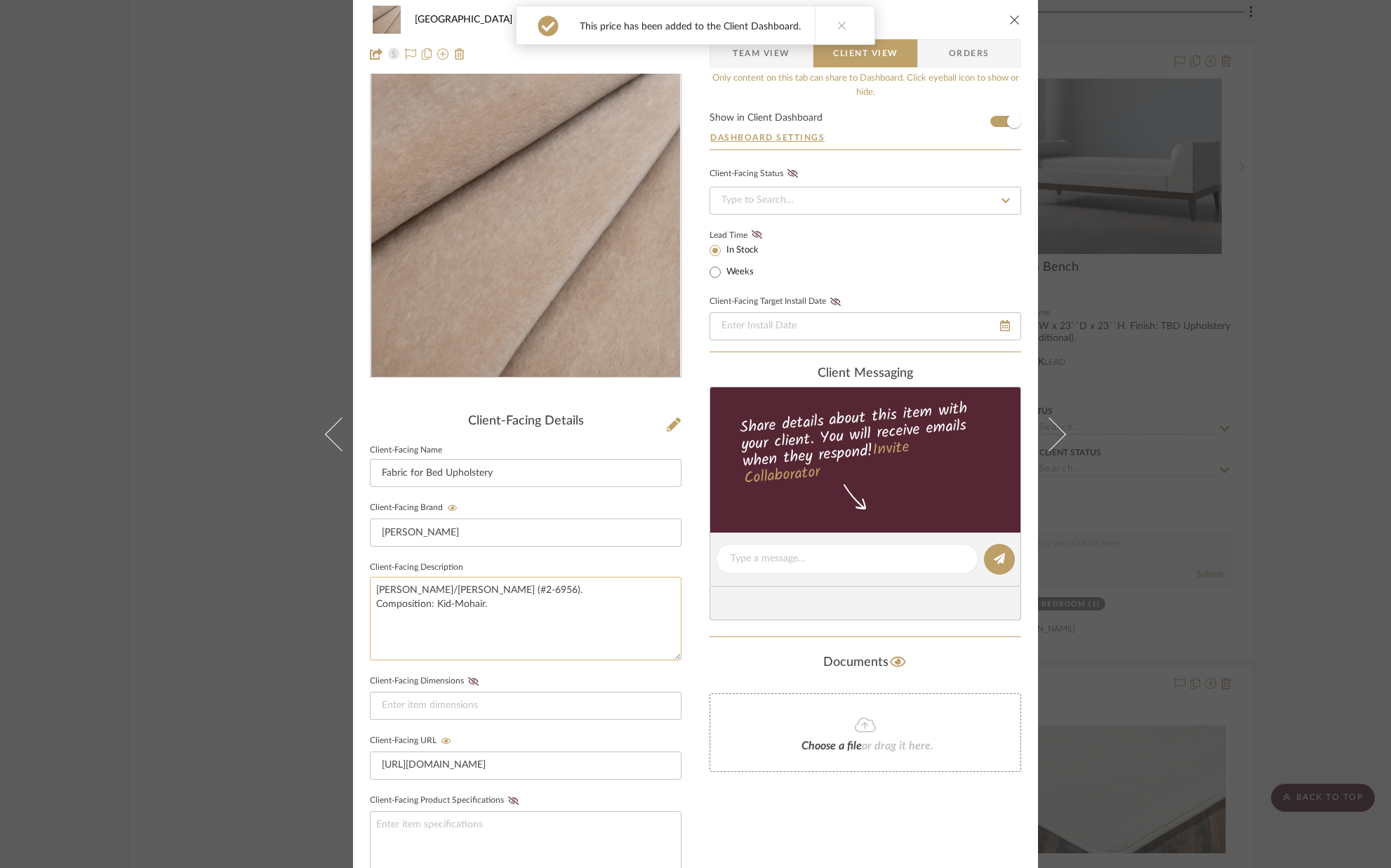
scroll to position [0, 0]
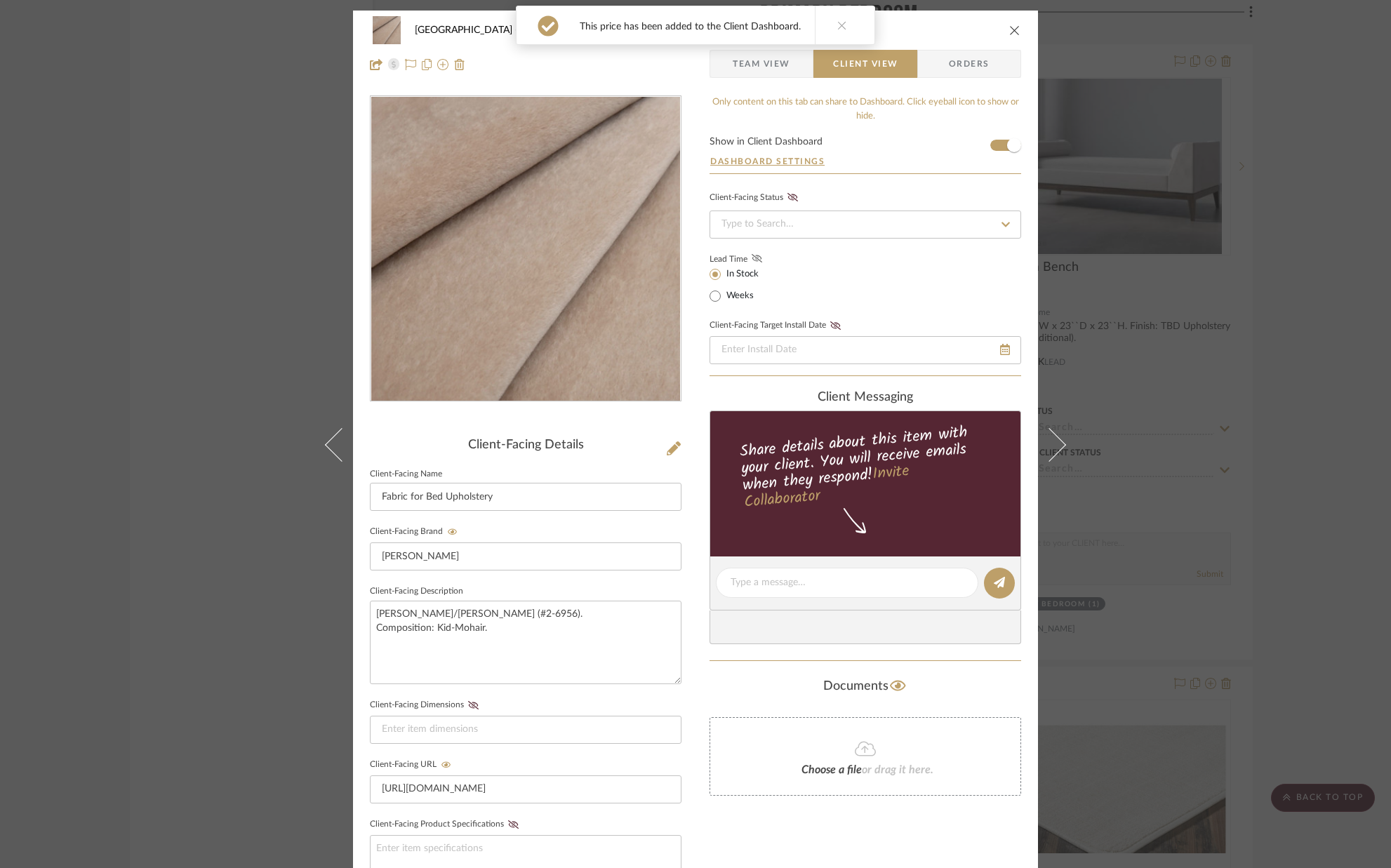
click at [755, 260] on icon at bounding box center [757, 258] width 10 height 9
drag, startPoint x: 1009, startPoint y: 31, endPoint x: 999, endPoint y: 32, distance: 10.0
click at [1009, 31] on icon "close" at bounding box center [1014, 30] width 11 height 11
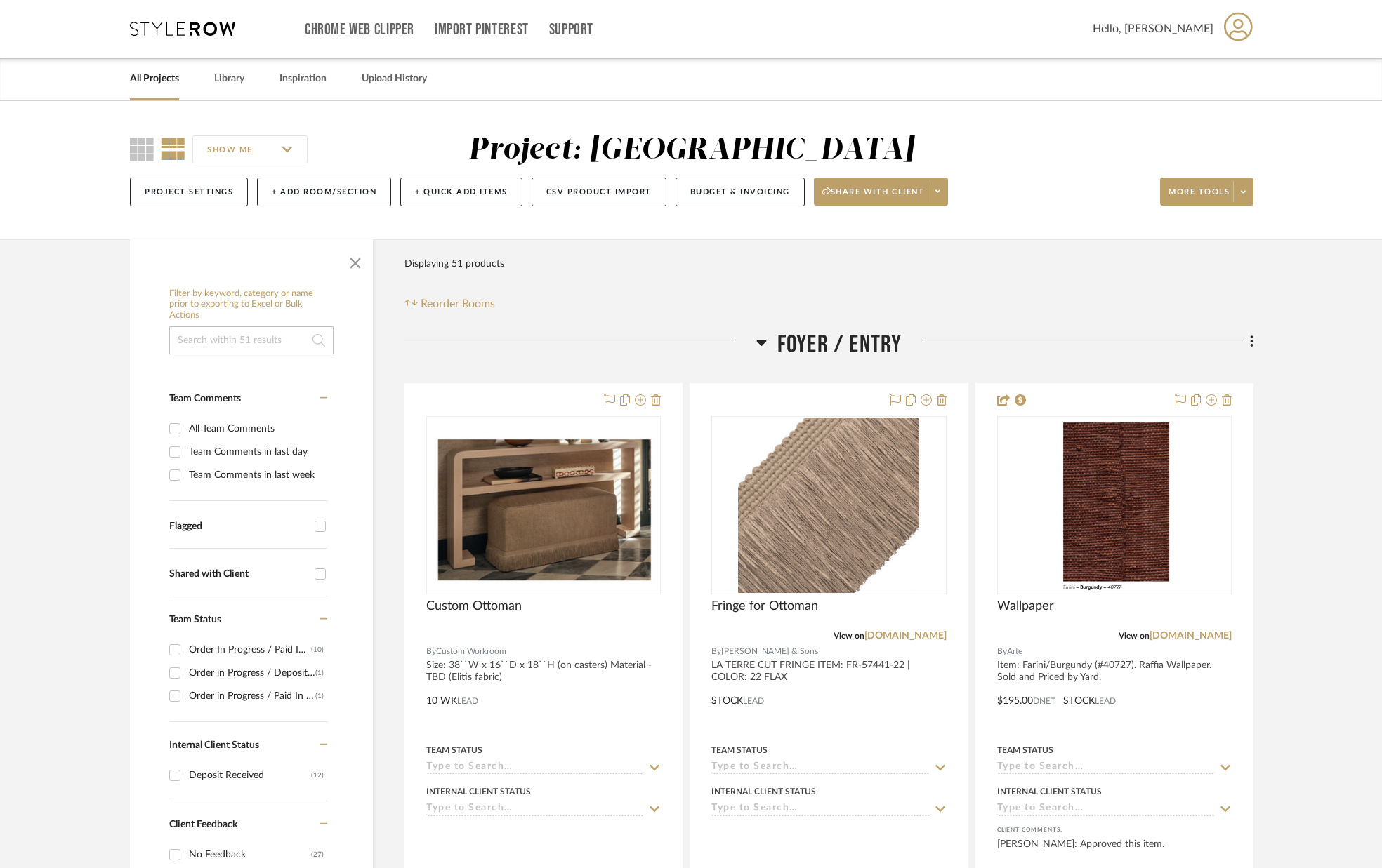
click at [160, 82] on link "All Projects" at bounding box center [154, 79] width 49 height 19
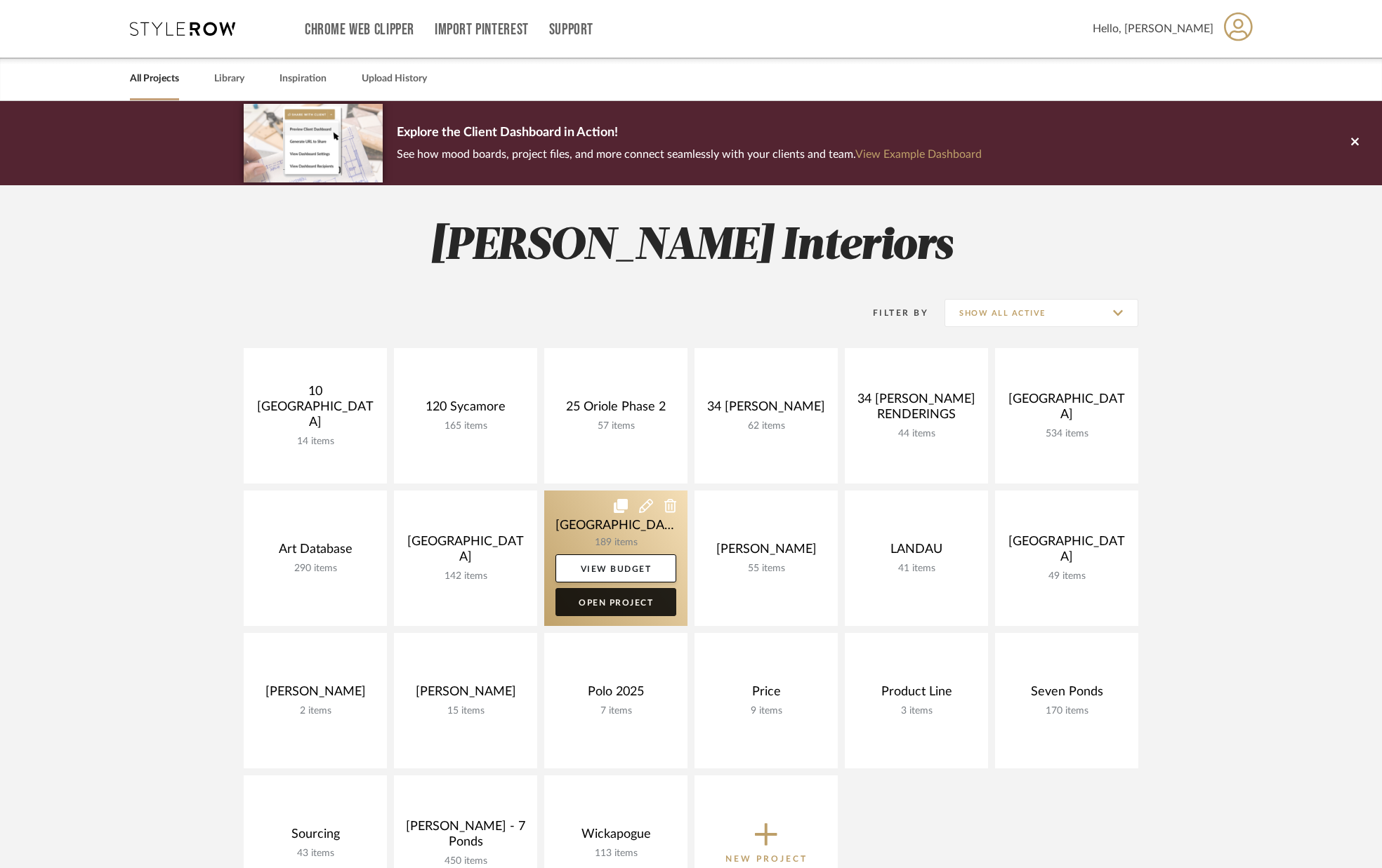
click at [627, 600] on link "Open Project" at bounding box center [616, 602] width 120 height 28
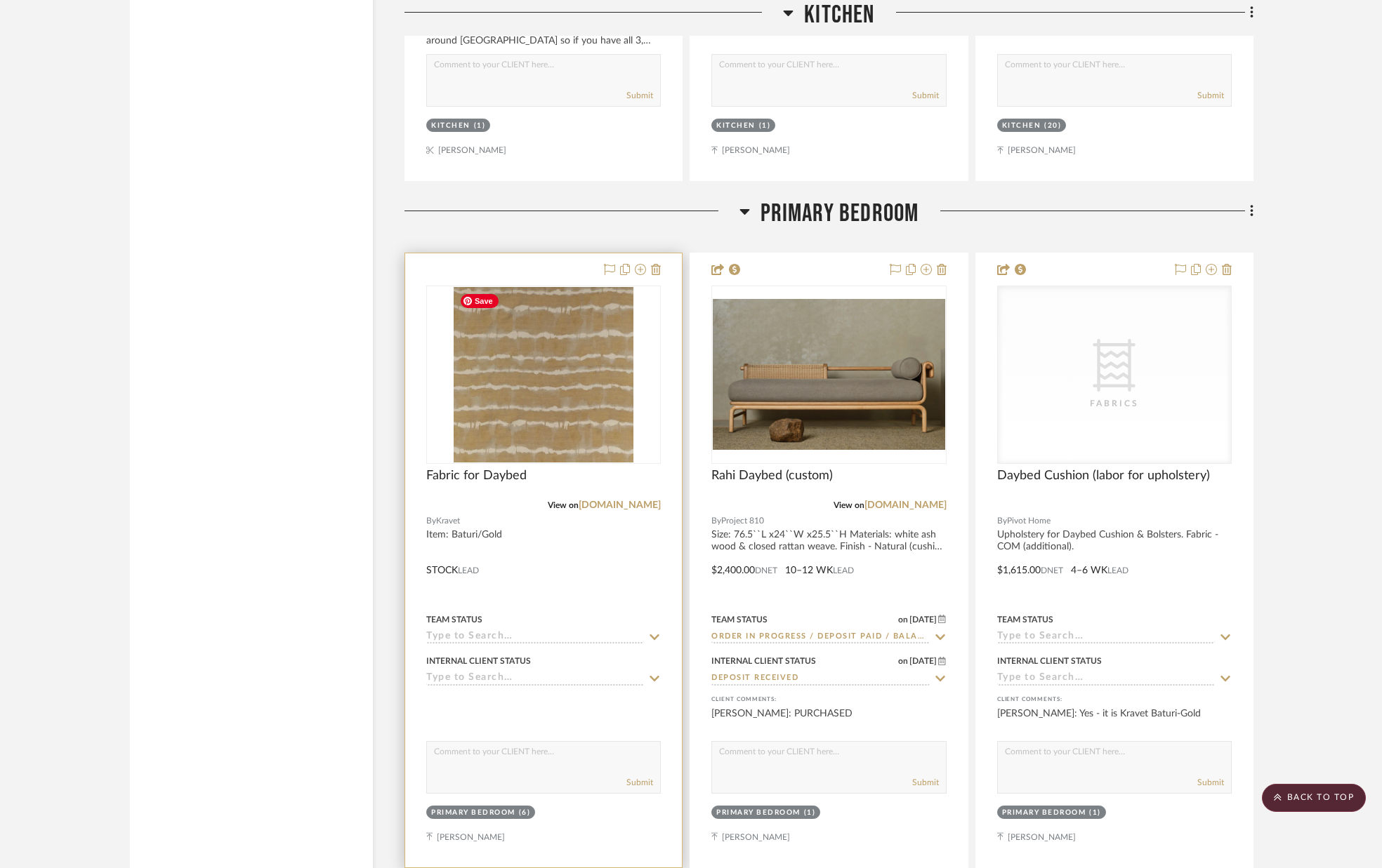
scroll to position [8704, 0]
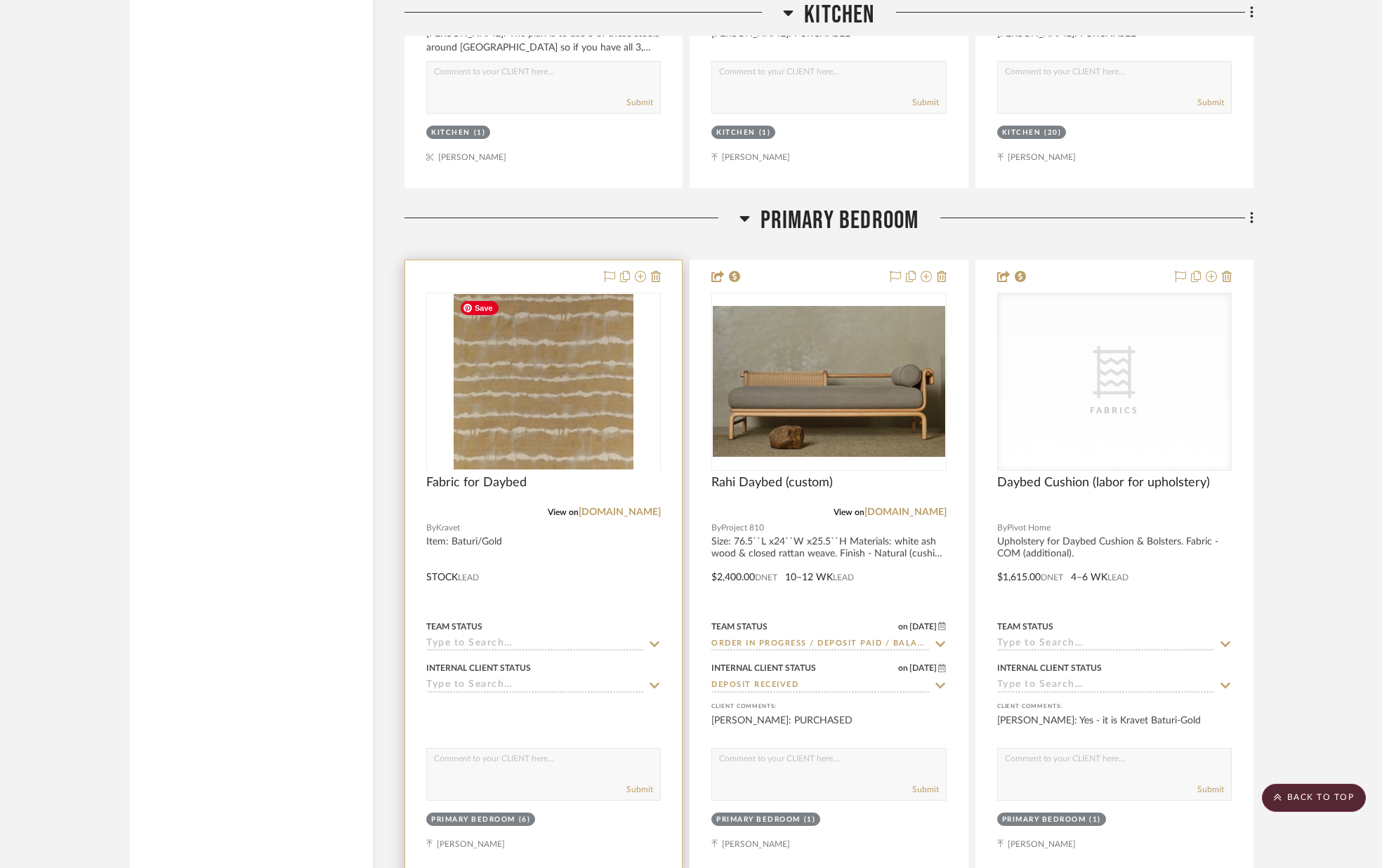
click at [511, 405] on div at bounding box center [543, 470] width 235 height 355
click at [513, 405] on img "0" at bounding box center [543, 381] width 180 height 175
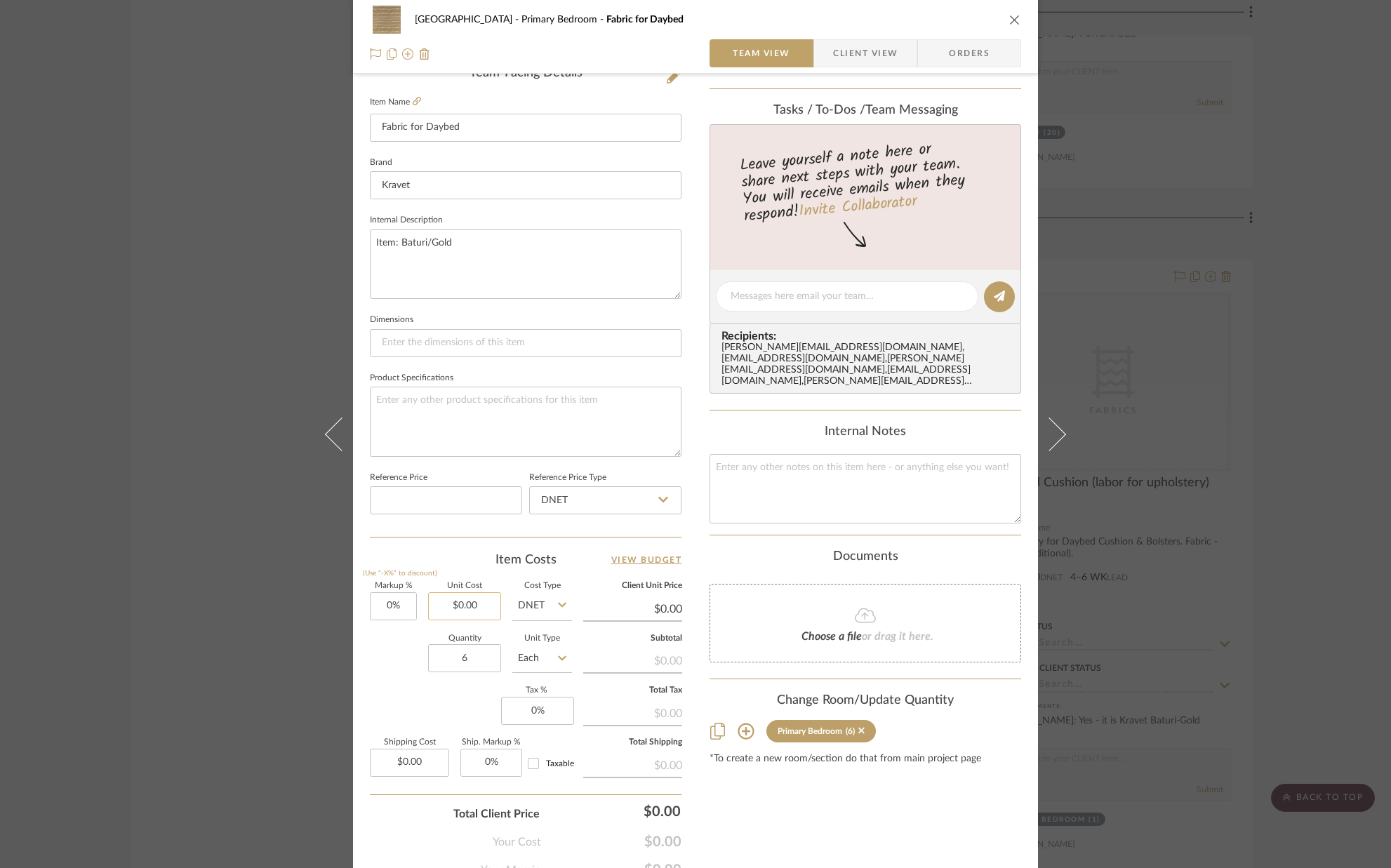
scroll to position [376, 0]
click at [488, 600] on input "0.00" at bounding box center [465, 603] width 73 height 28
type input "$174.00"
click at [391, 647] on div "Quantity 6 Unit Type Each" at bounding box center [471, 656] width 202 height 50
type input "$174.00"
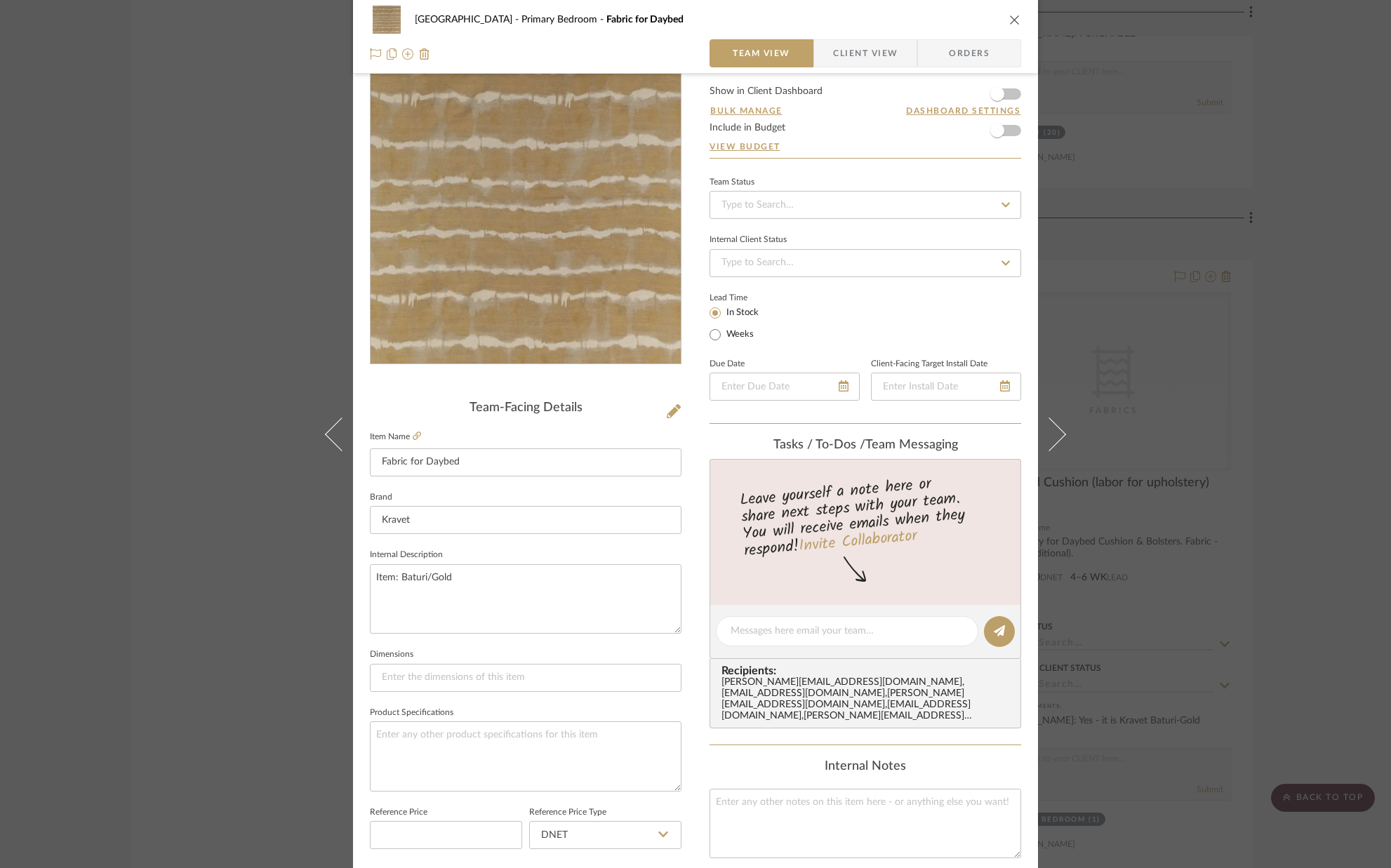
scroll to position [0, 0]
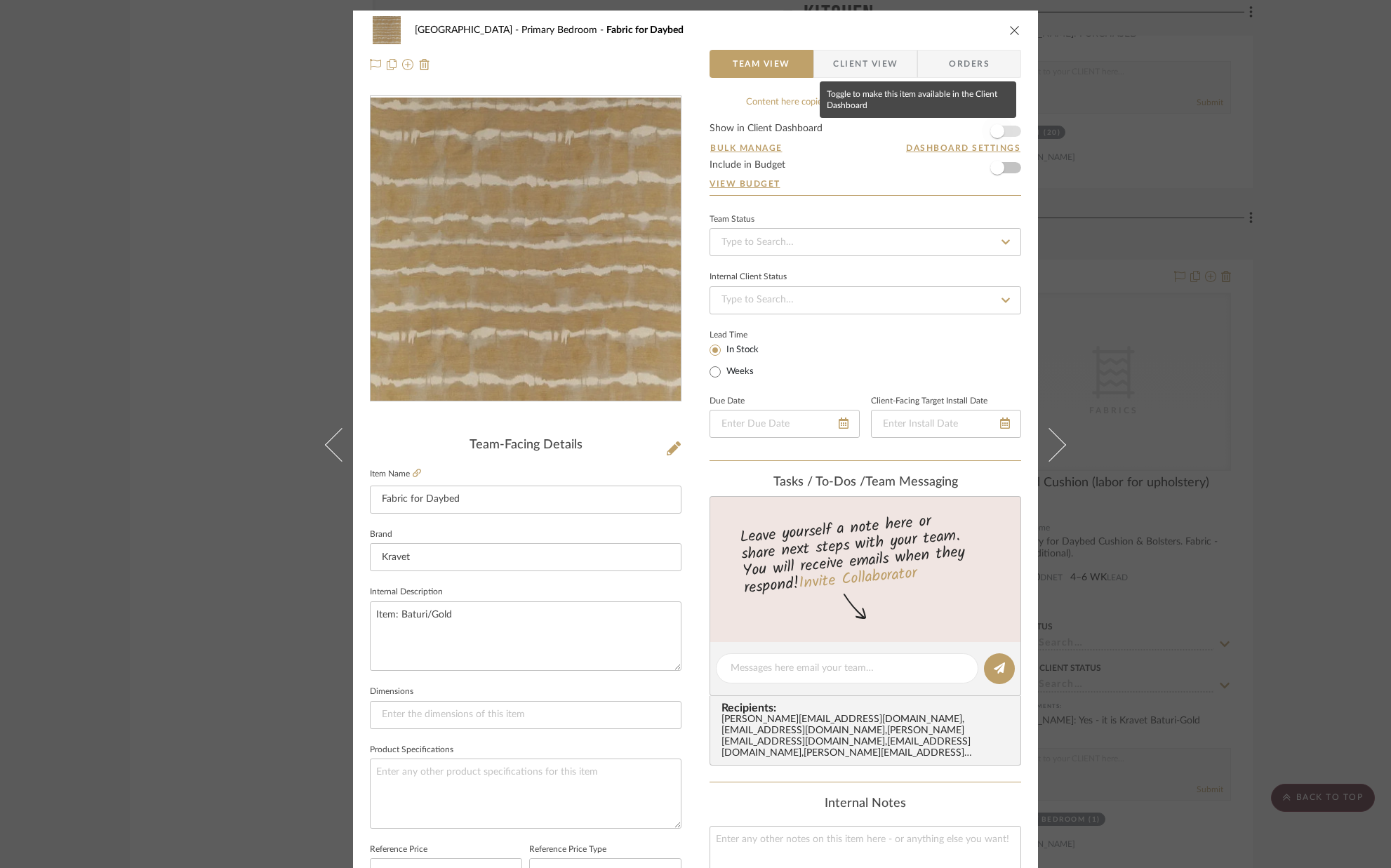
click at [1005, 128] on span "button" at bounding box center [996, 131] width 31 height 31
click at [863, 65] on span "Client View" at bounding box center [865, 64] width 64 height 28
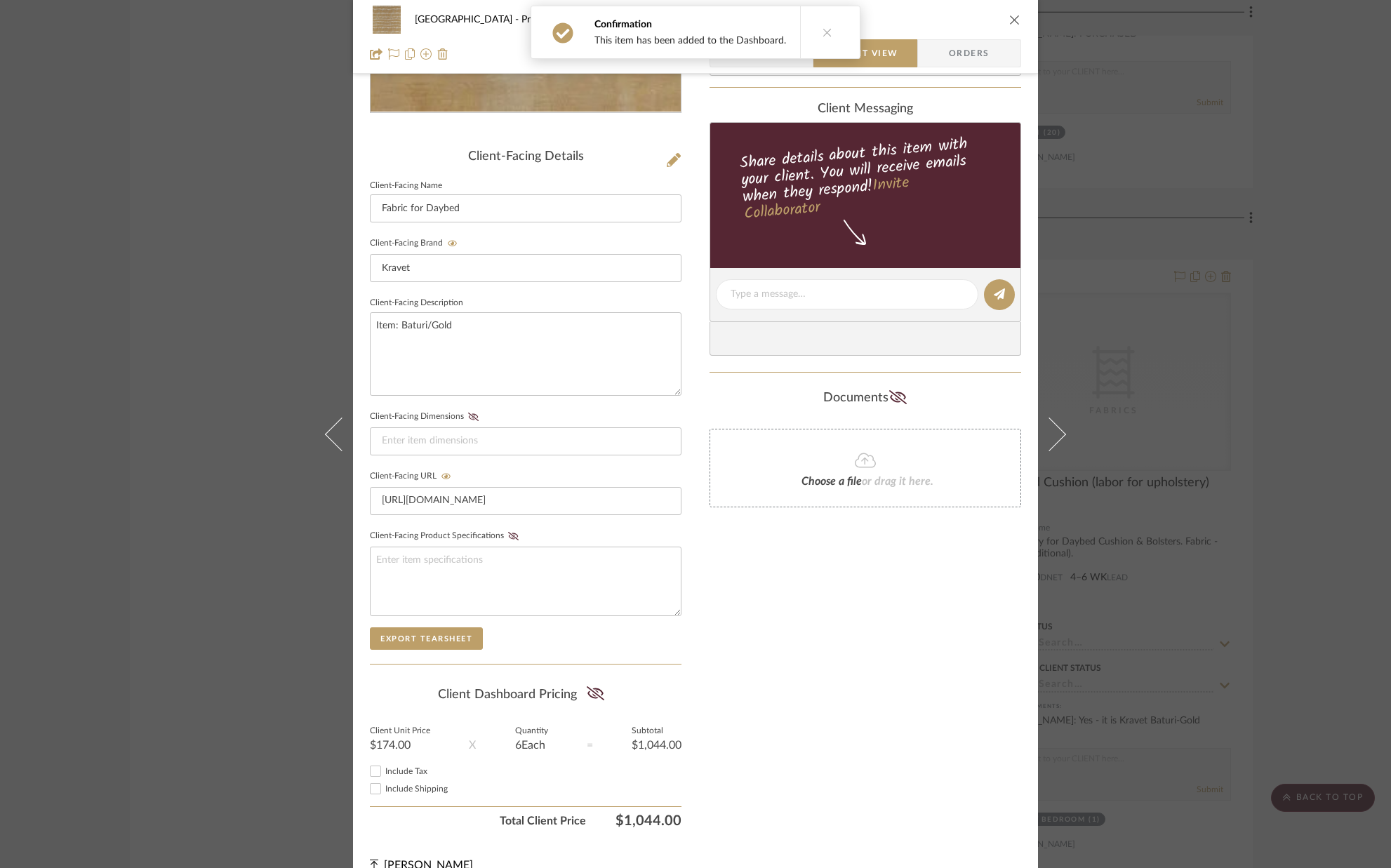
scroll to position [312, 0]
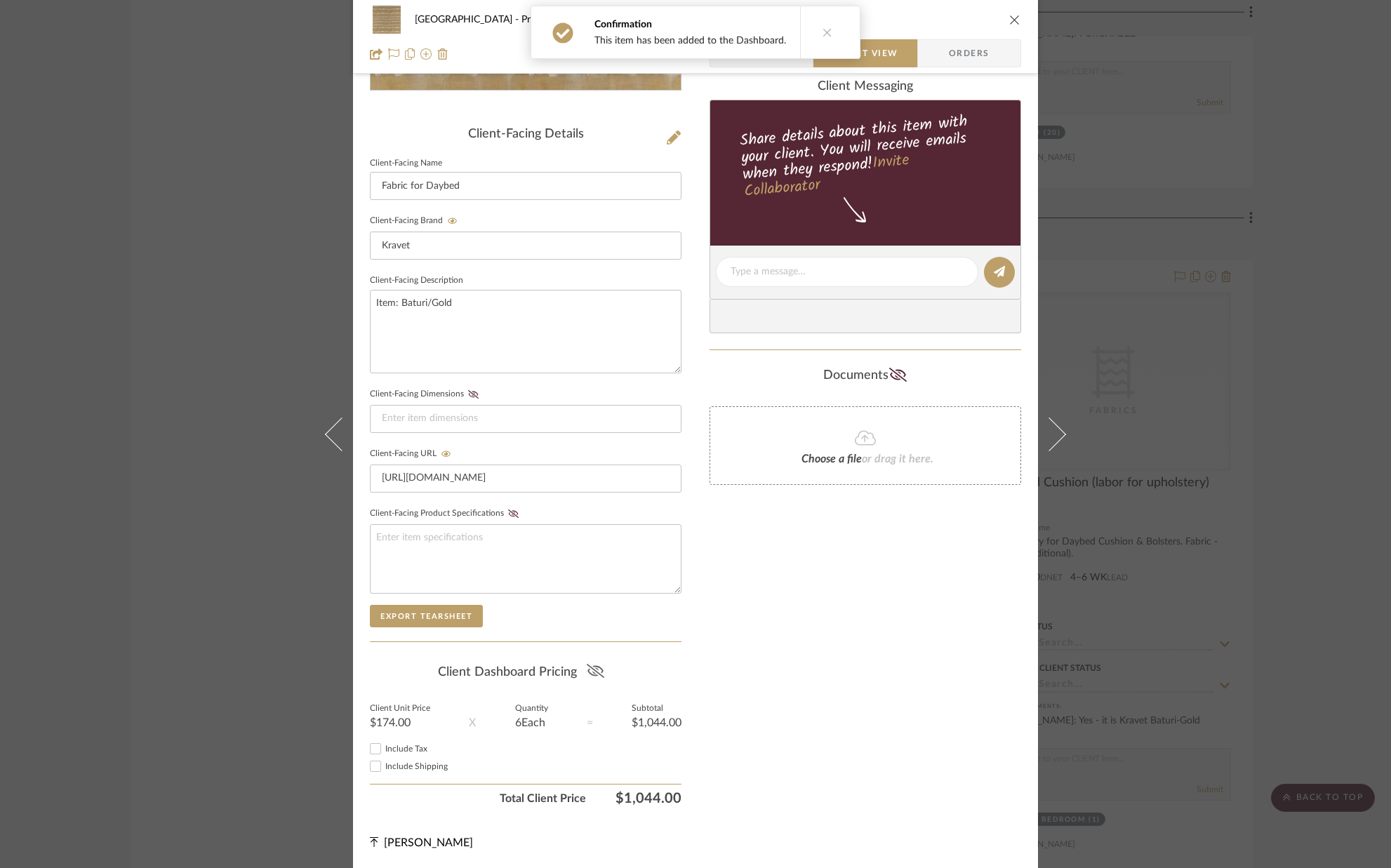
click at [587, 673] on icon at bounding box center [595, 671] width 17 height 14
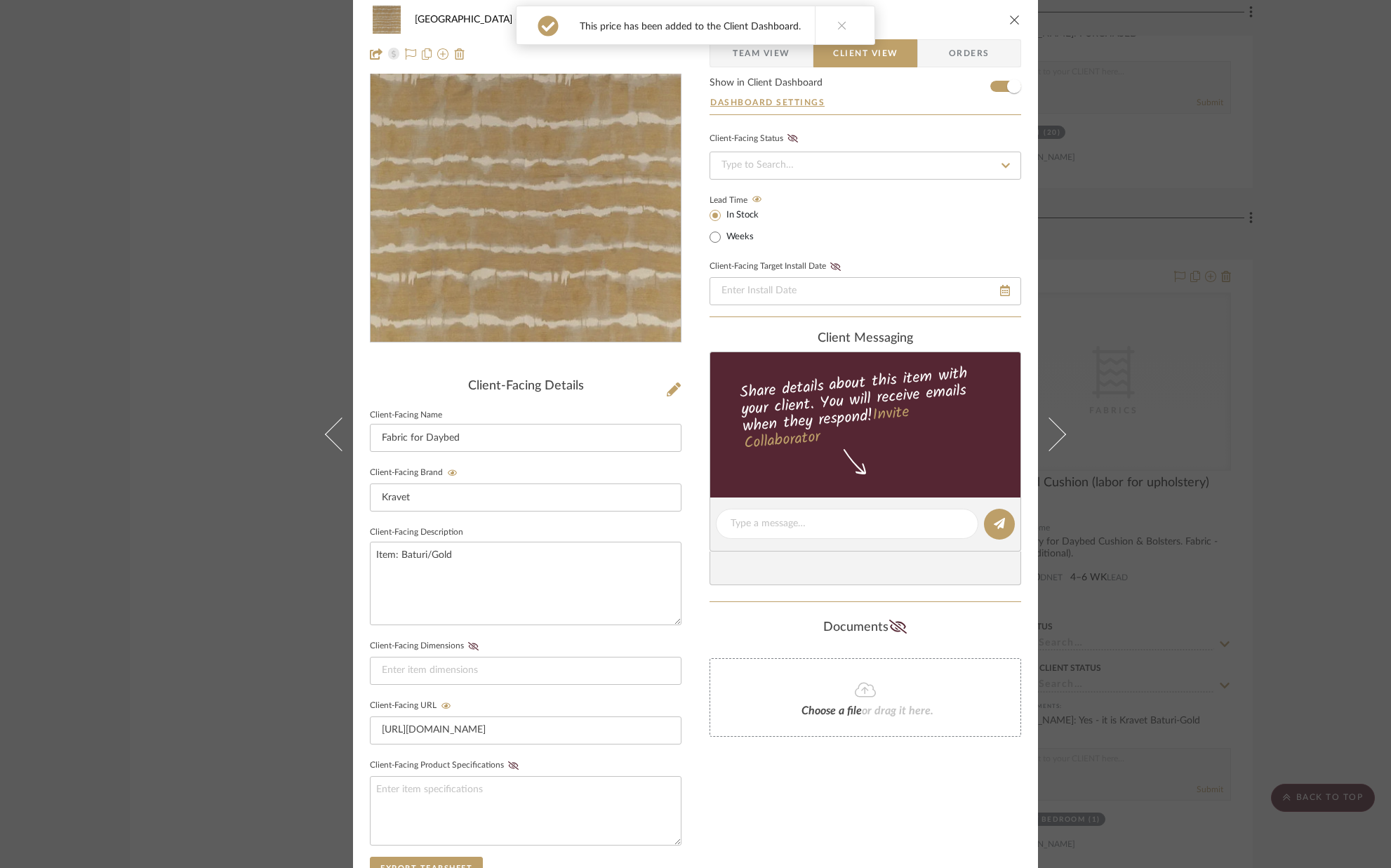
scroll to position [0, 0]
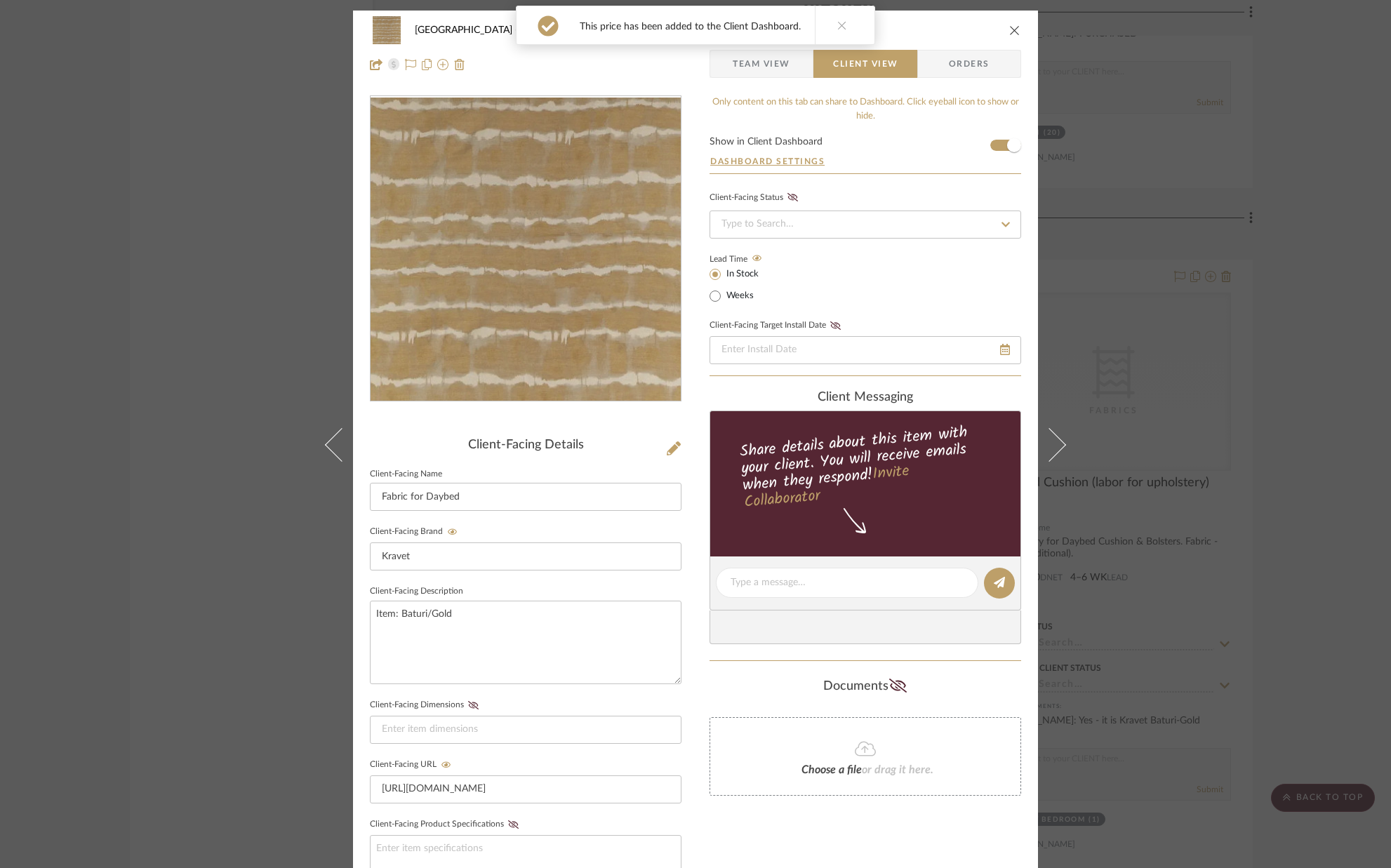
click at [1009, 31] on icon "close" at bounding box center [1014, 30] width 11 height 11
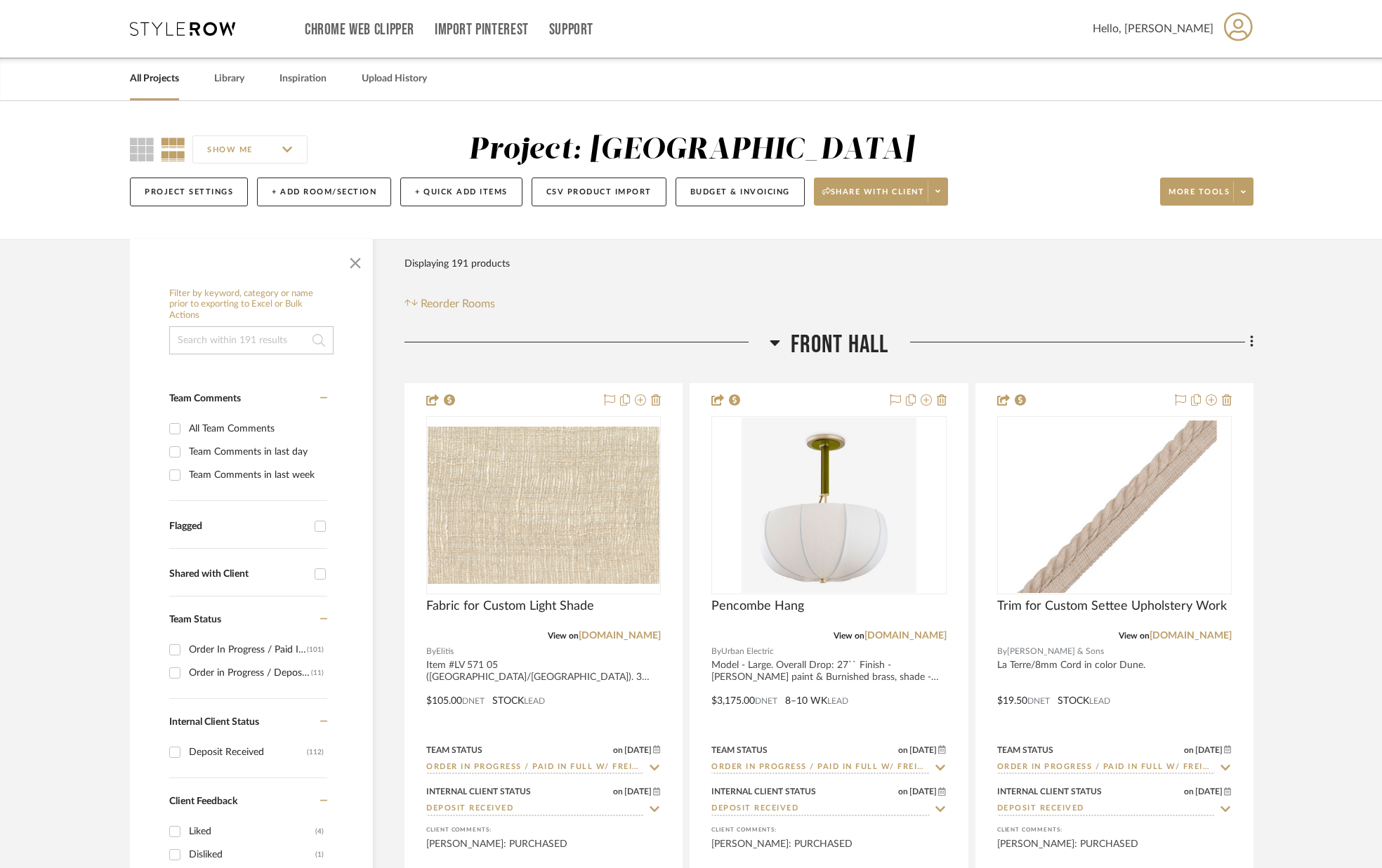
click at [160, 78] on link "All Projects" at bounding box center [154, 79] width 49 height 19
